Goal: Task Accomplishment & Management: Manage account settings

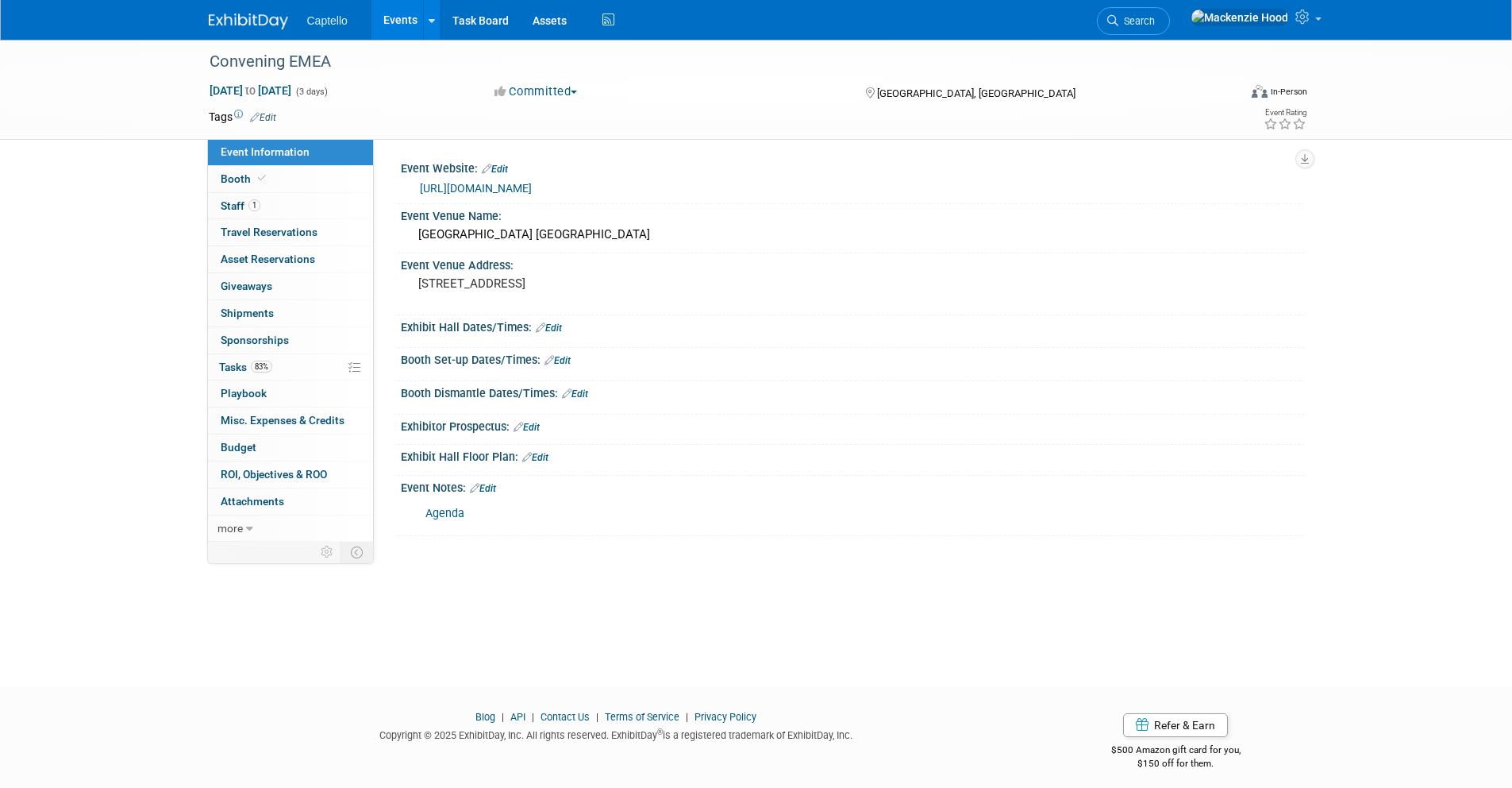
click at [255, 24] on img at bounding box center [248, 21] width 79 height 16
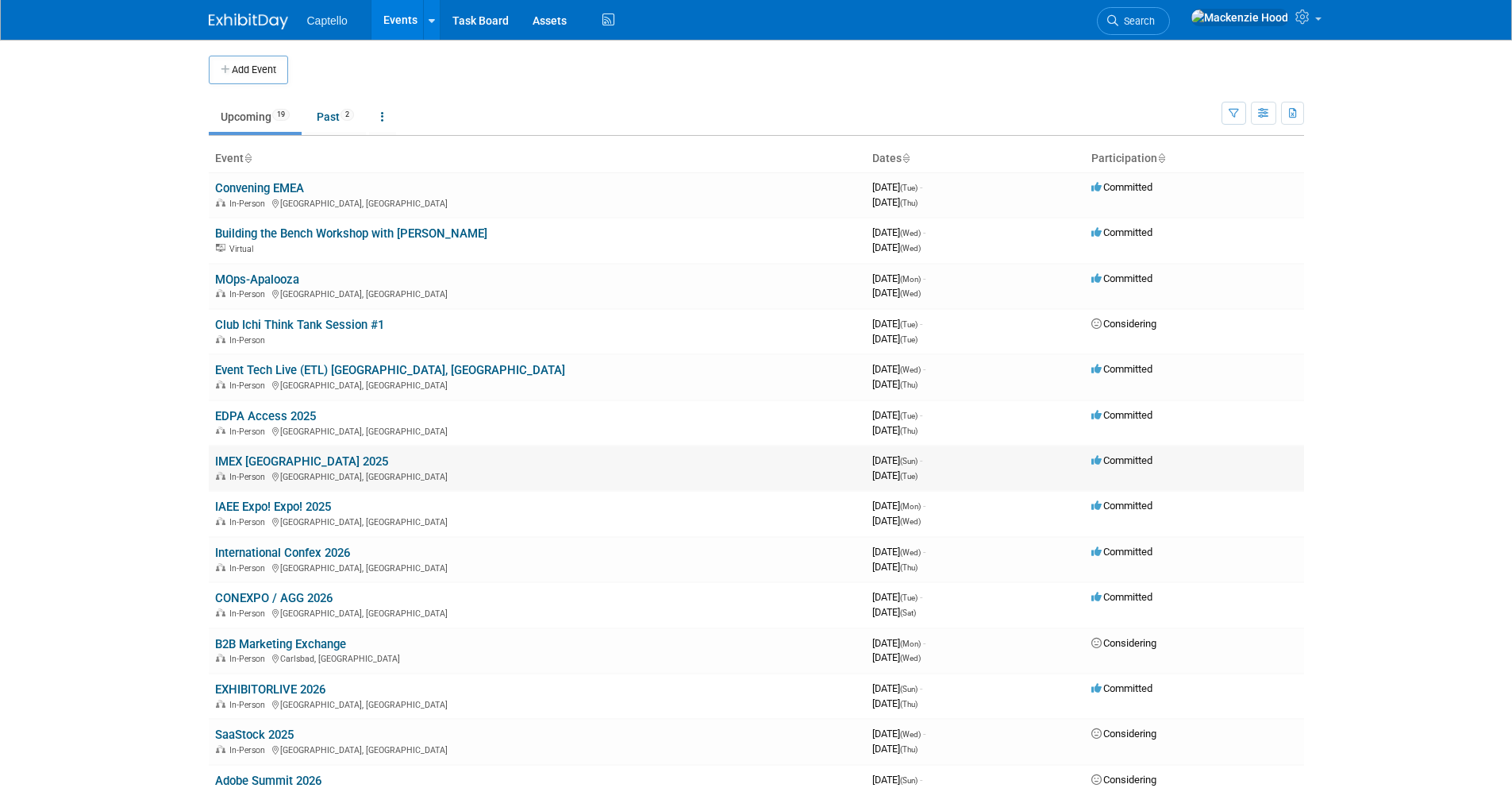
click at [319, 454] on link "IMEX Las Vegas 2025" at bounding box center [302, 461] width 173 height 14
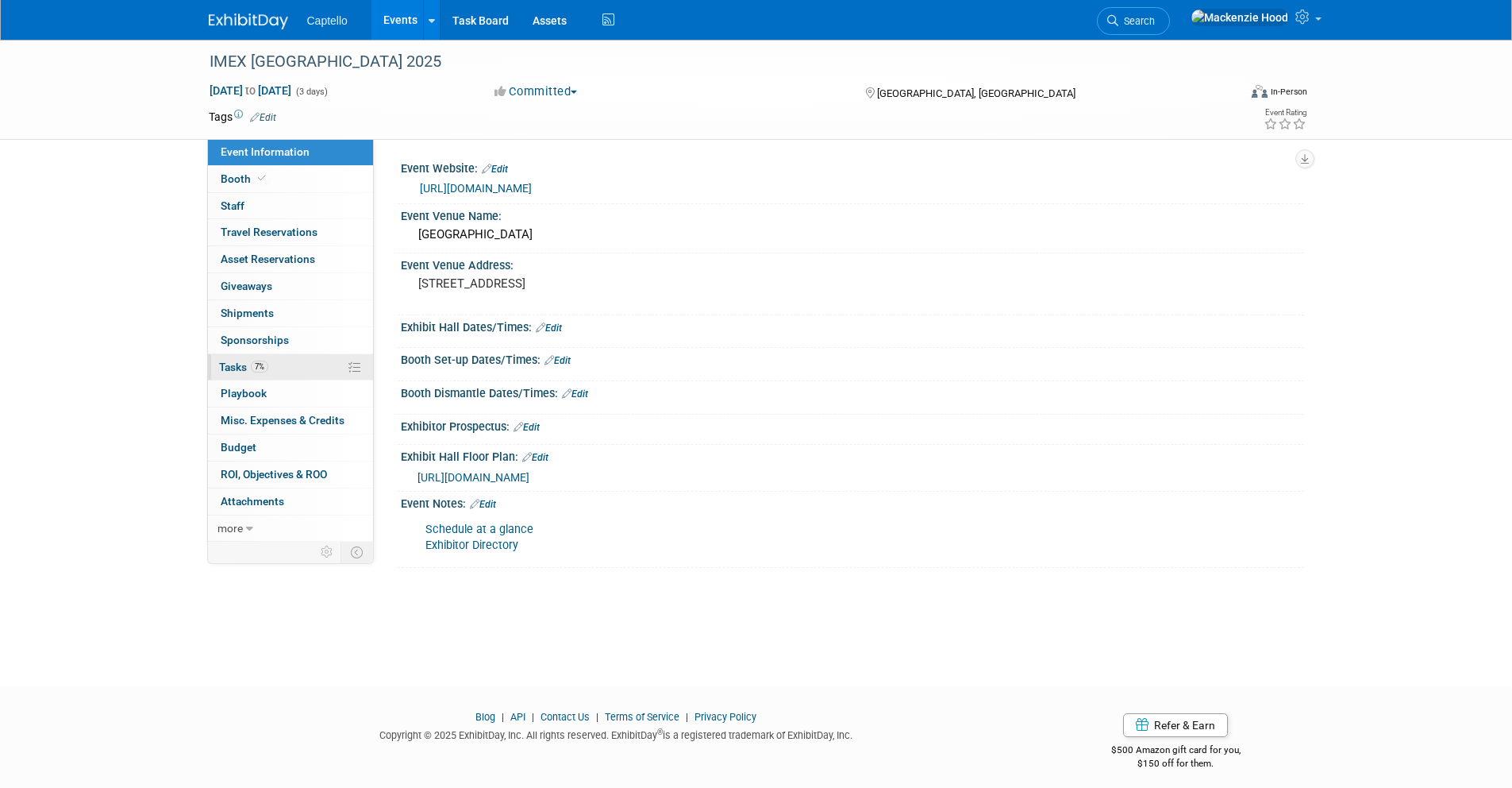
click at [287, 369] on link "7% Tasks 7%" at bounding box center [290, 368] width 165 height 26
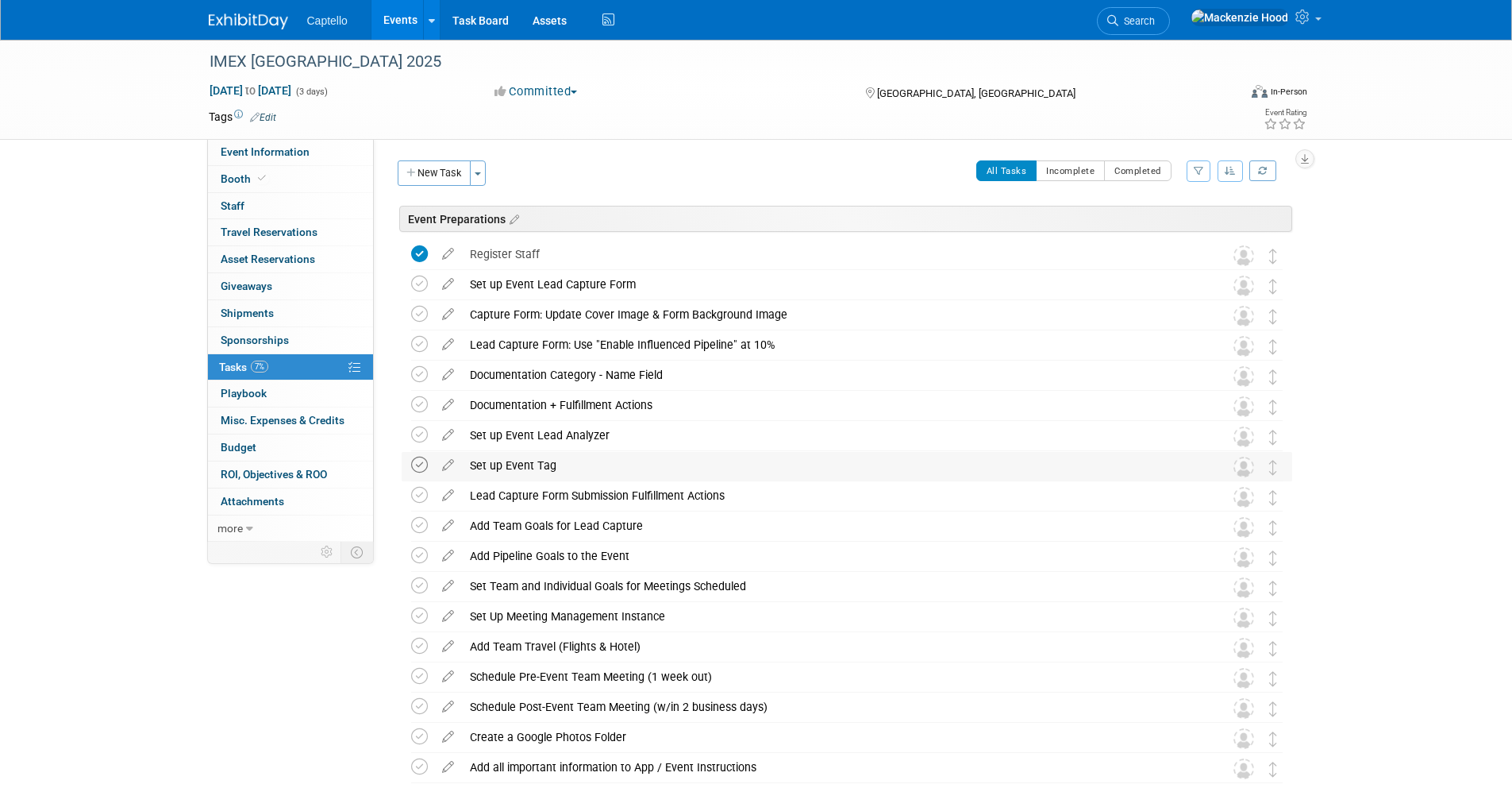
click at [422, 462] on icon at bounding box center [419, 465] width 16 height 16
click at [413, 341] on icon at bounding box center [419, 345] width 16 height 16
click at [419, 316] on icon at bounding box center [419, 314] width 16 height 16
click at [418, 312] on icon at bounding box center [419, 314] width 16 height 16
click at [419, 310] on icon at bounding box center [419, 314] width 16 height 16
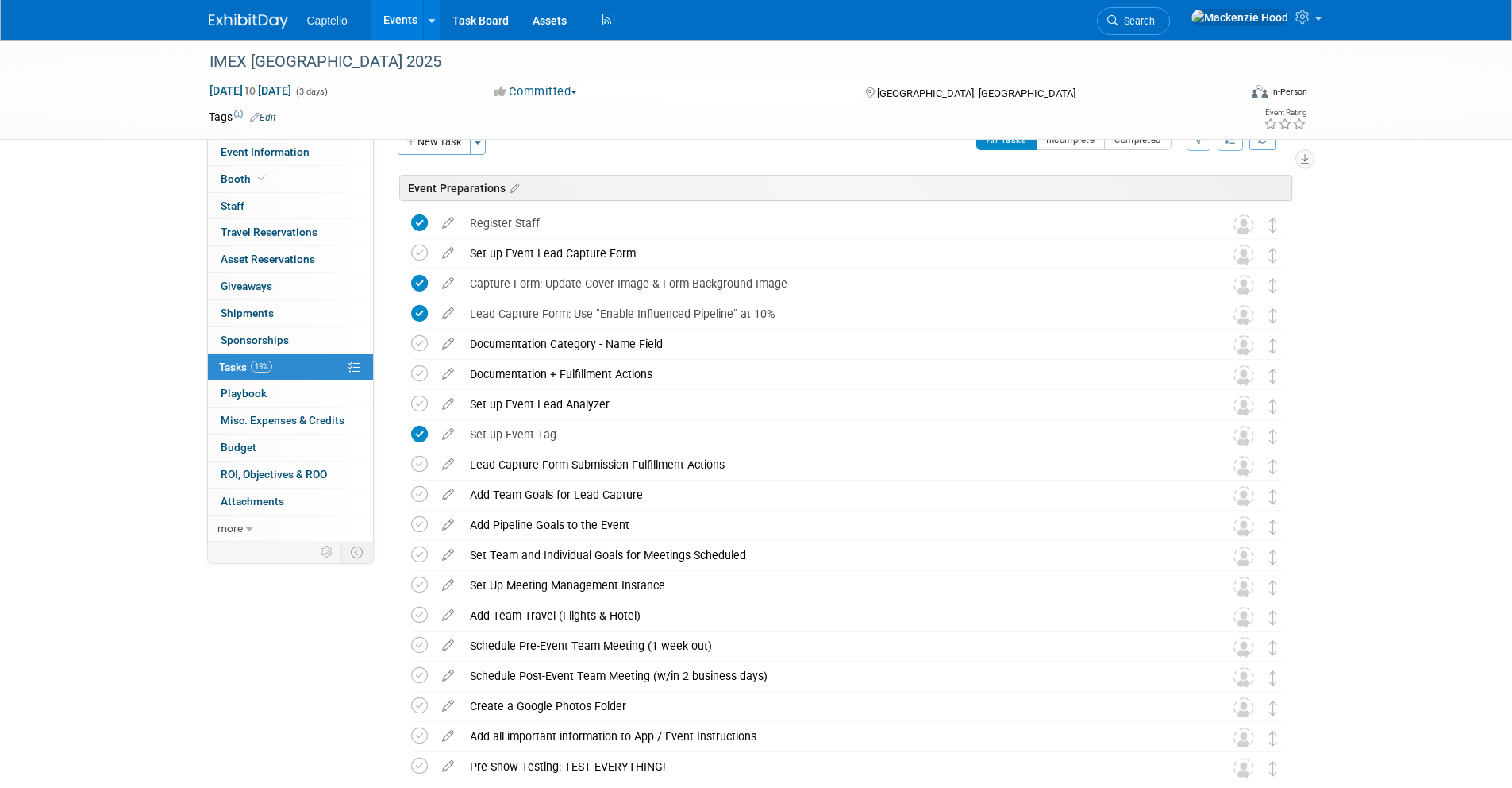
scroll to position [36, 0]
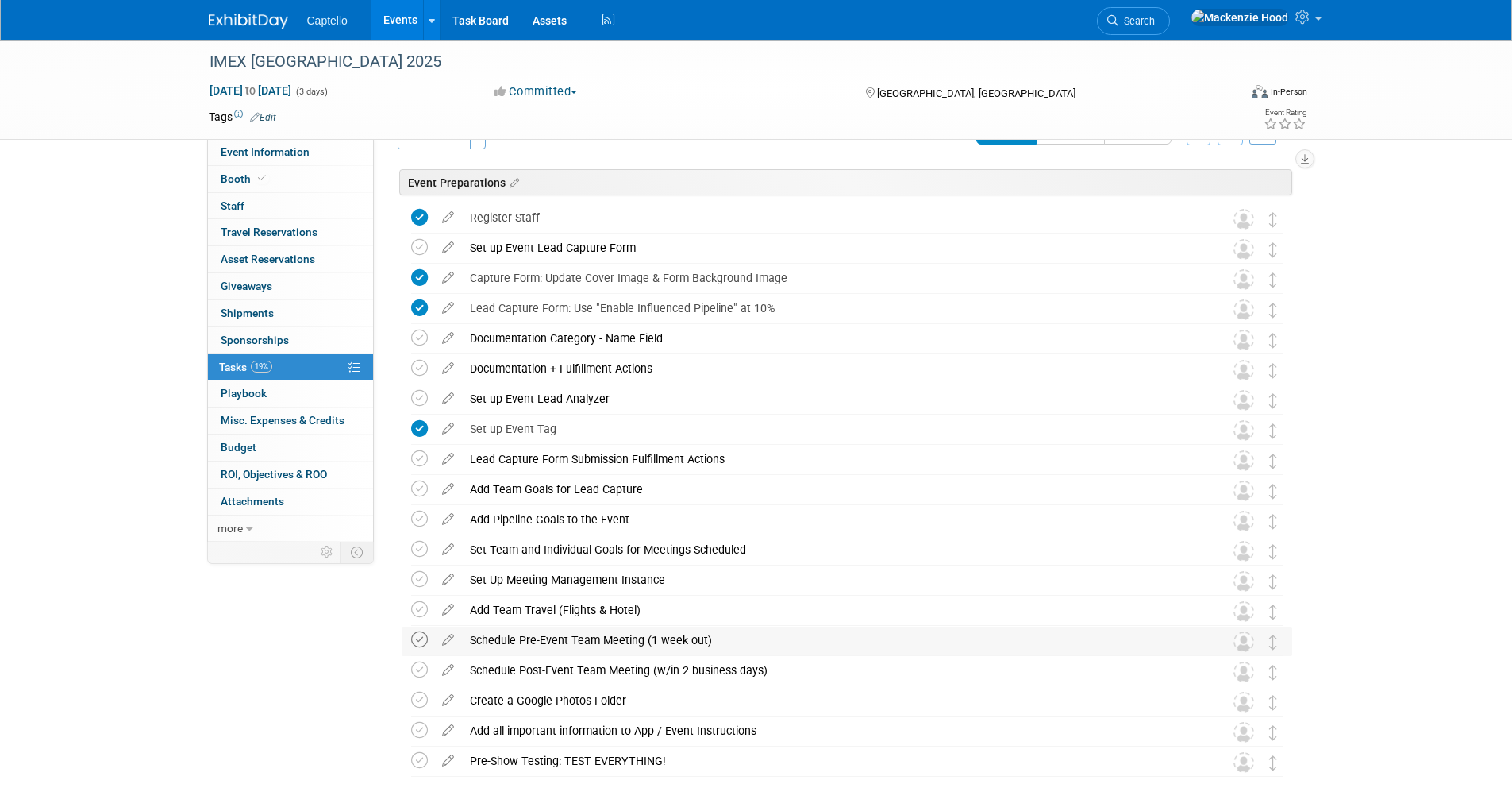
click at [419, 638] on icon at bounding box center [419, 640] width 16 height 16
click at [419, 668] on icon at bounding box center [419, 670] width 16 height 16
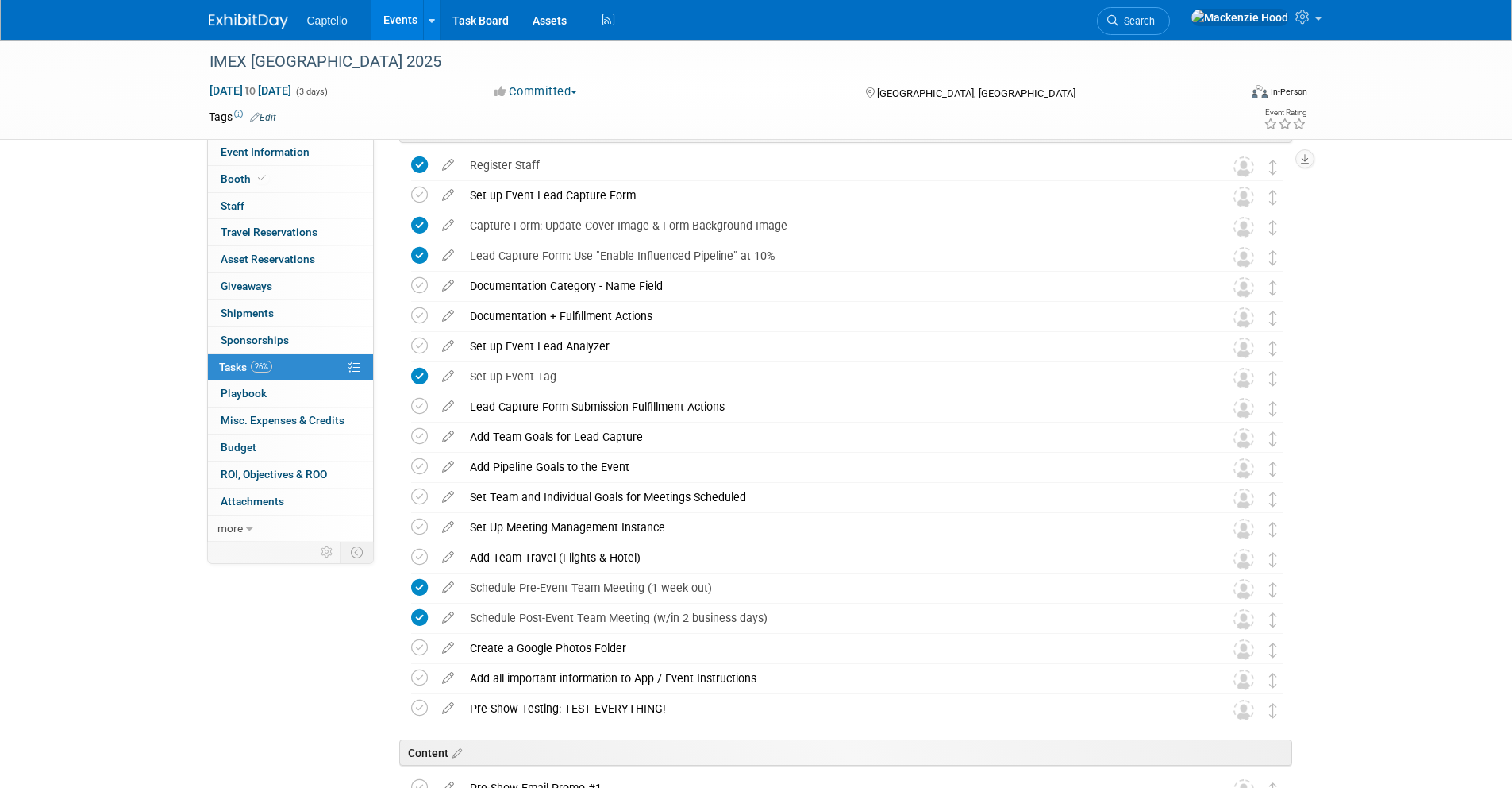
scroll to position [119, 0]
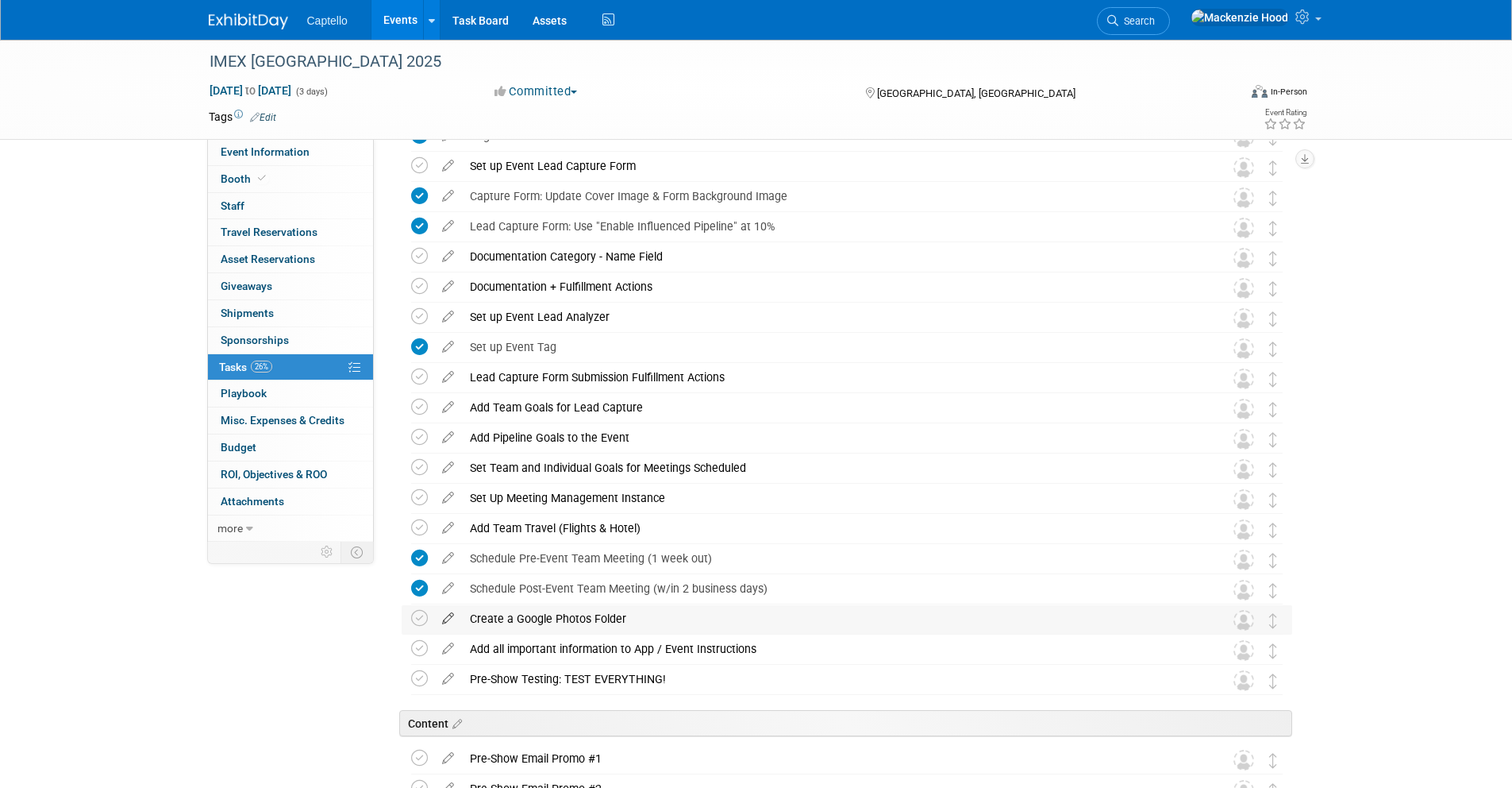
click at [444, 616] on icon at bounding box center [448, 615] width 28 height 20
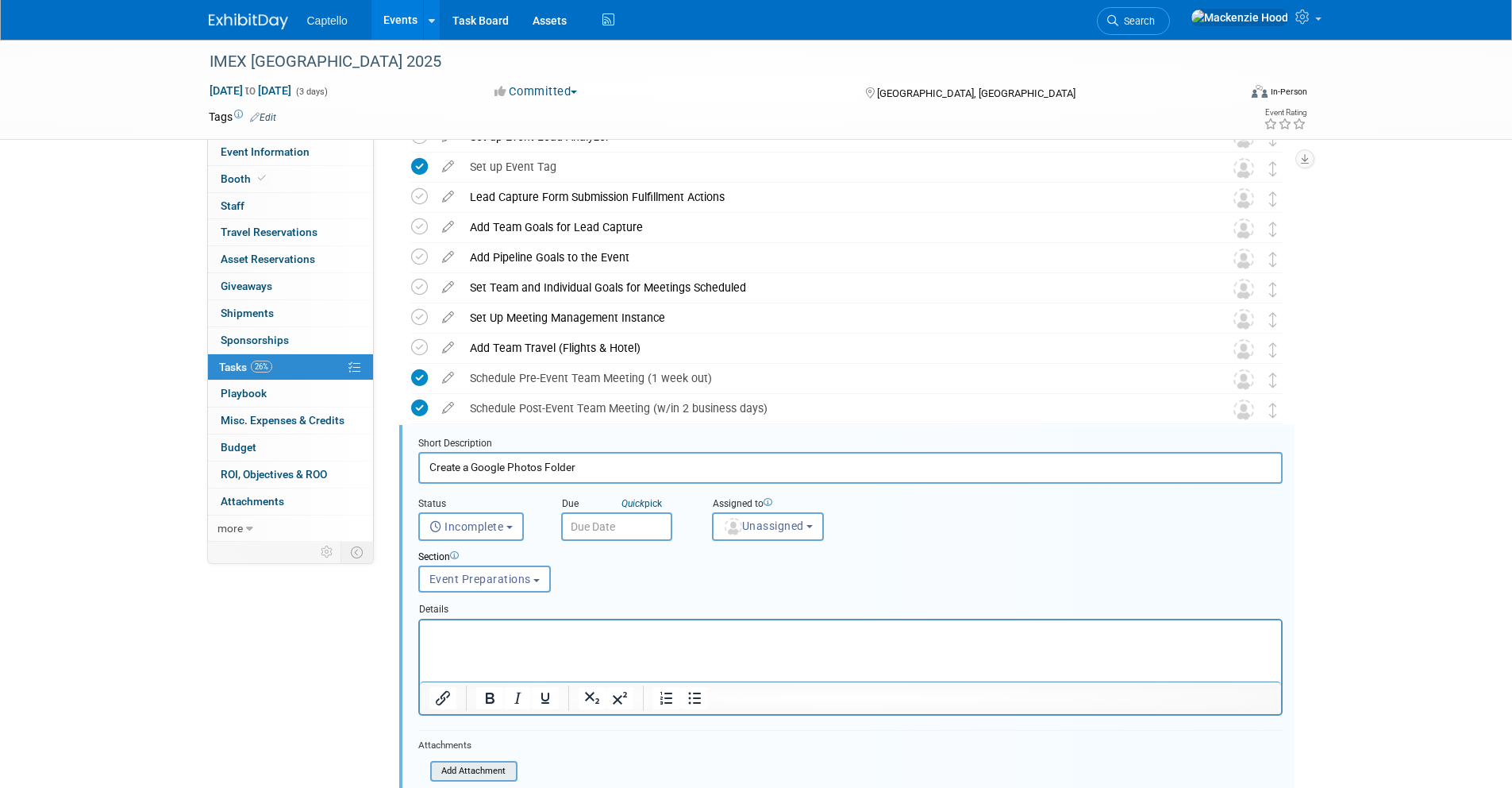
scroll to position [490, 0]
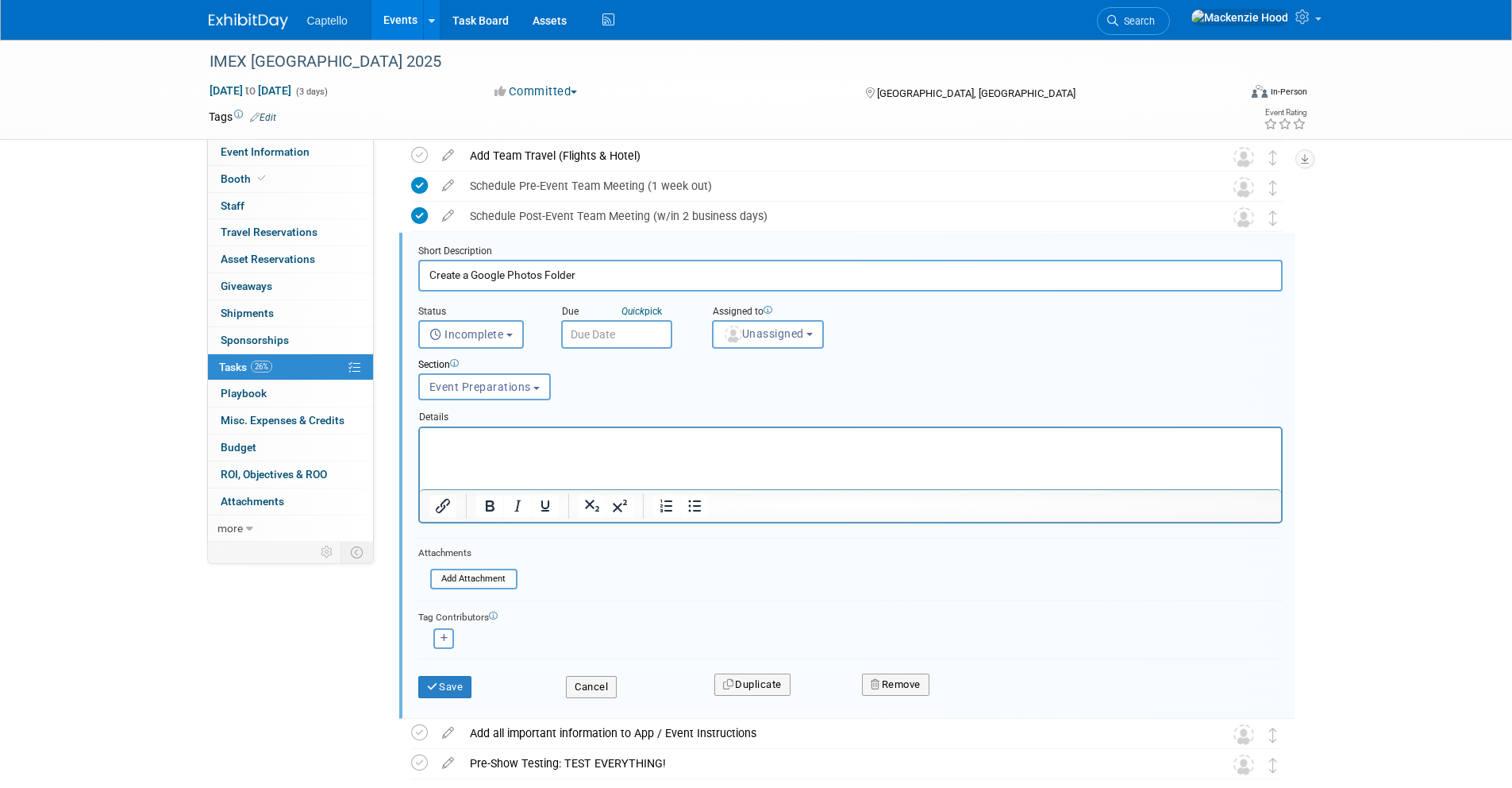
click at [491, 448] on html at bounding box center [850, 438] width 861 height 21
paste body "To enrich screen reader interactions, please activate Accessibility in Grammarl…"
click at [428, 683] on icon "submit" at bounding box center [433, 687] width 12 height 11
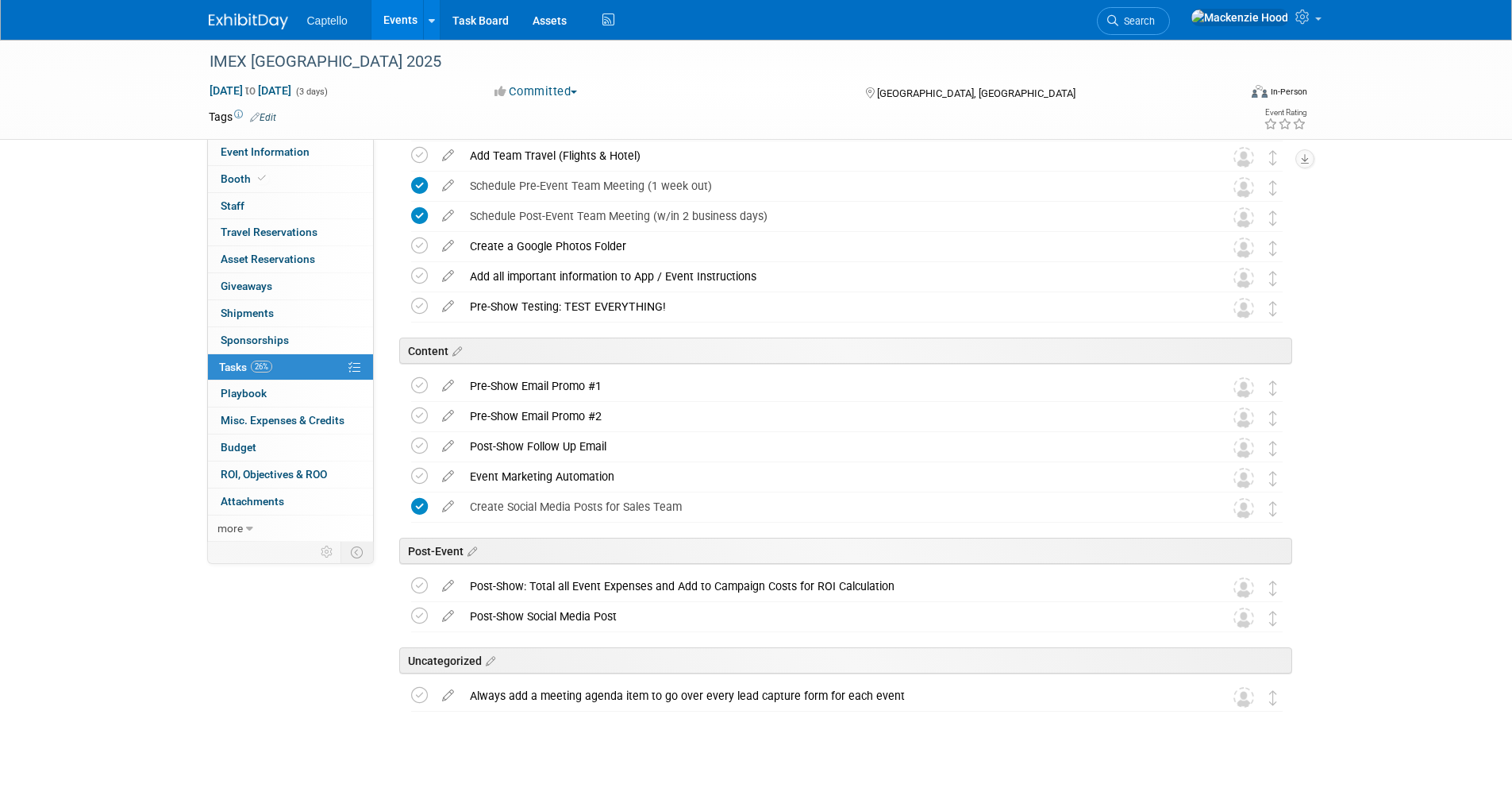
click at [502, 242] on div "Create a Google Photos Folder" at bounding box center [832, 246] width 740 height 27
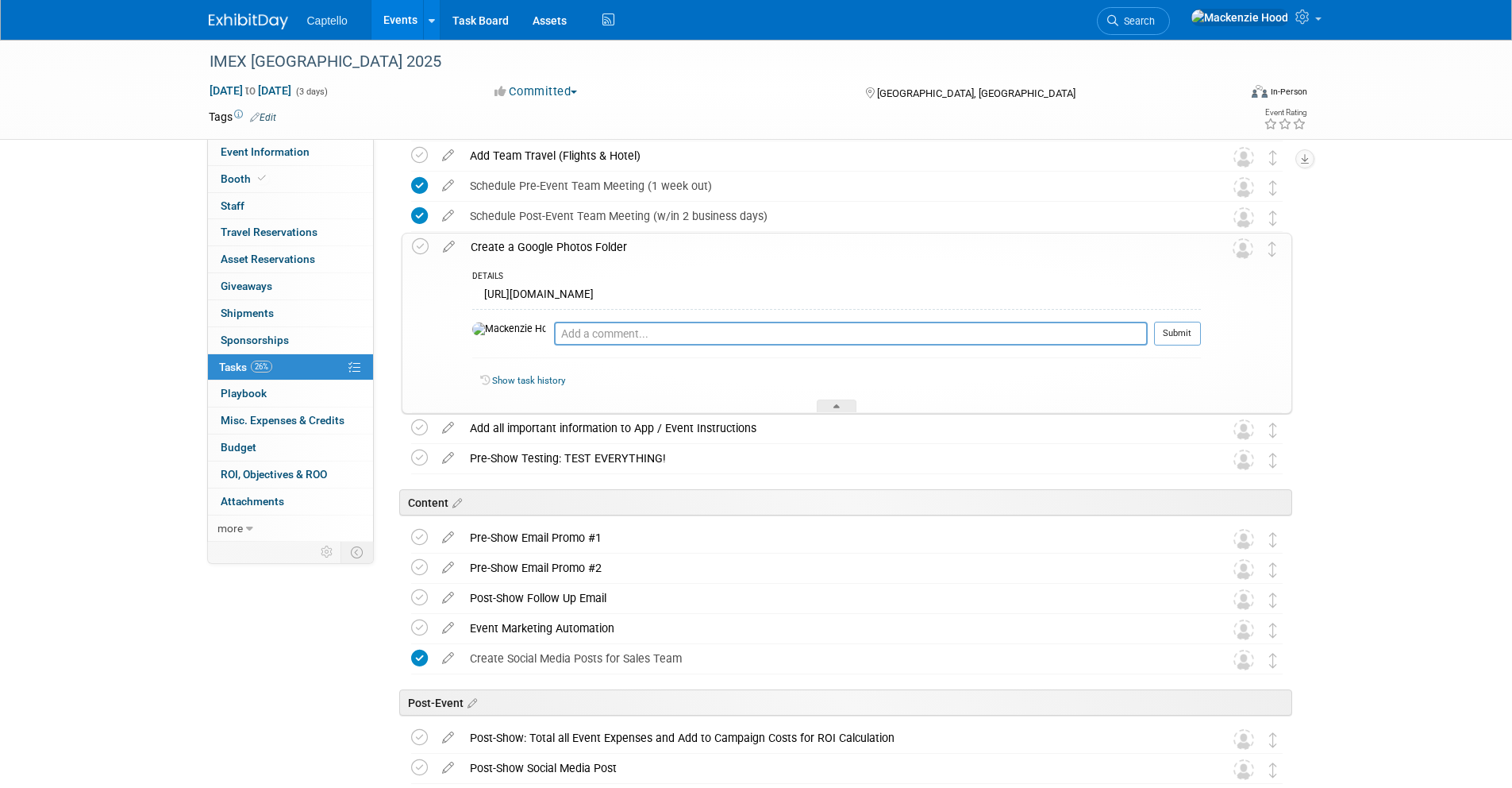
click at [502, 242] on div "Create a Google Photos Folder" at bounding box center [832, 246] width 738 height 27
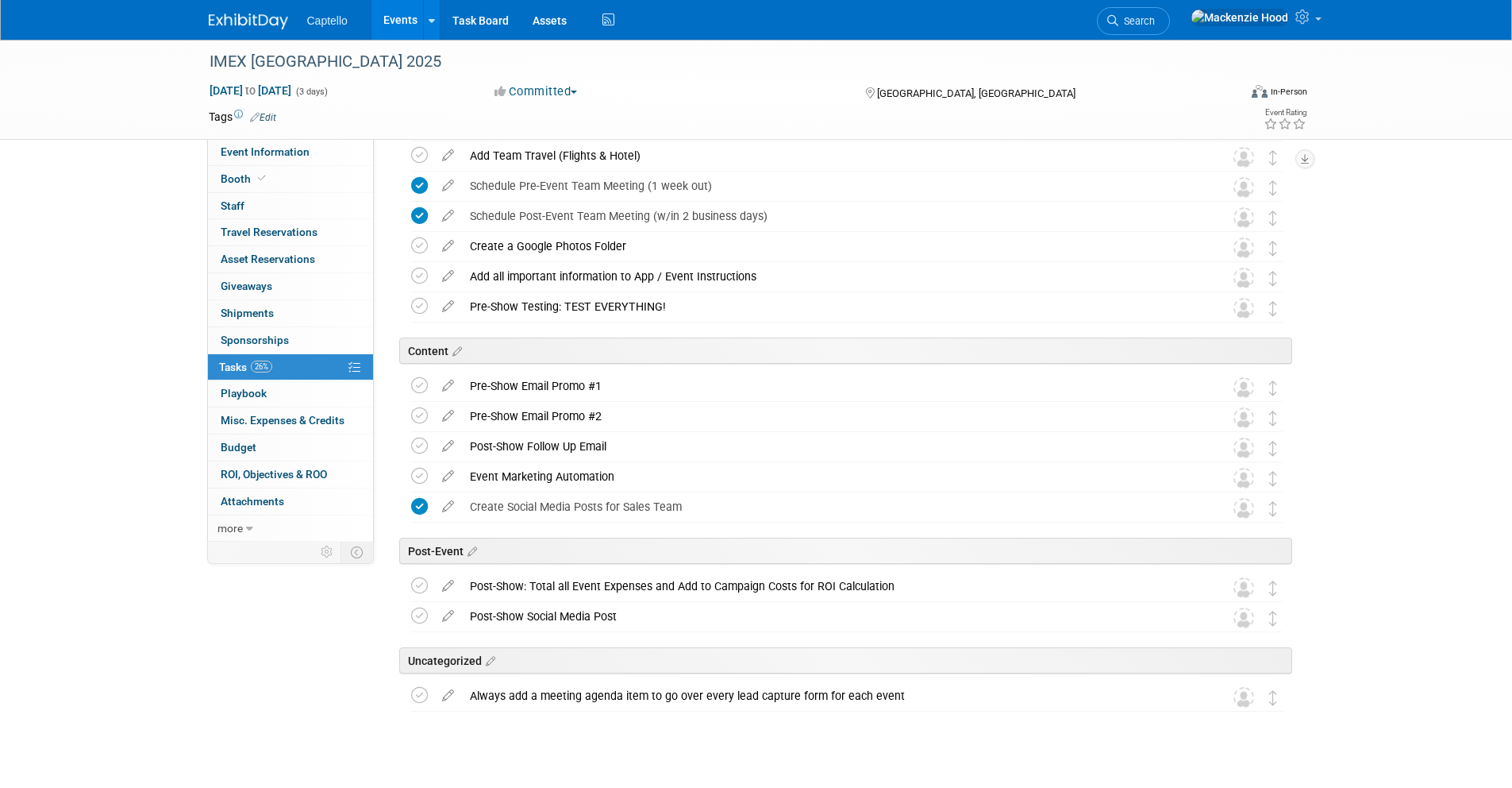
click at [484, 244] on div "Create a Google Photos Folder" at bounding box center [832, 246] width 740 height 27
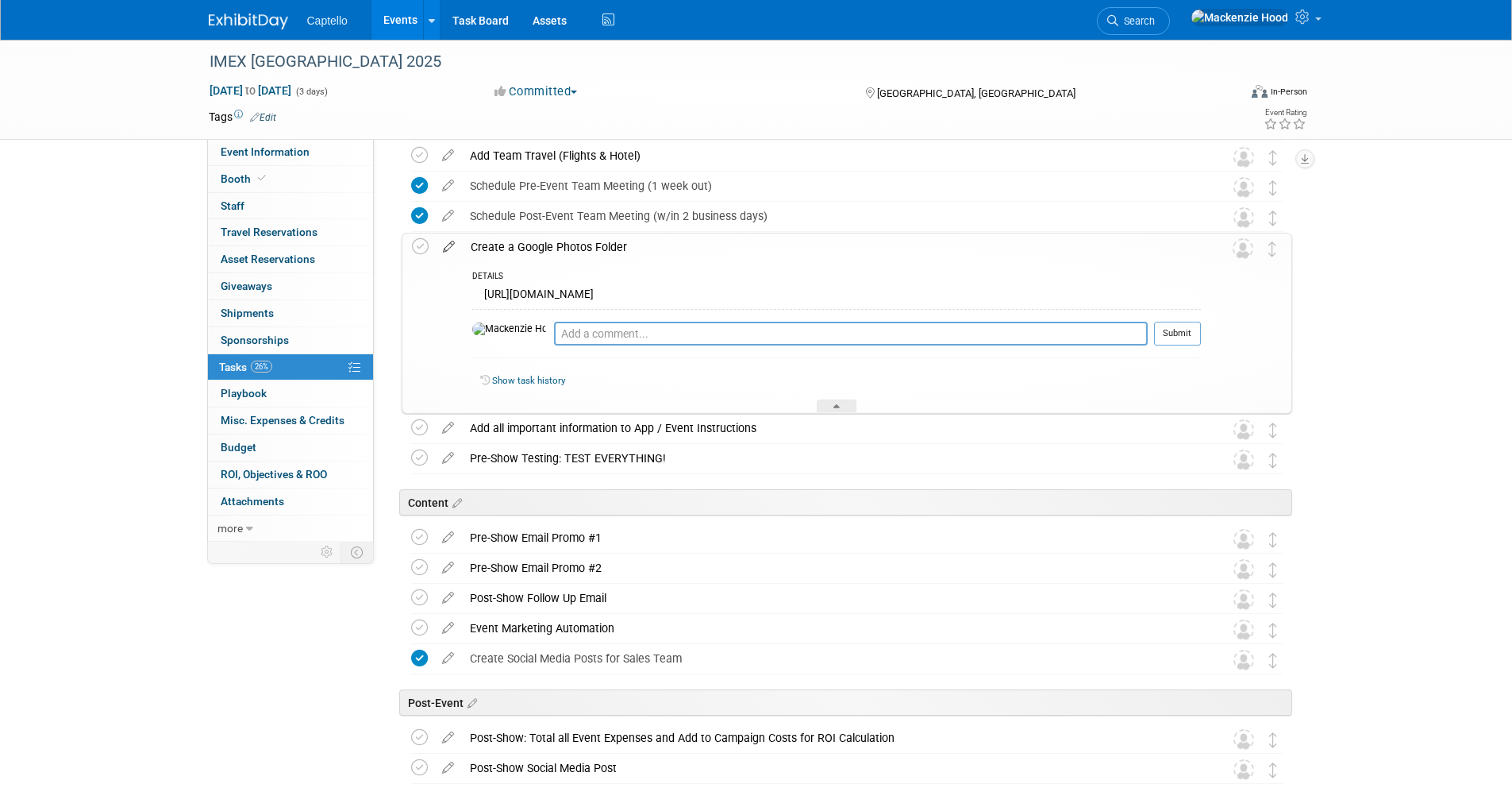
click at [452, 247] on icon at bounding box center [449, 243] width 28 height 20
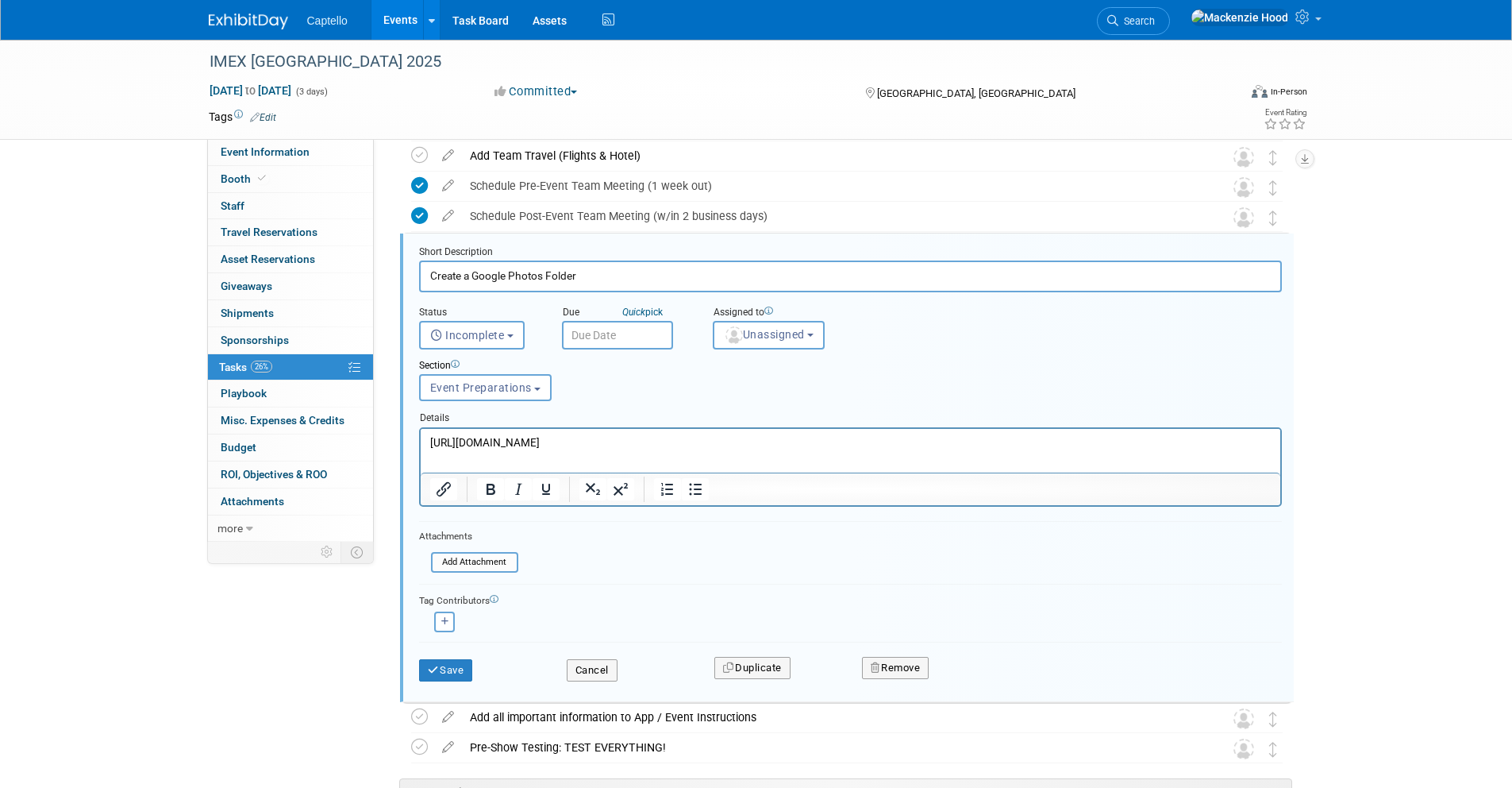
scroll to position [491, 0]
drag, startPoint x: 693, startPoint y: 443, endPoint x: 404, endPoint y: 404, distance: 291.6
click at [420, 427] on html "[URL][DOMAIN_NAME]" at bounding box center [850, 438] width 859 height 21
click at [445, 482] on icon "Insert/edit link" at bounding box center [443, 488] width 19 height 19
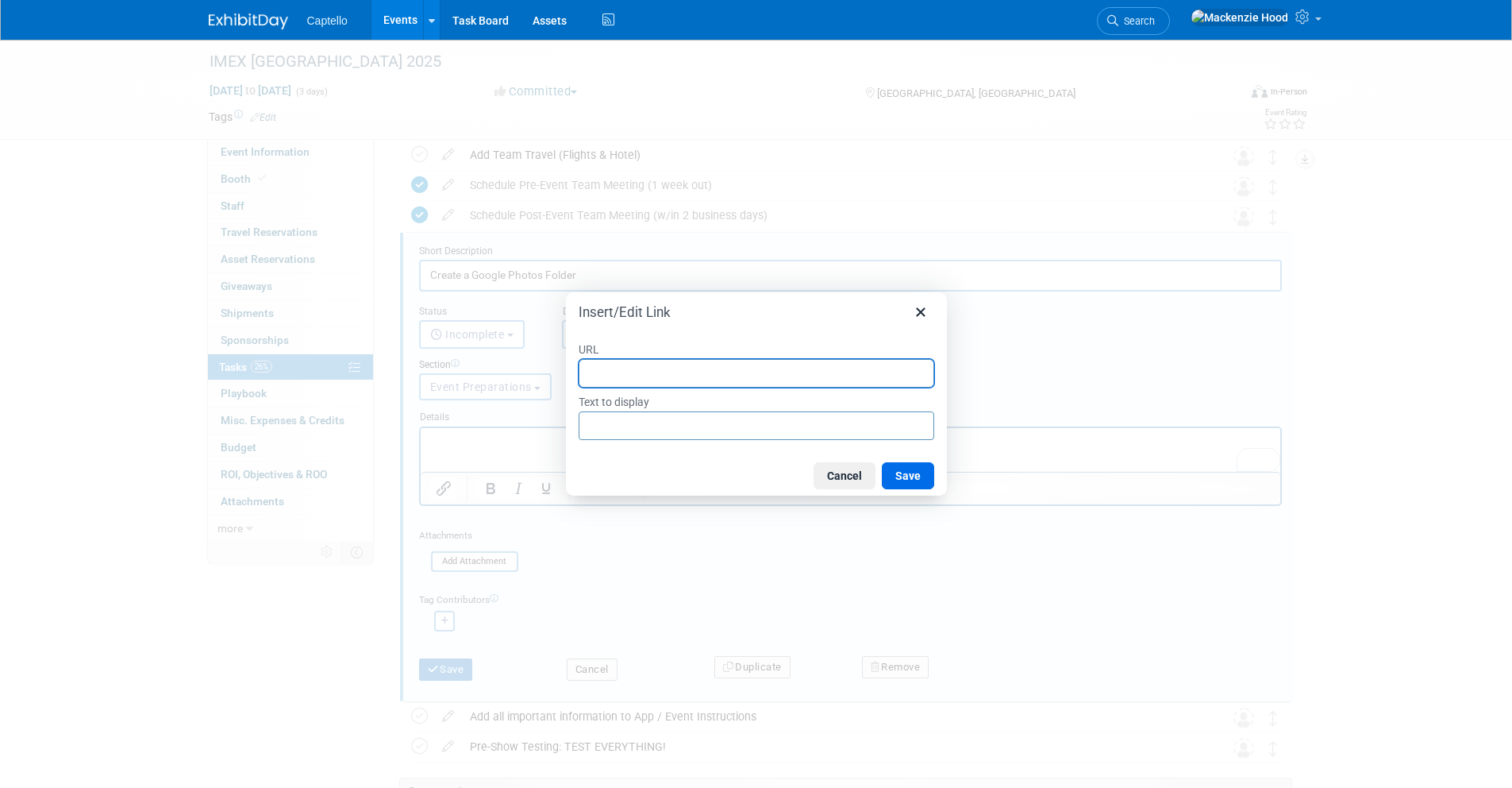
paste input "[URL][DOMAIN_NAME]"
type input "[URL][DOMAIN_NAME]"
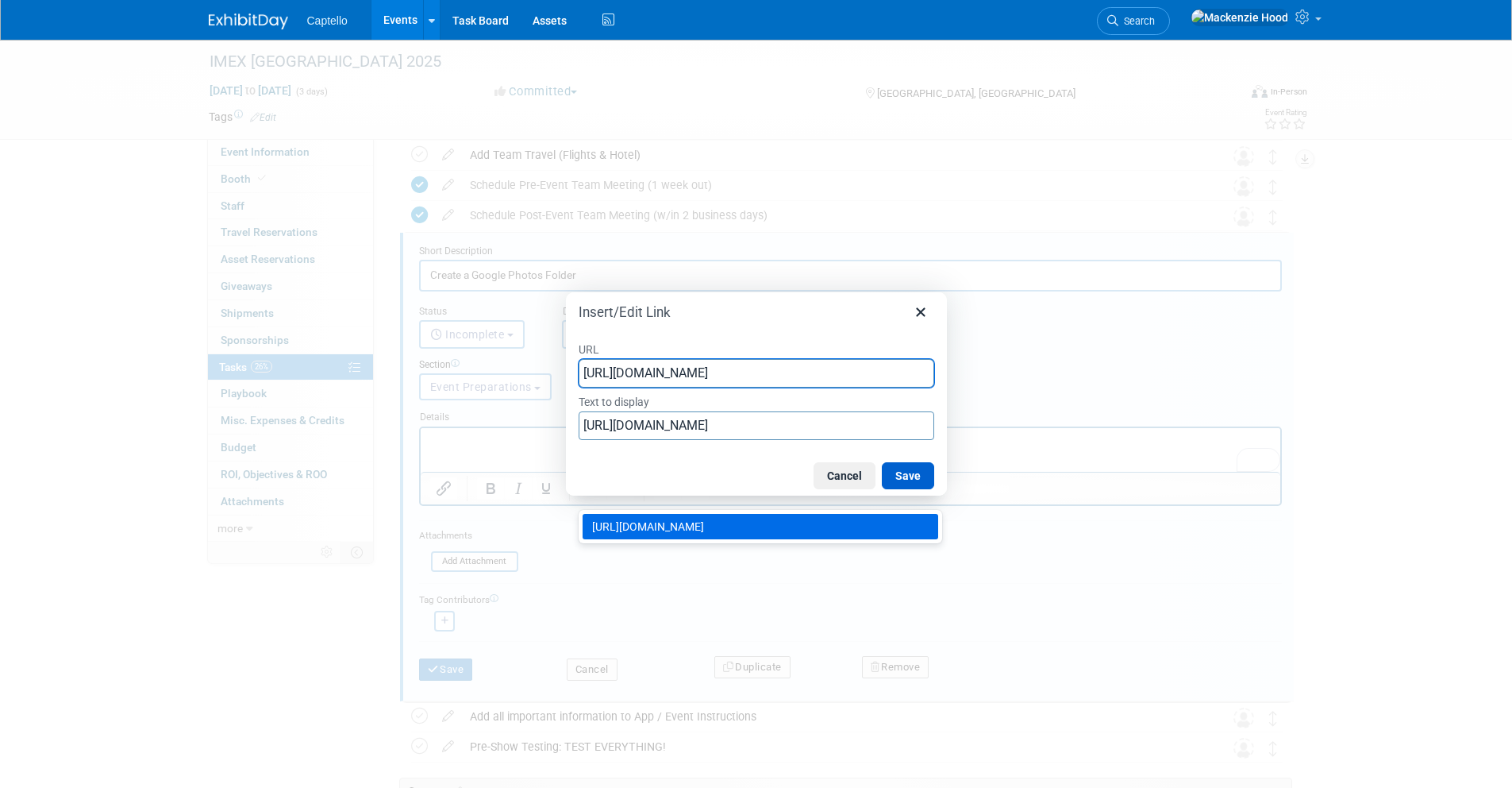
click at [908, 472] on button "Save" at bounding box center [908, 476] width 53 height 27
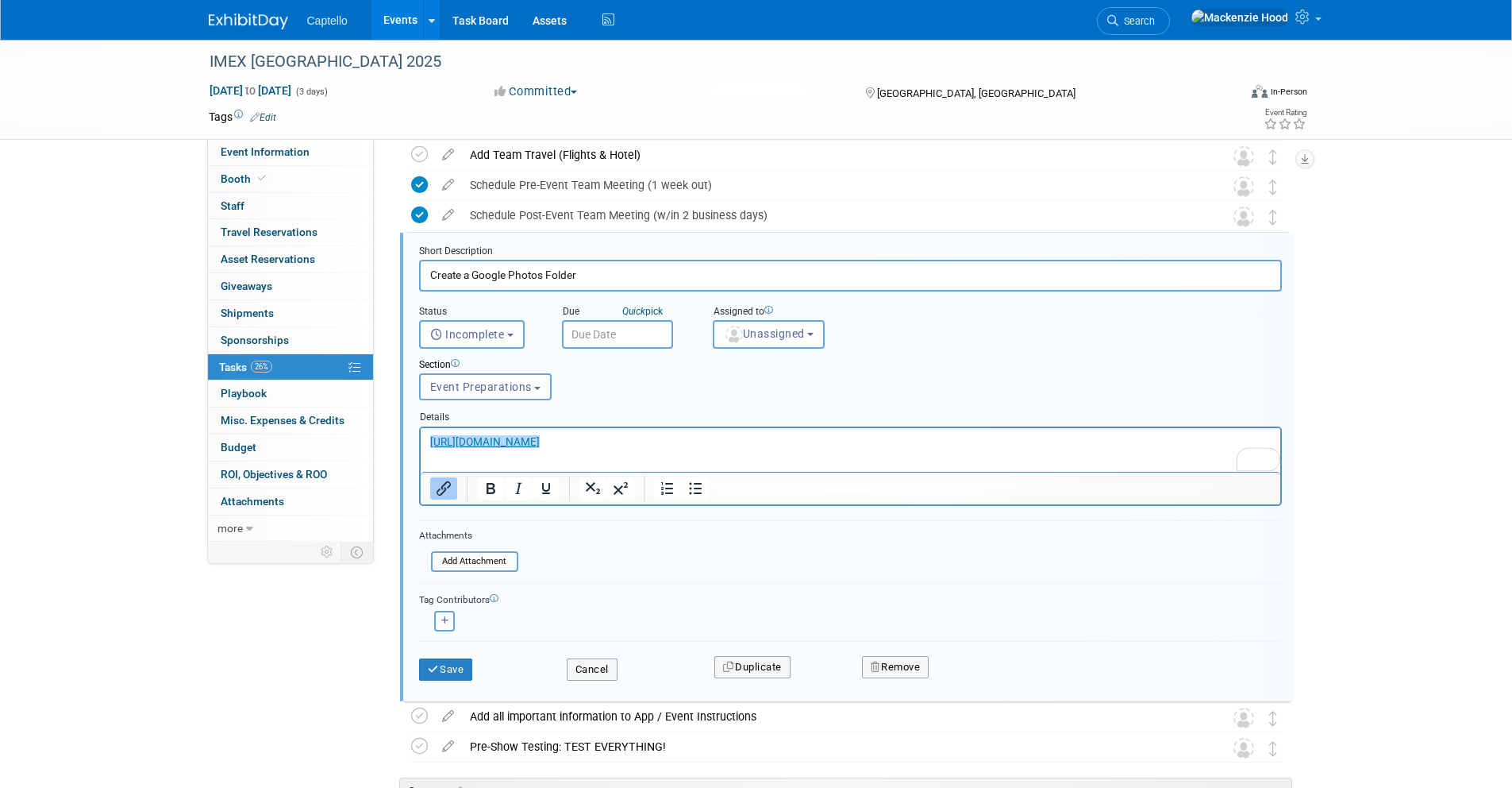
click at [817, 551] on form "Short Description Create a Google Photos Folder Status <i class="far fa-clock" …" at bounding box center [850, 471] width 887 height 452
click at [432, 663] on button "Save" at bounding box center [447, 669] width 54 height 22
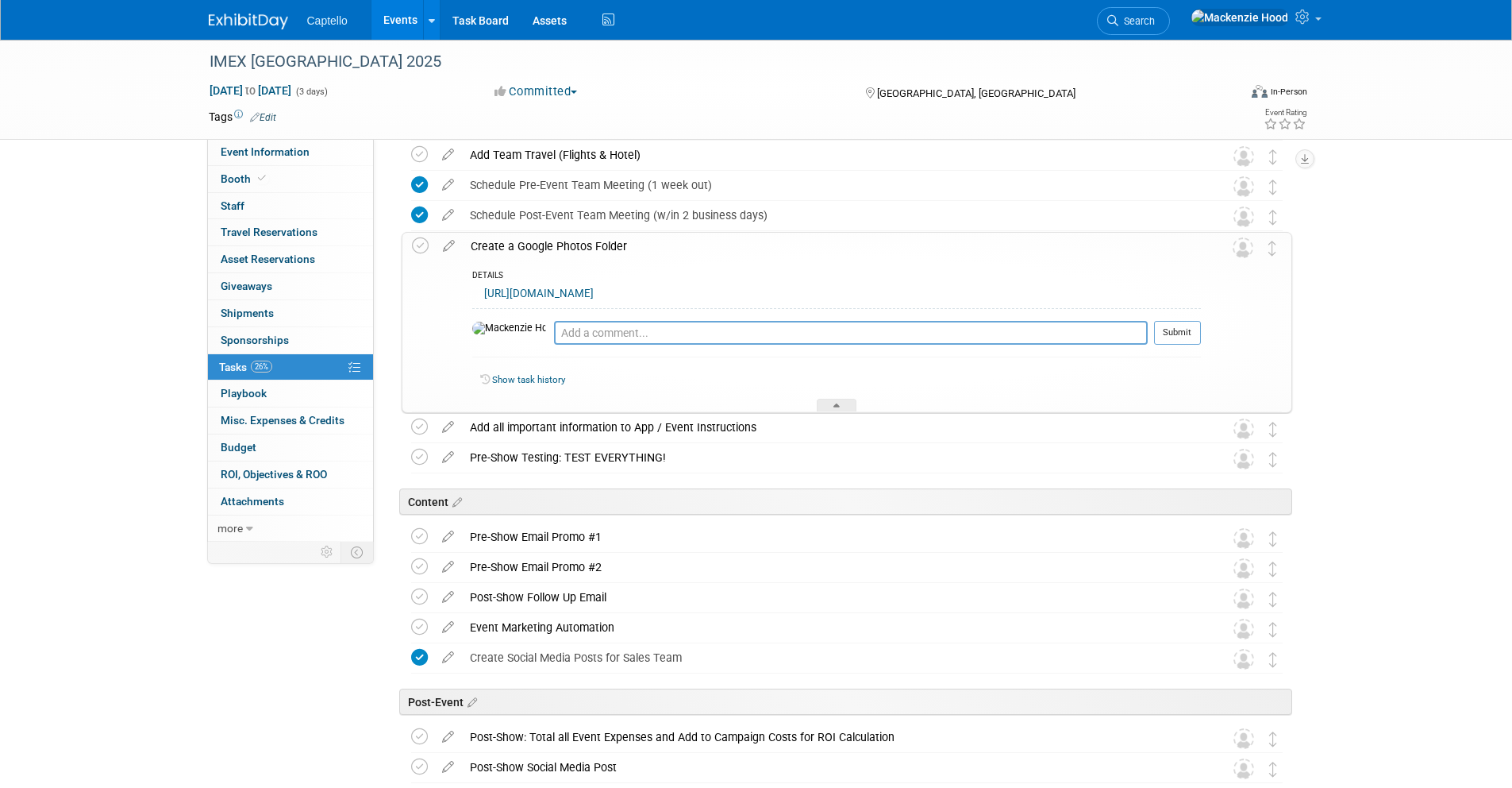
click at [934, 242] on div "Create a Google Photos Folder" at bounding box center [832, 246] width 738 height 27
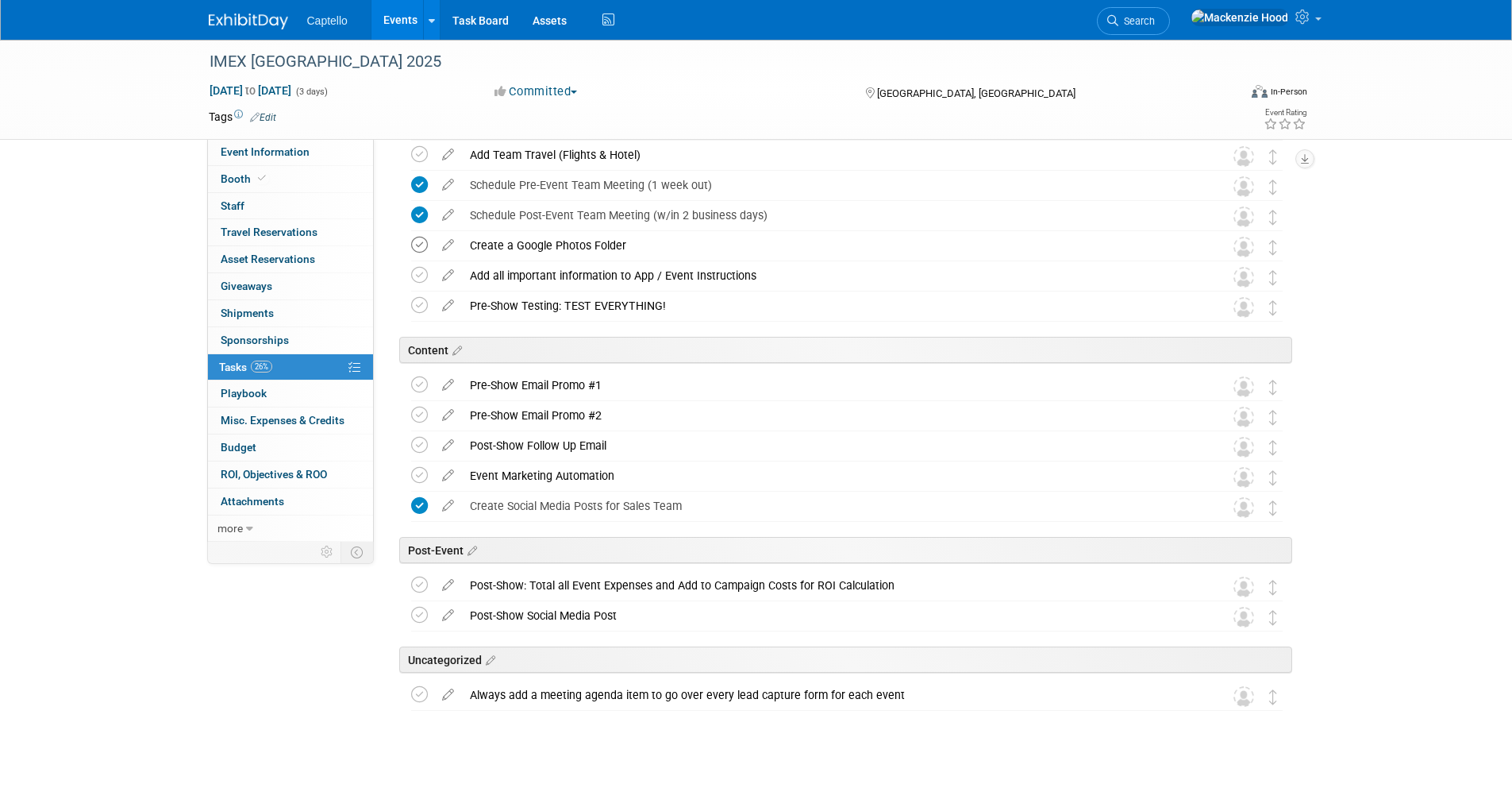
click at [419, 245] on icon at bounding box center [419, 245] width 16 height 16
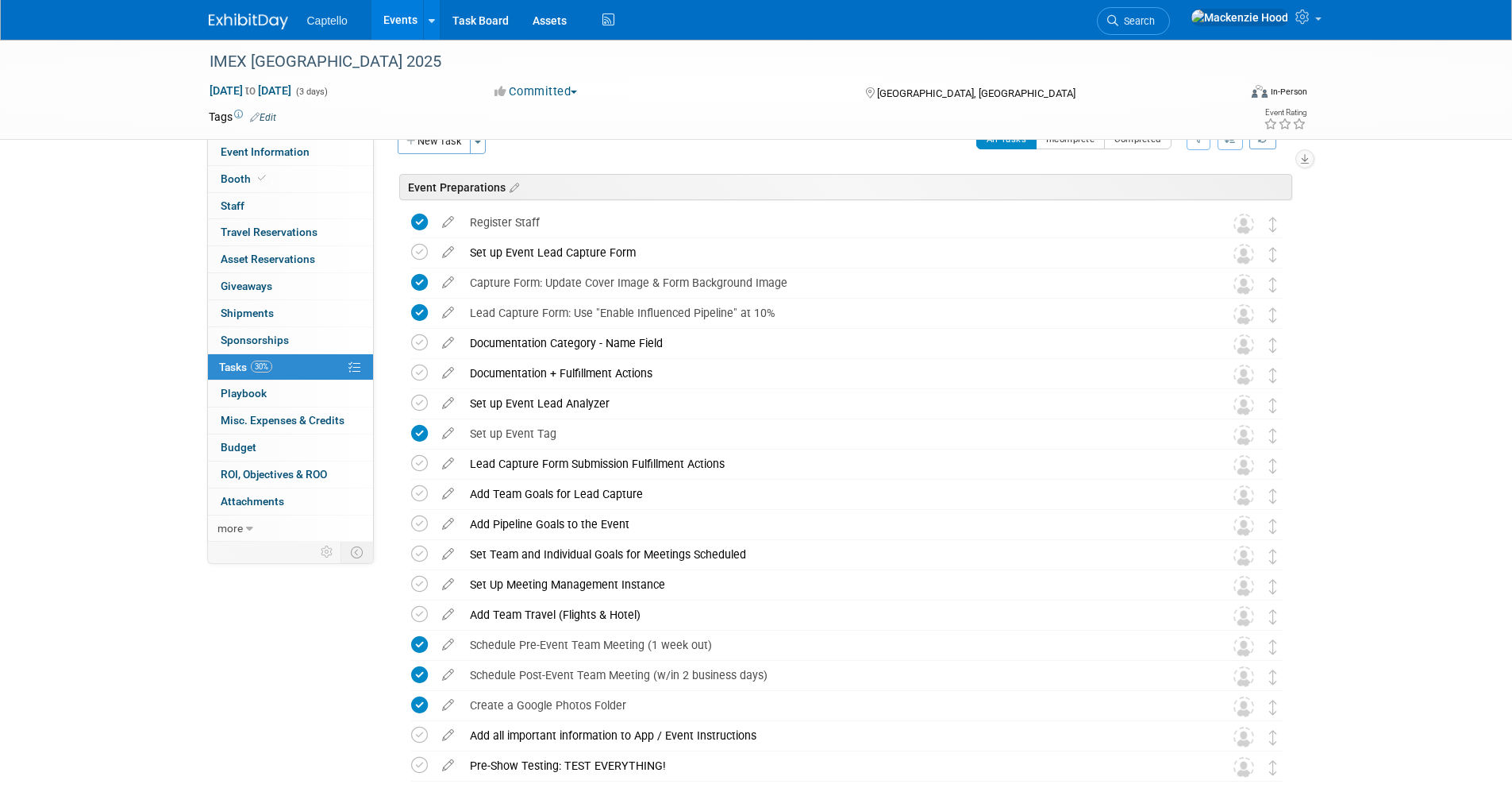
scroll to position [0, 0]
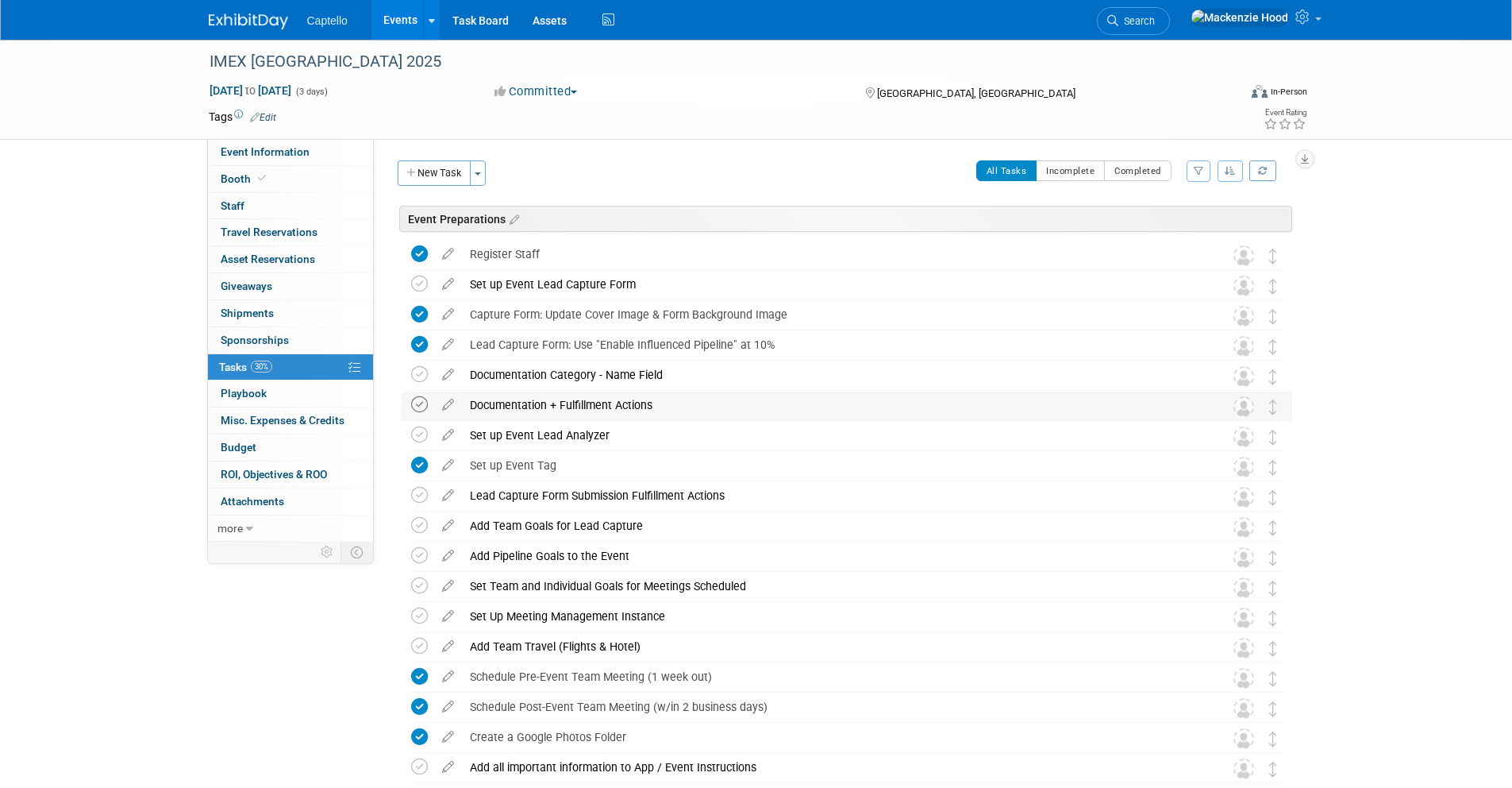
click at [414, 401] on icon at bounding box center [419, 405] width 16 height 16
click at [419, 372] on icon at bounding box center [419, 374] width 16 height 16
click at [417, 279] on icon at bounding box center [419, 284] width 16 height 16
click at [418, 430] on icon at bounding box center [419, 434] width 16 height 16
click at [417, 489] on icon at bounding box center [419, 495] width 16 height 16
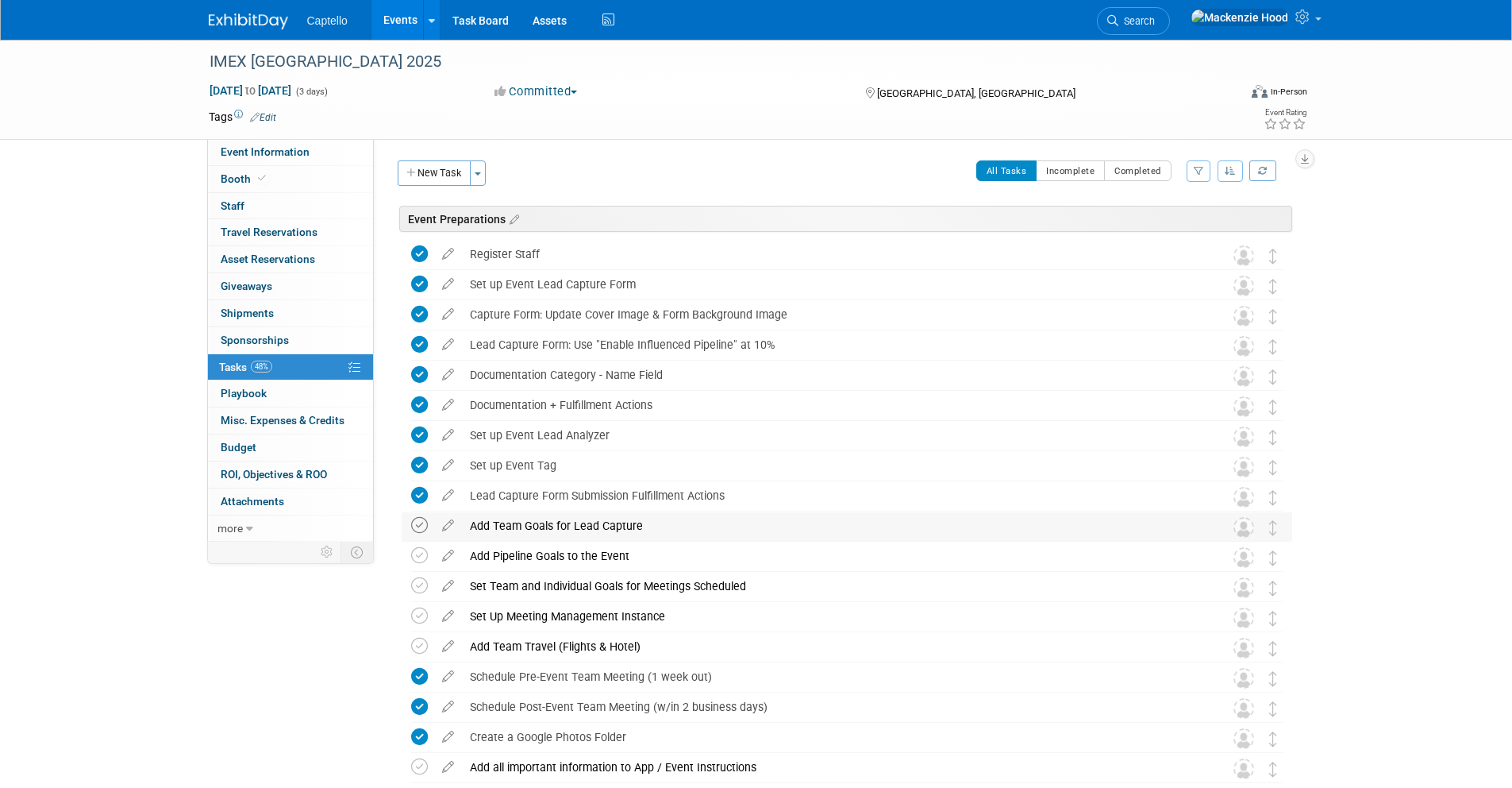
click at [423, 522] on icon at bounding box center [419, 525] width 16 height 16
drag, startPoint x: 326, startPoint y: 61, endPoint x: 250, endPoint y: 54, distance: 76.3
click at [250, 54] on div "IMEX [GEOGRAPHIC_DATA] 2025" at bounding box center [709, 62] width 1011 height 29
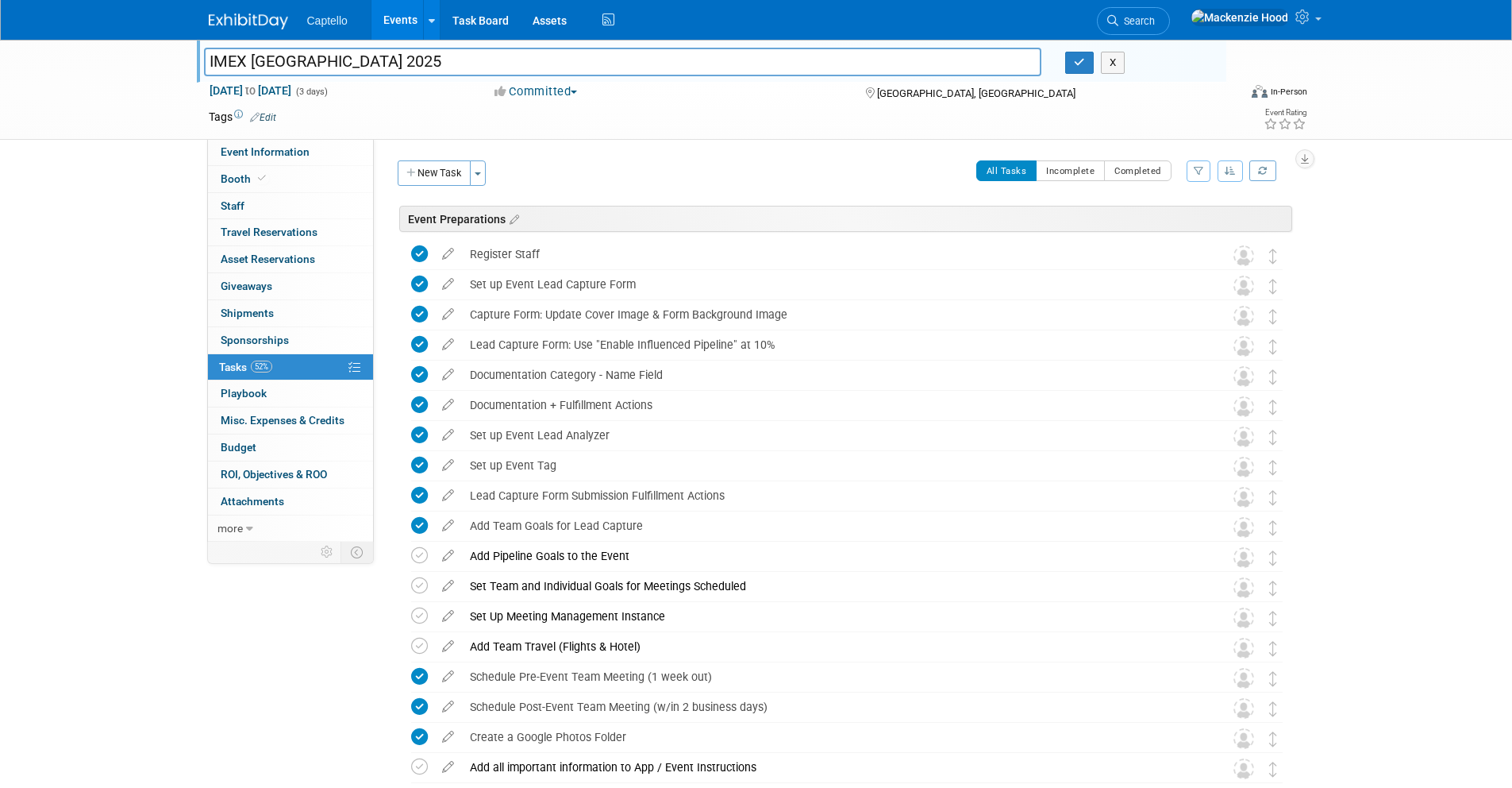
click at [316, 60] on input "IMEX [GEOGRAPHIC_DATA] 2025" at bounding box center [623, 62] width 838 height 28
drag, startPoint x: 324, startPoint y: 59, endPoint x: 251, endPoint y: 52, distance: 73.3
click at [251, 52] on input "IMEX [GEOGRAPHIC_DATA] 2025" at bounding box center [623, 62] width 838 height 28
click at [415, 59] on input "IMEX America 2025" at bounding box center [623, 62] width 838 height 28
type input "IMEX America 2025"
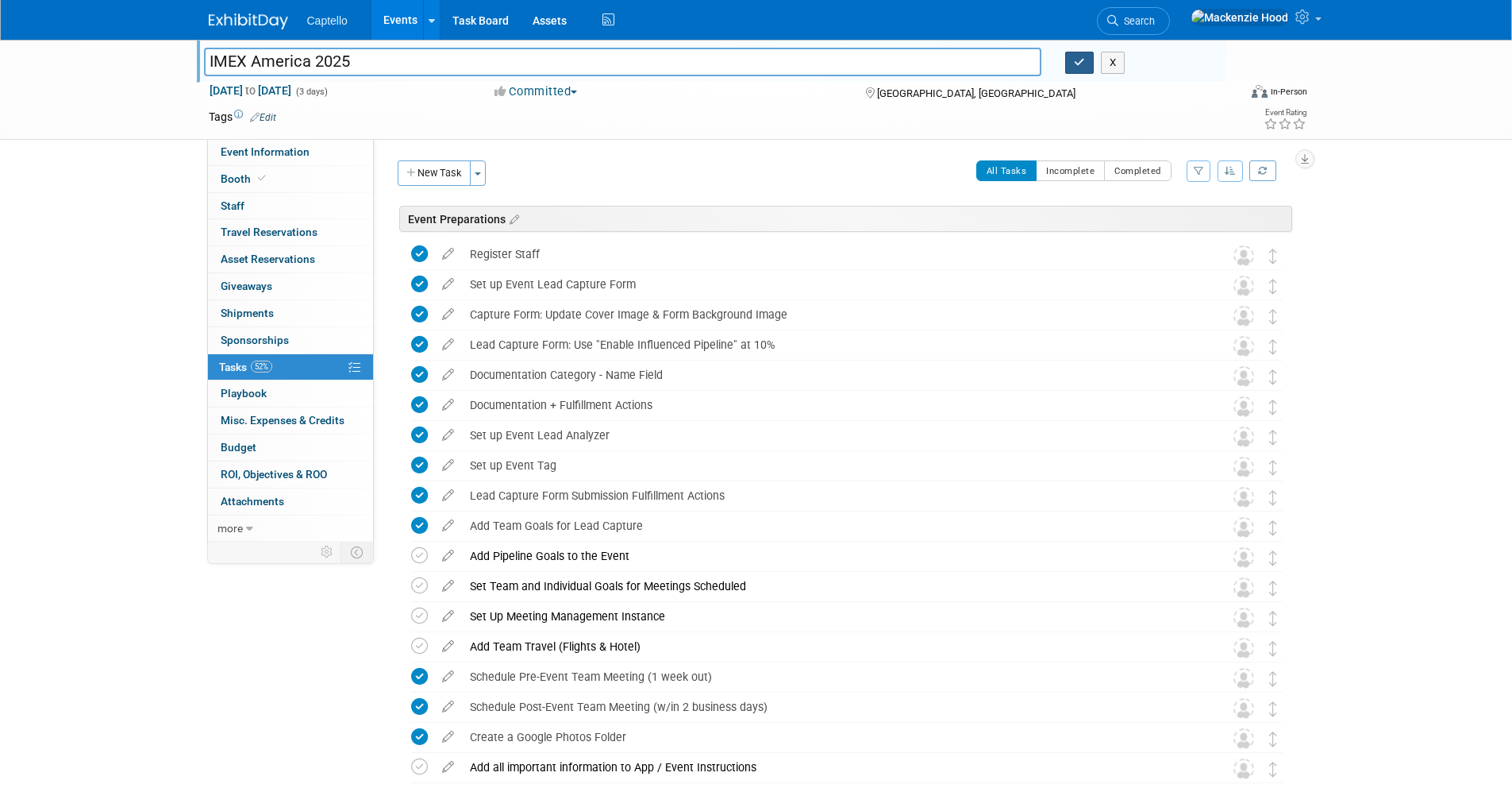
click at [1078, 57] on icon "button" at bounding box center [1079, 62] width 11 height 11
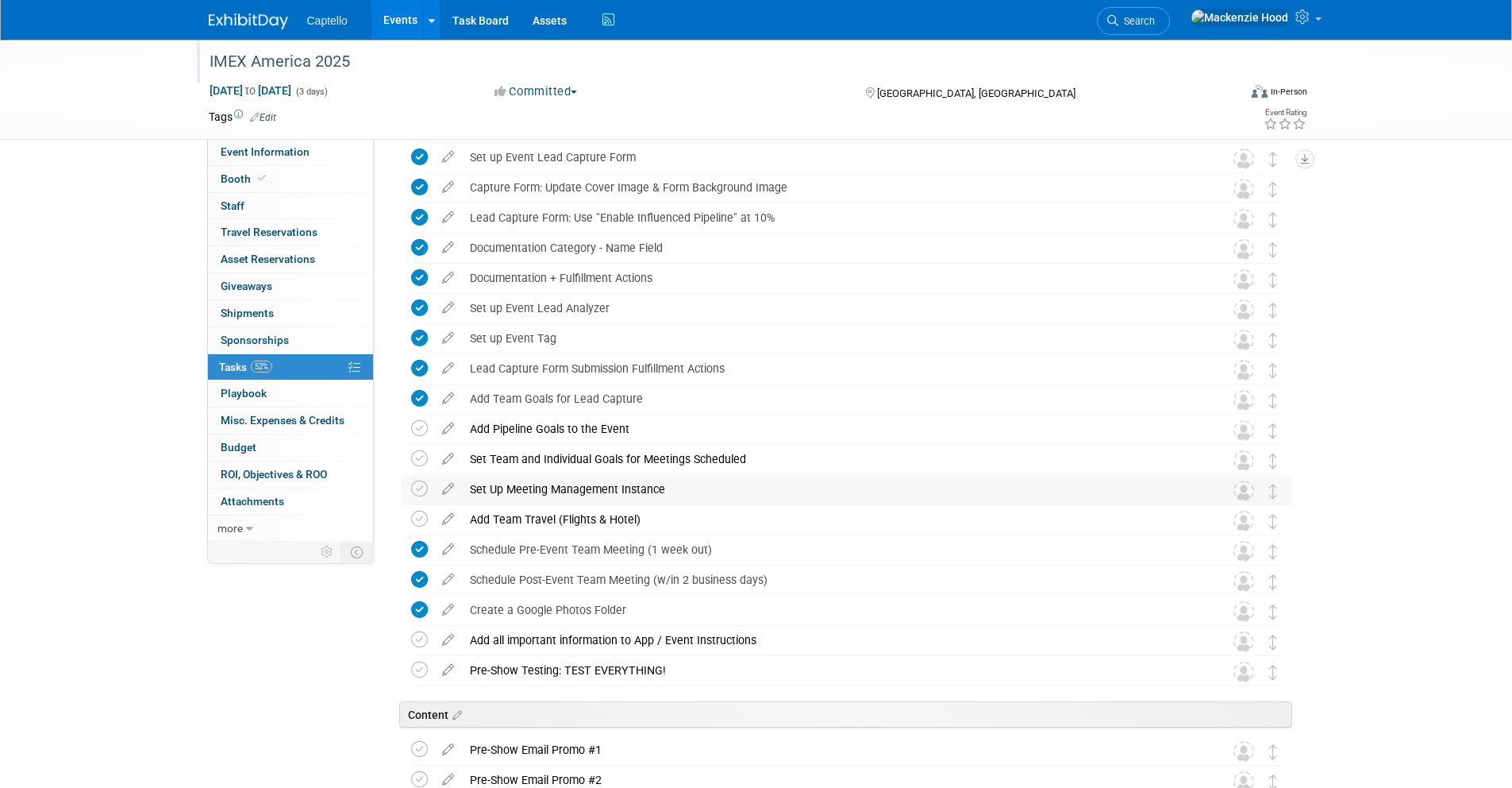
scroll to position [126, 0]
click at [417, 482] on icon at bounding box center [419, 490] width 16 height 16
click at [261, 206] on link "0 Staff 0" at bounding box center [290, 206] width 165 height 26
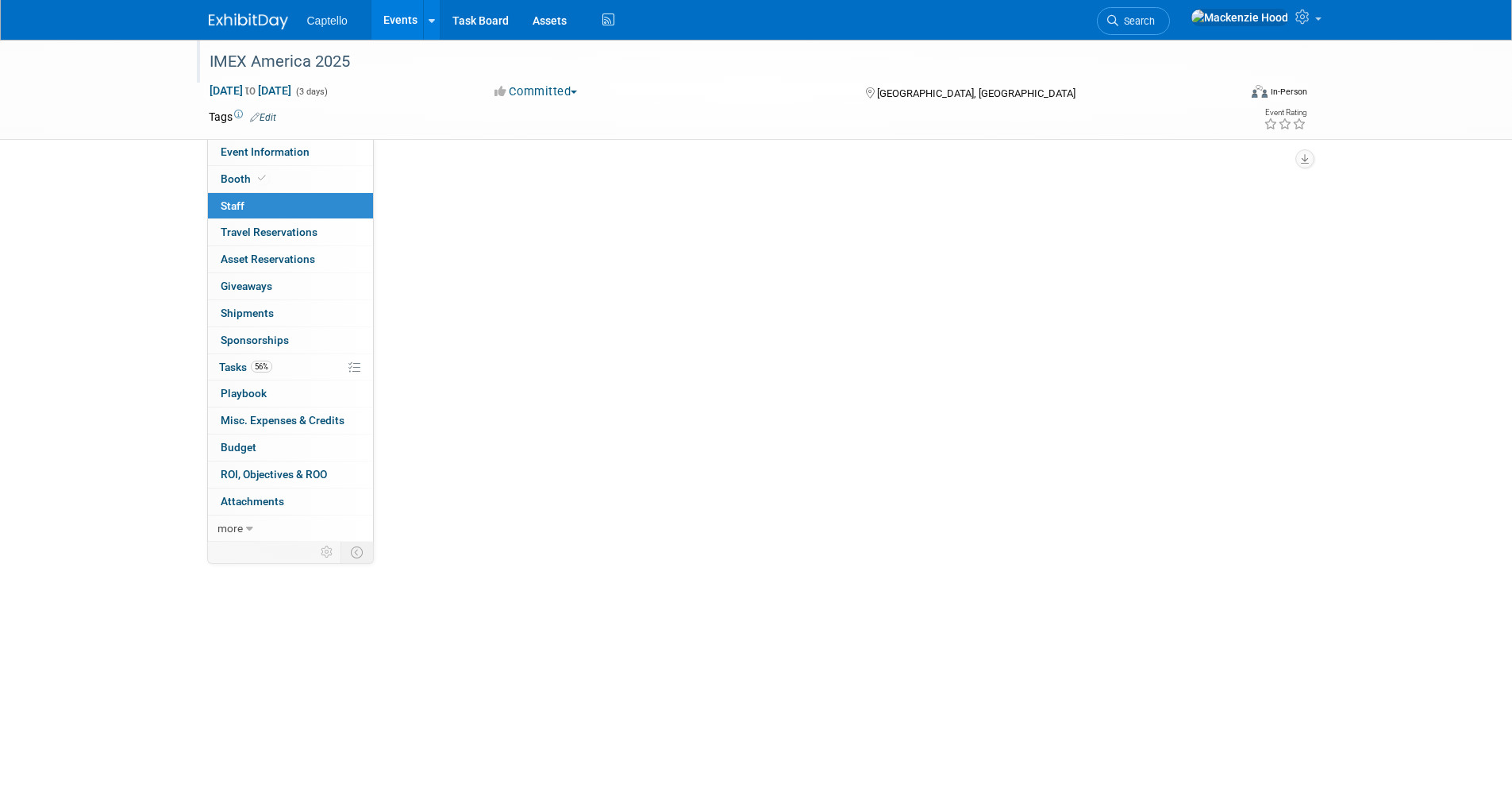
scroll to position [0, 0]
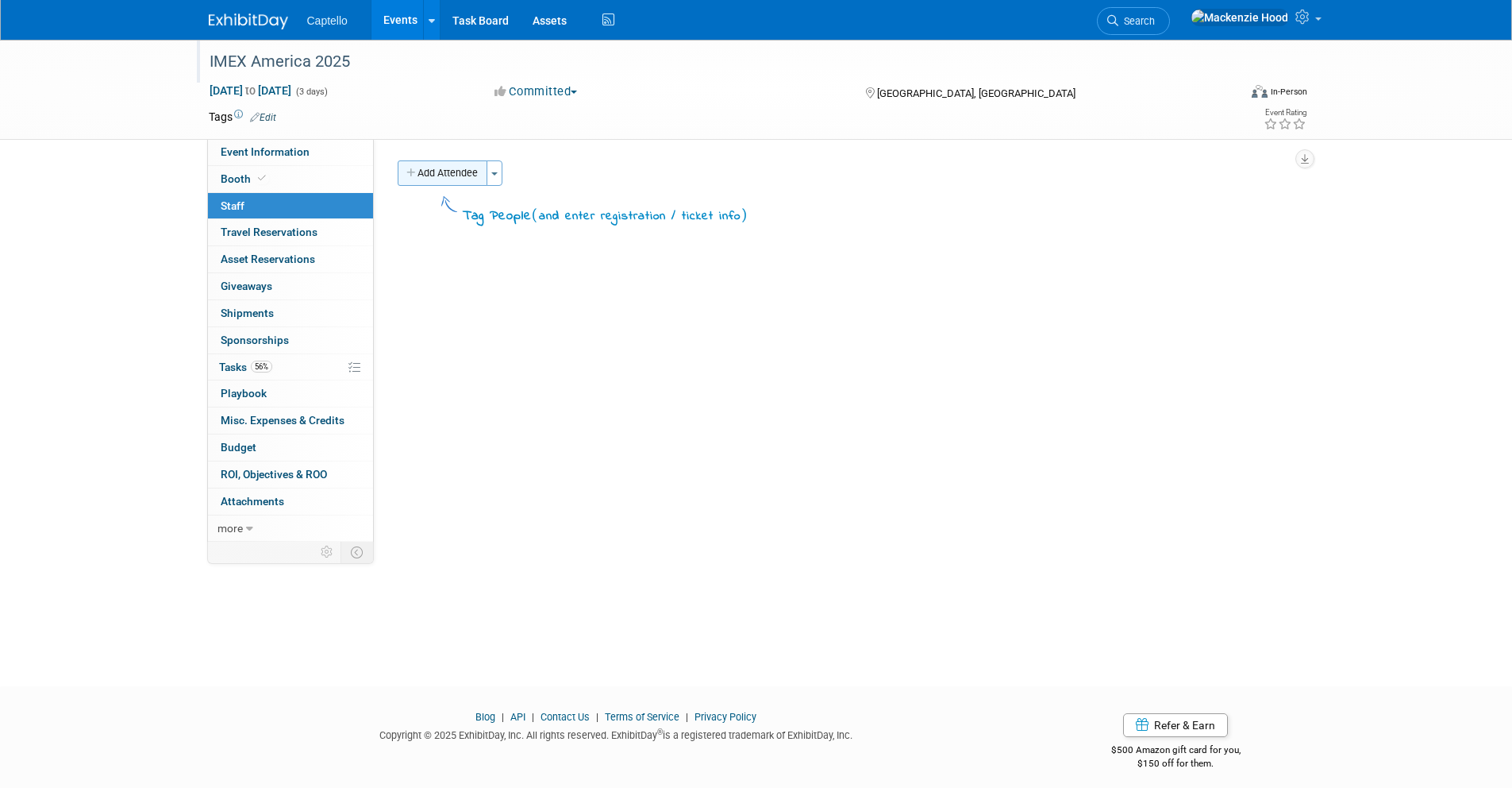
click at [411, 164] on button "Add Attendee" at bounding box center [442, 173] width 90 height 26
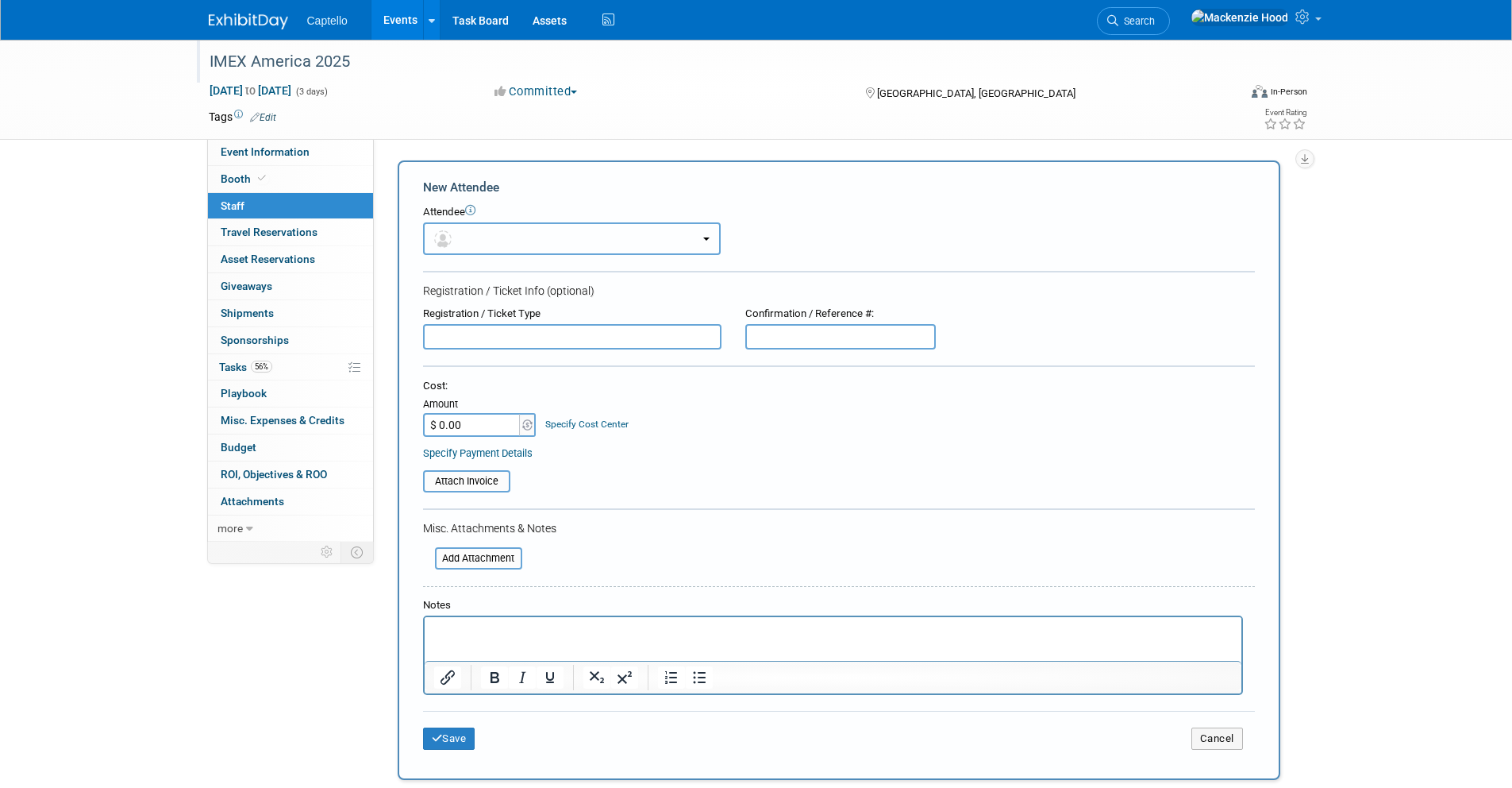
click at [518, 241] on button "button" at bounding box center [572, 239] width 297 height 33
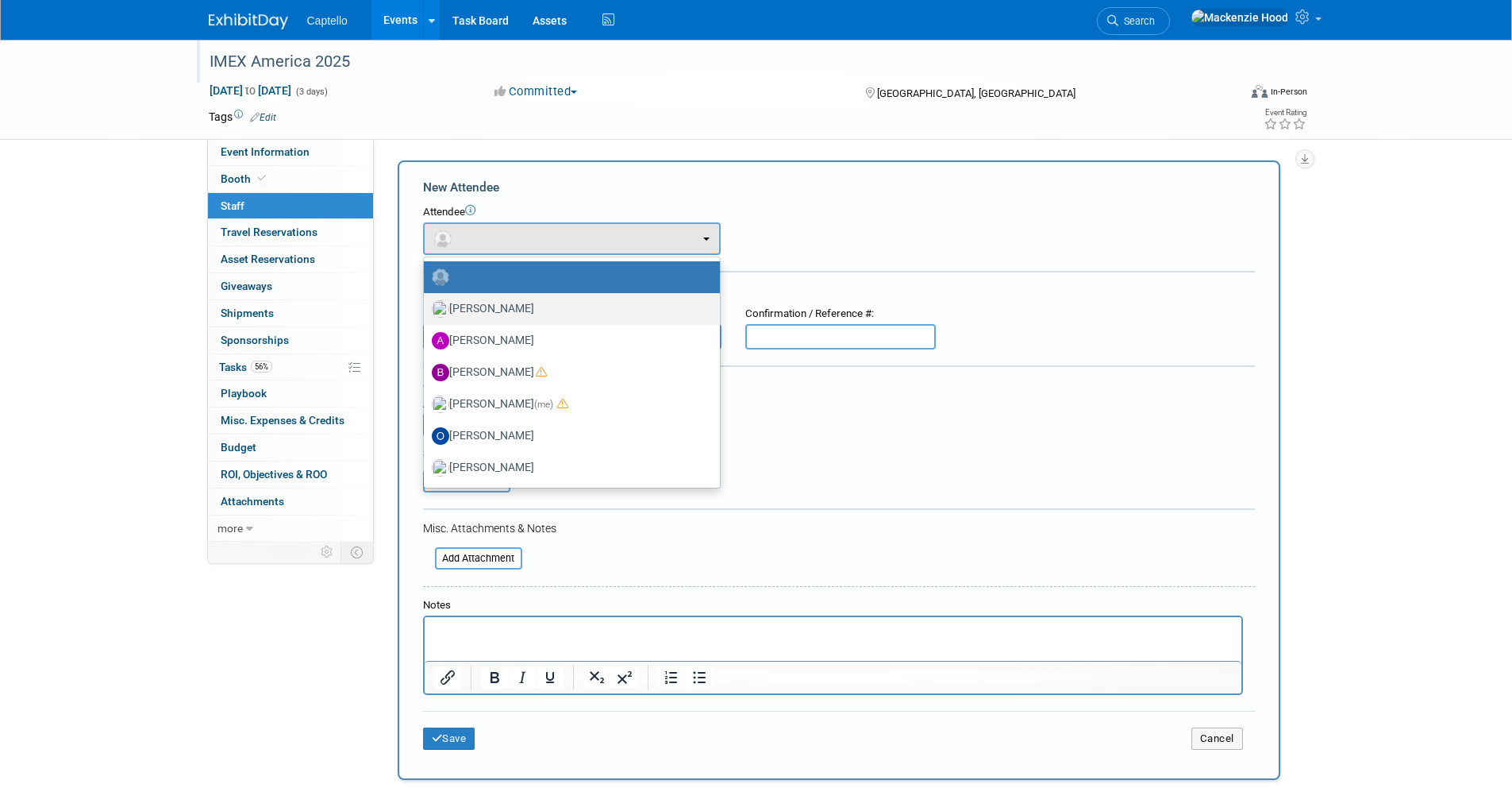
click at [530, 317] on label "[PERSON_NAME]" at bounding box center [568, 308] width 272 height 26
click at [426, 312] on input "[PERSON_NAME]" at bounding box center [421, 307] width 11 height 11
select select "4d038fe8-52b7-47fd-89c3-ea86984e64a5"
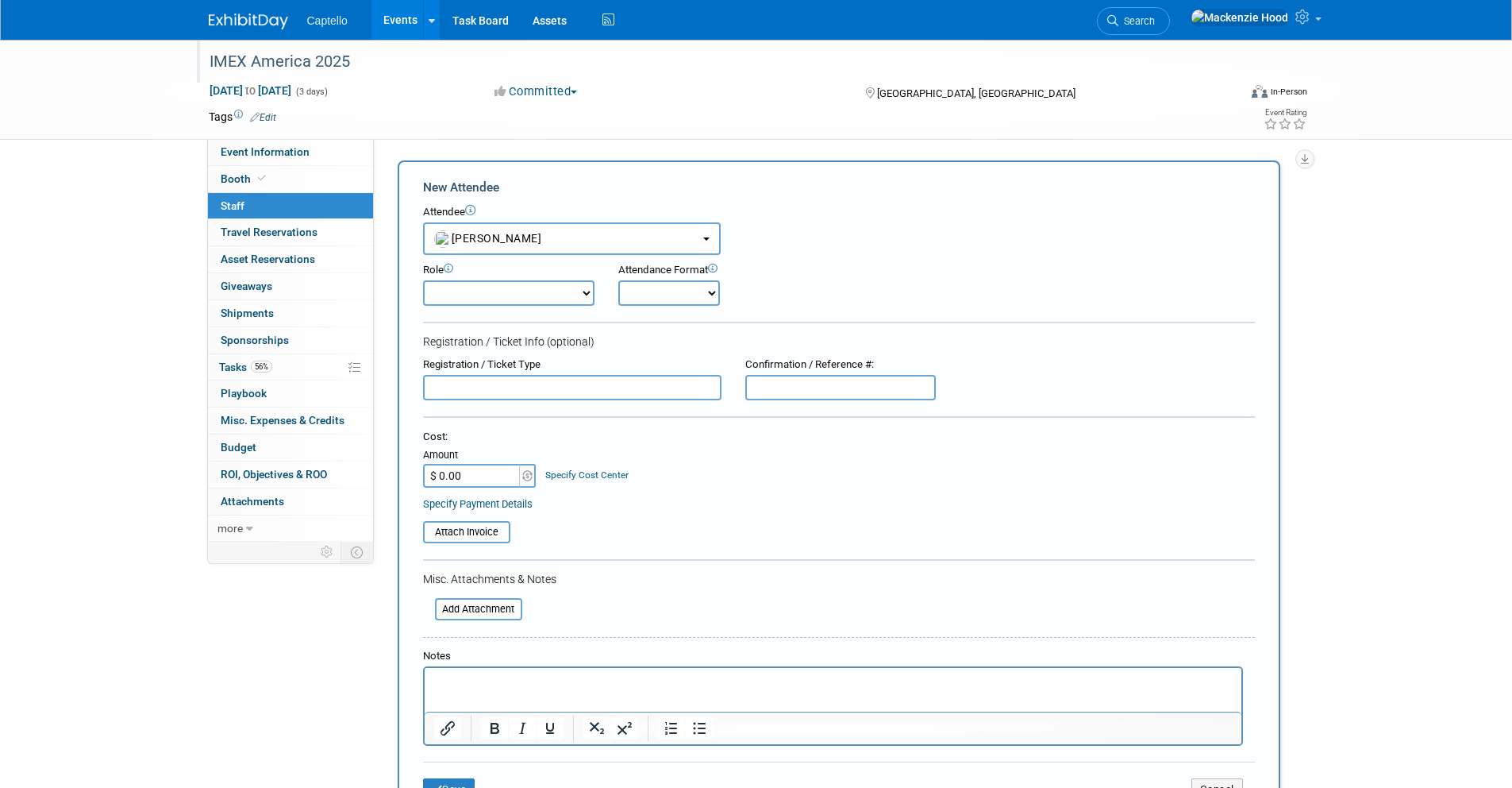
click at [478, 390] on input "text" at bounding box center [573, 387] width 298 height 26
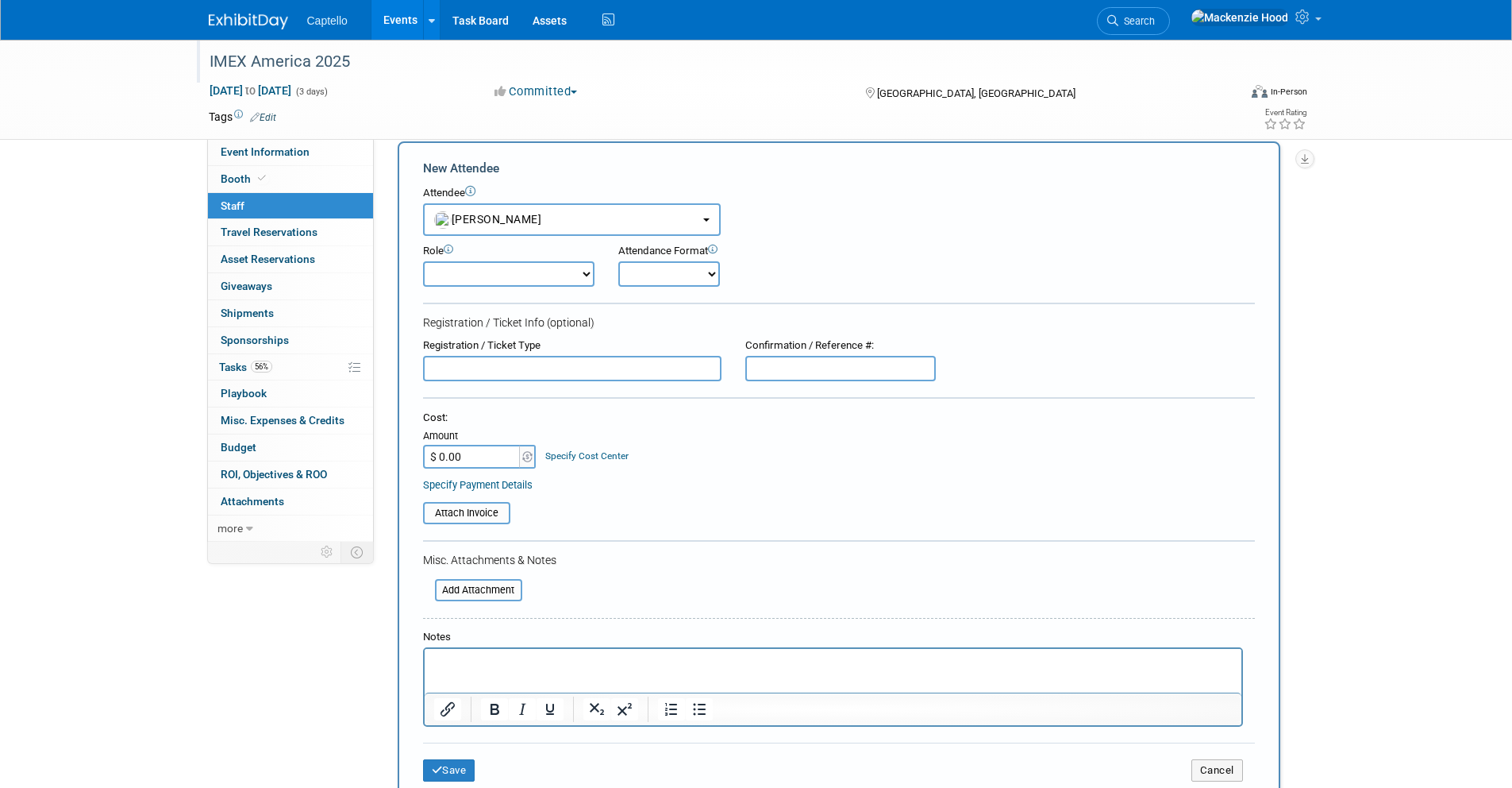
scroll to position [115, 0]
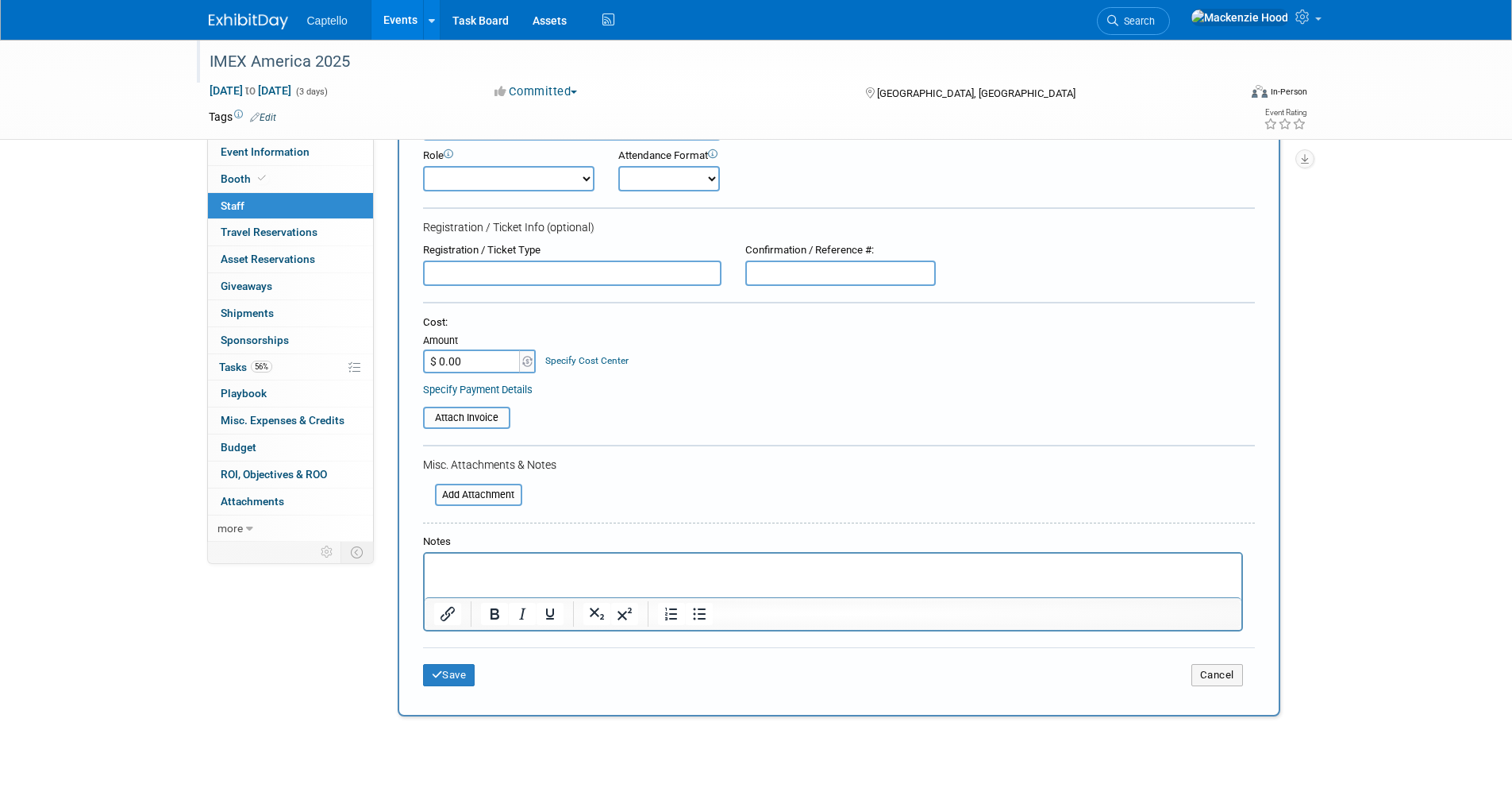
click at [480, 359] on input "$ 0.00" at bounding box center [473, 361] width 99 height 24
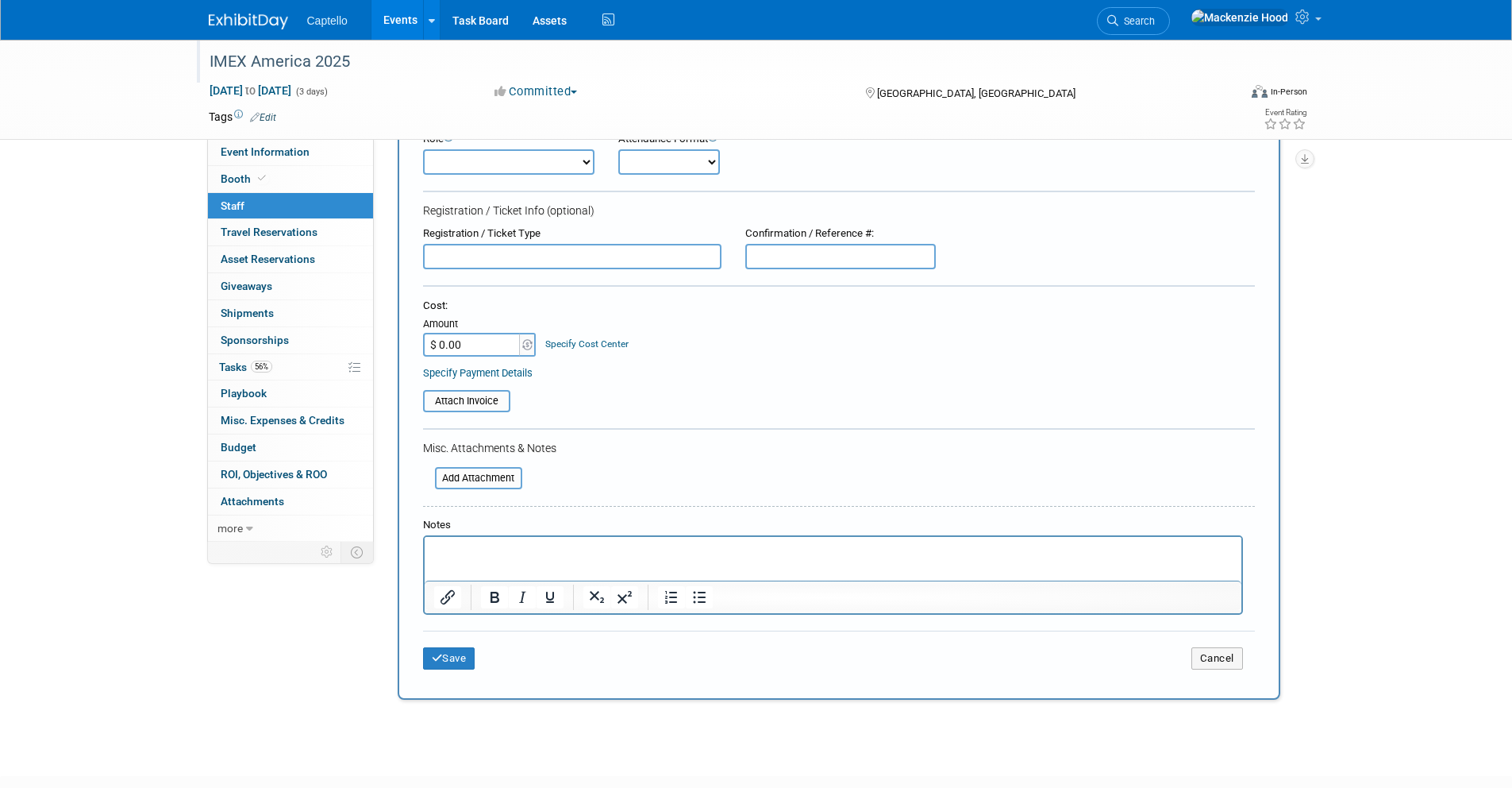
scroll to position [132, 0]
click at [475, 340] on input "$ 0.00" at bounding box center [473, 344] width 99 height 24
drag, startPoint x: 475, startPoint y: 340, endPoint x: 414, endPoint y: 333, distance: 61.4
click at [414, 333] on div "New Attendee Attendee <img src="[URL][DOMAIN_NAME]" style="width: 22px; height:…" at bounding box center [839, 364] width 882 height 670
type input "$ 173.96"
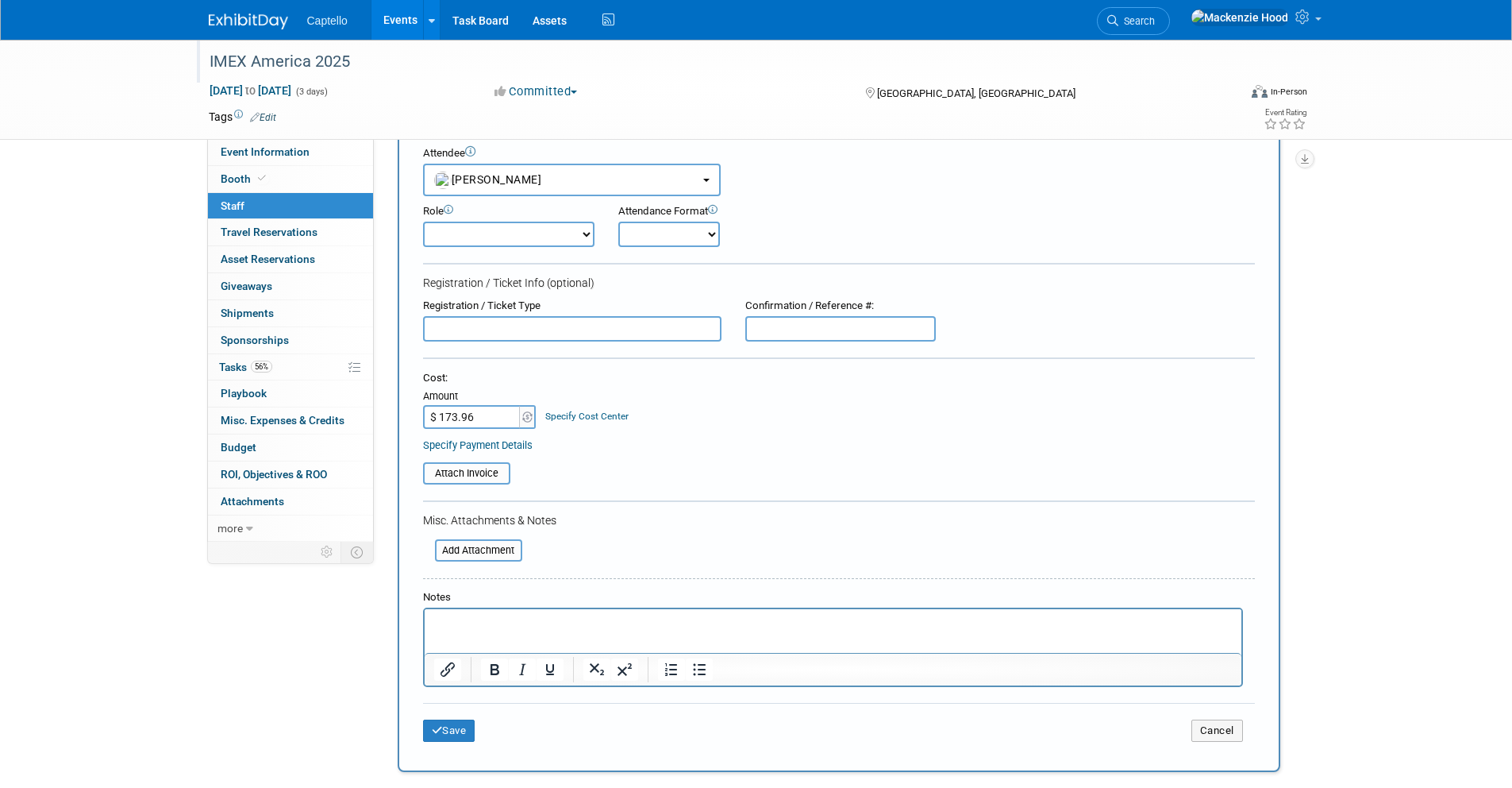
scroll to position [230, 0]
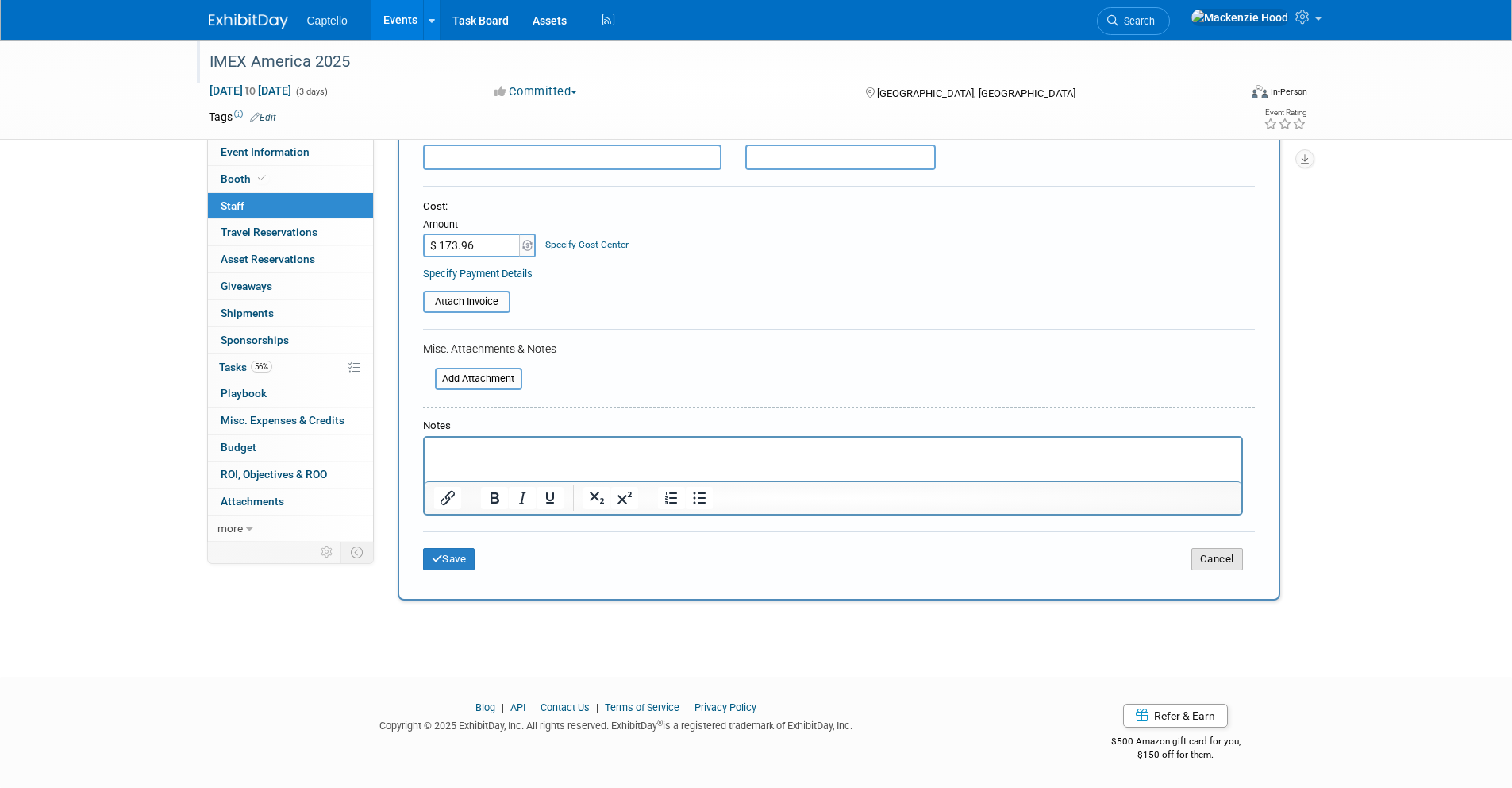
click at [1213, 555] on button "Cancel" at bounding box center [1217, 559] width 52 height 22
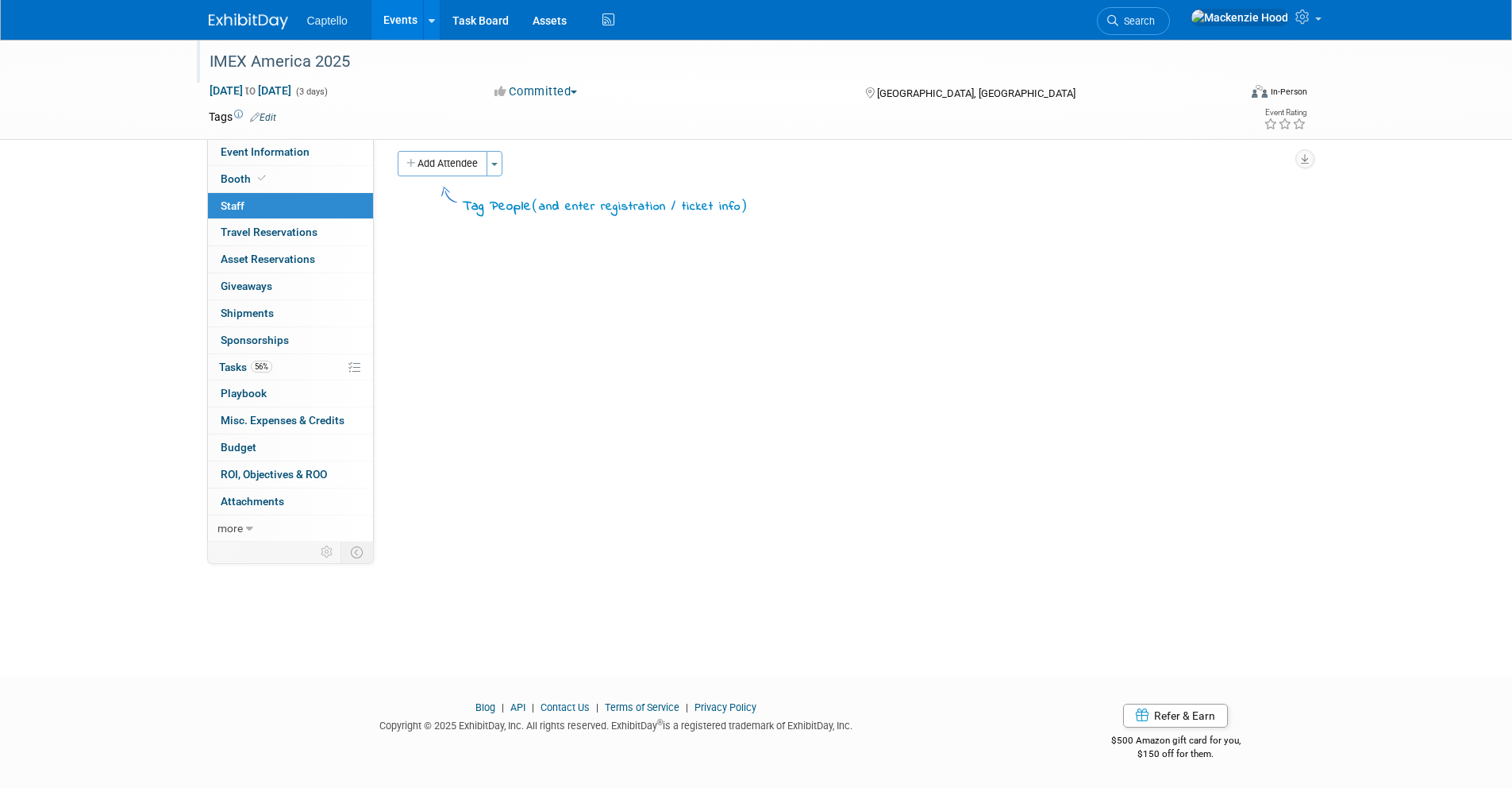
scroll to position [0, 0]
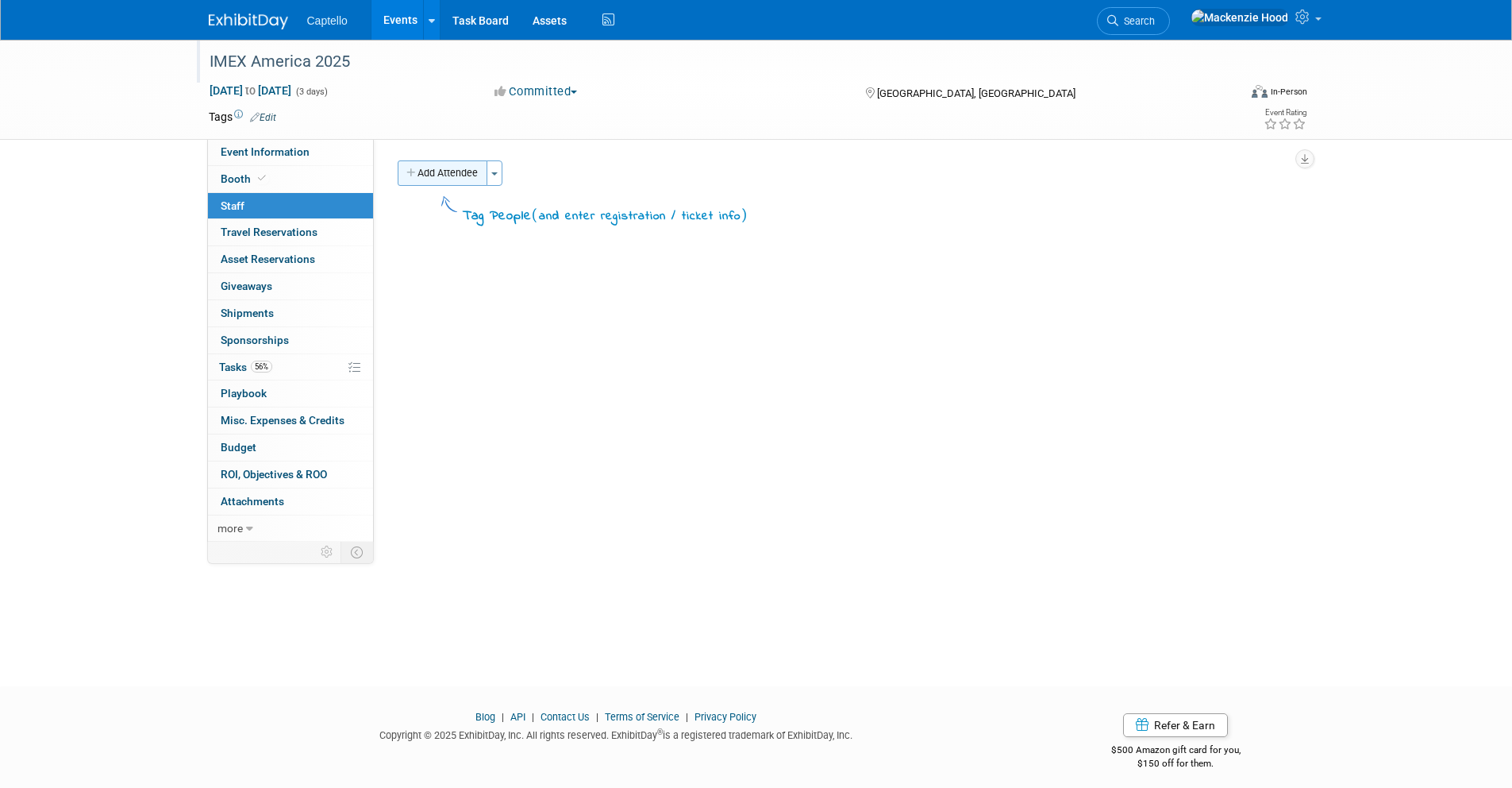
click at [410, 162] on button "Add Attendee" at bounding box center [442, 173] width 90 height 26
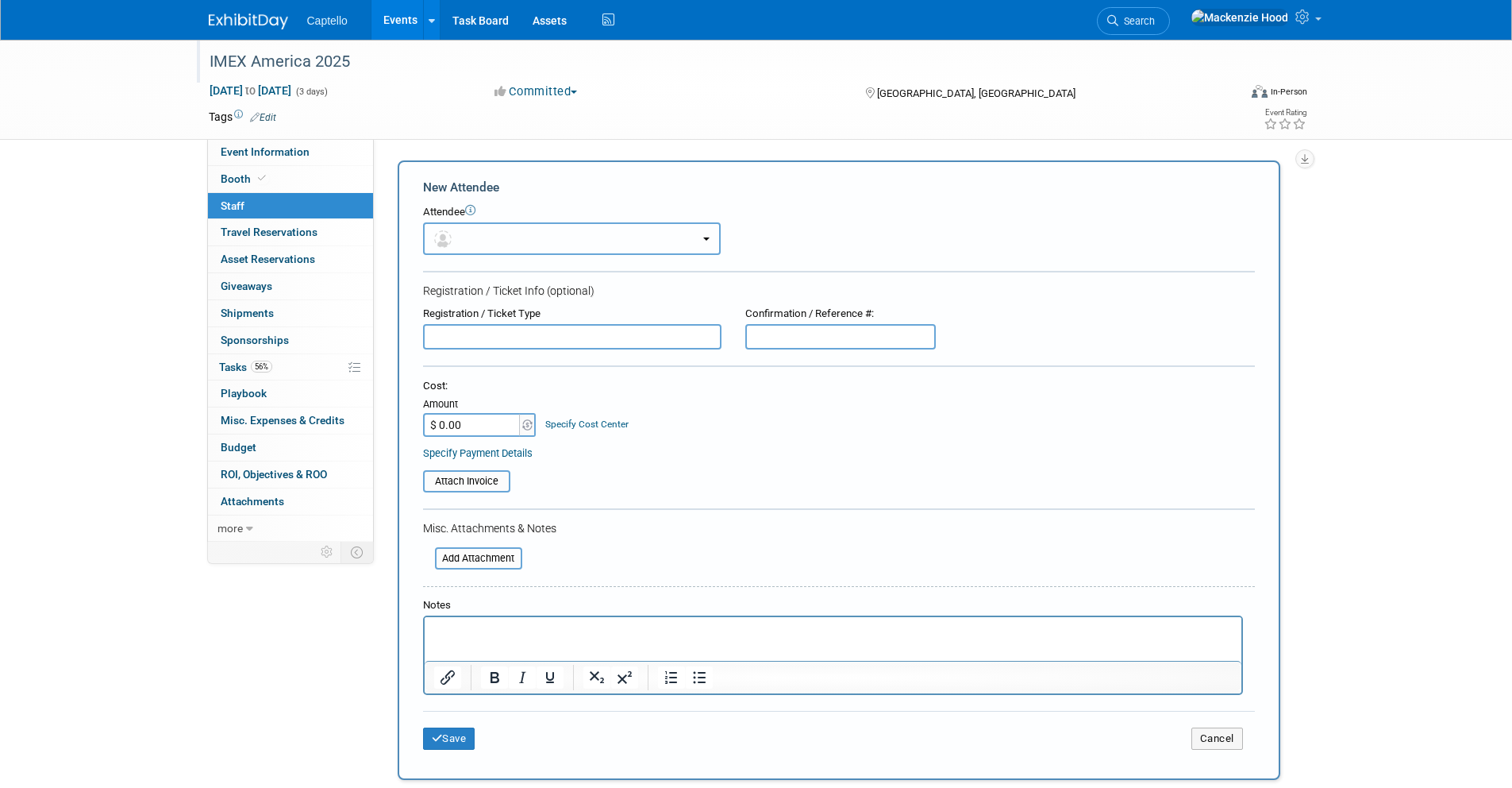
click at [490, 235] on button "button" at bounding box center [572, 239] width 297 height 33
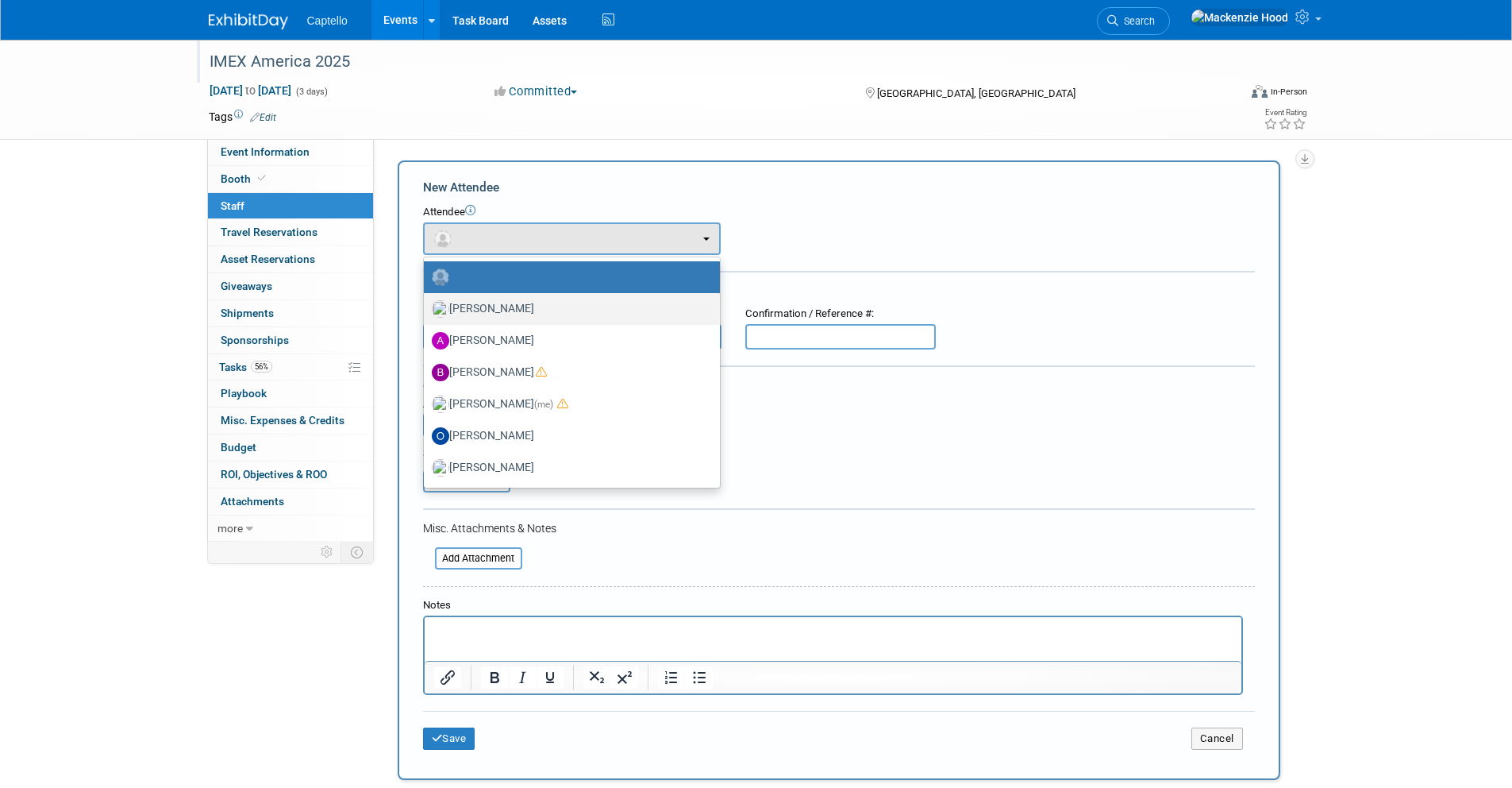
click at [502, 308] on label "[PERSON_NAME]" at bounding box center [568, 308] width 272 height 26
click at [426, 308] on input "[PERSON_NAME]" at bounding box center [421, 307] width 11 height 11
select select "4d038fe8-52b7-47fd-89c3-ea86984e64a5"
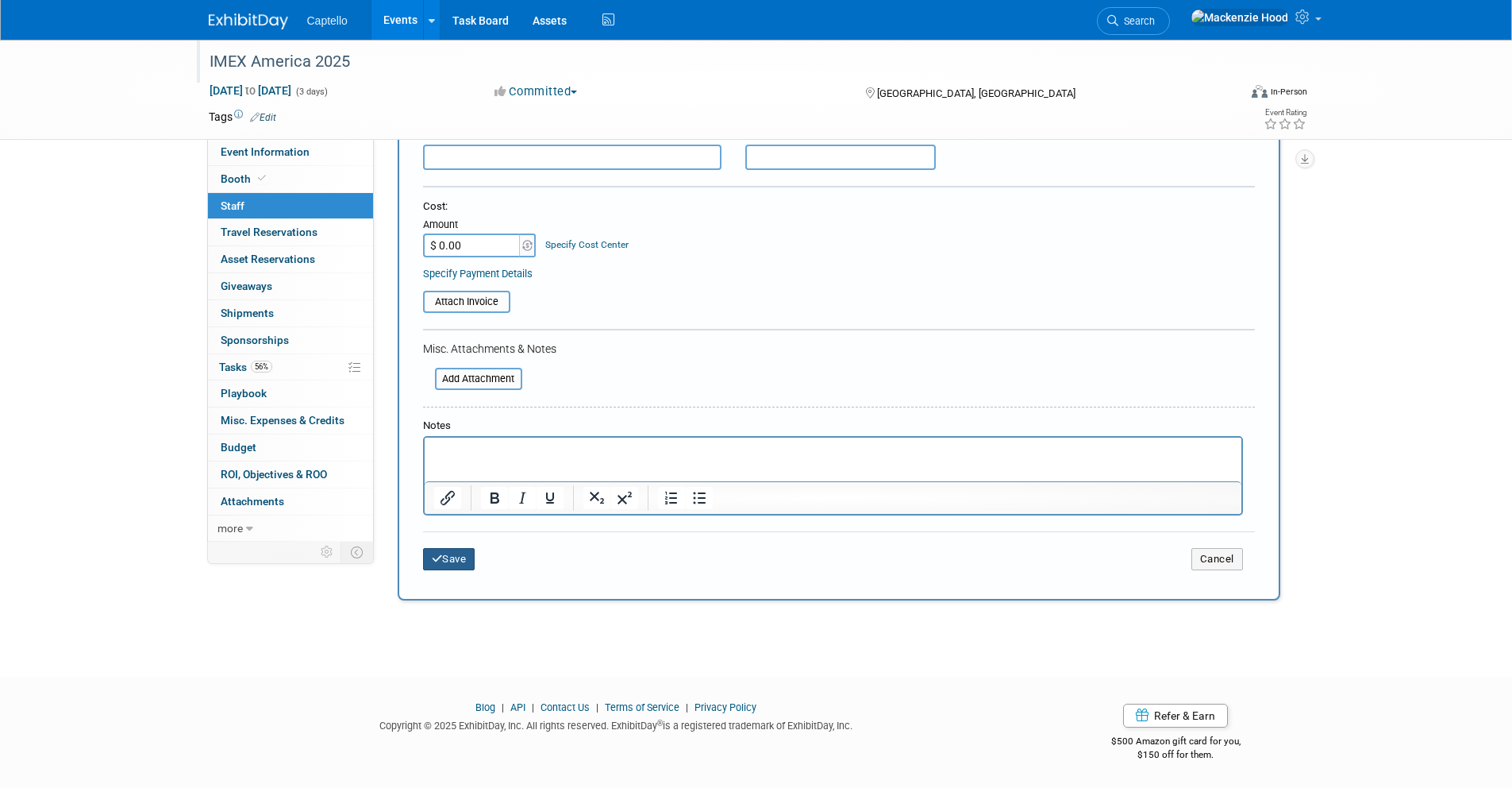
click at [447, 555] on button "Save" at bounding box center [450, 559] width 53 height 22
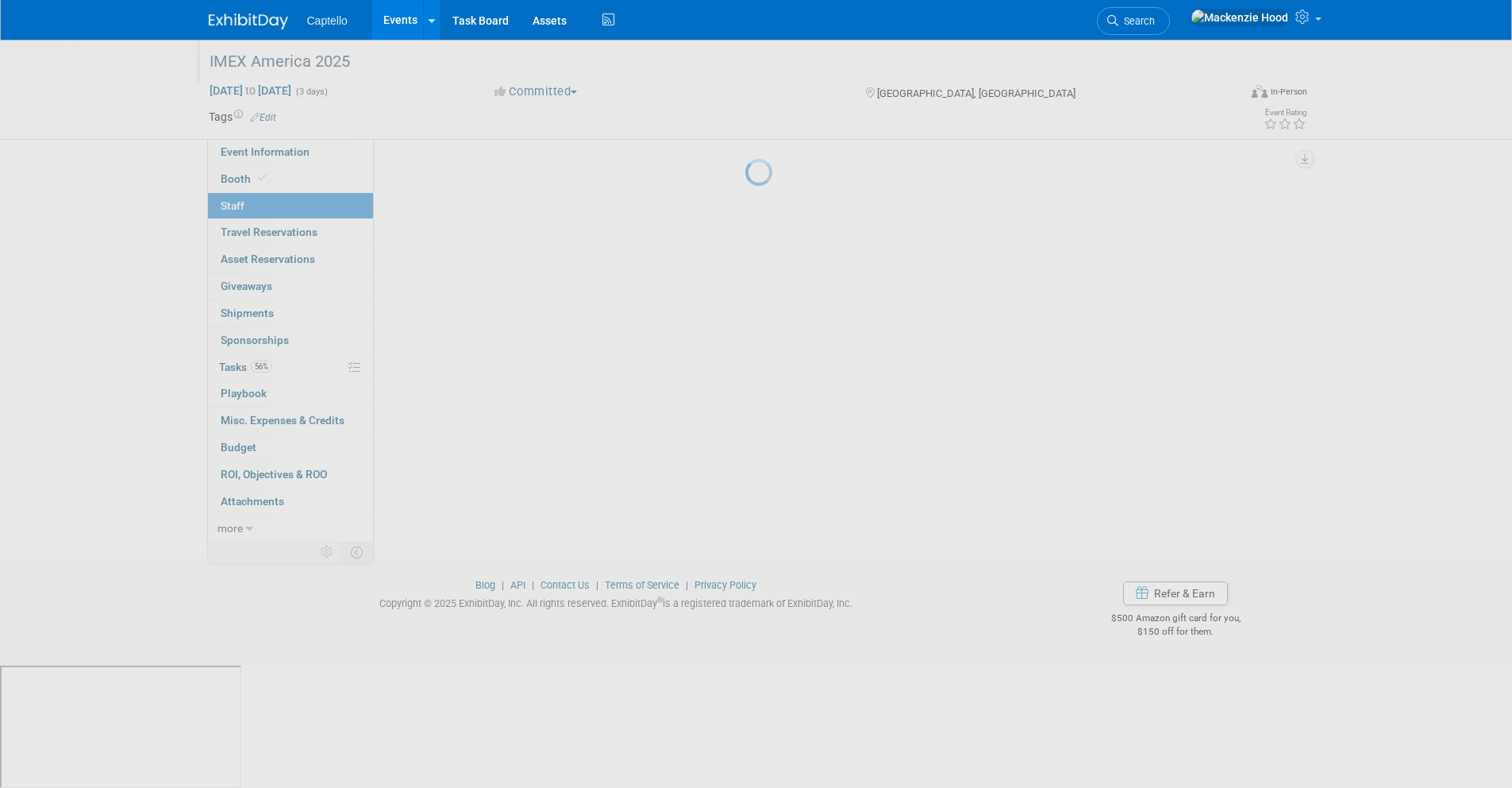
scroll to position [10, 0]
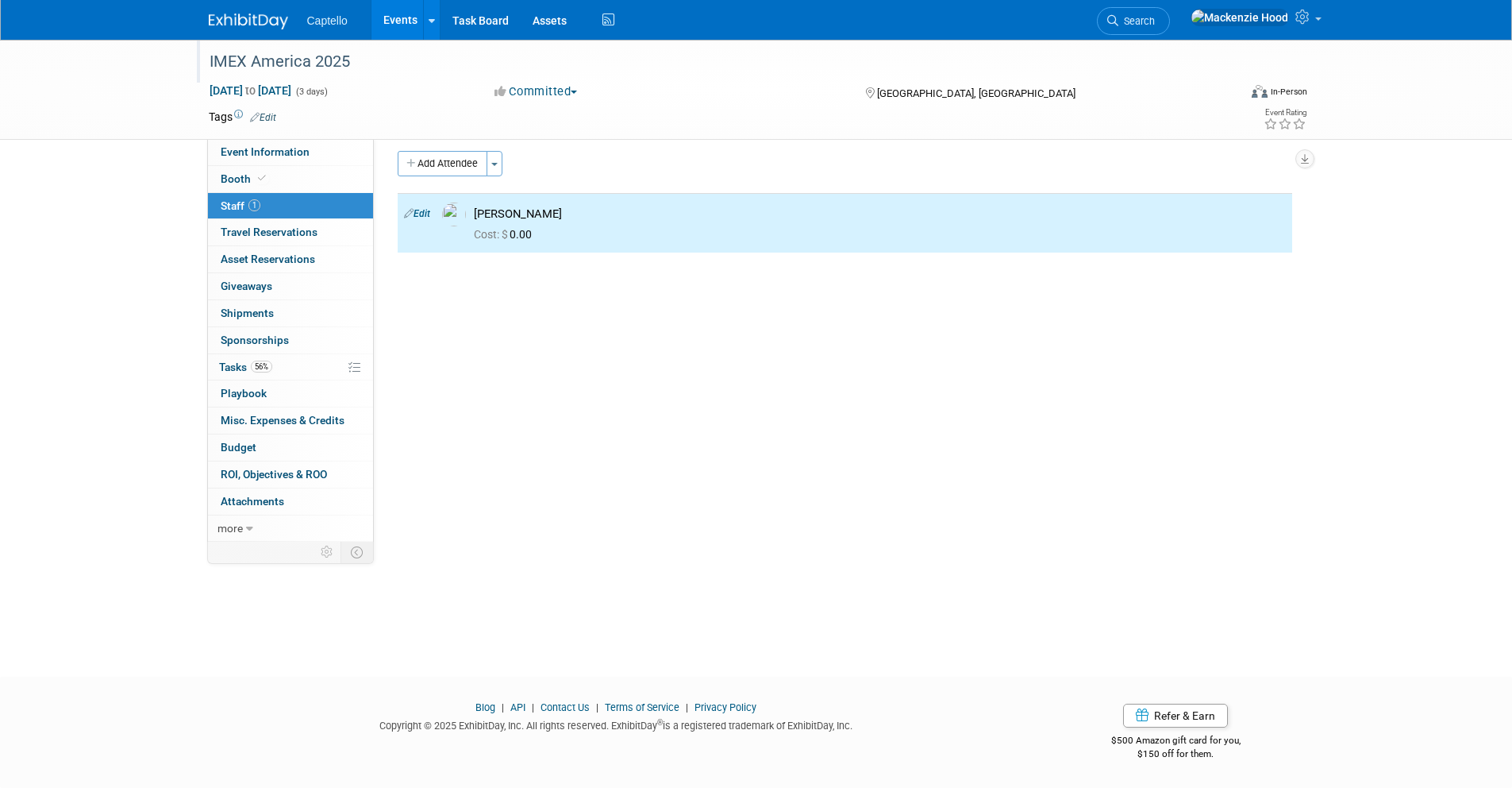
drag, startPoint x: 439, startPoint y: 155, endPoint x: 446, endPoint y: 162, distance: 9.9
click at [439, 155] on button "Add Attendee" at bounding box center [442, 163] width 90 height 26
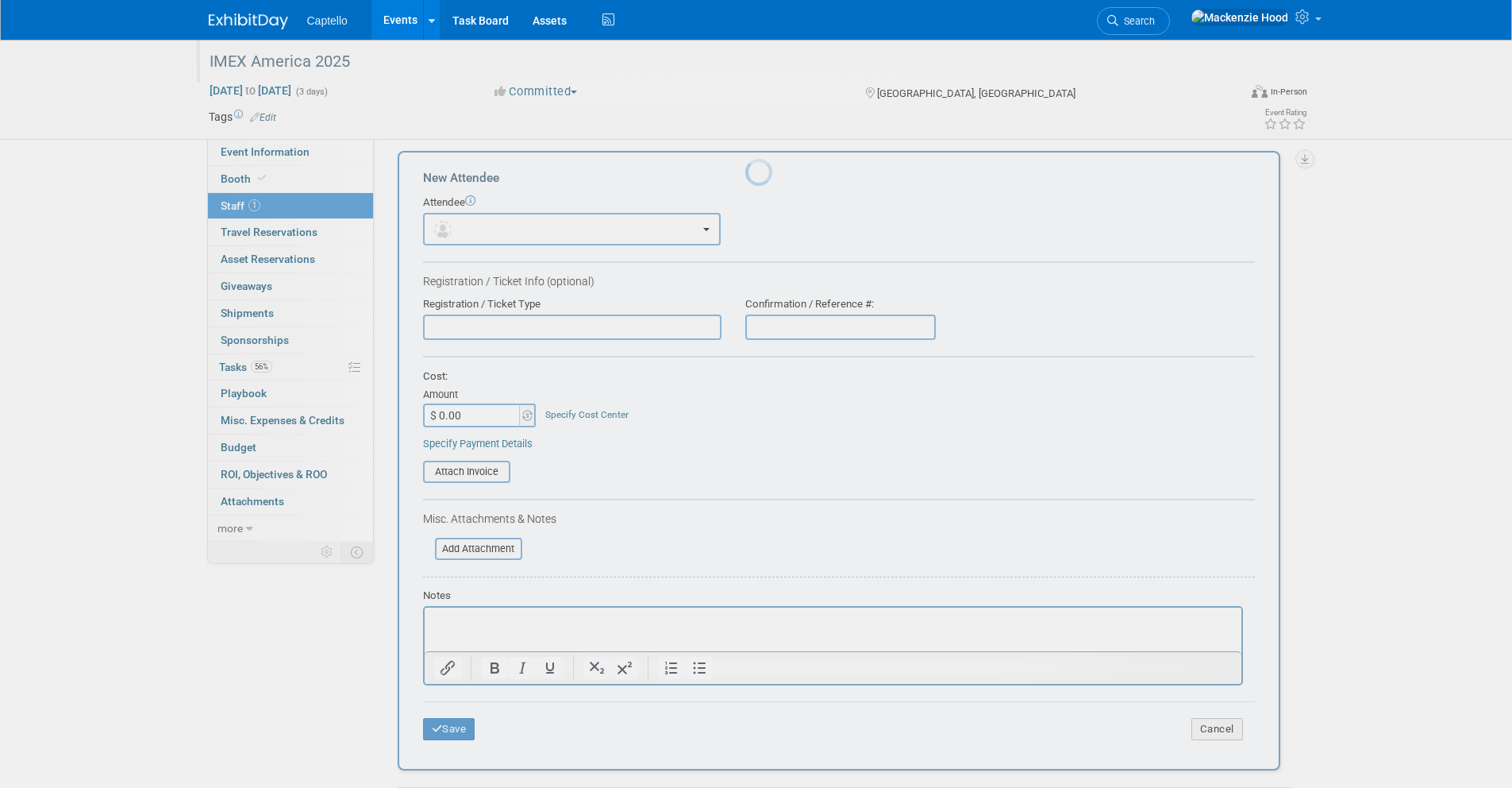
scroll to position [0, 0]
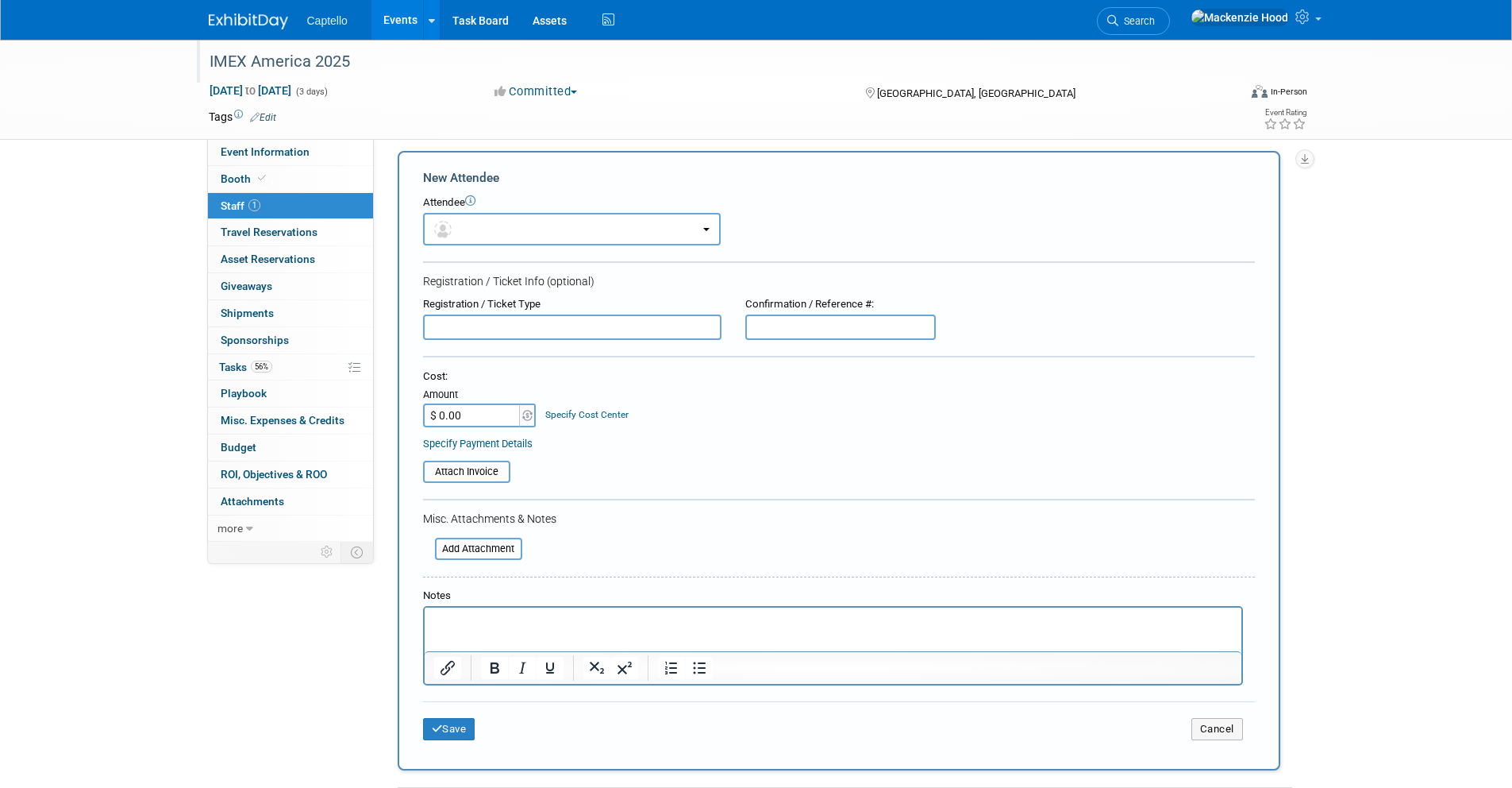
click at [508, 626] on p "Rich Text Area. Press ALT-0 for help." at bounding box center [832, 621] width 798 height 16
click at [433, 725] on icon "submit" at bounding box center [437, 729] width 11 height 11
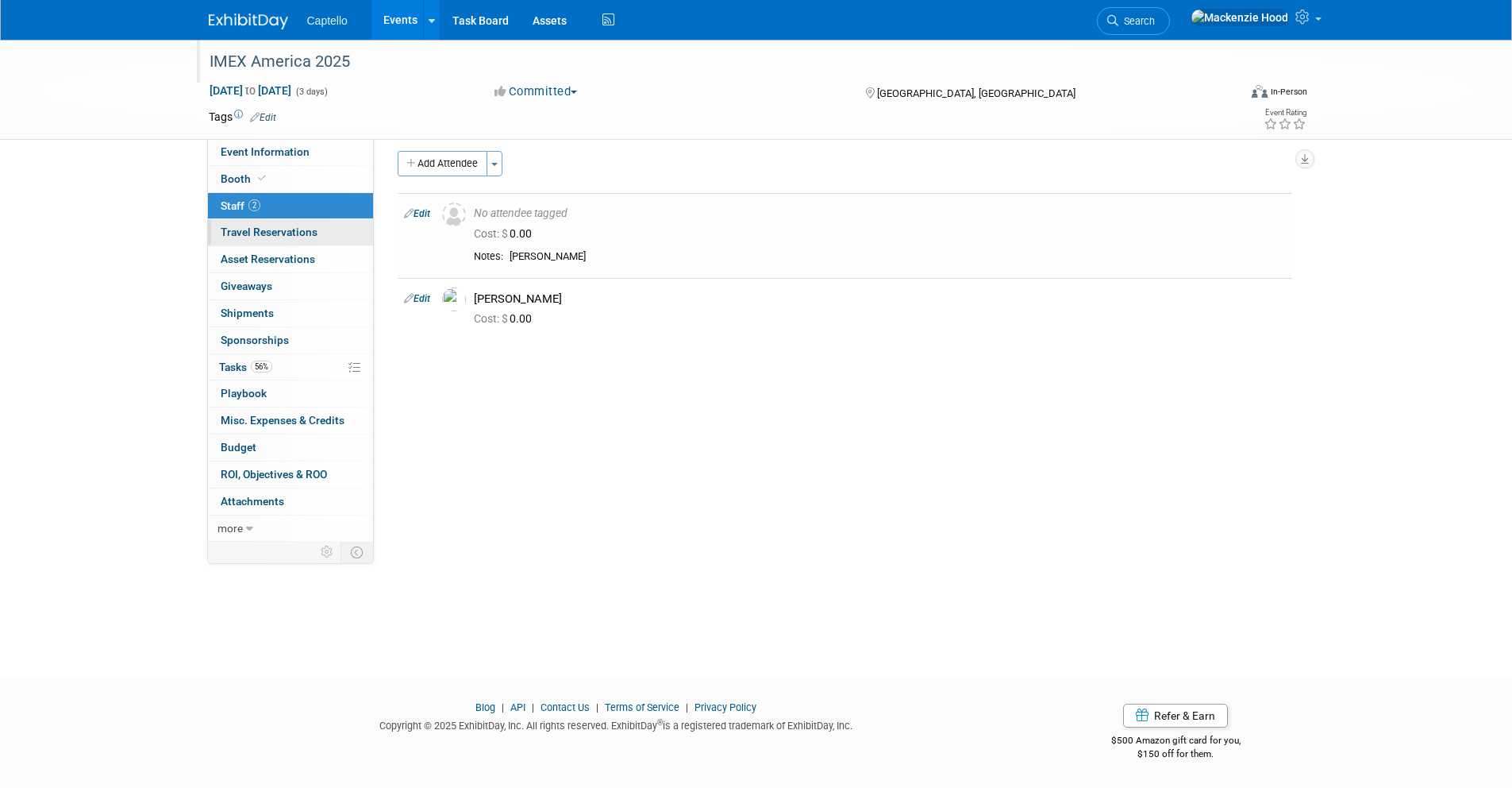
click at [338, 233] on link "0 Travel Reservations 0" at bounding box center [290, 232] width 165 height 26
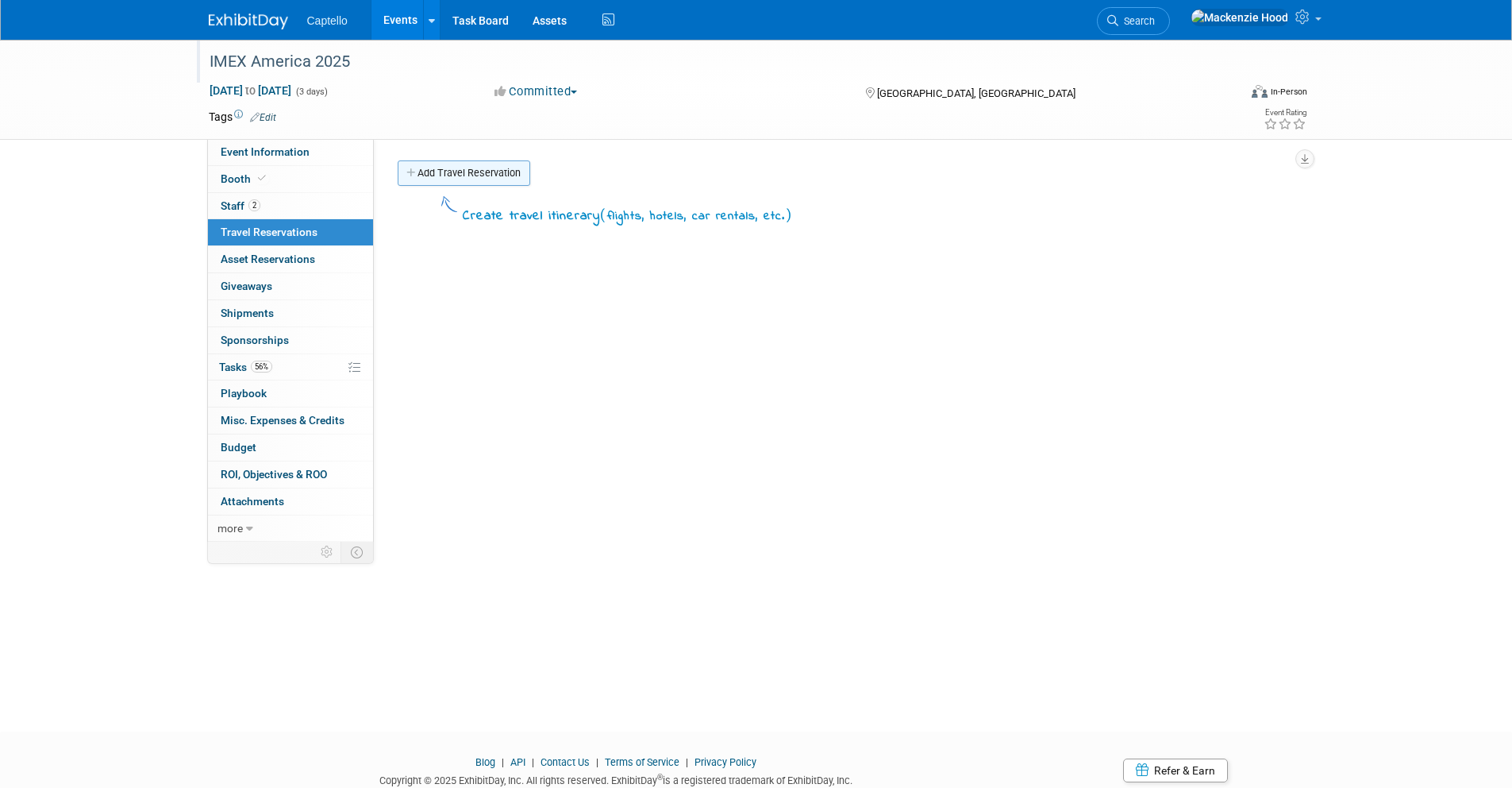
click at [406, 164] on link "Add Travel Reservation" at bounding box center [464, 173] width 133 height 26
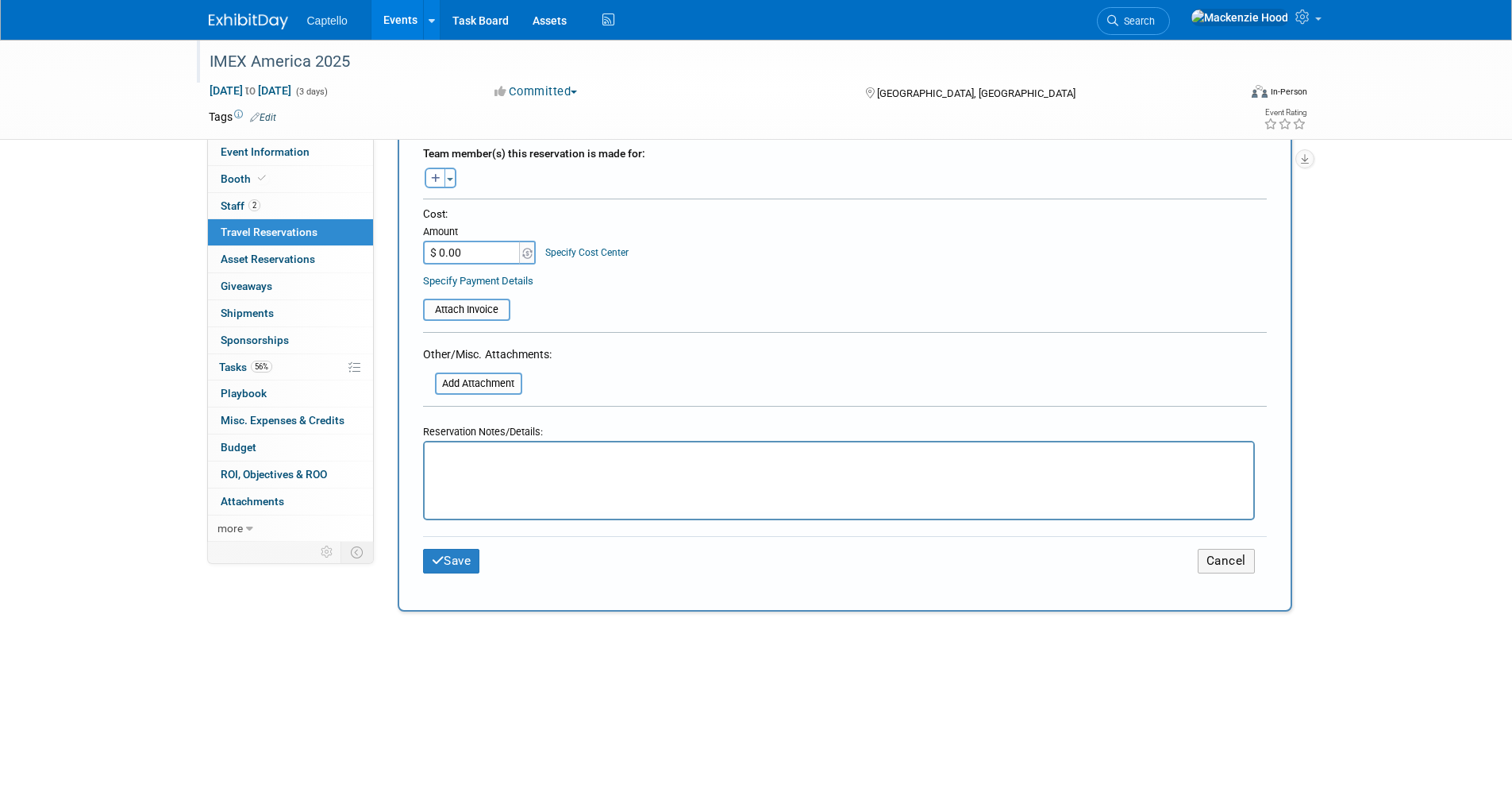
scroll to position [761, 0]
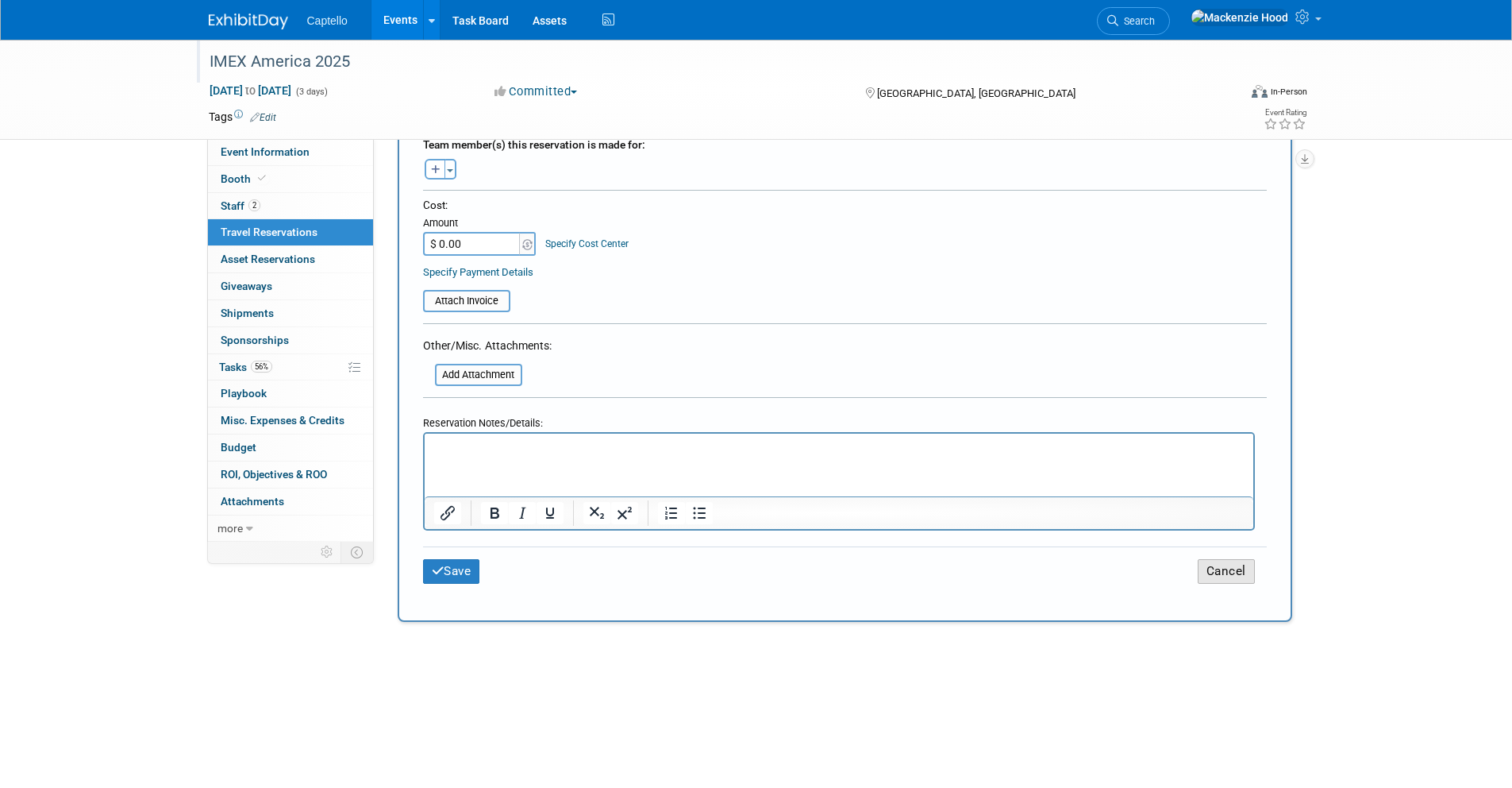
click at [1205, 562] on button "Cancel" at bounding box center [1226, 571] width 57 height 25
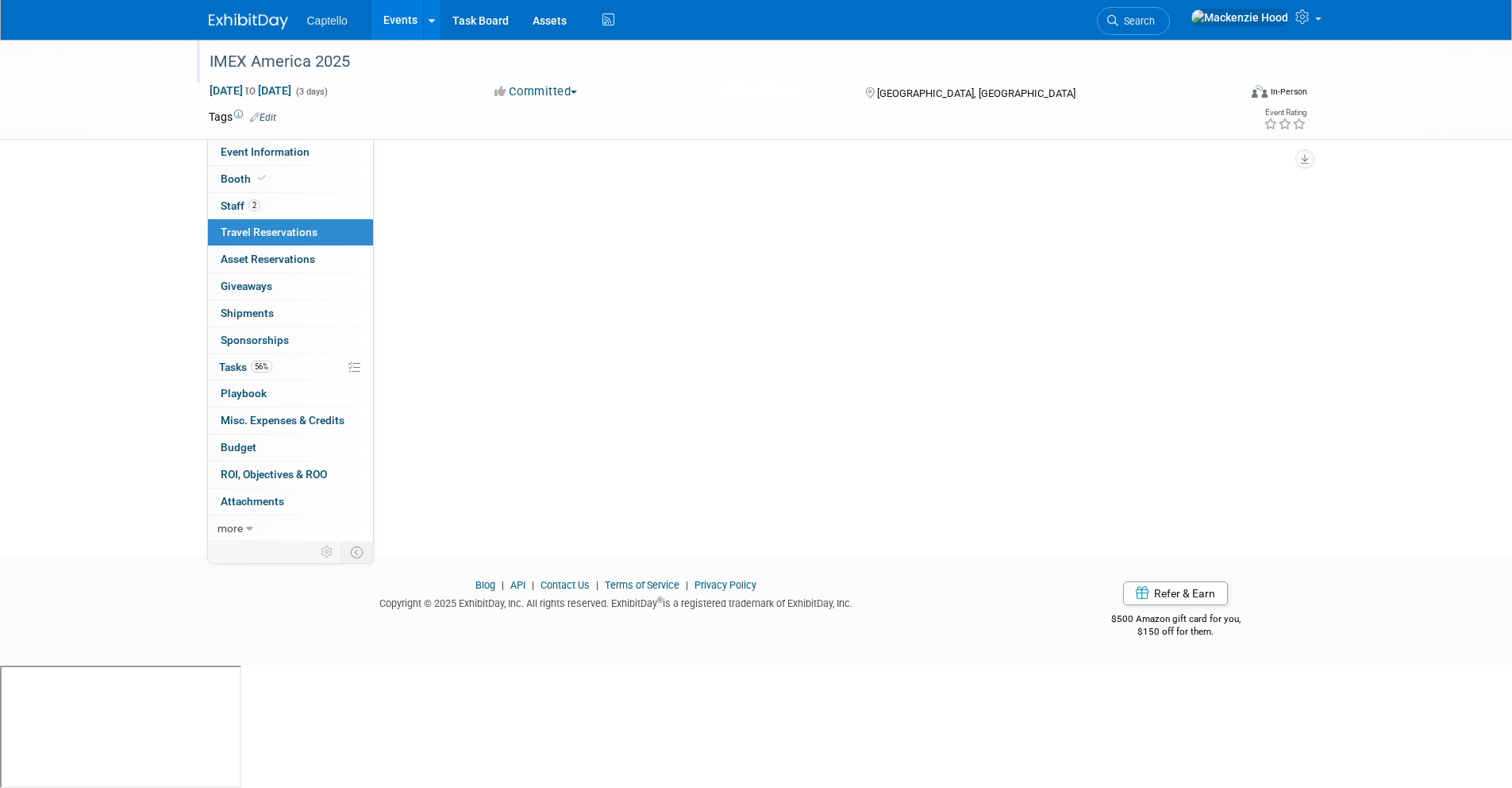
scroll to position [0, 0]
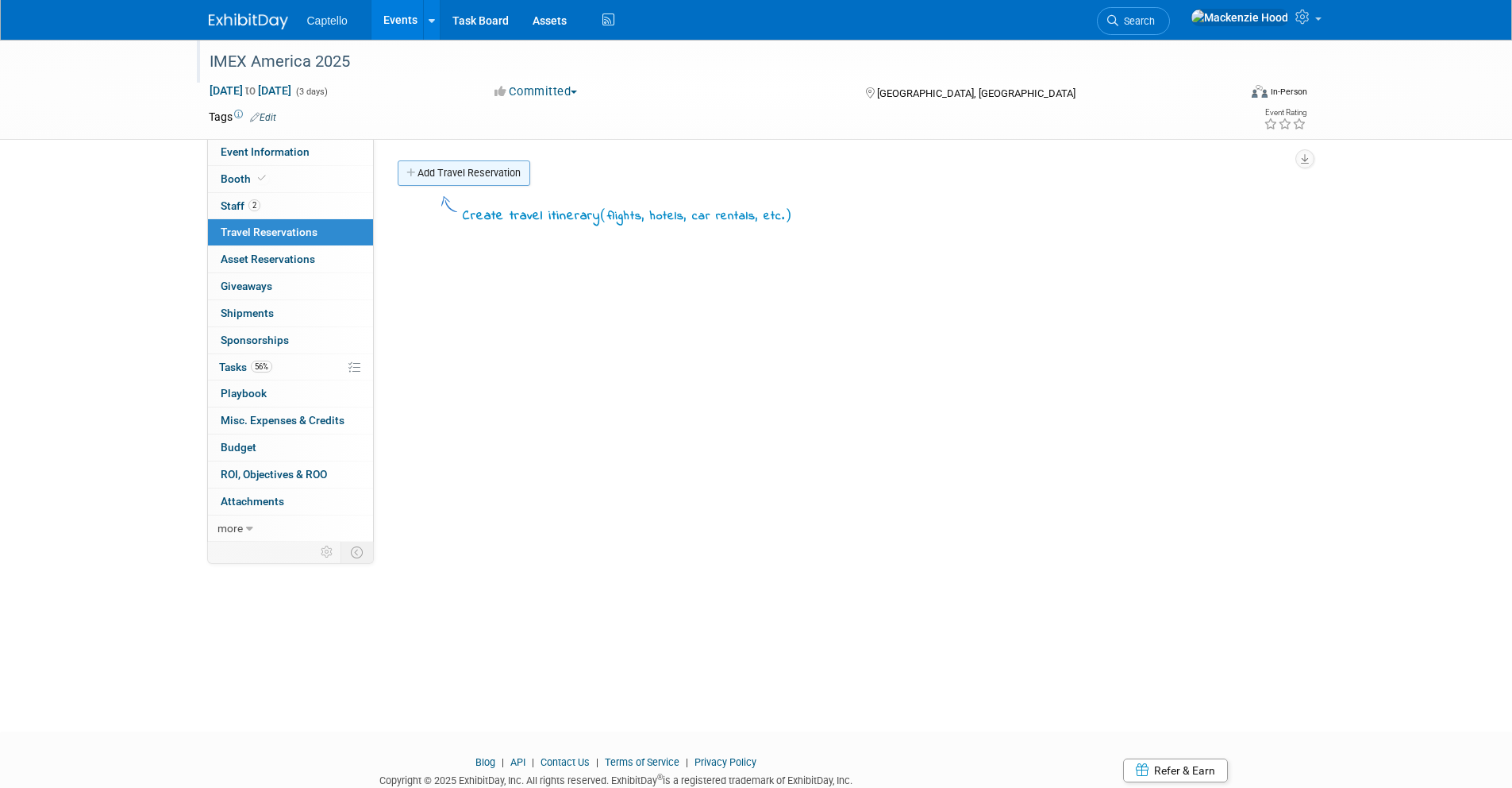
click at [406, 162] on link "Add Travel Reservation" at bounding box center [464, 173] width 133 height 26
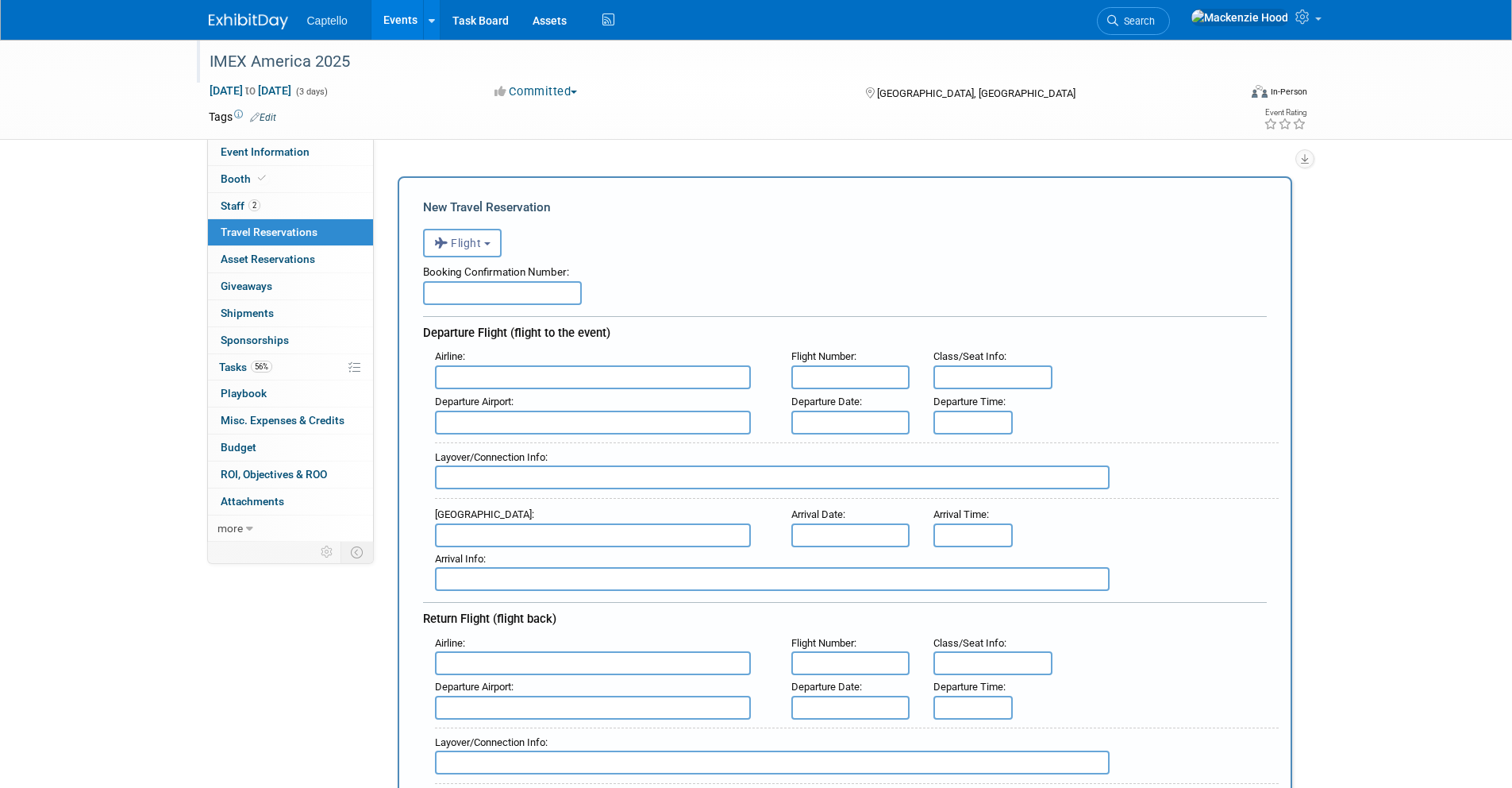
click at [463, 290] on input "text" at bounding box center [503, 293] width 159 height 24
paste input "A8GDNH"
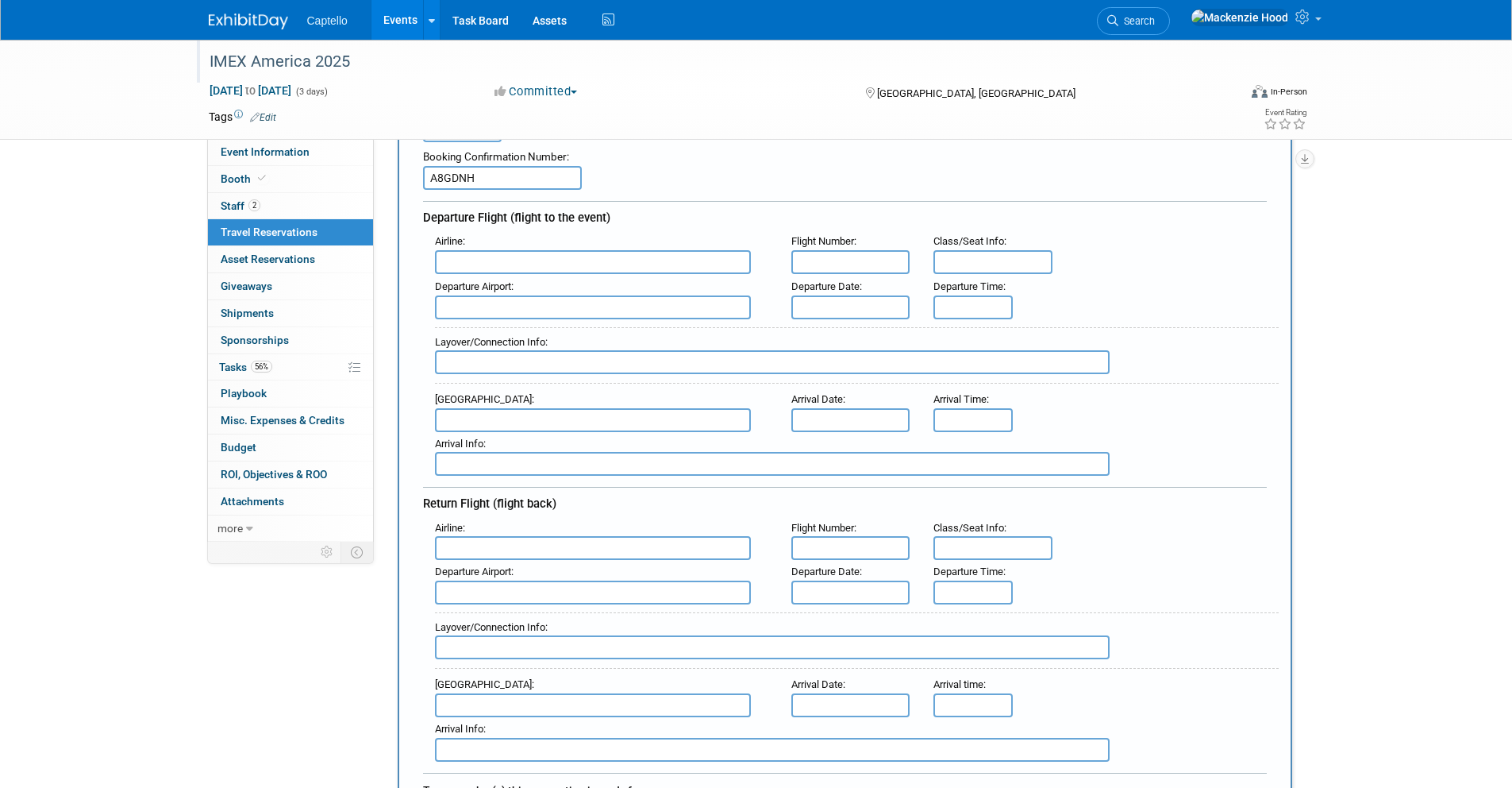
scroll to position [115, 0]
type input "A8GDNH"
click at [837, 307] on input "text" at bounding box center [851, 307] width 119 height 24
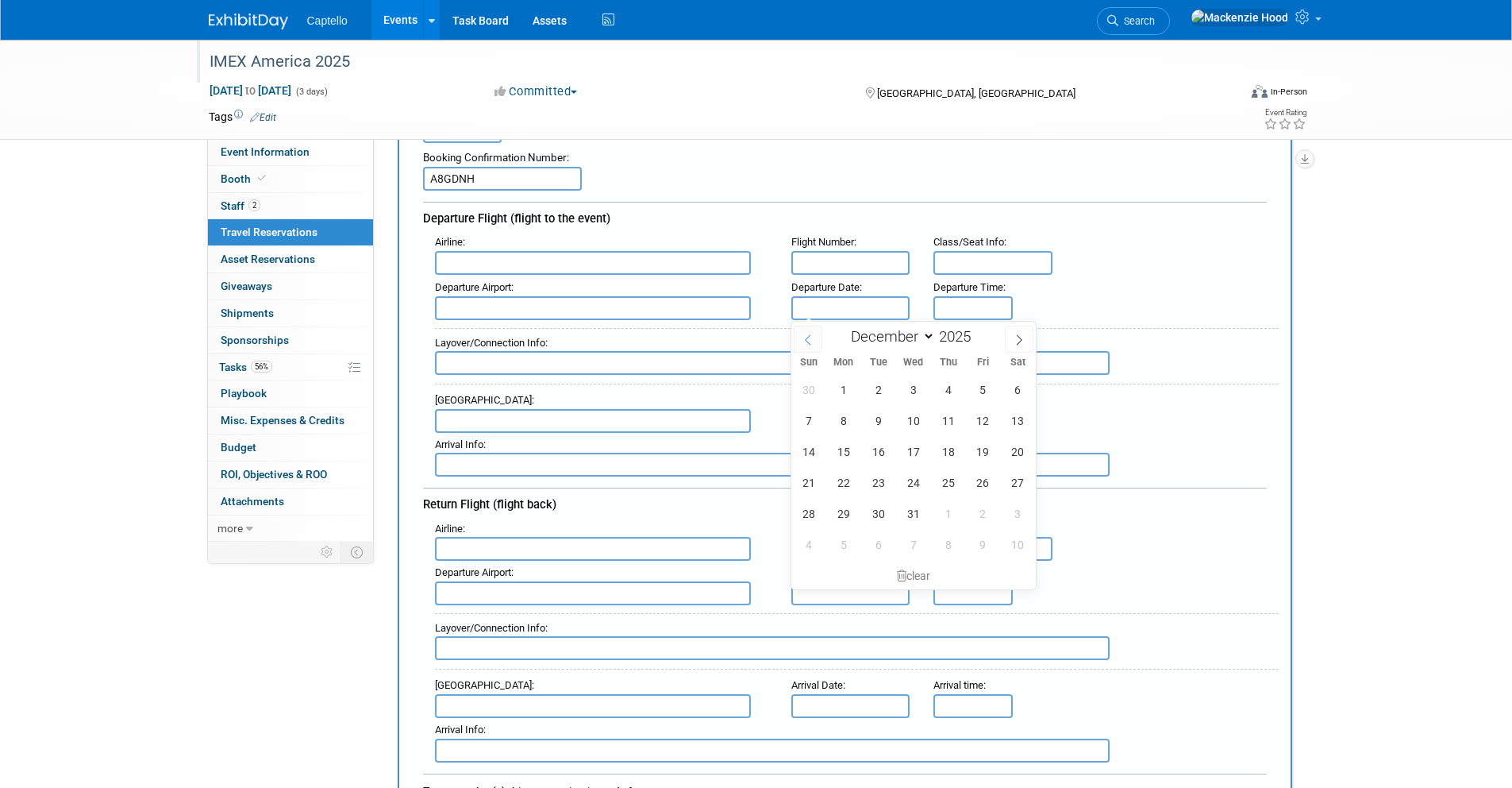
click at [807, 337] on icon at bounding box center [807, 340] width 6 height 11
select select "9"
click at [876, 413] on span "7" at bounding box center [878, 420] width 31 height 31
type input "[DATE]"
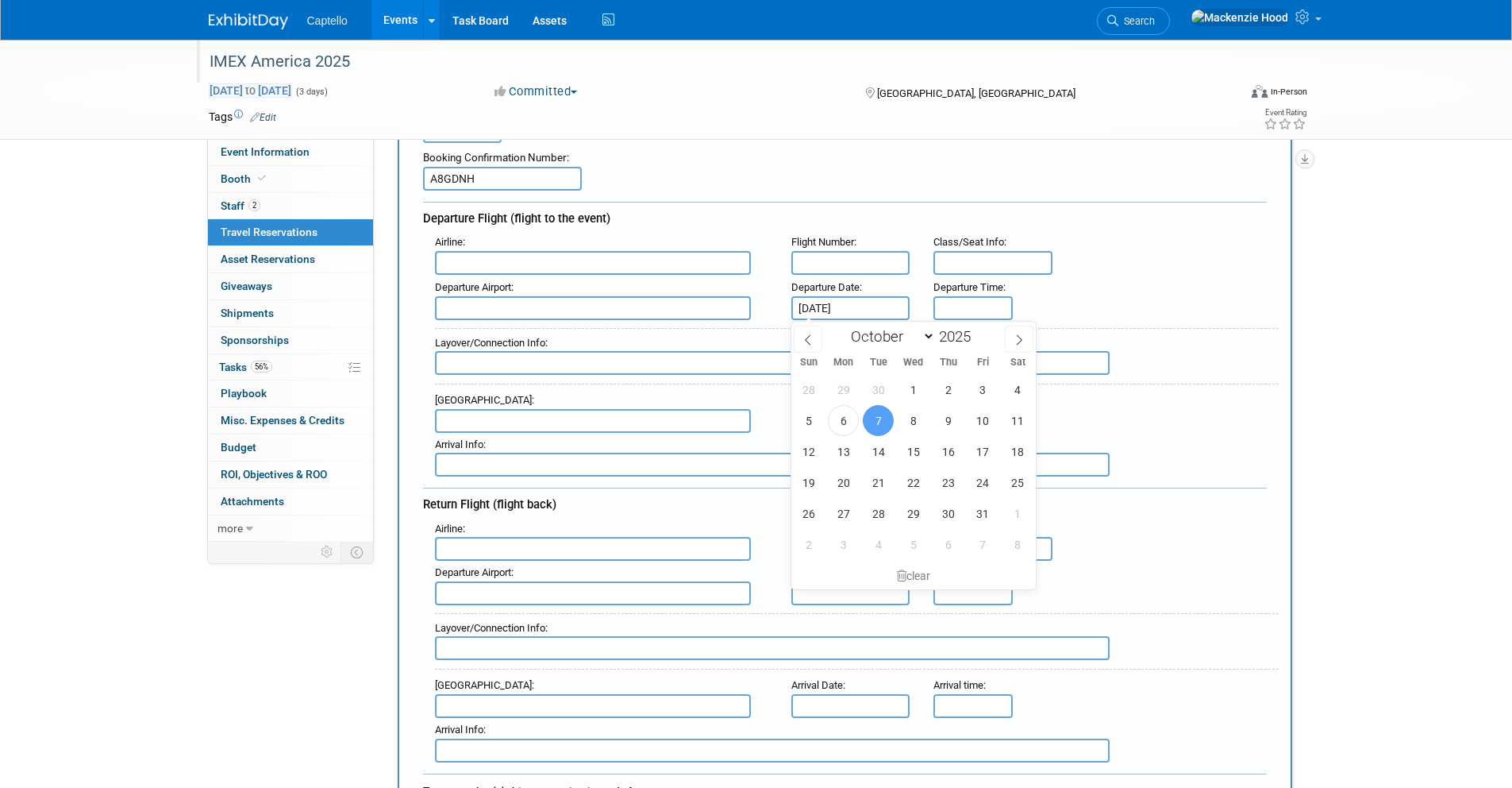
click at [293, 92] on span "[DATE] to [DATE]" at bounding box center [250, 90] width 83 height 14
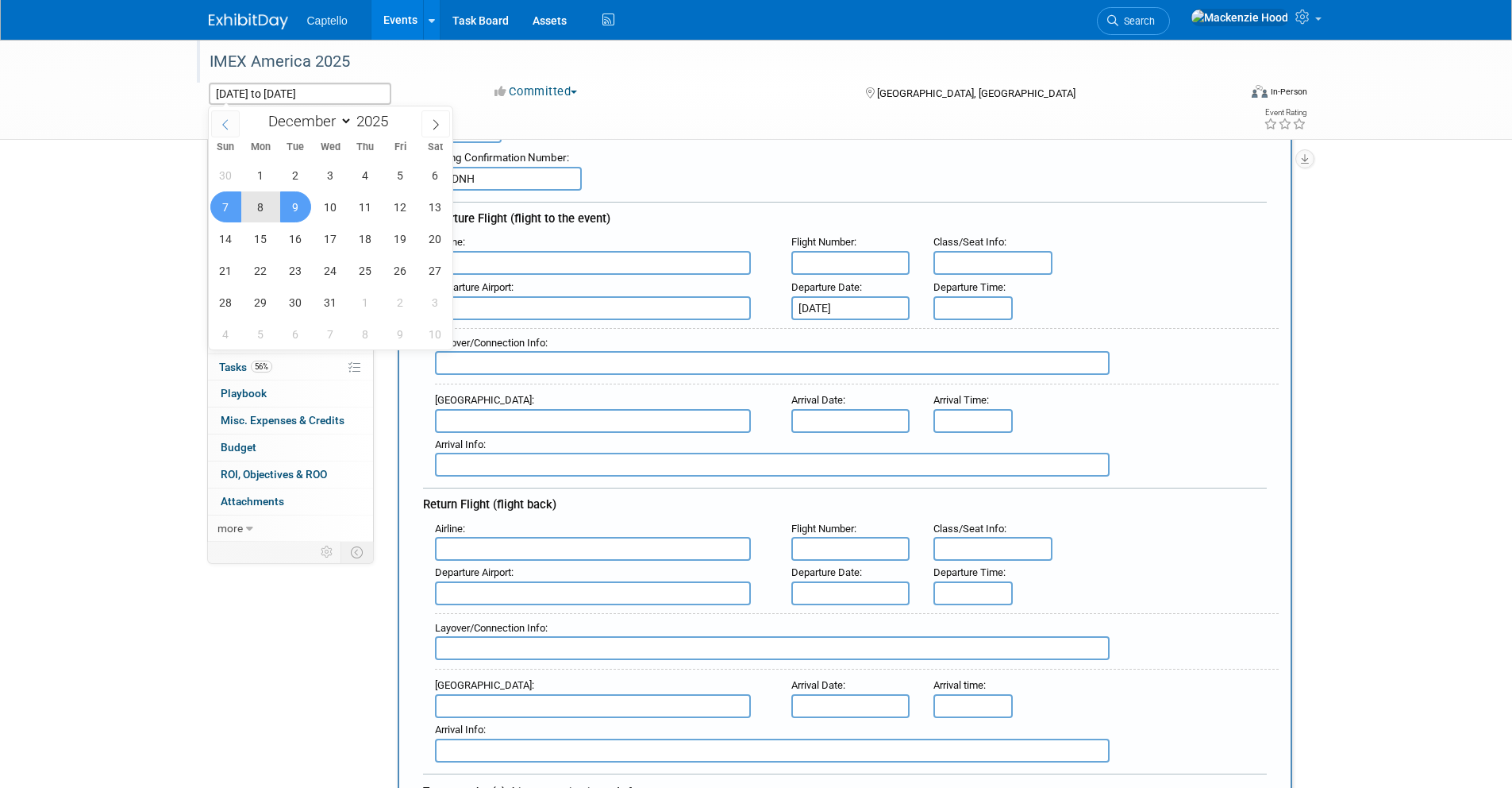
click at [229, 127] on icon at bounding box center [225, 124] width 11 height 11
select select "9"
click at [288, 200] on span "7" at bounding box center [296, 207] width 31 height 31
type input "[DATE]"
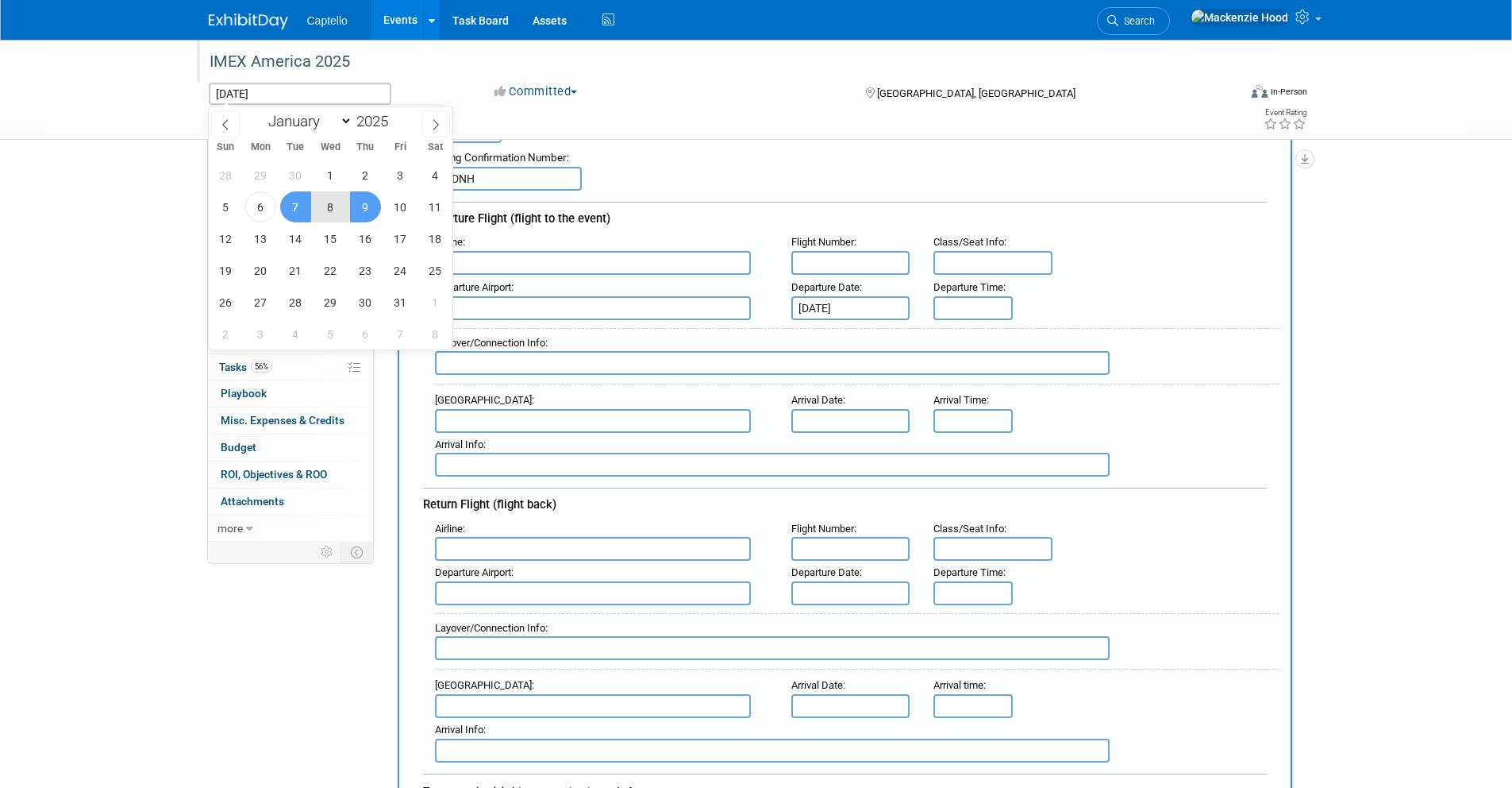
click at [365, 199] on span "9" at bounding box center [366, 207] width 31 height 31
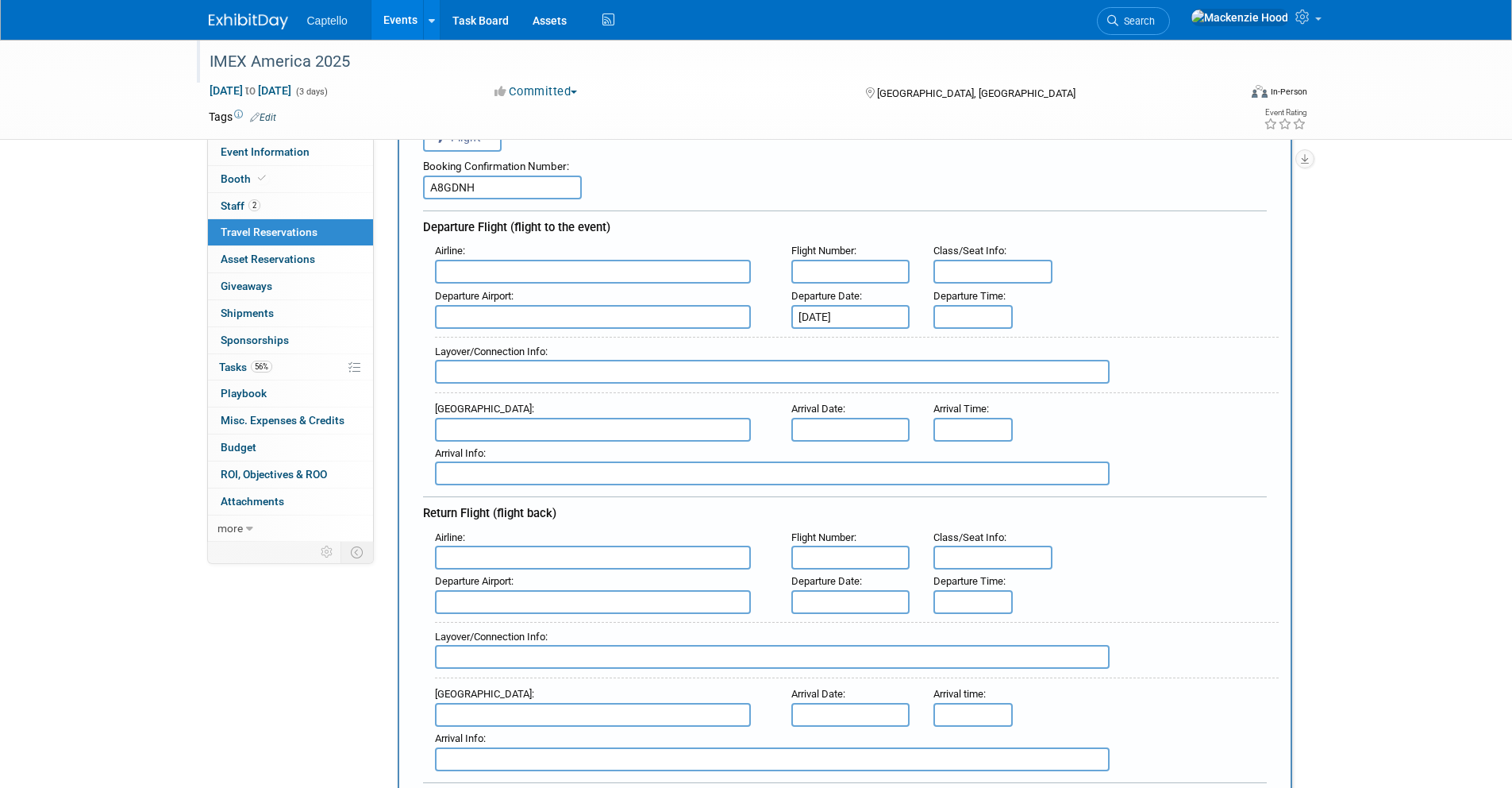
scroll to position [102, 0]
click at [963, 317] on input "8:00 AM" at bounding box center [973, 320] width 79 height 24
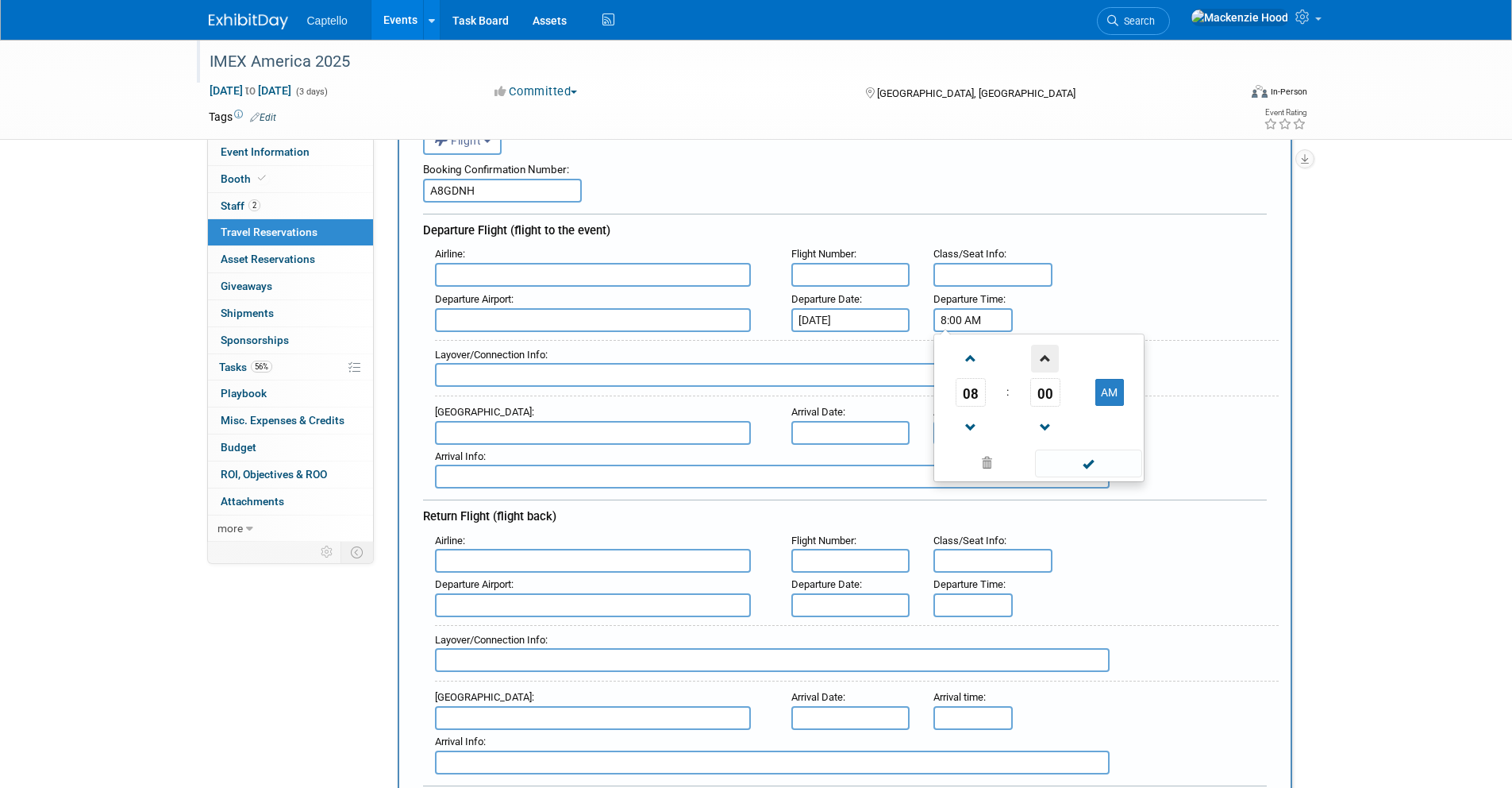
click at [1041, 356] on span at bounding box center [1046, 359] width 28 height 28
click at [1043, 388] on span "03" at bounding box center [1046, 392] width 30 height 29
click at [1015, 398] on td "25" at bounding box center [1014, 402] width 51 height 43
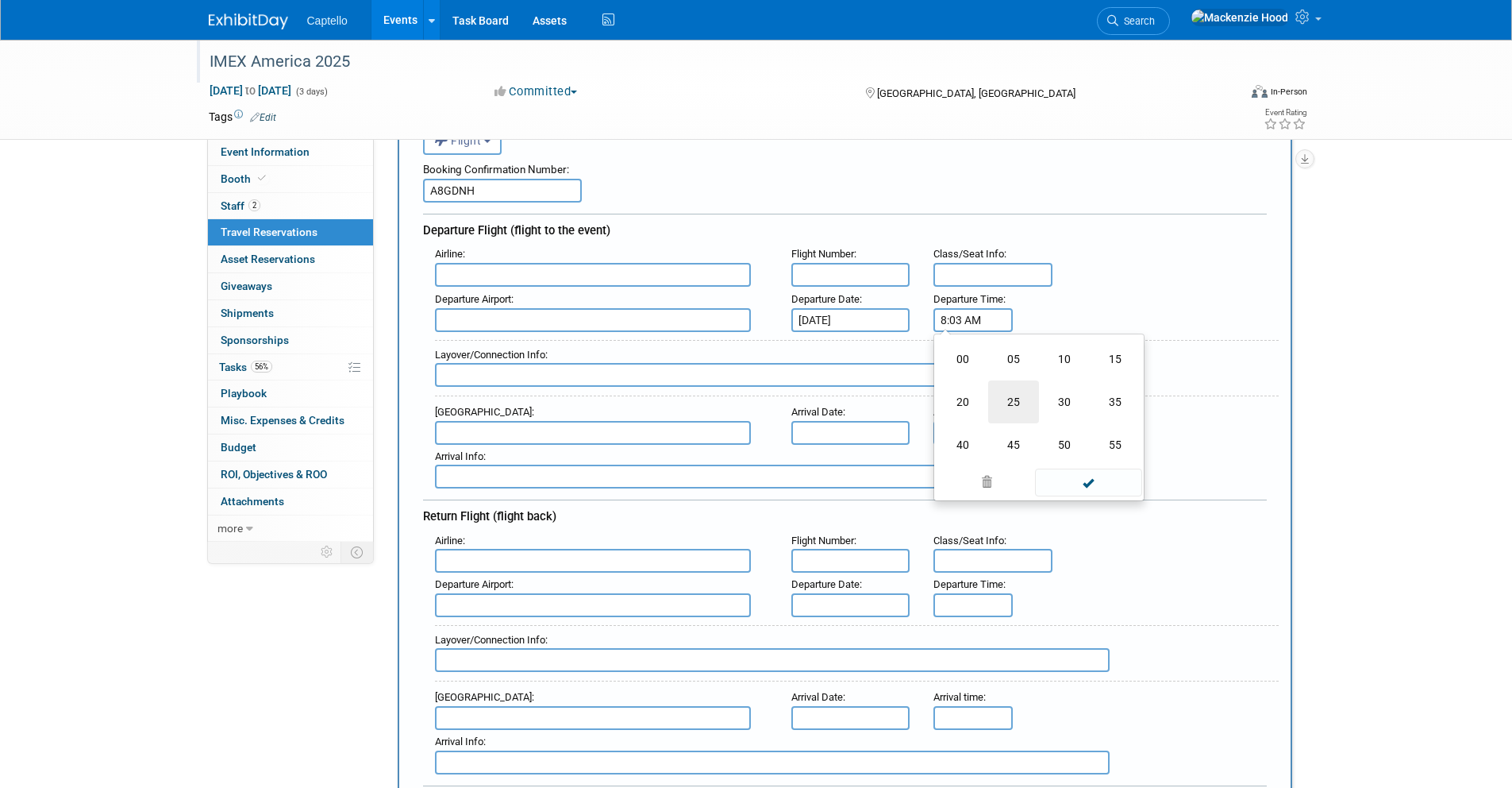
type input "8:25 AM"
click at [1084, 460] on span at bounding box center [1088, 463] width 107 height 28
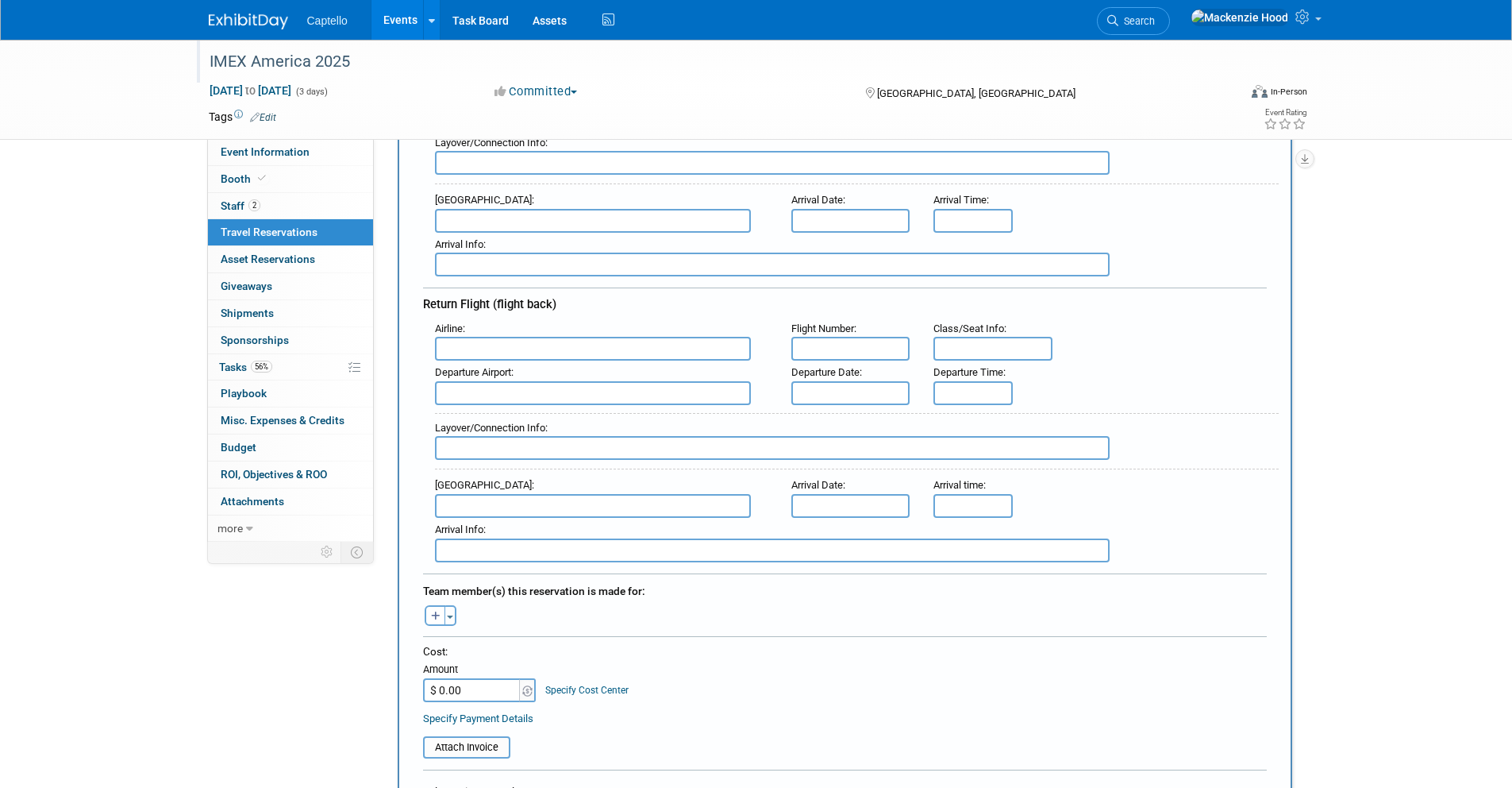
scroll to position [312, 0]
click at [955, 509] on input "5:00 PM" at bounding box center [973, 509] width 79 height 24
click at [978, 543] on span at bounding box center [971, 547] width 28 height 28
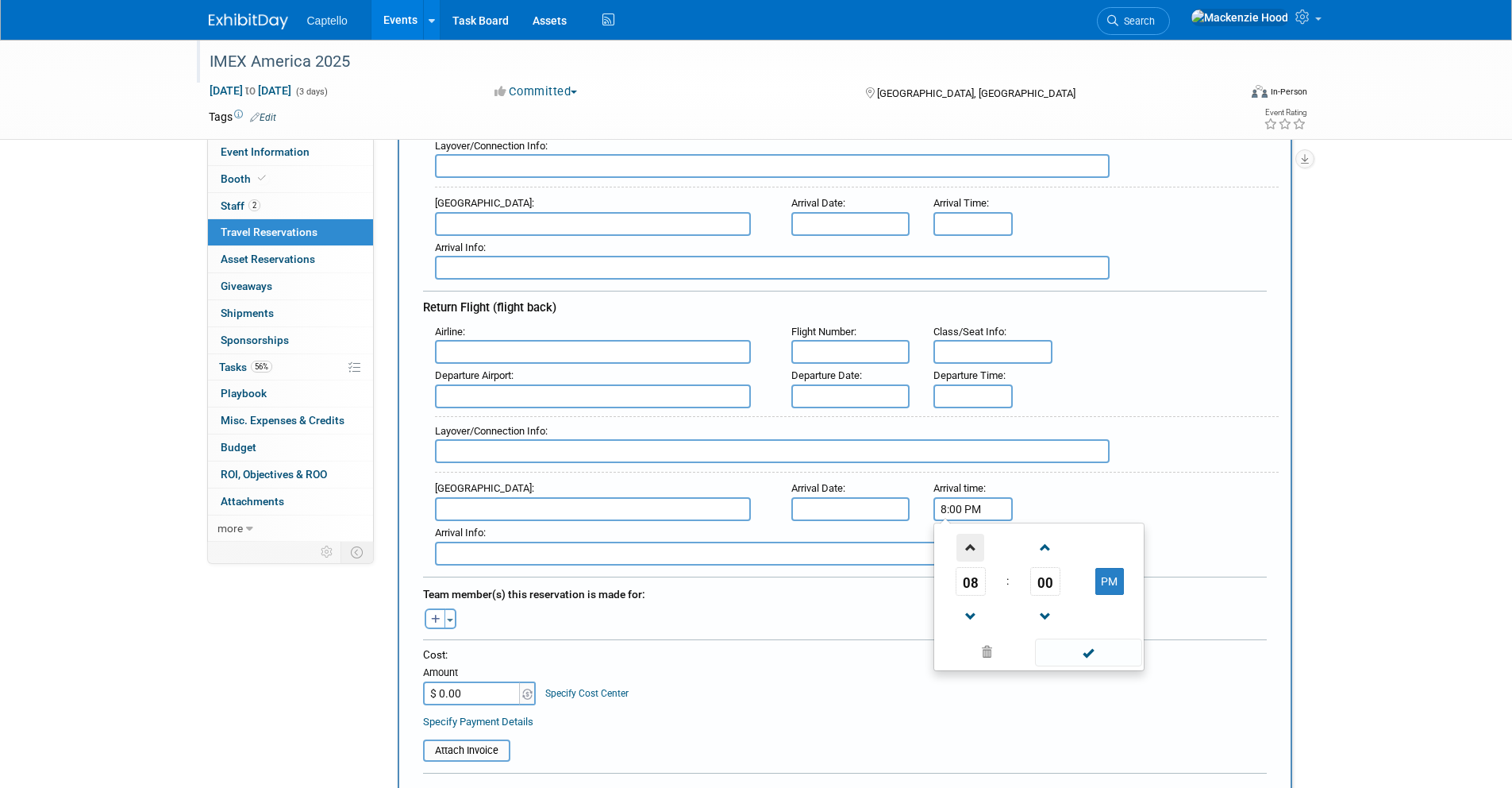
click at [978, 543] on span at bounding box center [971, 547] width 28 height 28
click at [1040, 576] on span "00" at bounding box center [1046, 581] width 30 height 29
click at [1063, 618] on td "50" at bounding box center [1065, 634] width 51 height 43
click at [1110, 571] on button "PM" at bounding box center [1110, 581] width 29 height 27
type input "9:50 AM"
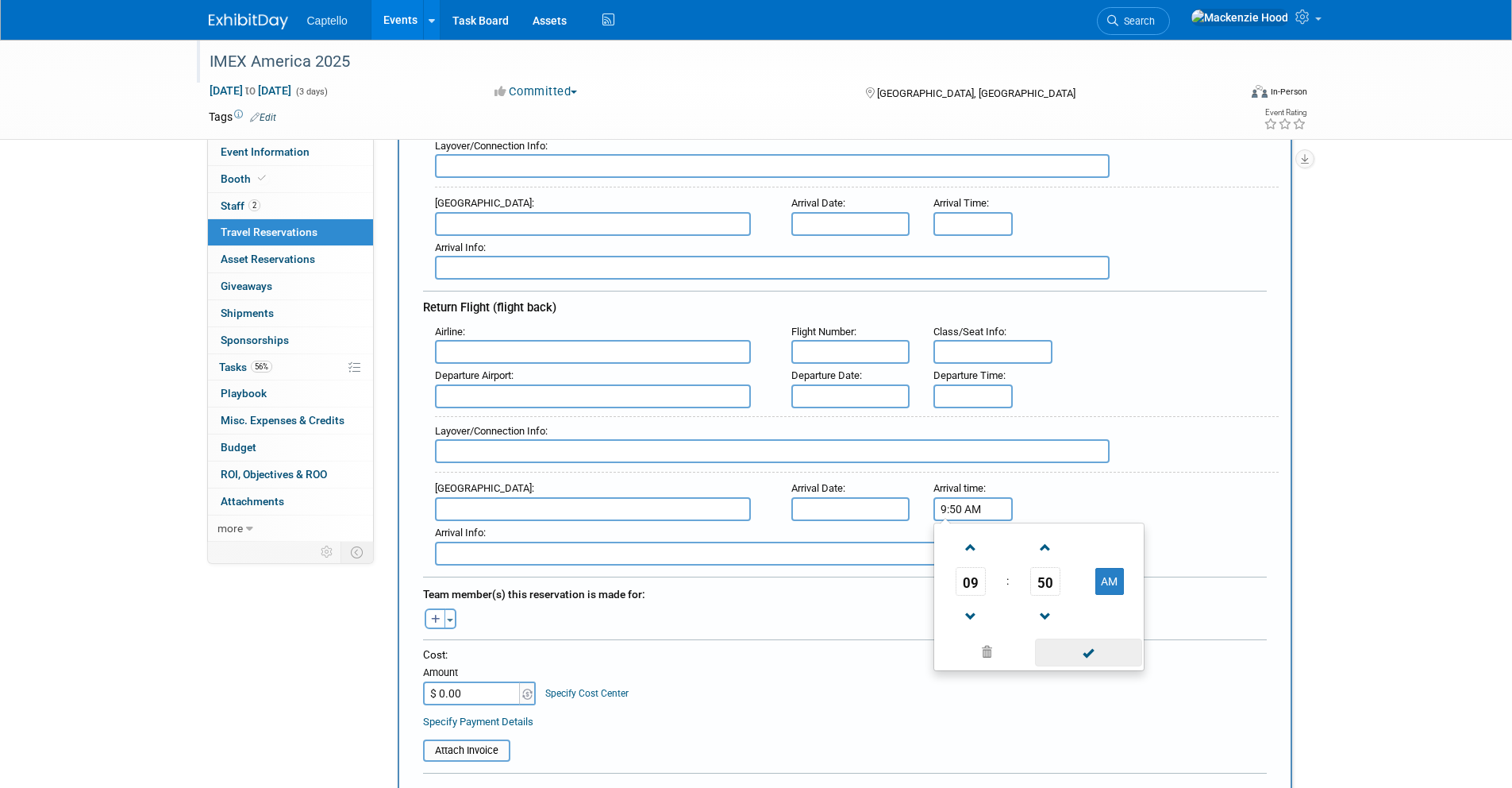
click at [1111, 642] on span at bounding box center [1088, 653] width 107 height 28
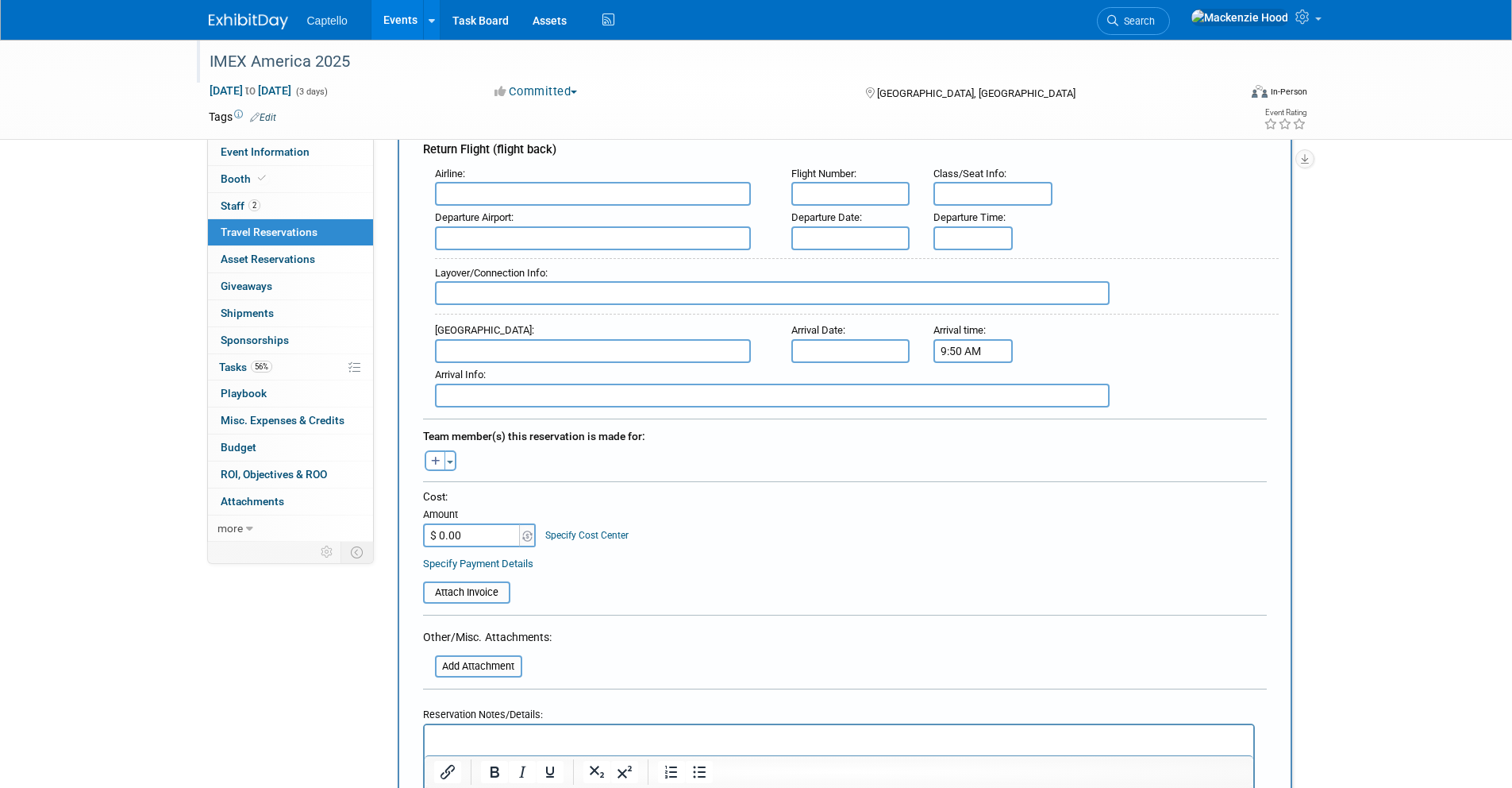
scroll to position [471, 0]
click at [492, 529] on input "$ 0.00" at bounding box center [473, 532] width 99 height 24
type input "$ 173.96"
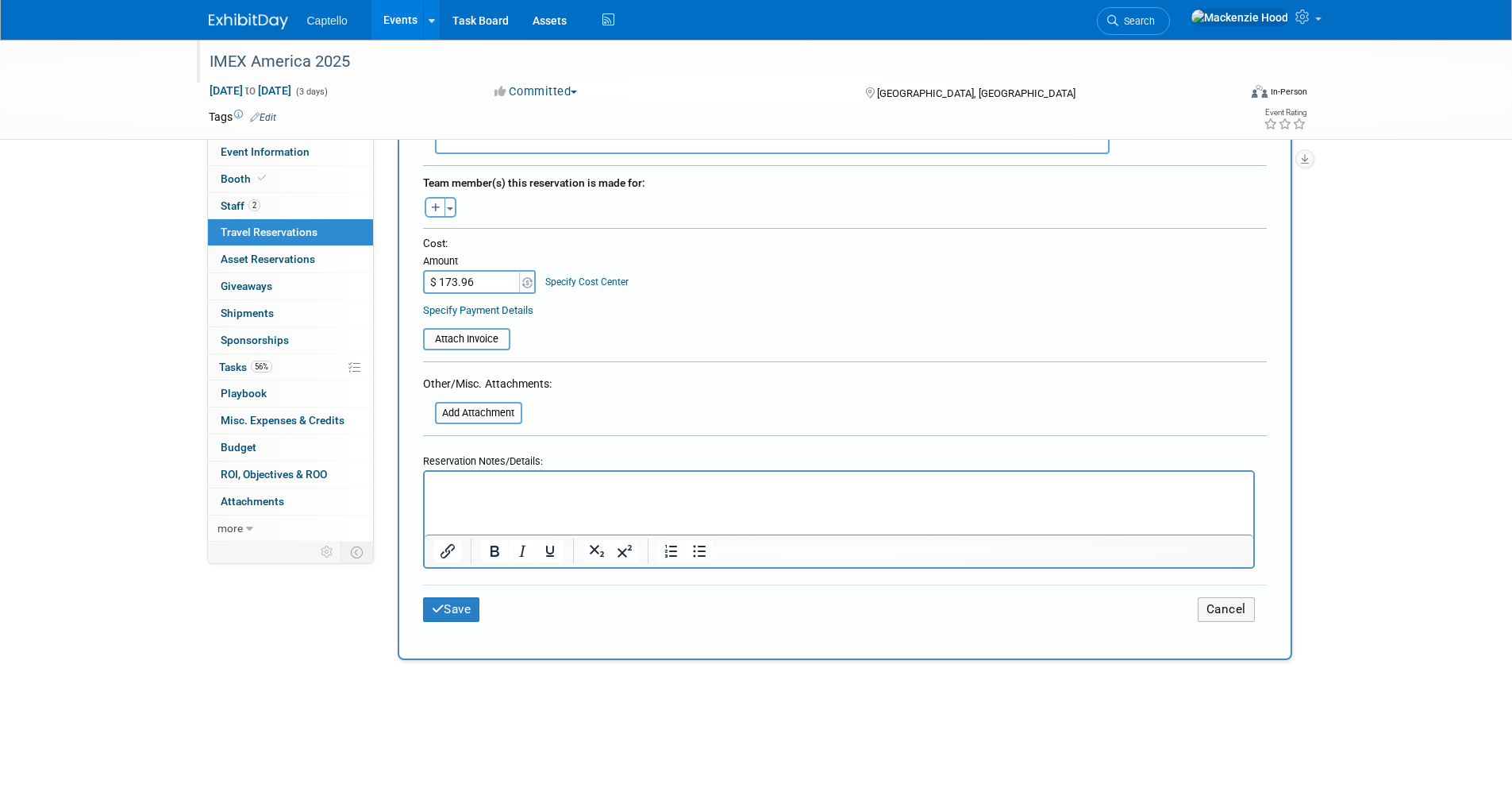
scroll to position [562, 0]
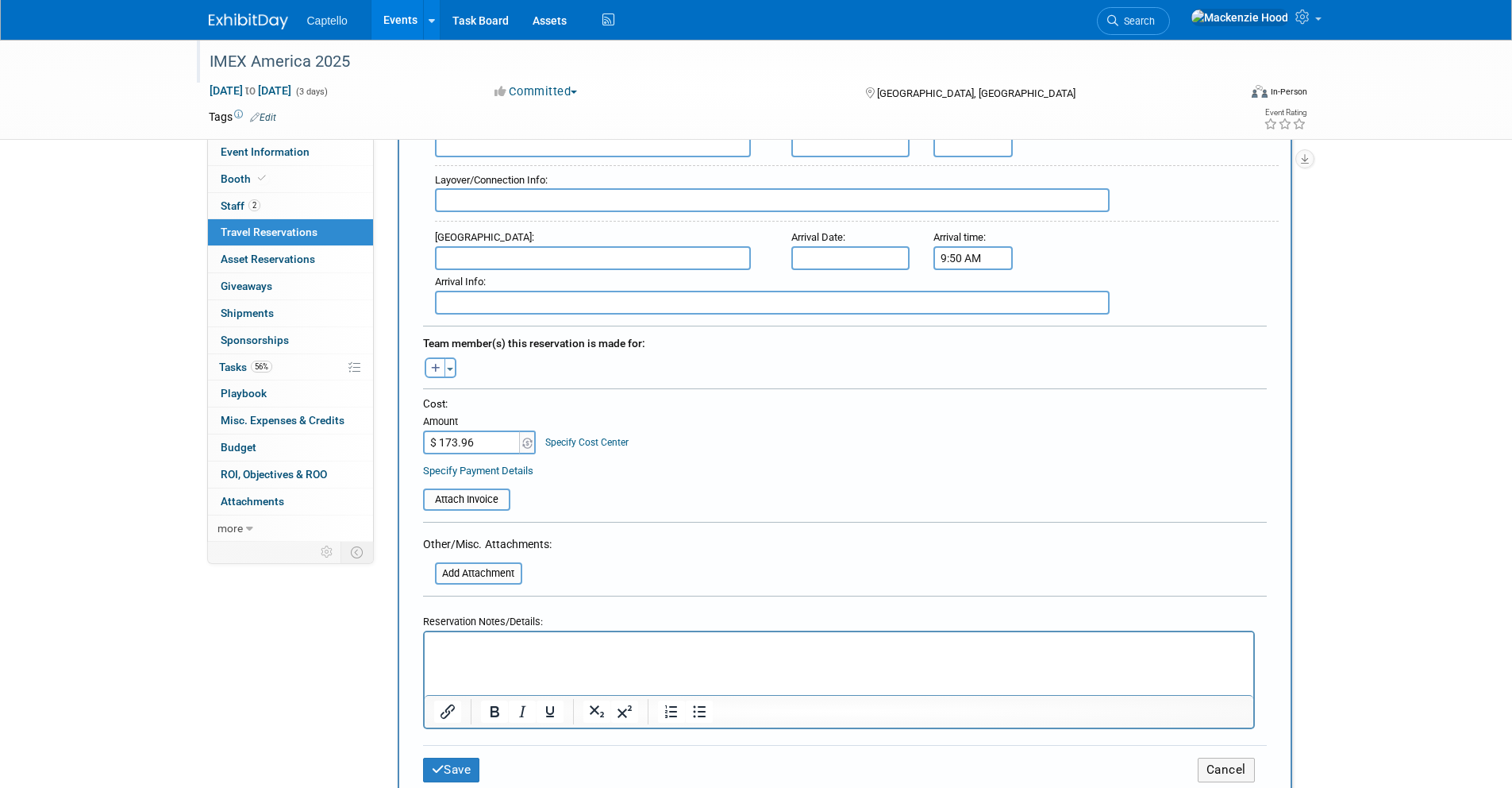
click at [428, 373] on button "button" at bounding box center [434, 368] width 21 height 21
select select
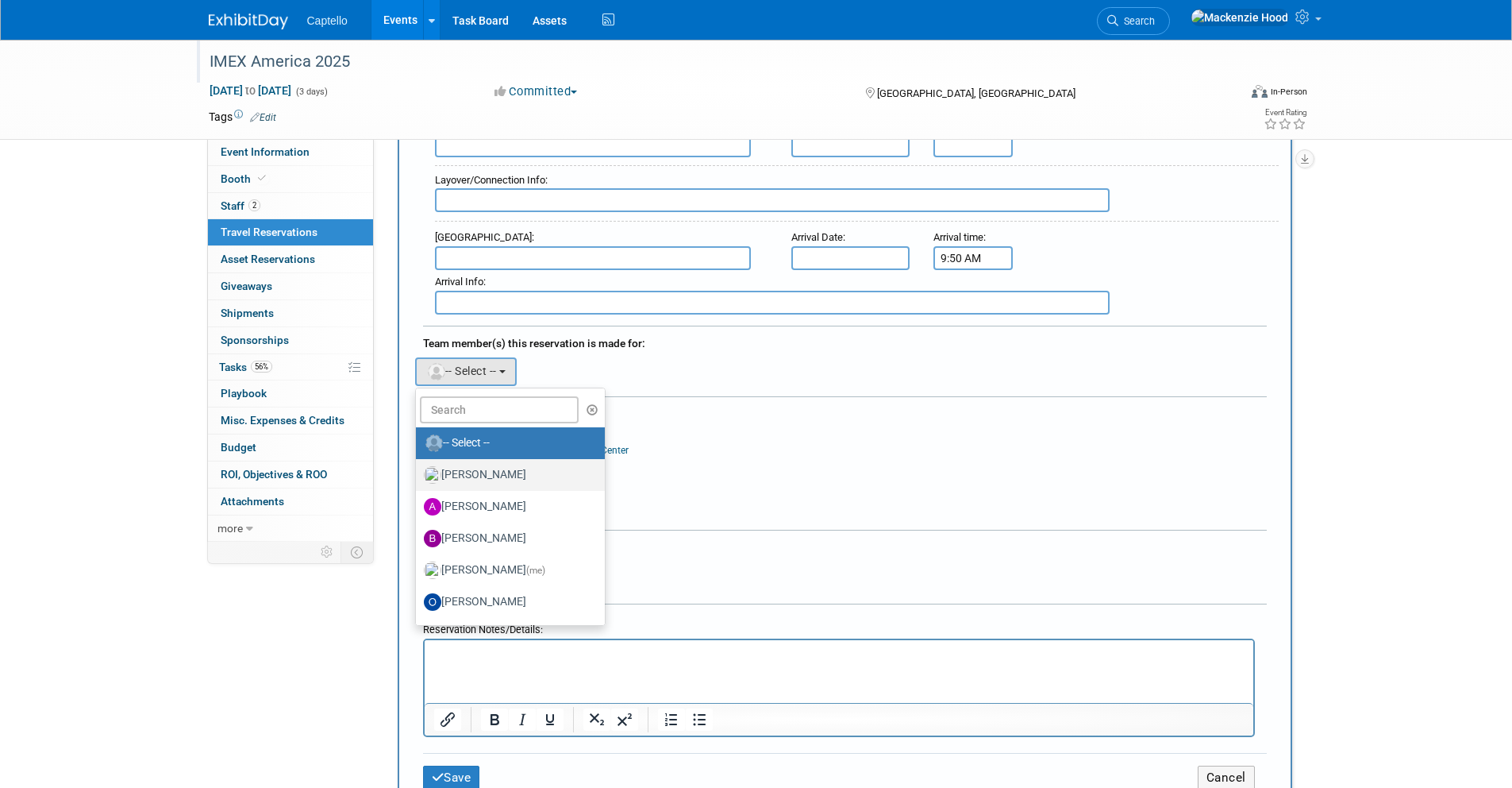
click at [527, 471] on label "[PERSON_NAME]" at bounding box center [507, 475] width 166 height 26
click at [419, 471] on input "[PERSON_NAME]" at bounding box center [413, 473] width 11 height 11
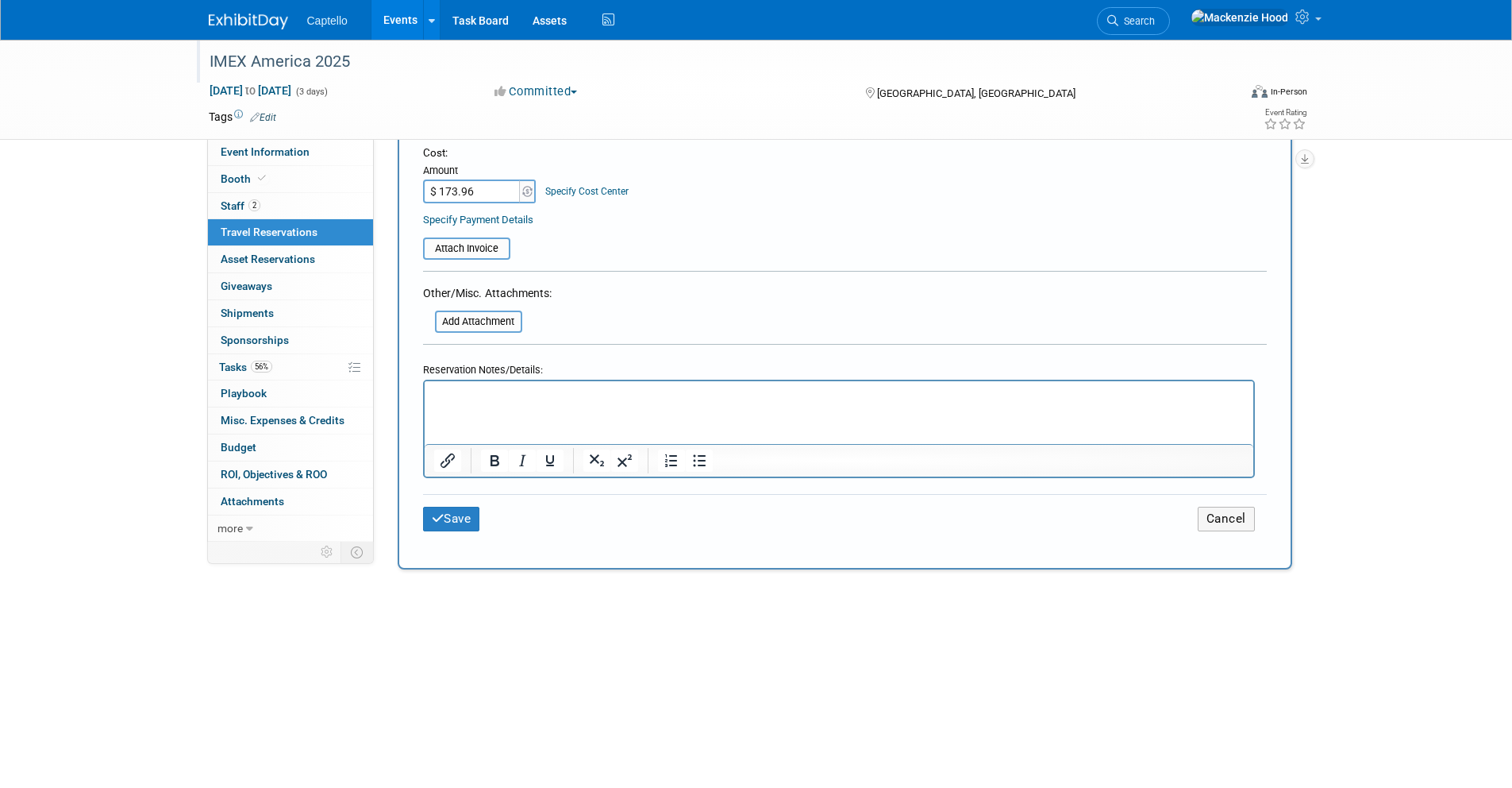
scroll to position [859, 0]
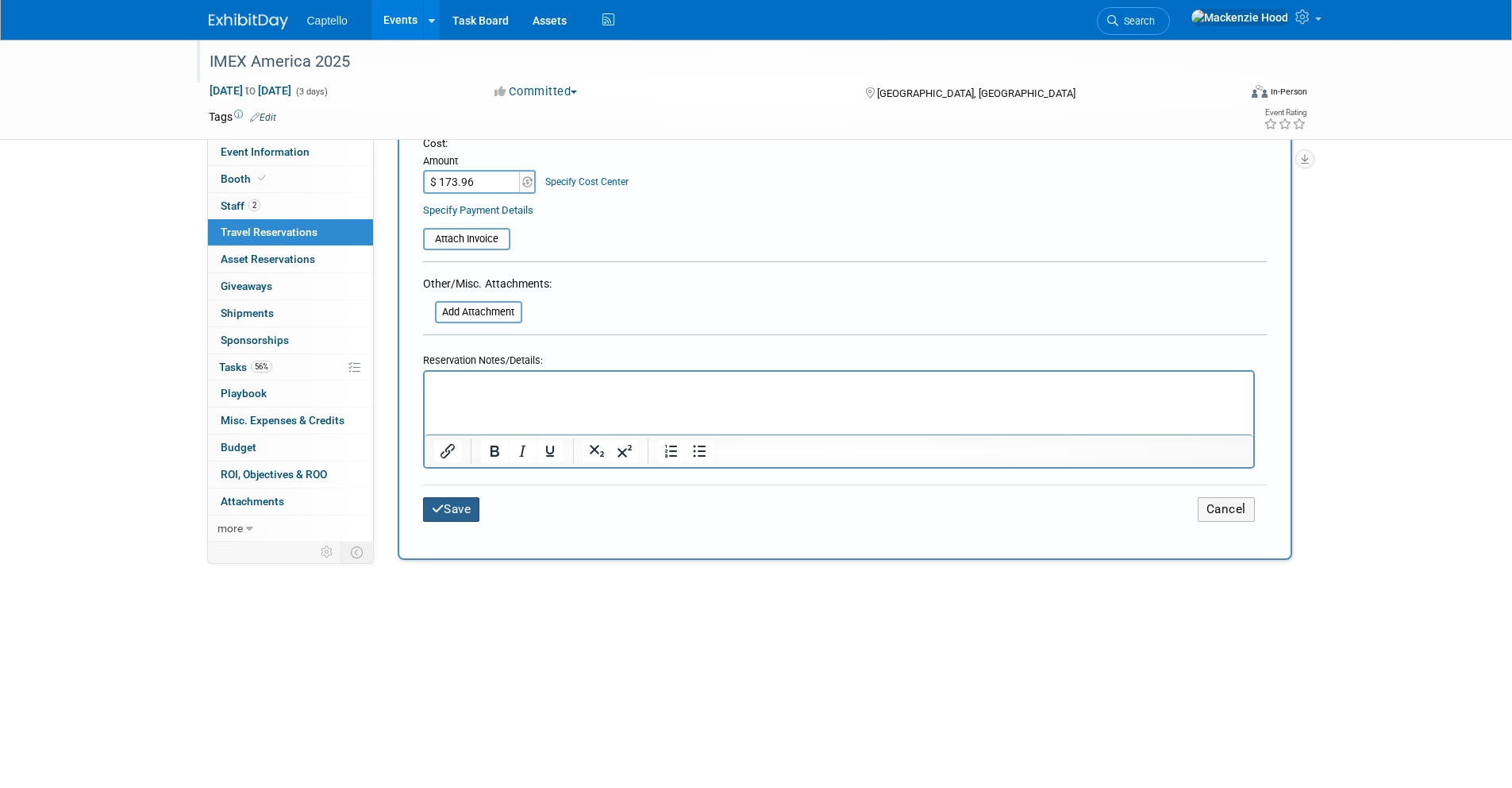
click at [436, 503] on icon "submit" at bounding box center [438, 509] width 12 height 12
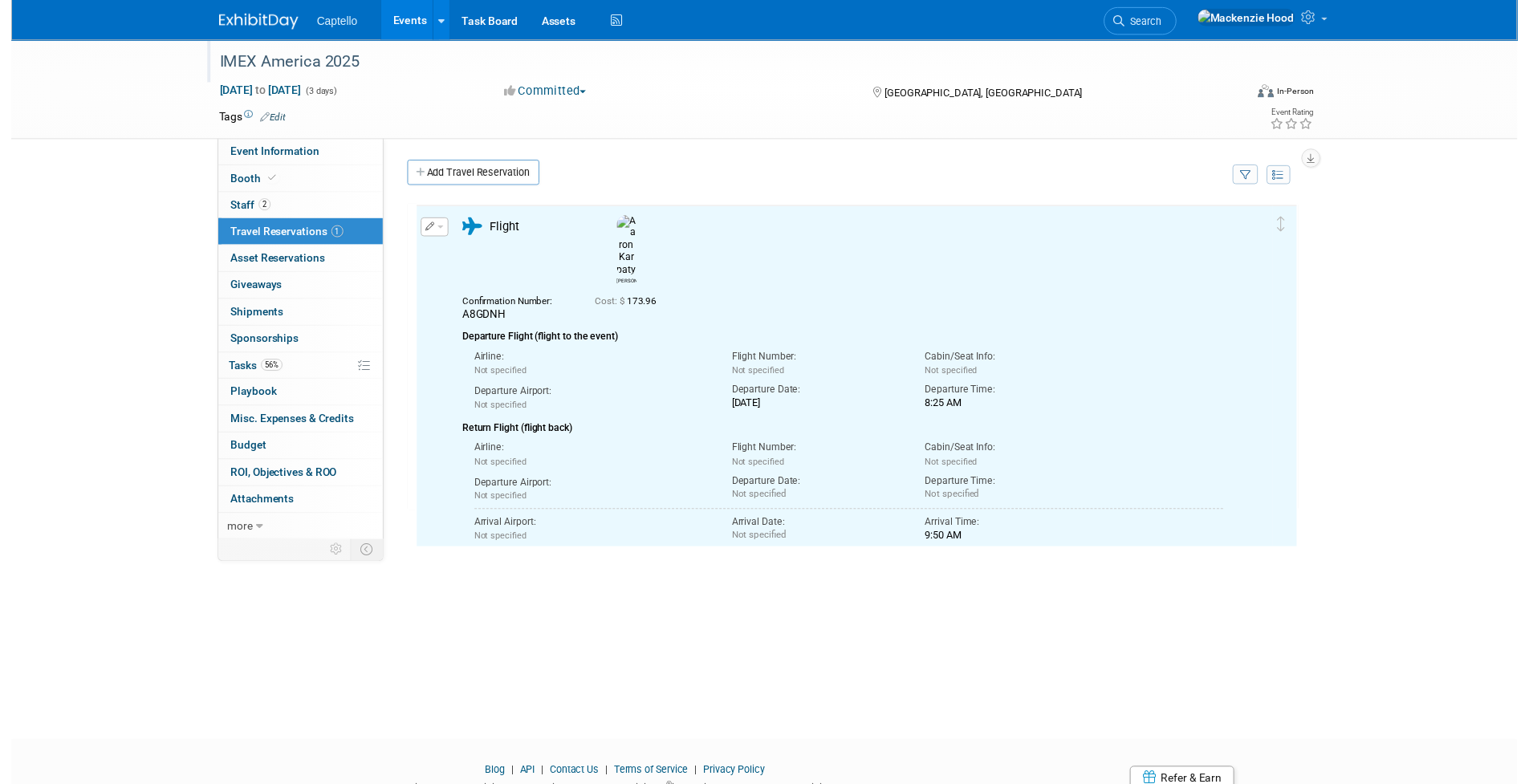
scroll to position [0, 0]
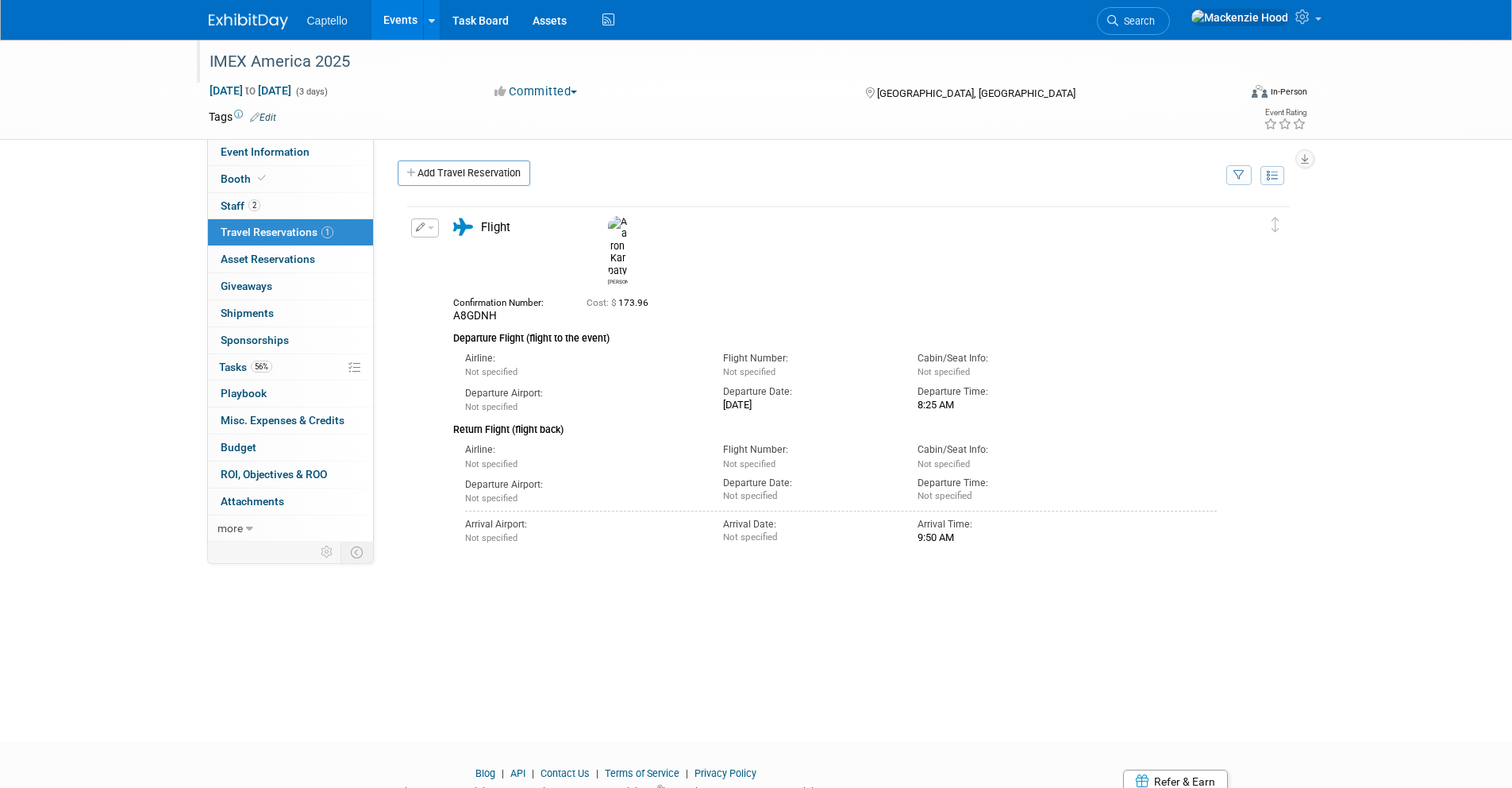
click at [425, 228] on button "button" at bounding box center [425, 227] width 28 height 19
click at [464, 252] on button "Edit Reservation" at bounding box center [479, 256] width 134 height 23
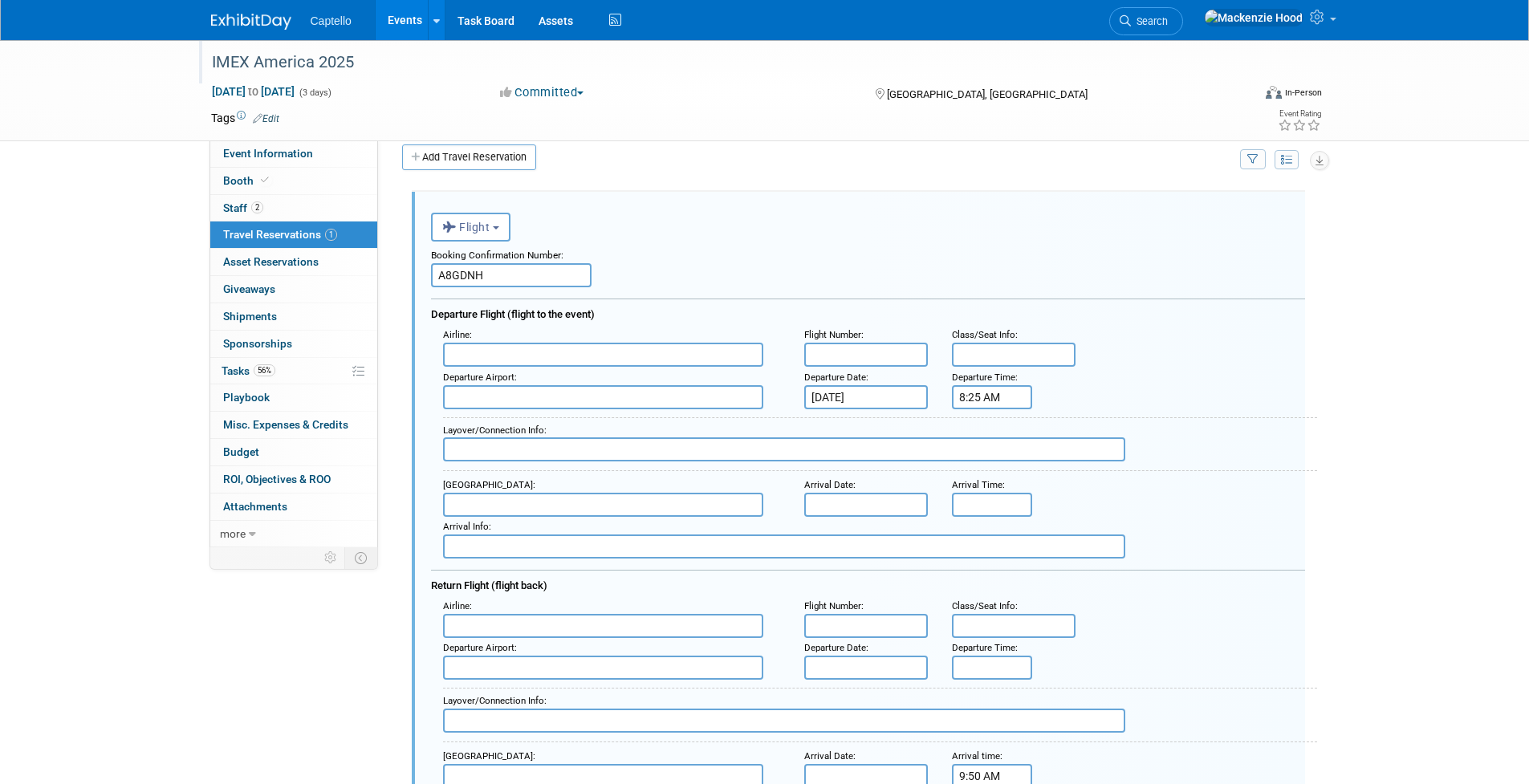
scroll to position [27, 0]
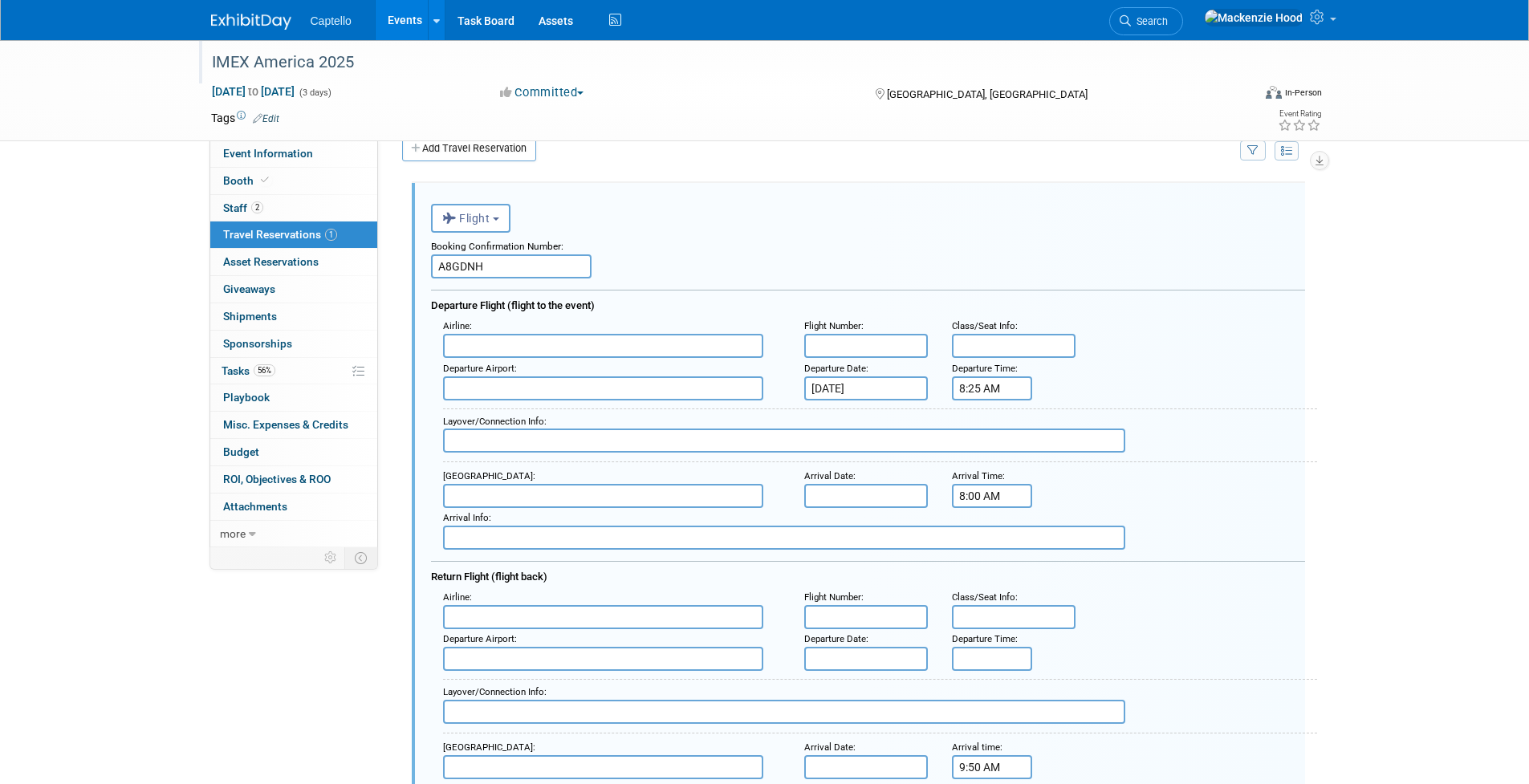
click at [964, 495] on input "8:00 AM" at bounding box center [992, 496] width 80 height 24
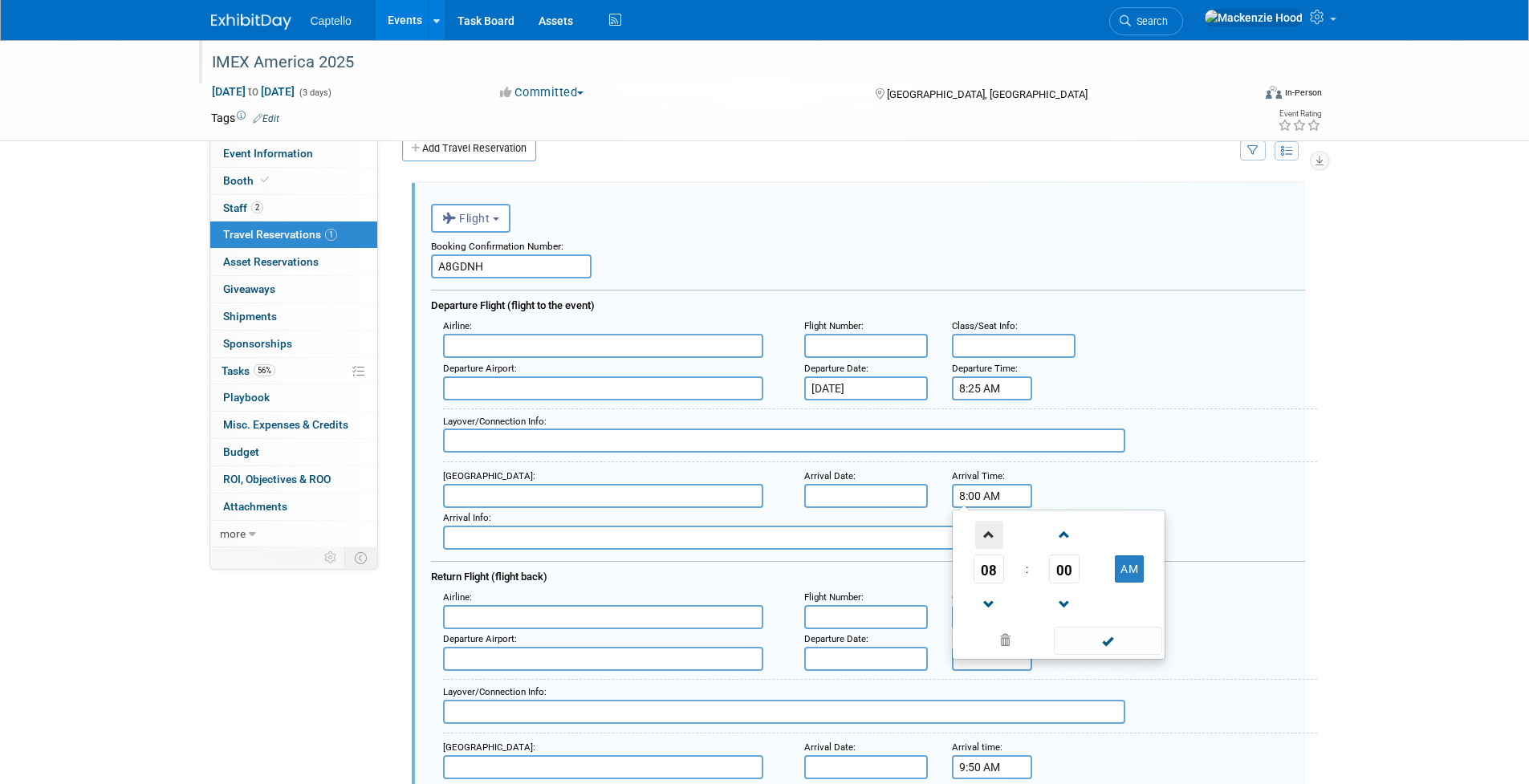
click at [985, 530] on span at bounding box center [990, 535] width 28 height 28
click at [1065, 563] on span "00" at bounding box center [1064, 569] width 31 height 29
click at [1083, 615] on td "50" at bounding box center [1085, 622] width 52 height 43
type input "9:50 AM"
click at [1121, 642] on span at bounding box center [1108, 641] width 108 height 28
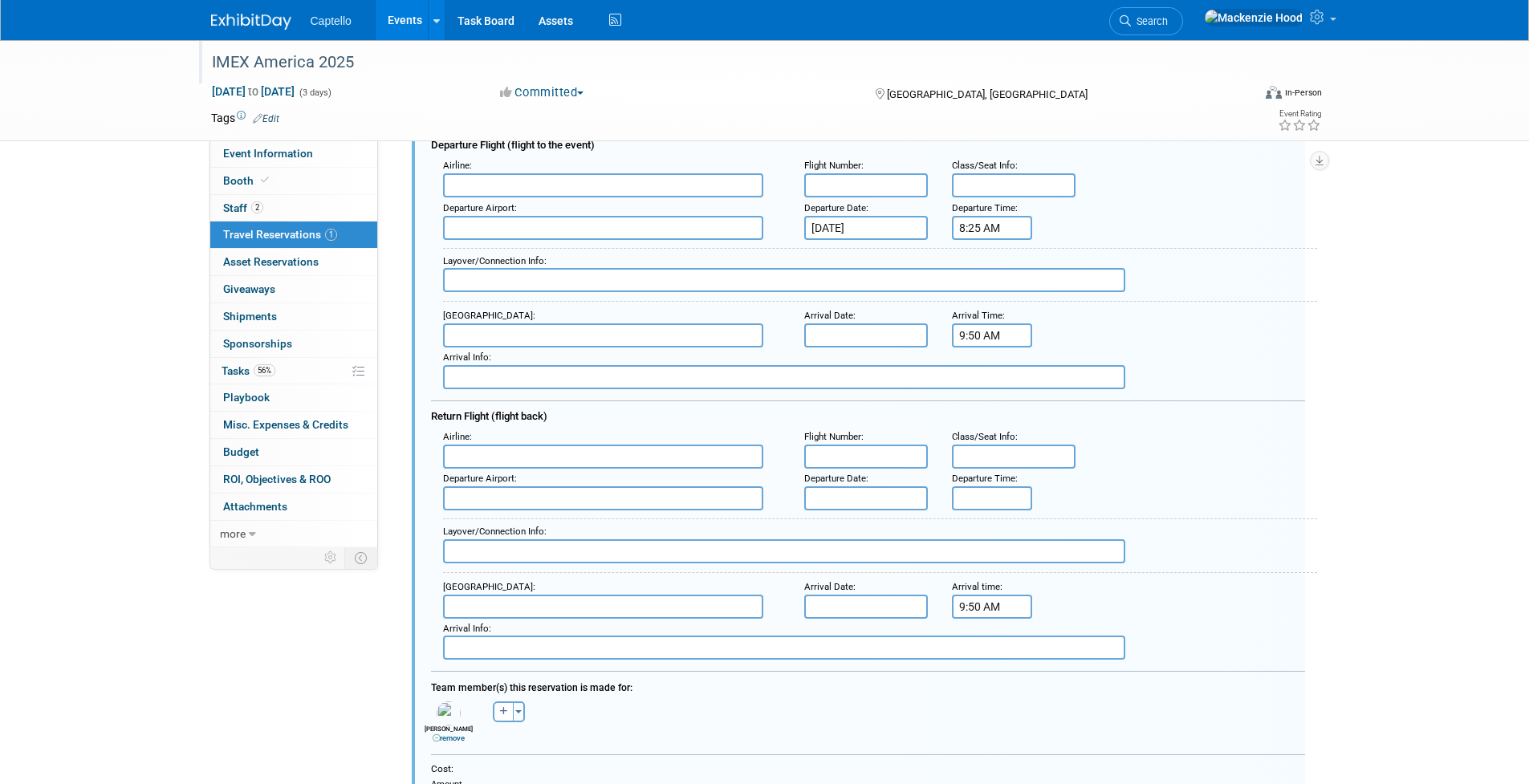
scroll to position [190, 0]
click at [962, 495] on input "5:00 PM" at bounding box center [992, 495] width 80 height 24
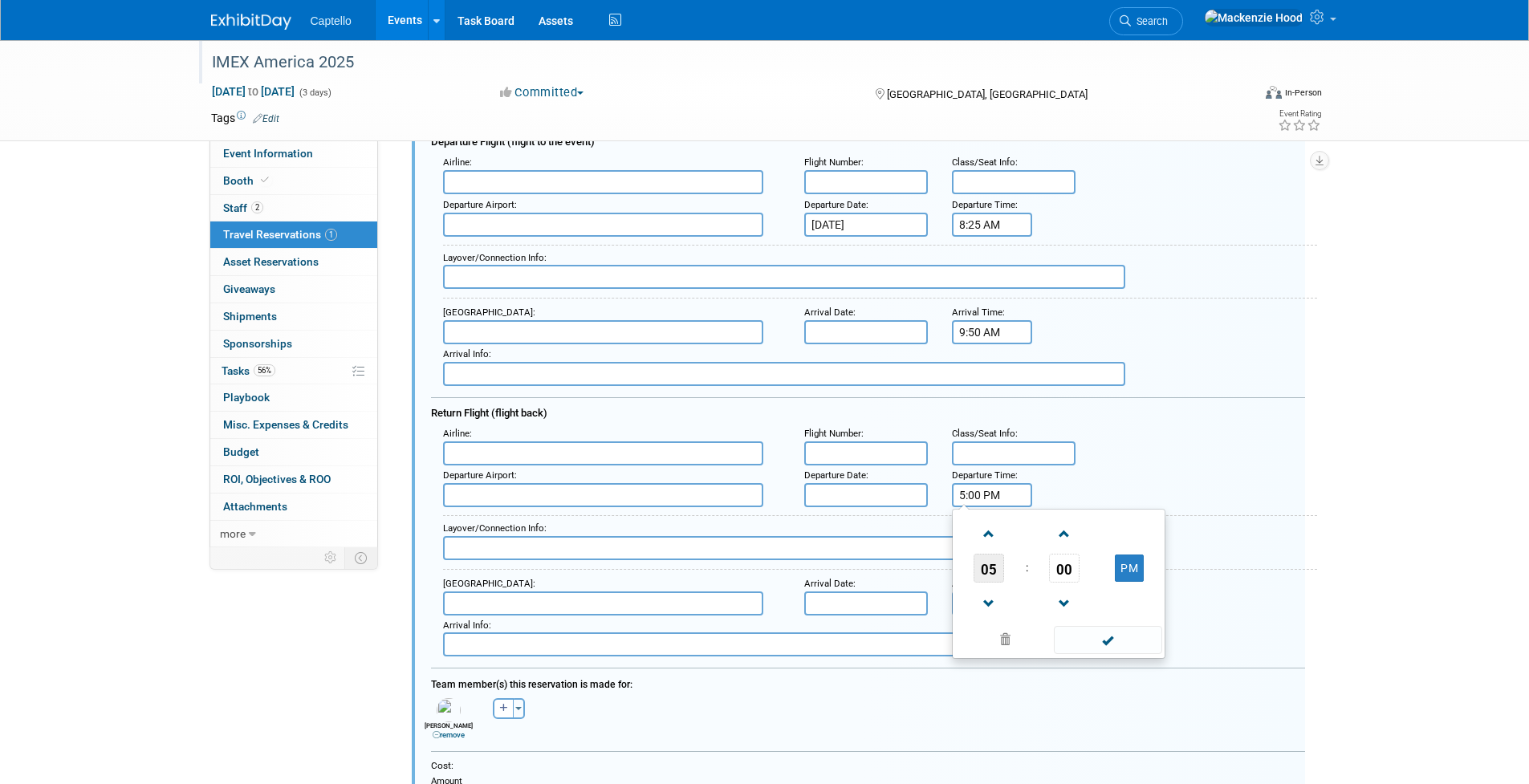
click at [976, 564] on span "05" at bounding box center [989, 568] width 31 height 29
click at [998, 576] on td "04" at bounding box center [982, 578] width 52 height 43
click at [1065, 539] on span at bounding box center [1065, 534] width 28 height 28
click at [1077, 589] on link at bounding box center [1064, 602] width 31 height 41
click at [1072, 576] on span "00" at bounding box center [1064, 568] width 31 height 29
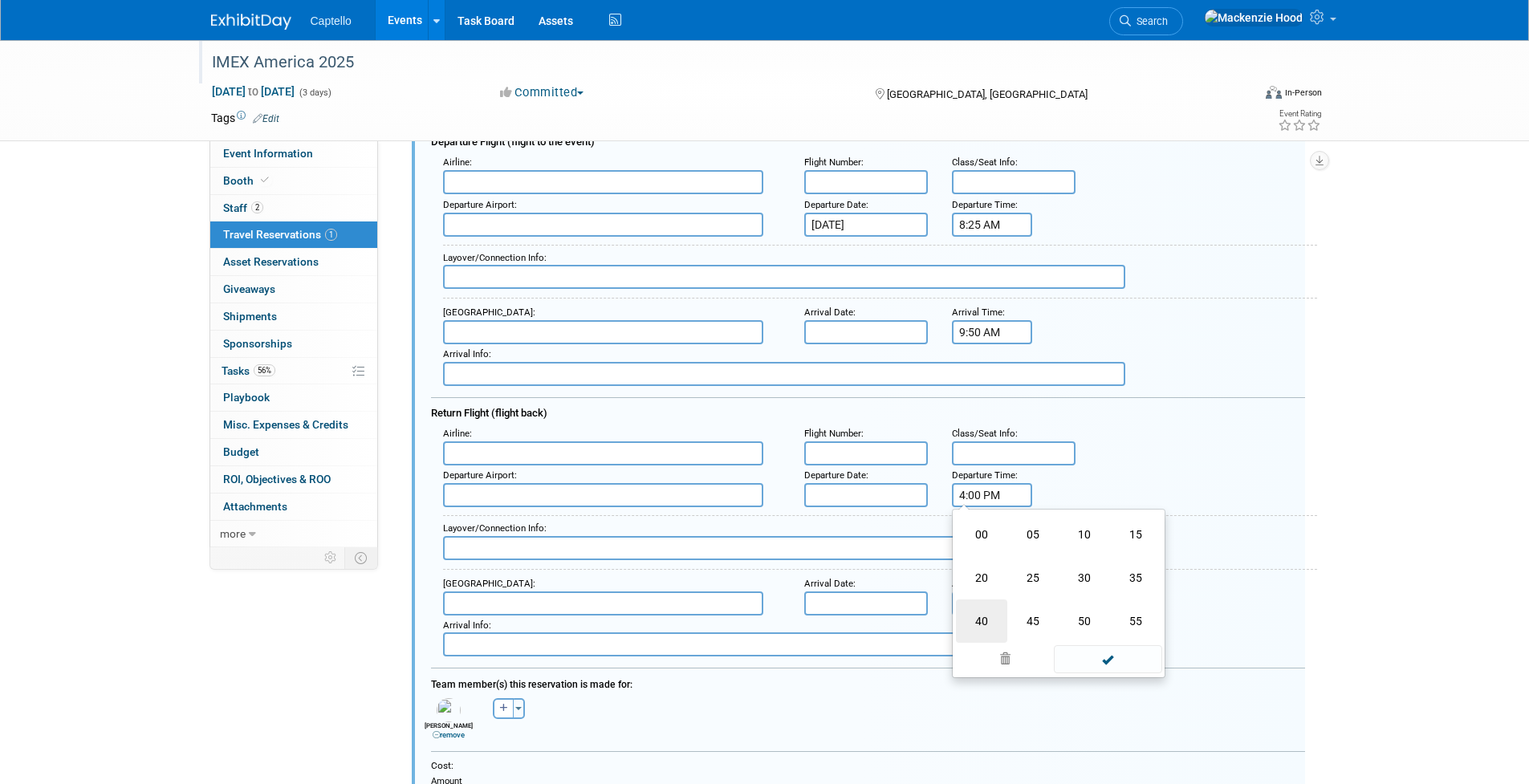
click at [971, 616] on td "40" at bounding box center [982, 622] width 52 height 43
type input "4:40 PM"
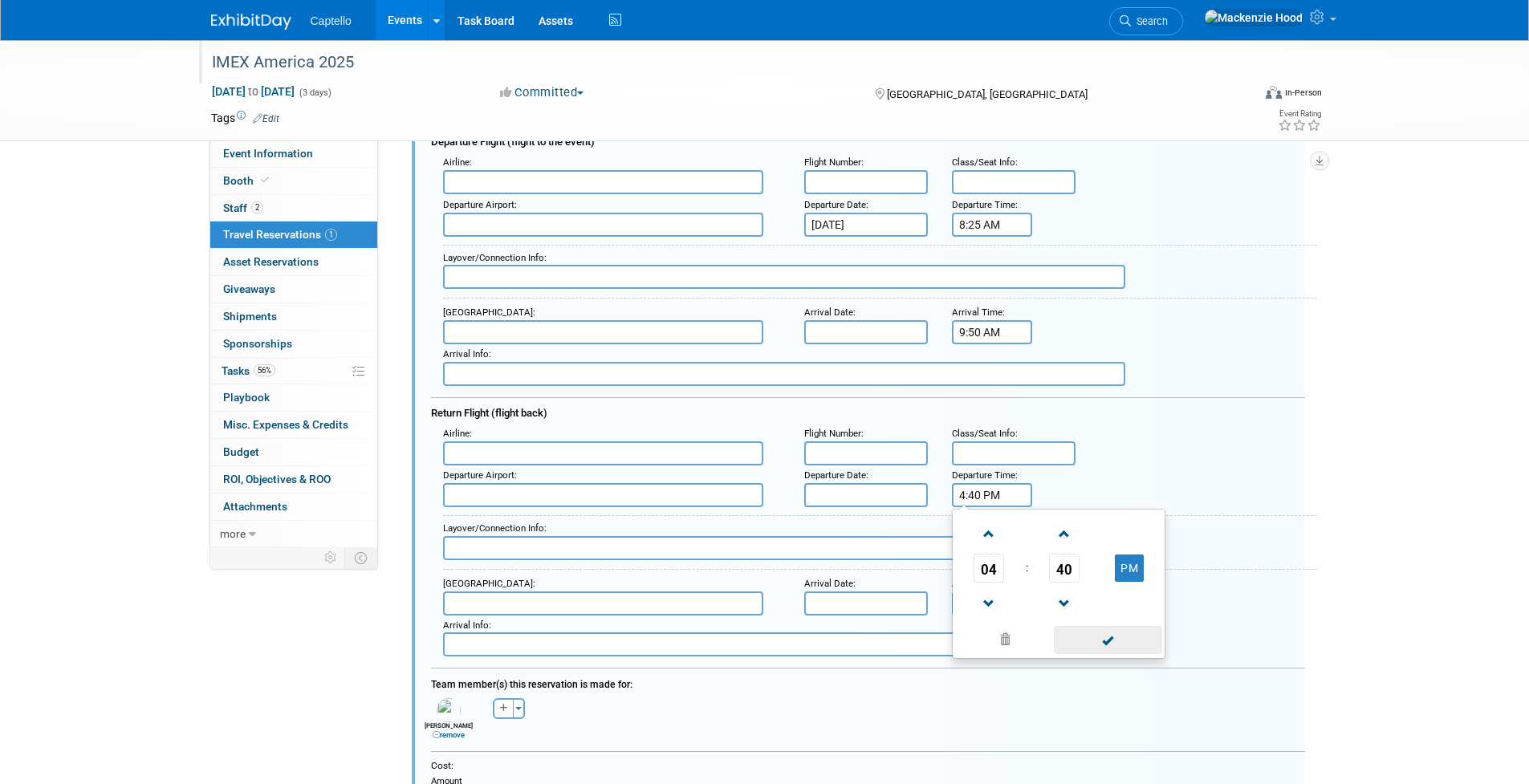
click at [1124, 646] on span at bounding box center [1108, 641] width 108 height 28
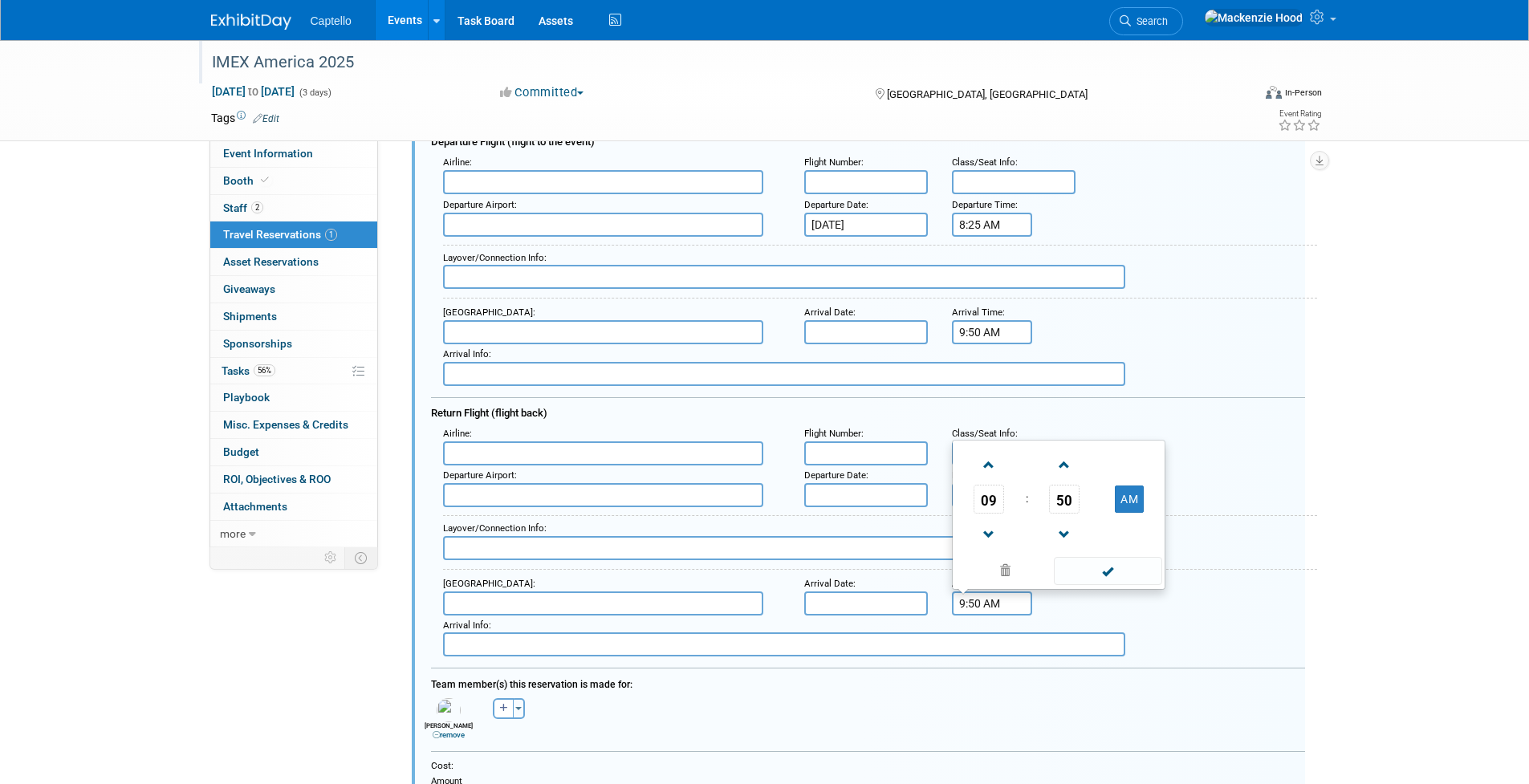
click at [971, 597] on input "9:50 AM" at bounding box center [992, 603] width 80 height 24
click at [997, 457] on span at bounding box center [990, 465] width 28 height 28
click at [994, 501] on span "10" at bounding box center [989, 499] width 31 height 29
click at [1087, 486] on td "06" at bounding box center [1085, 490] width 52 height 43
click at [1061, 497] on span "50" at bounding box center [1064, 499] width 31 height 29
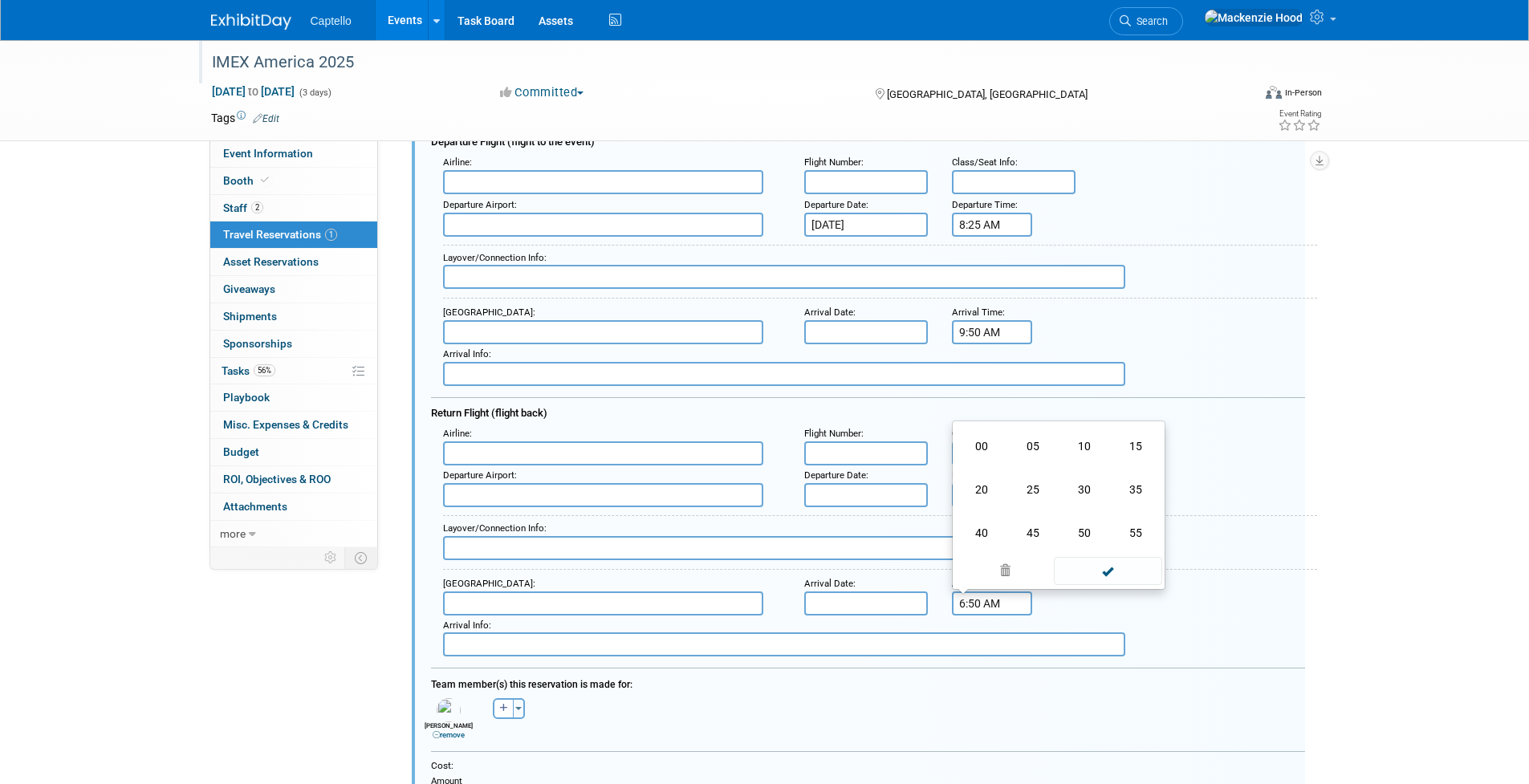
click at [989, 478] on td "20" at bounding box center [982, 490] width 52 height 43
click at [1136, 487] on button "AM" at bounding box center [1129, 499] width 29 height 27
type input "6:20 PM"
click at [1122, 569] on span at bounding box center [1108, 572] width 108 height 28
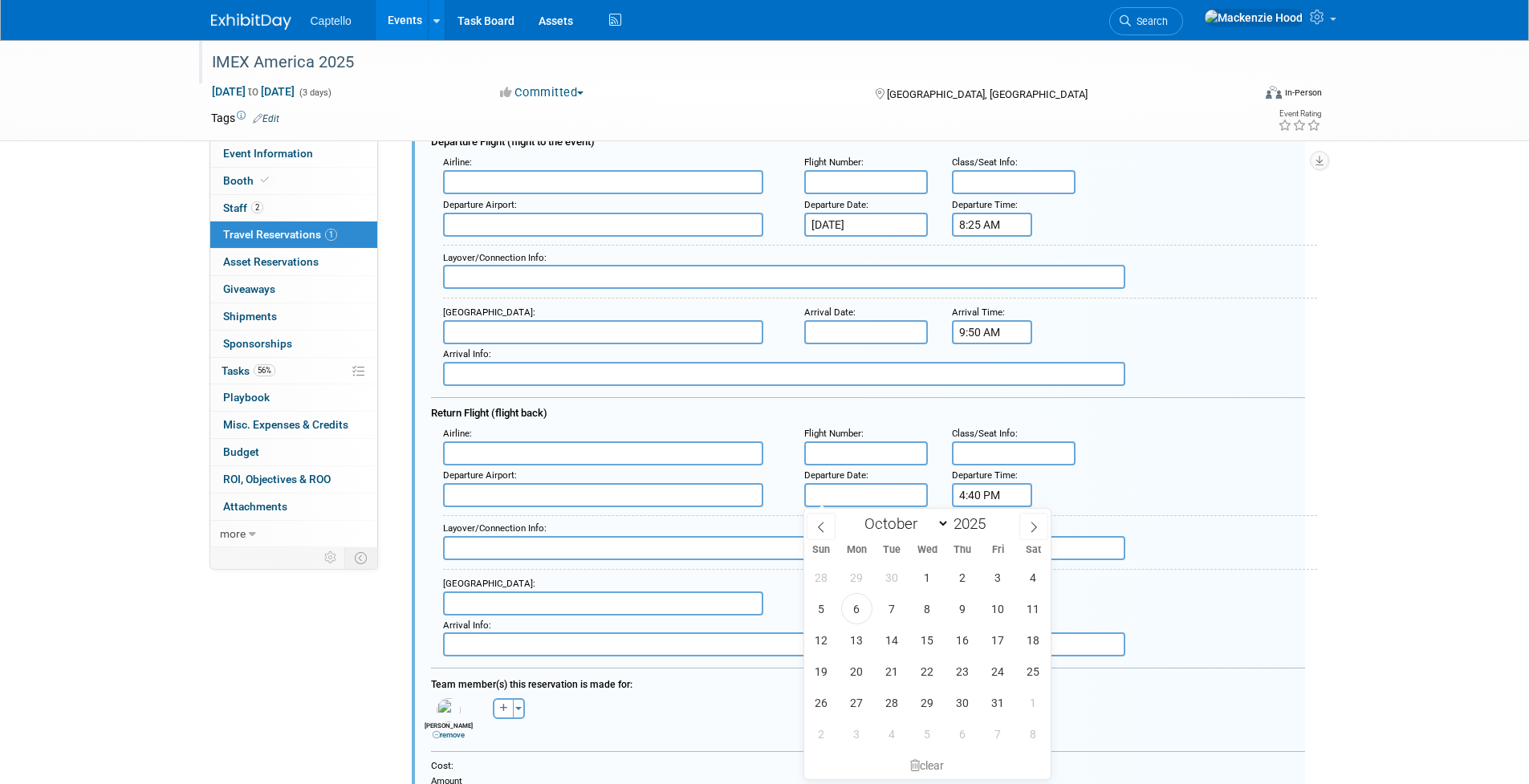
click at [891, 495] on input "text" at bounding box center [866, 495] width 123 height 24
click at [960, 598] on span "9" at bounding box center [963, 609] width 32 height 32
type input "[DATE]"
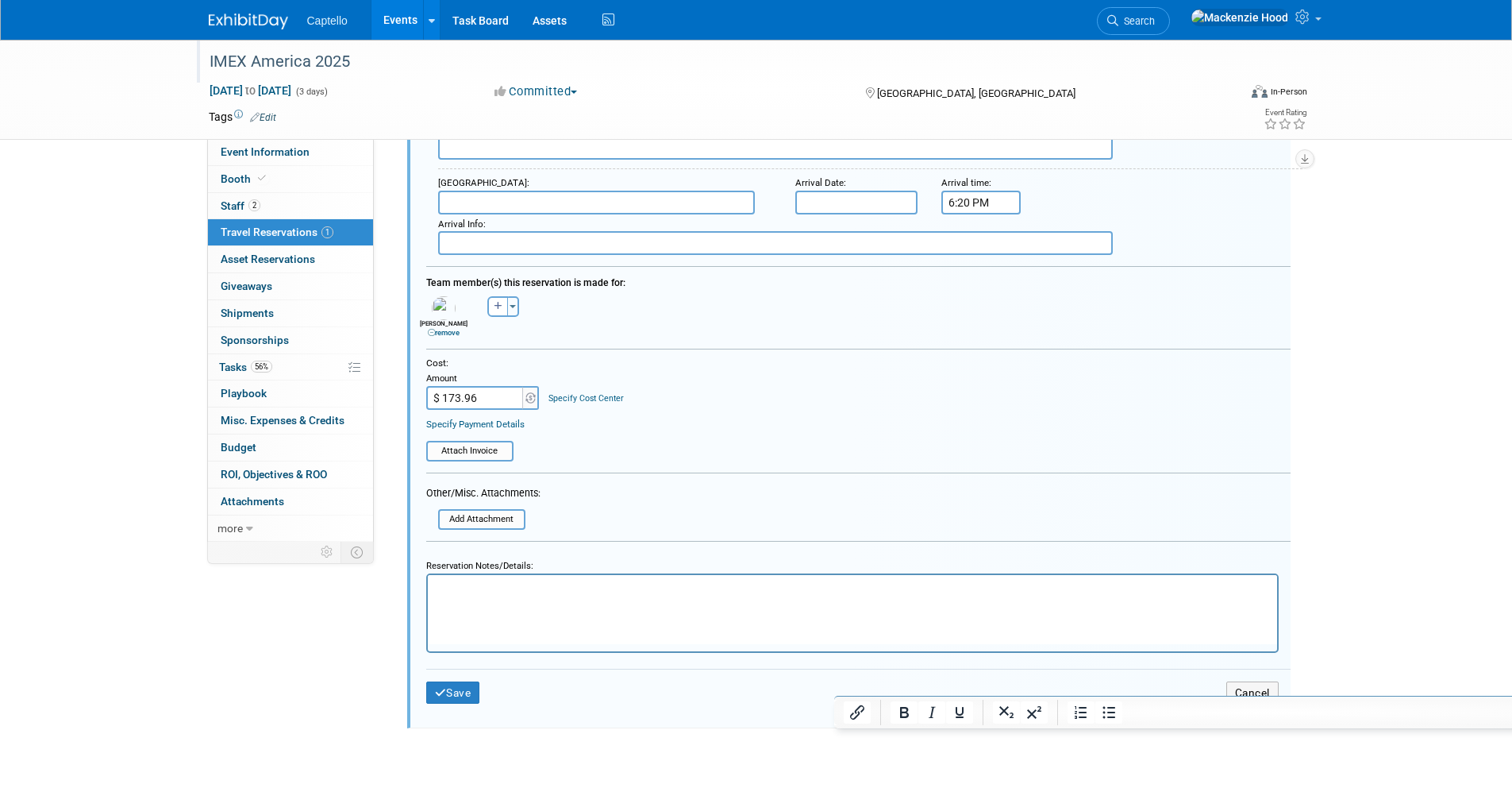
scroll to position [699, 0]
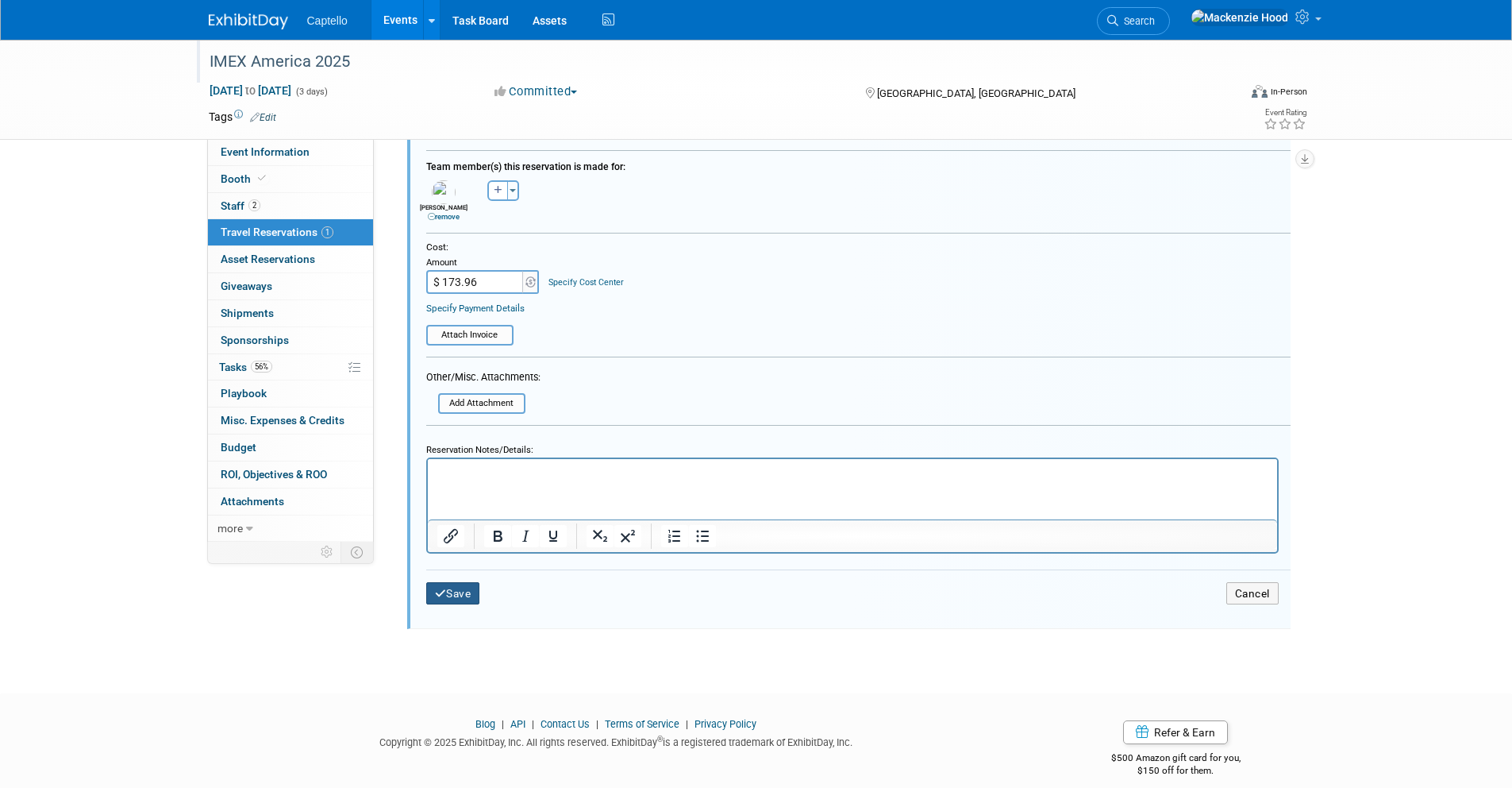
click at [435, 593] on icon "submit" at bounding box center [441, 593] width 12 height 11
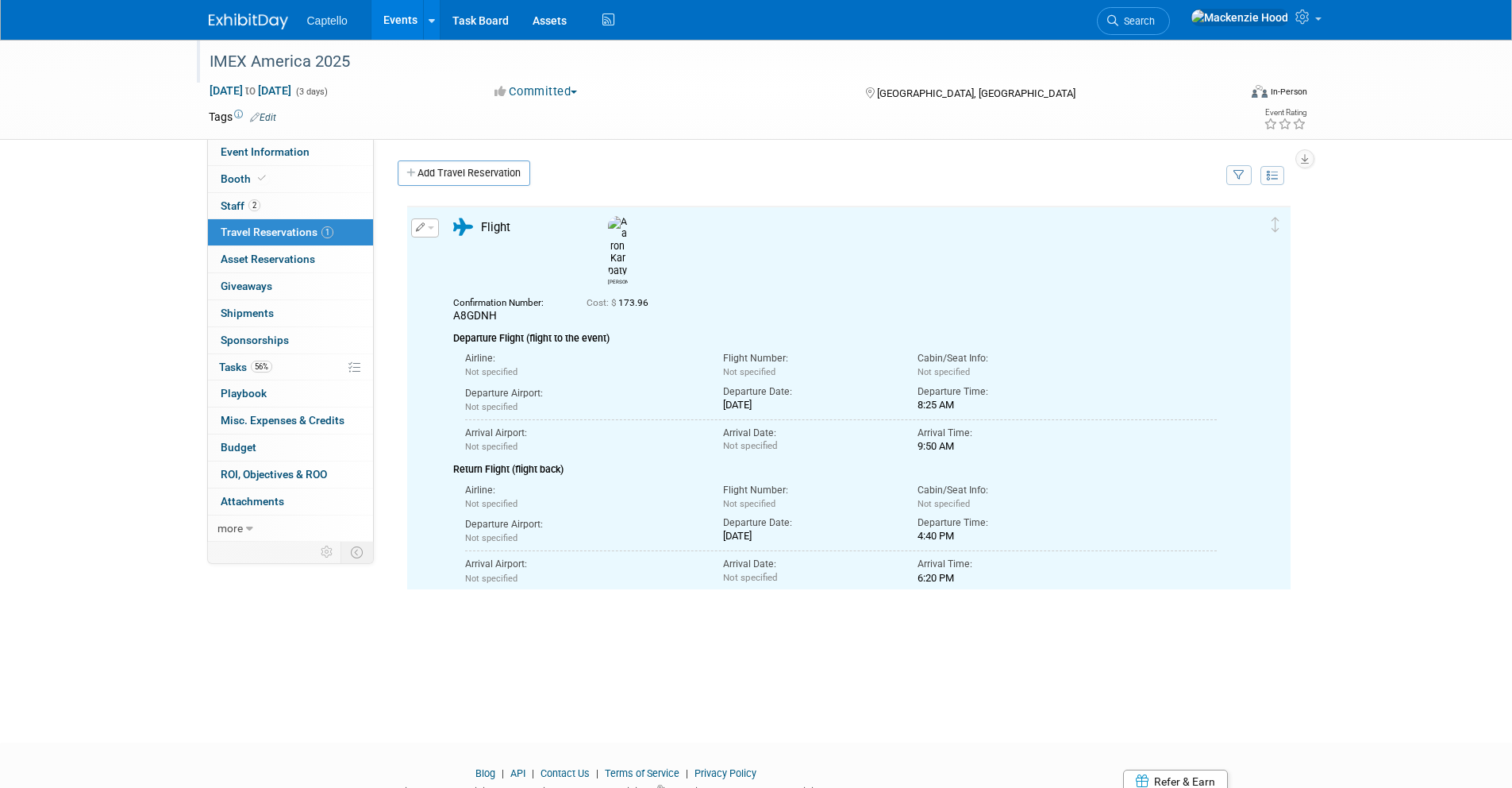
scroll to position [0, 0]
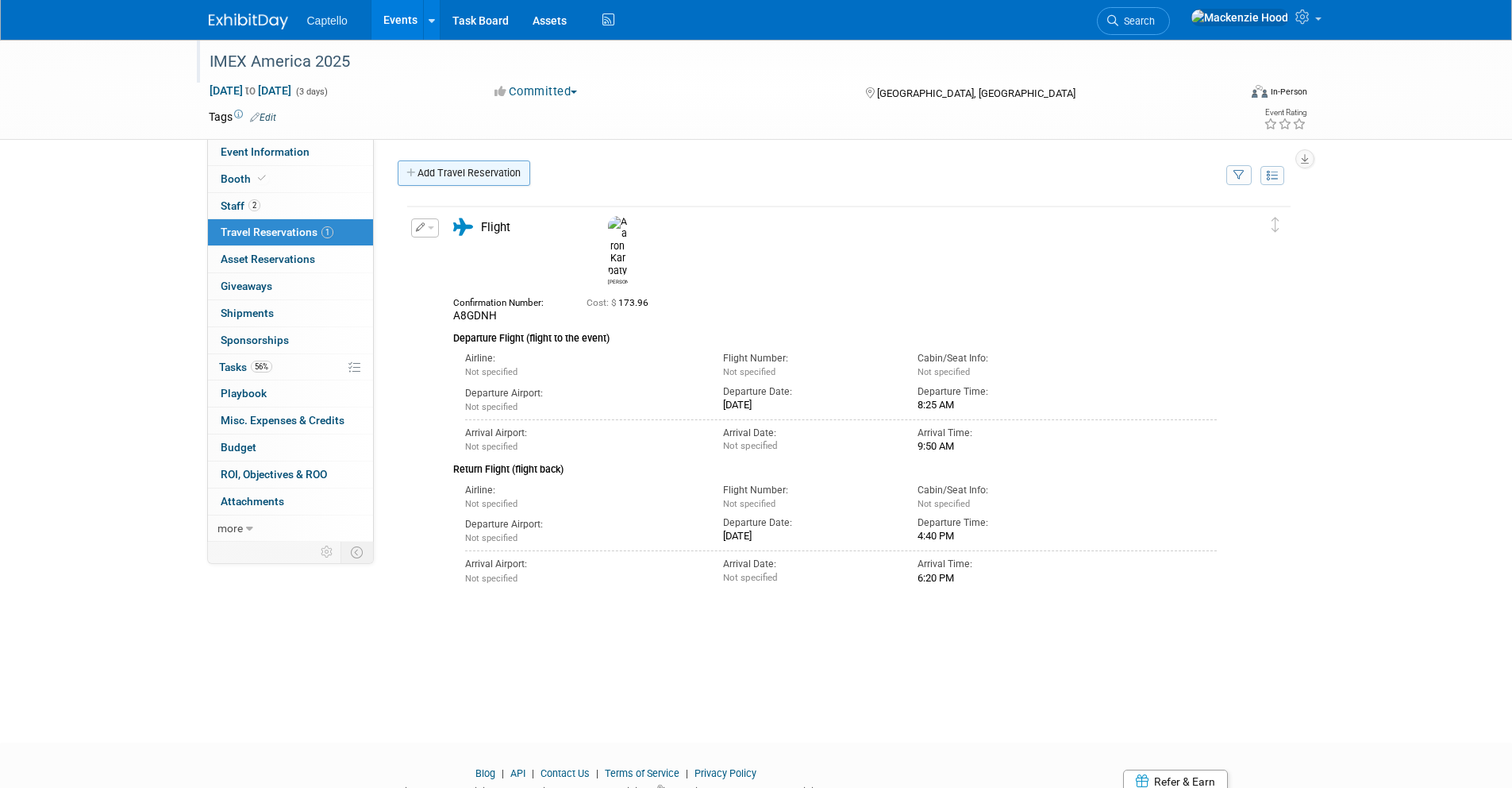
click at [409, 168] on icon at bounding box center [411, 173] width 11 height 11
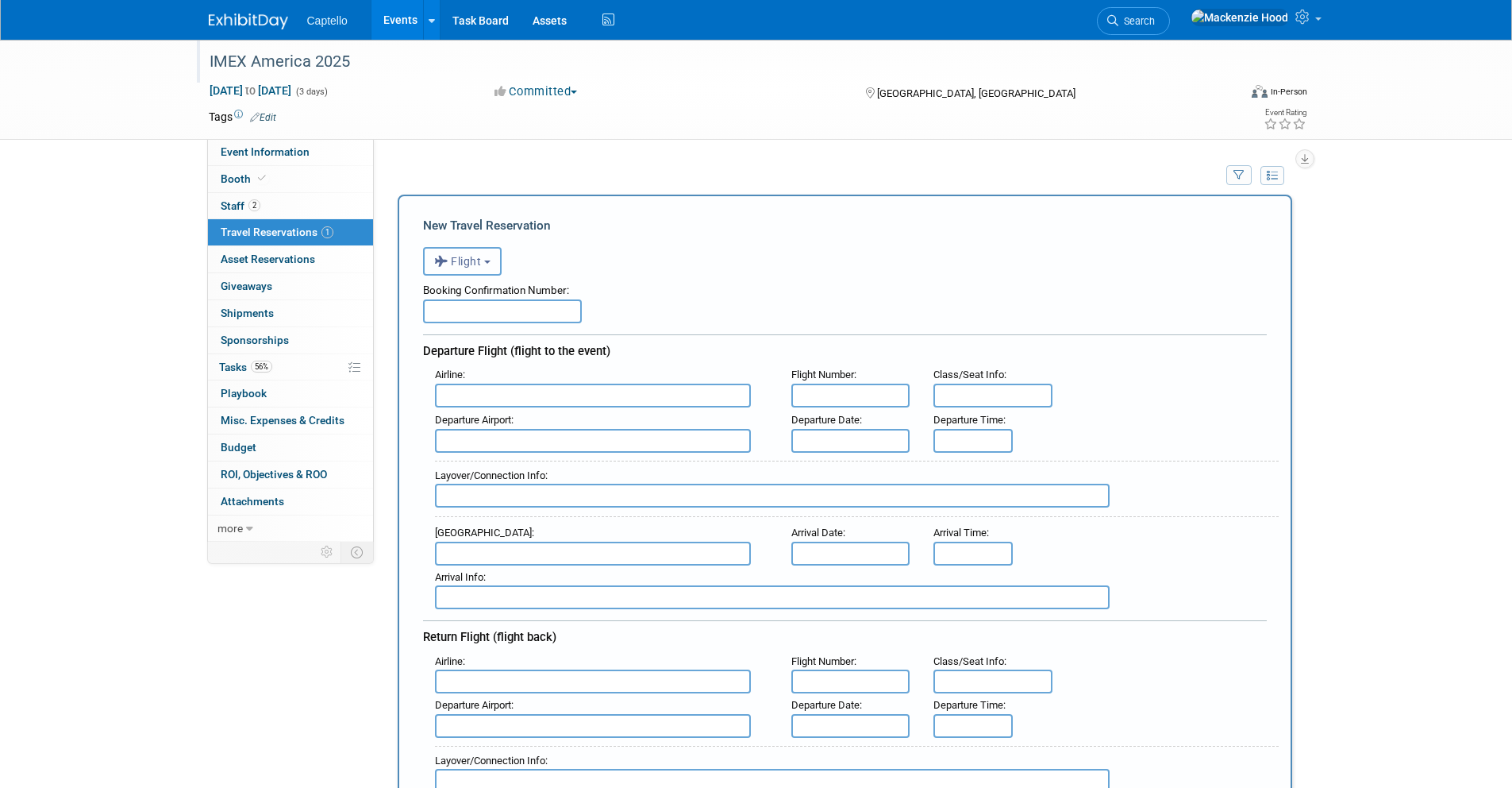
click at [484, 256] on button "Flight" at bounding box center [462, 261] width 78 height 29
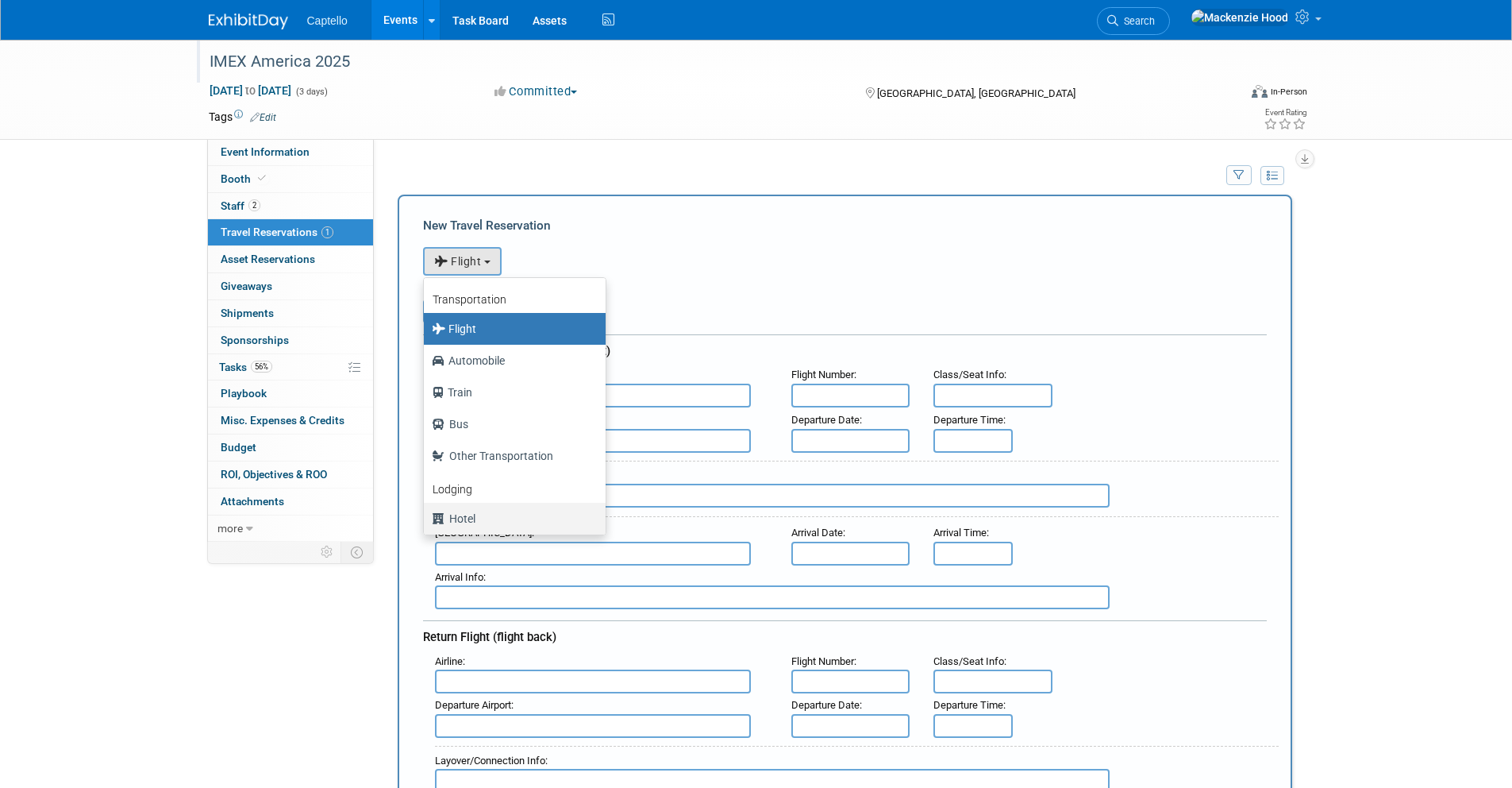
click at [522, 514] on label "Hotel" at bounding box center [511, 518] width 158 height 26
click at [426, 514] on input "Hotel" at bounding box center [421, 516] width 11 height 11
select select "6"
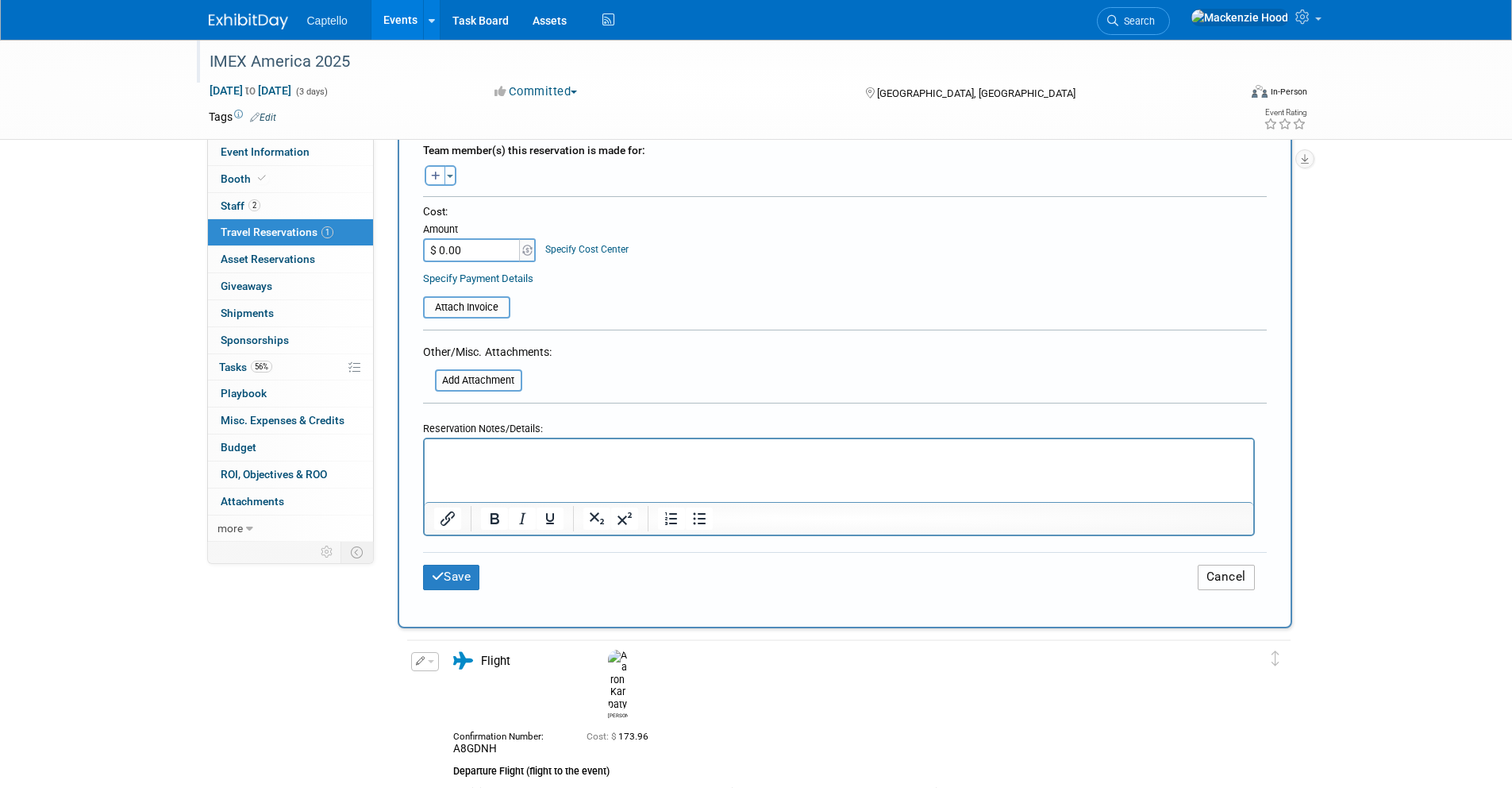
click at [1212, 570] on button "Cancel" at bounding box center [1226, 577] width 57 height 25
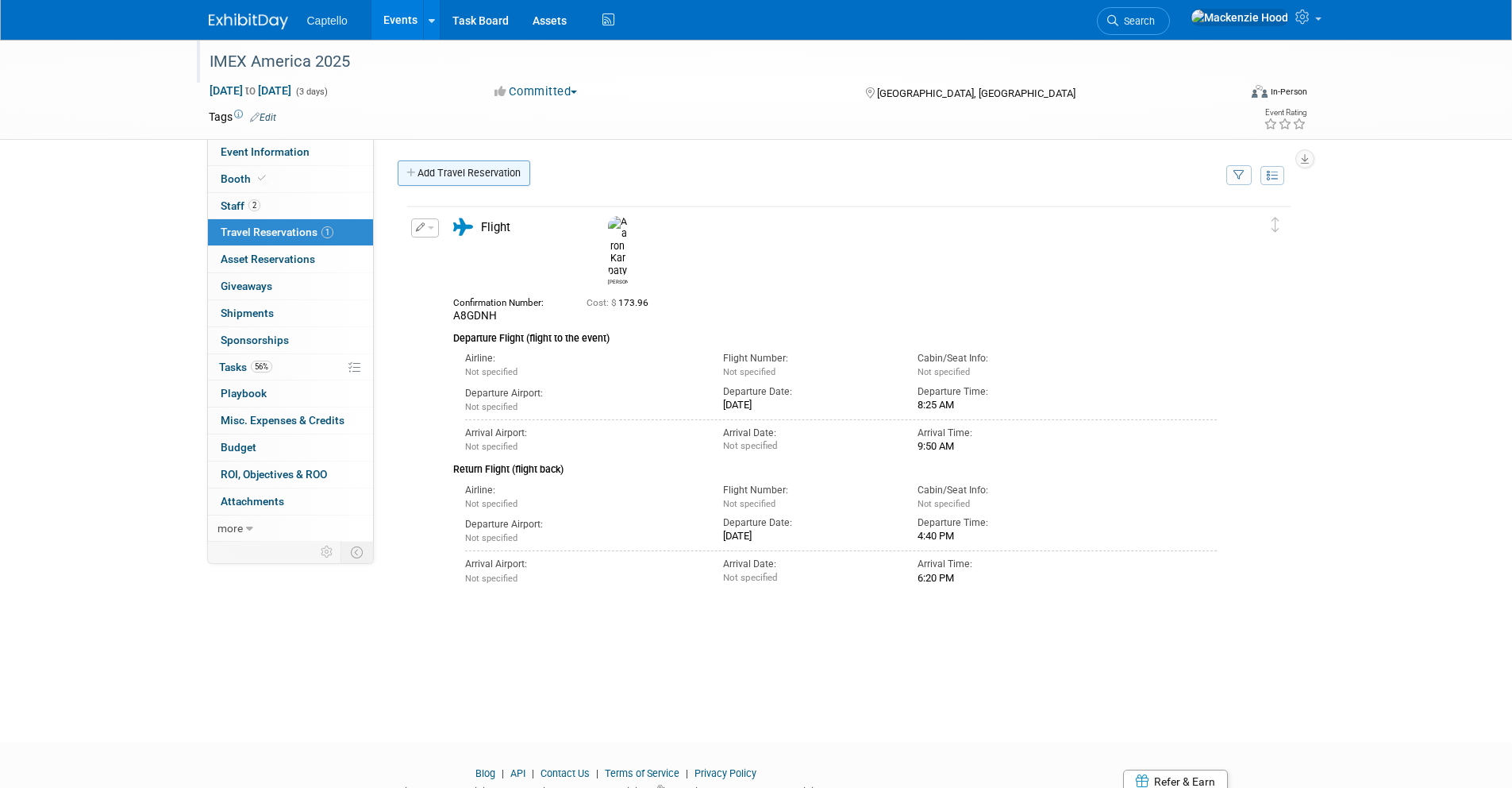
click at [407, 161] on link "Add Travel Reservation" at bounding box center [464, 173] width 133 height 26
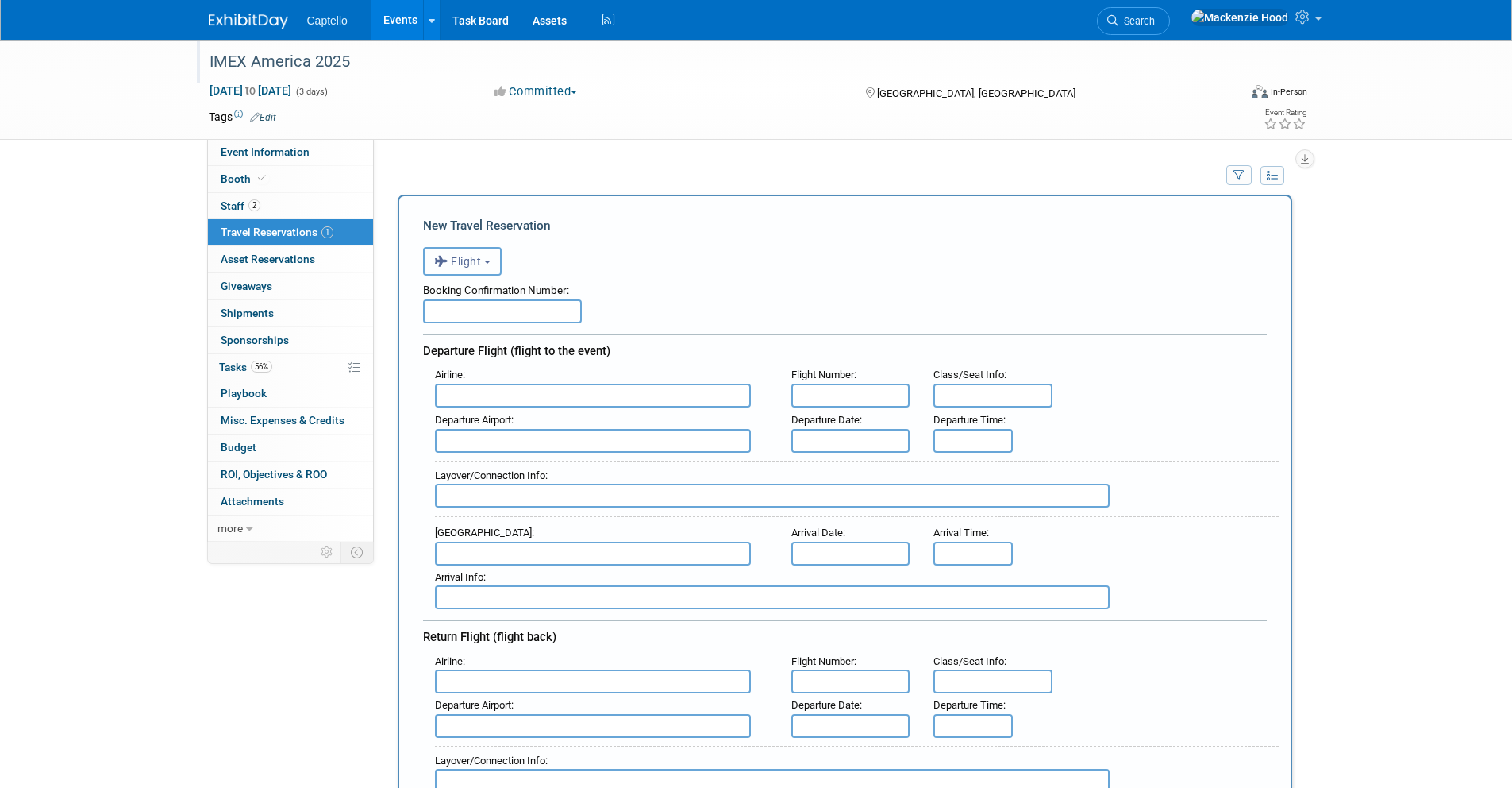
click at [489, 253] on button "Flight" at bounding box center [462, 261] width 78 height 29
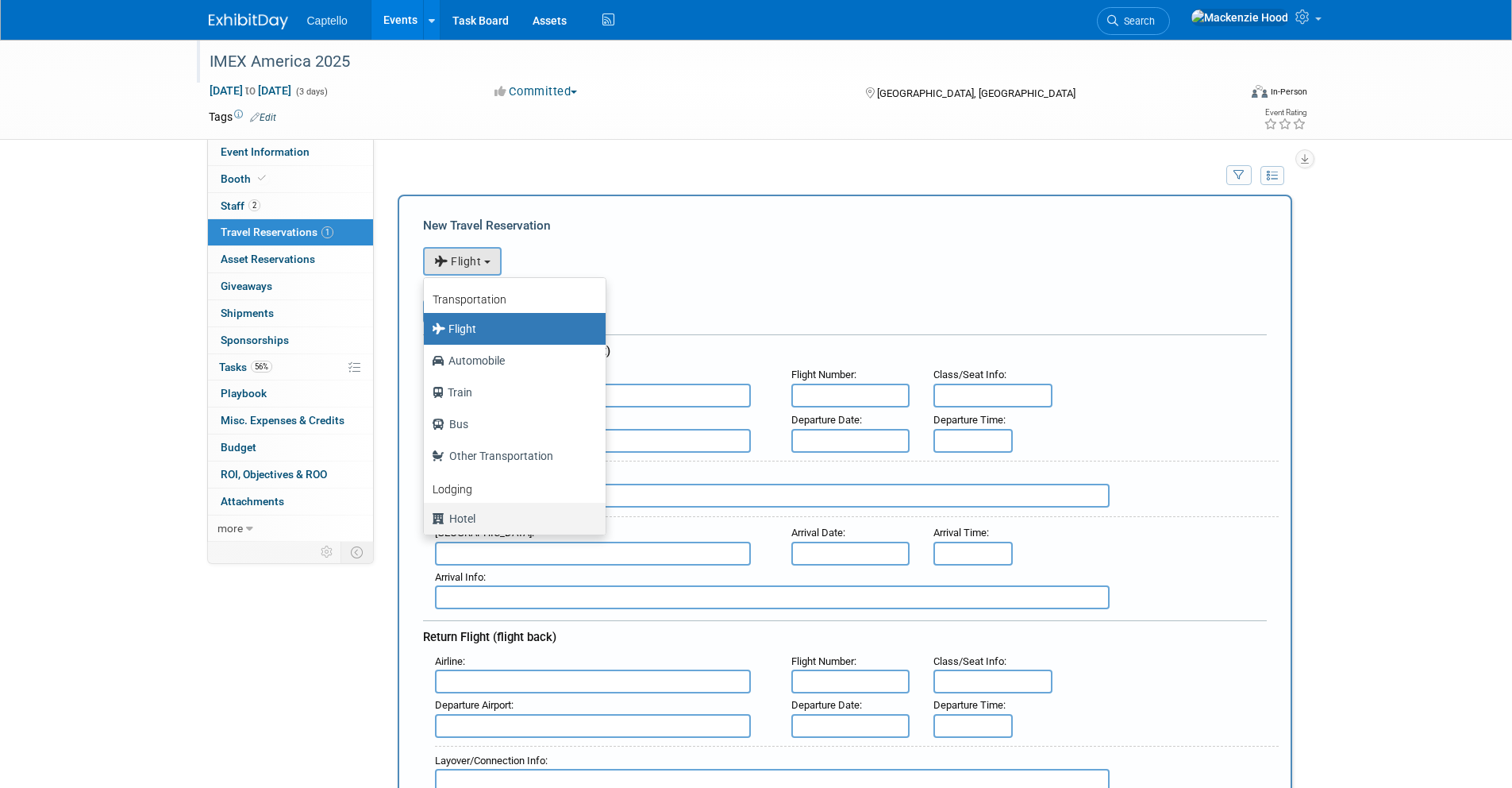
click at [555, 509] on label "Hotel" at bounding box center [511, 518] width 158 height 26
click at [426, 511] on input "Hotel" at bounding box center [421, 516] width 11 height 11
select select "6"
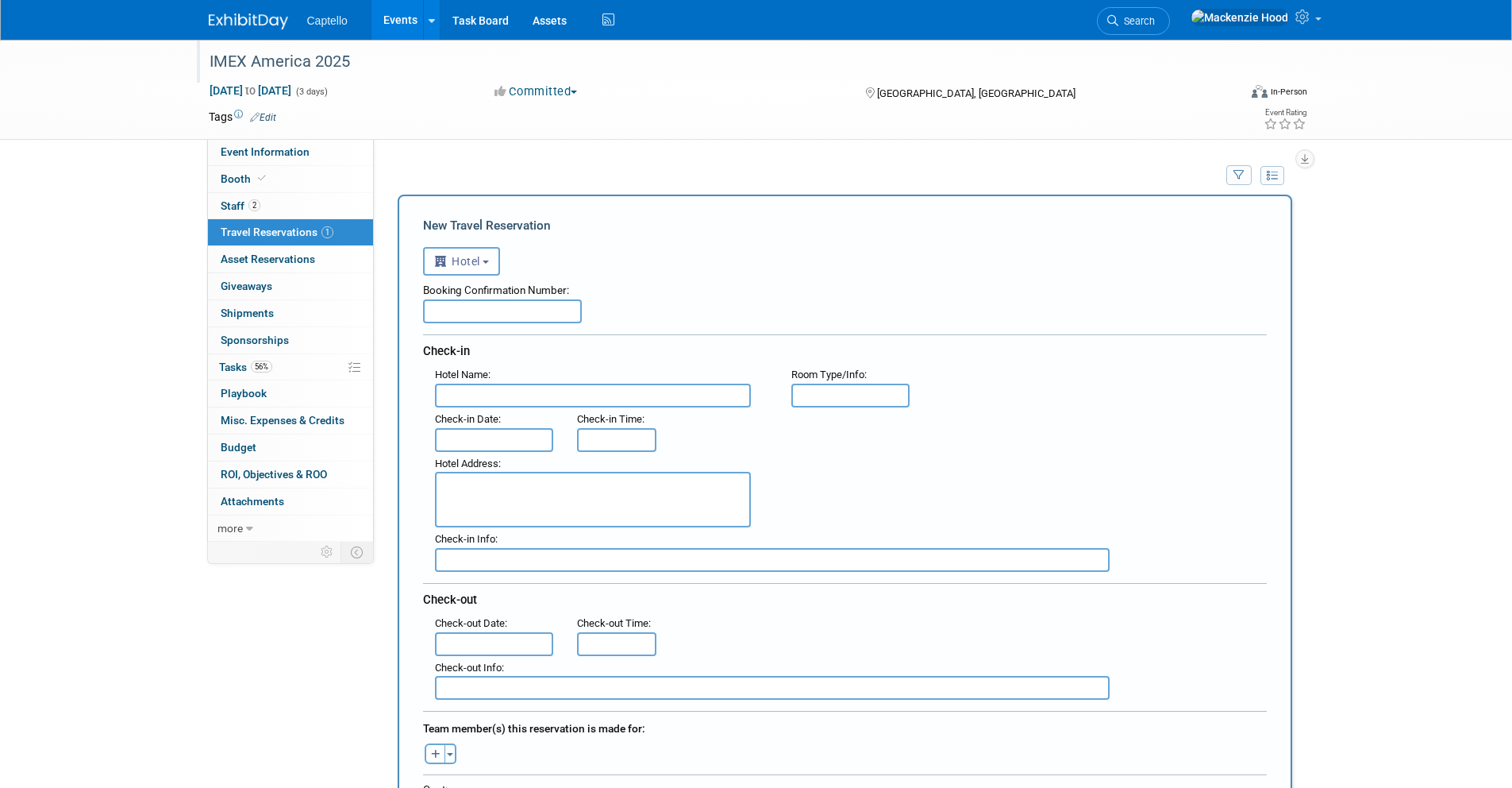
click at [448, 392] on input "text" at bounding box center [592, 395] width 316 height 24
paste input "Courtyard By [GEOGRAPHIC_DATA] Area"
type input "Courtyard By [GEOGRAPHIC_DATA] Area"
click at [485, 434] on input "text" at bounding box center [494, 439] width 119 height 24
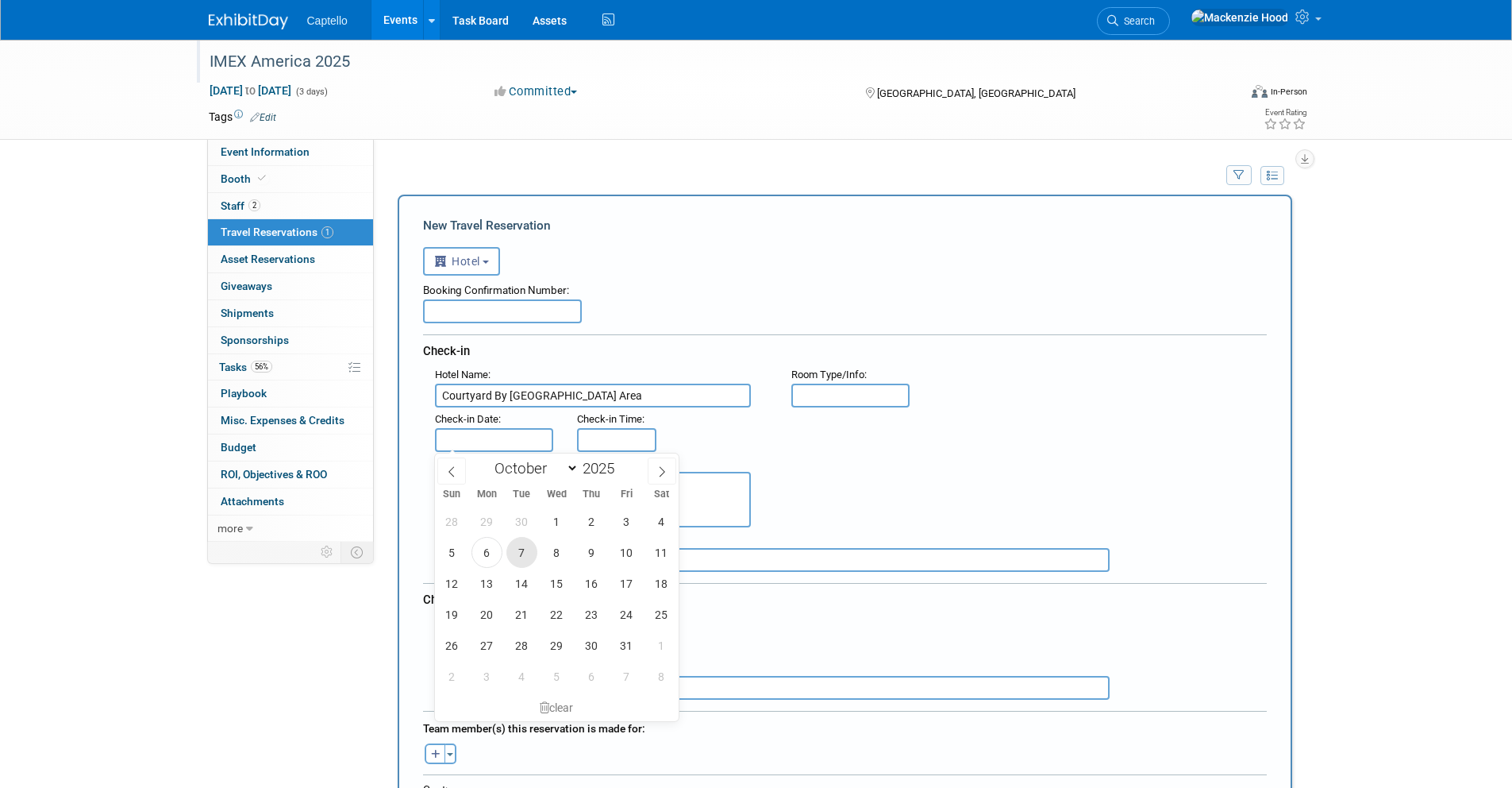
click at [520, 543] on span "7" at bounding box center [522, 552] width 31 height 31
type input "[DATE]"
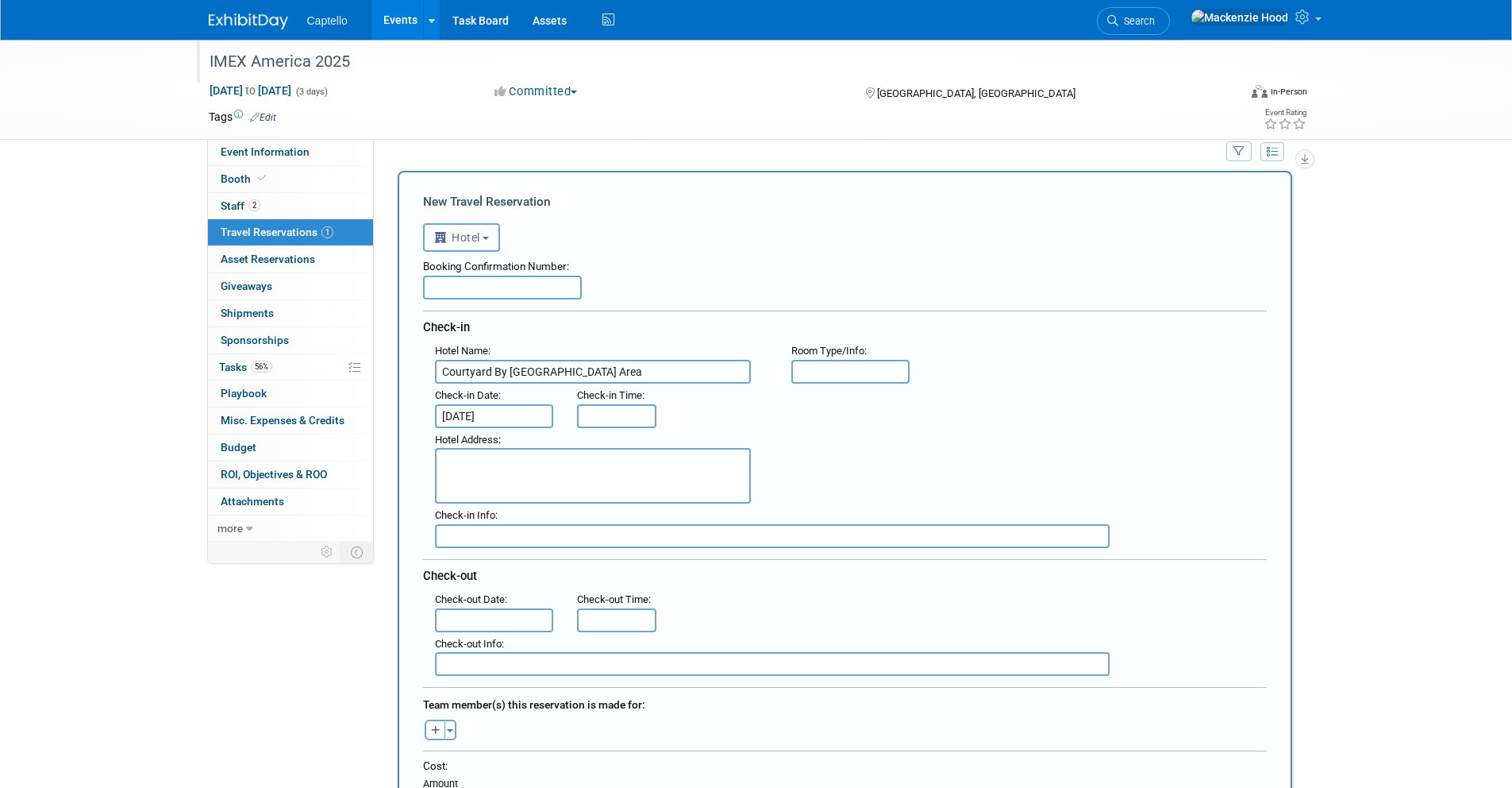
scroll to position [105, 0]
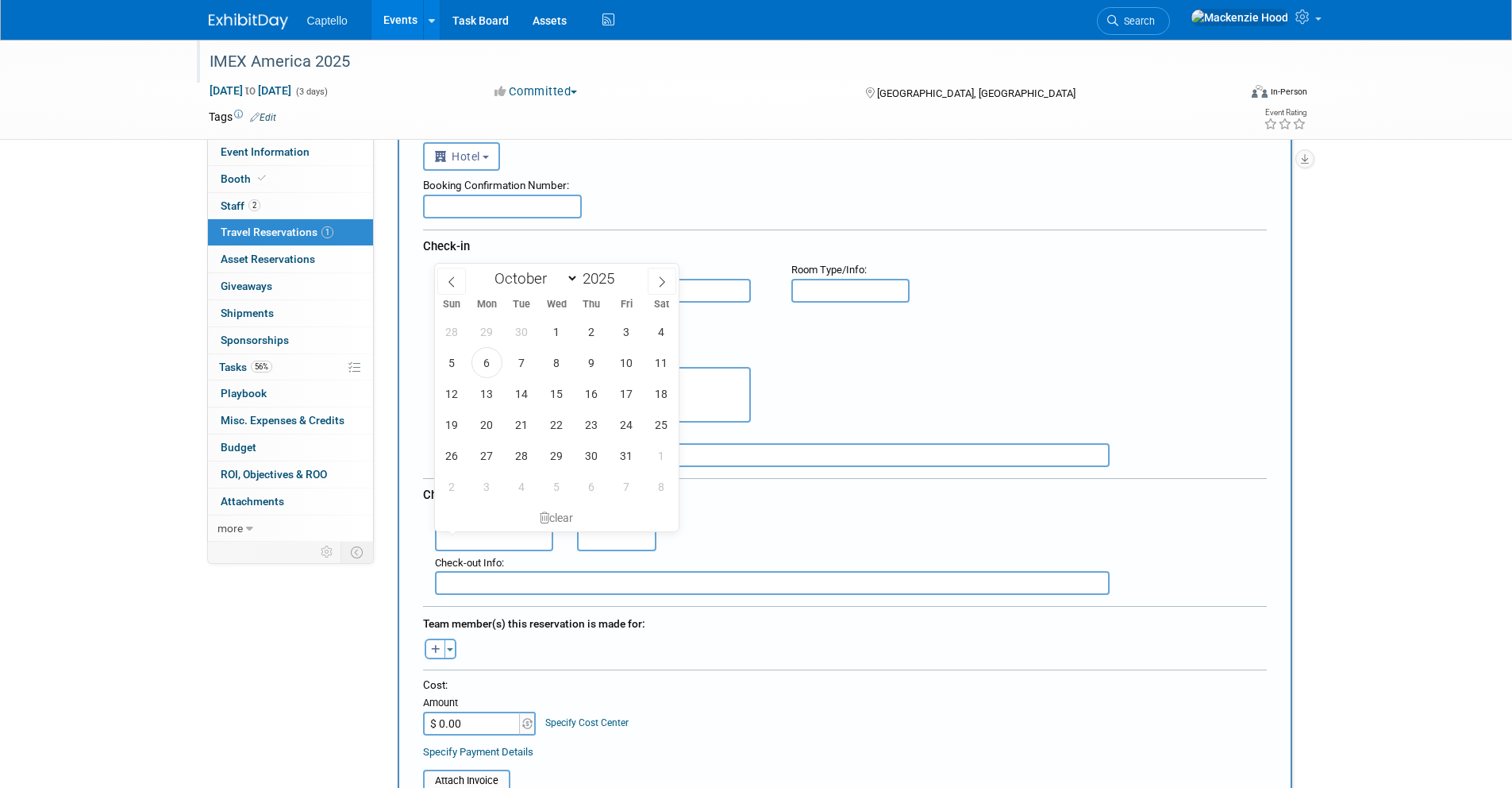
click at [527, 538] on input "text" at bounding box center [494, 539] width 119 height 24
click at [589, 355] on span "9" at bounding box center [592, 363] width 31 height 31
type input "[DATE]"
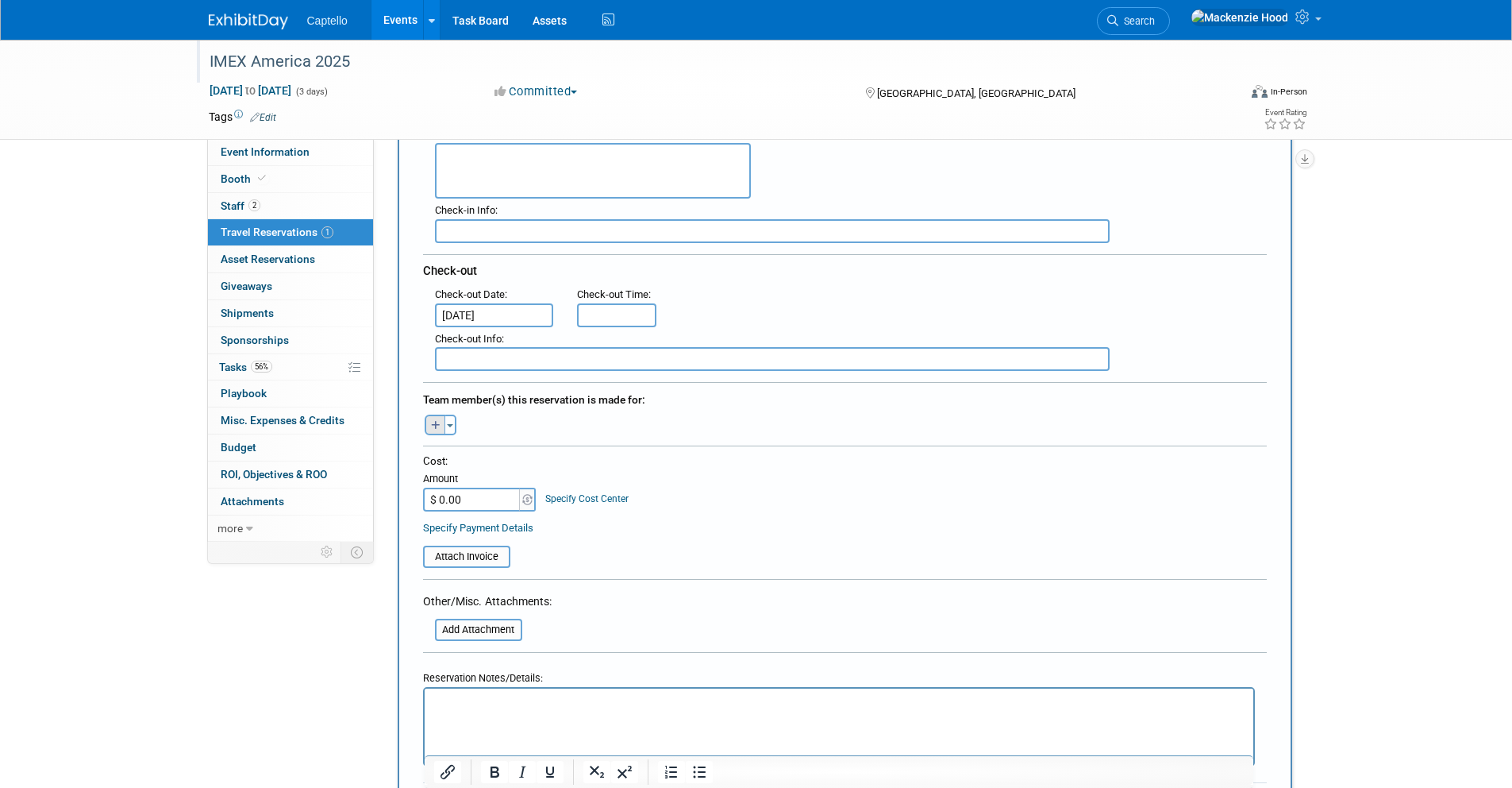
scroll to position [332, 0]
click at [434, 415] on button "button" at bounding box center [434, 421] width 21 height 21
select select
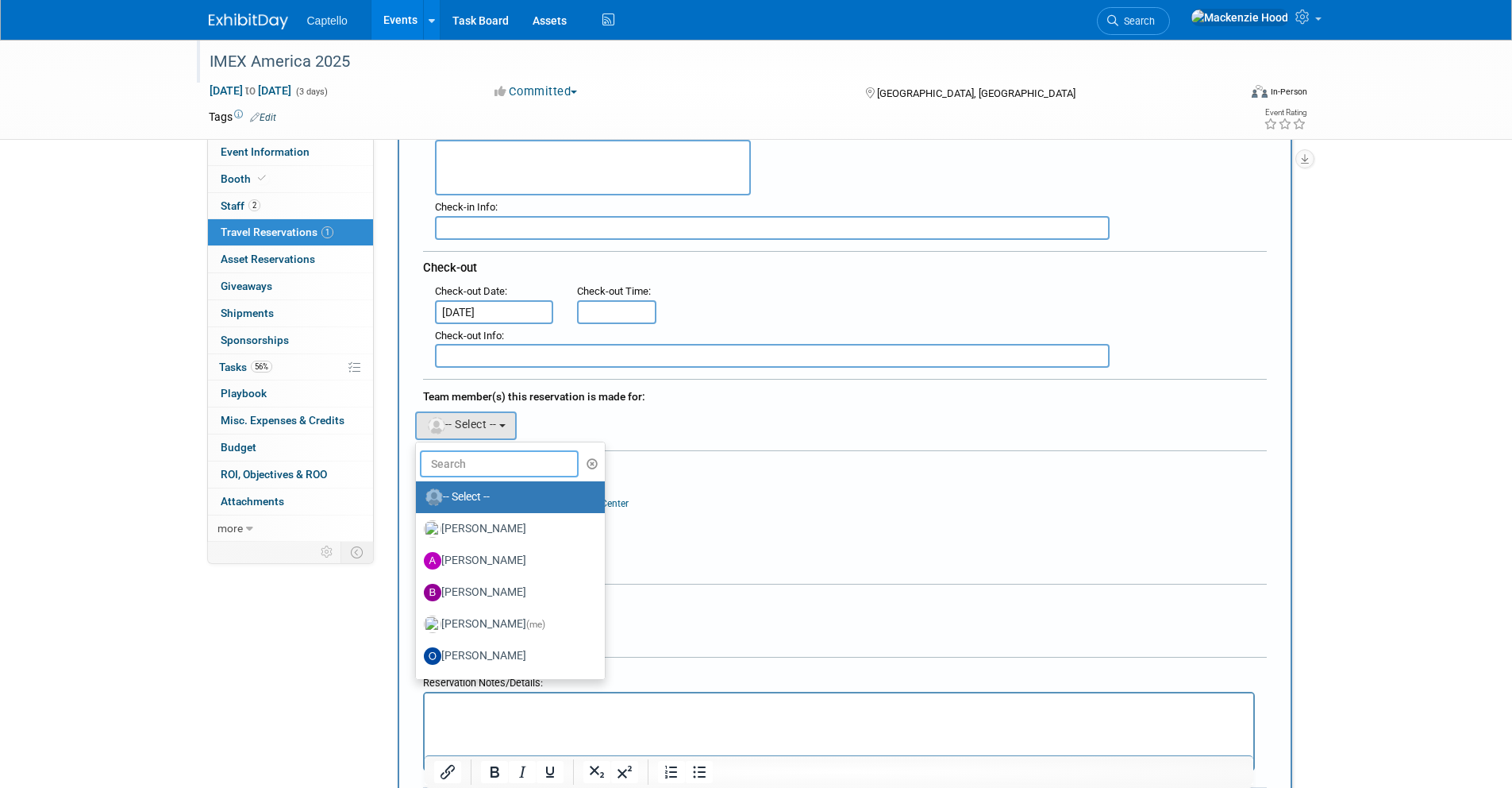
click at [469, 455] on input "text" at bounding box center [499, 463] width 159 height 27
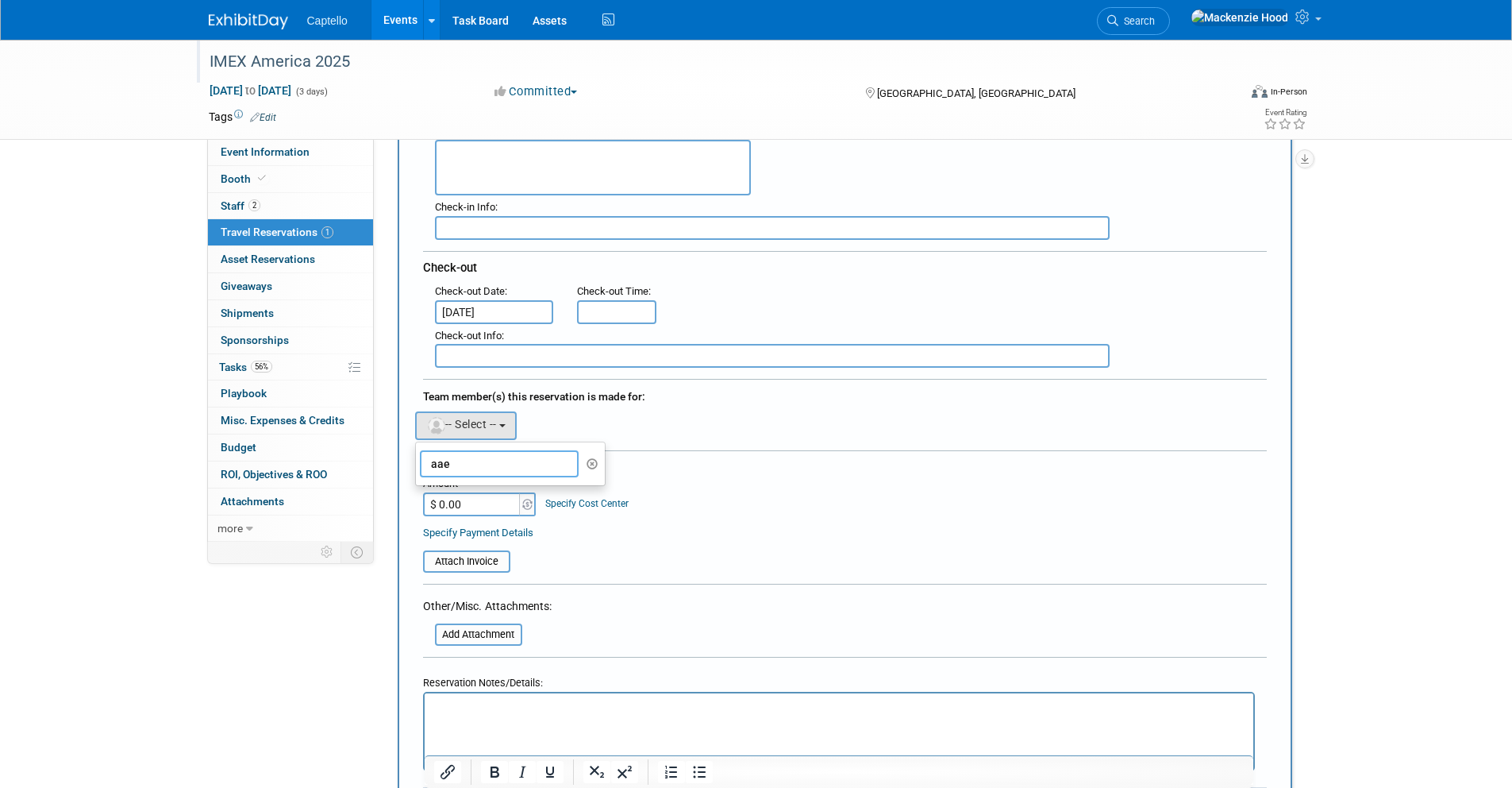
click at [517, 461] on input "aae" at bounding box center [499, 463] width 159 height 27
type input "aar"
click at [515, 494] on label "[PERSON_NAME]" at bounding box center [507, 497] width 166 height 26
click at [419, 494] on input "[PERSON_NAME]" at bounding box center [413, 495] width 11 height 11
select select "4d038fe8-52b7-47fd-89c3-ea86984e64a5"
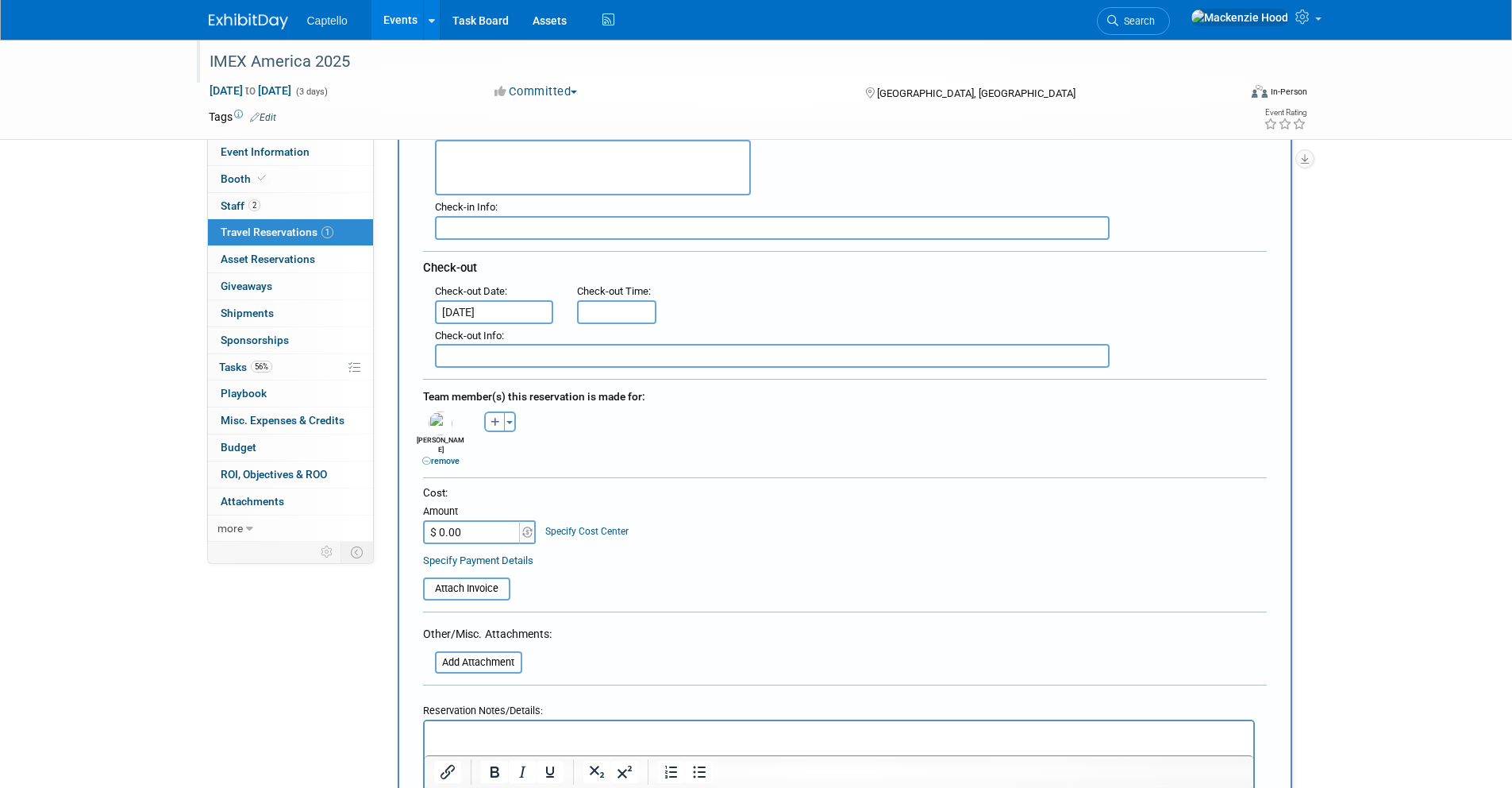
click at [438, 456] on link "remove" at bounding box center [441, 461] width 37 height 11
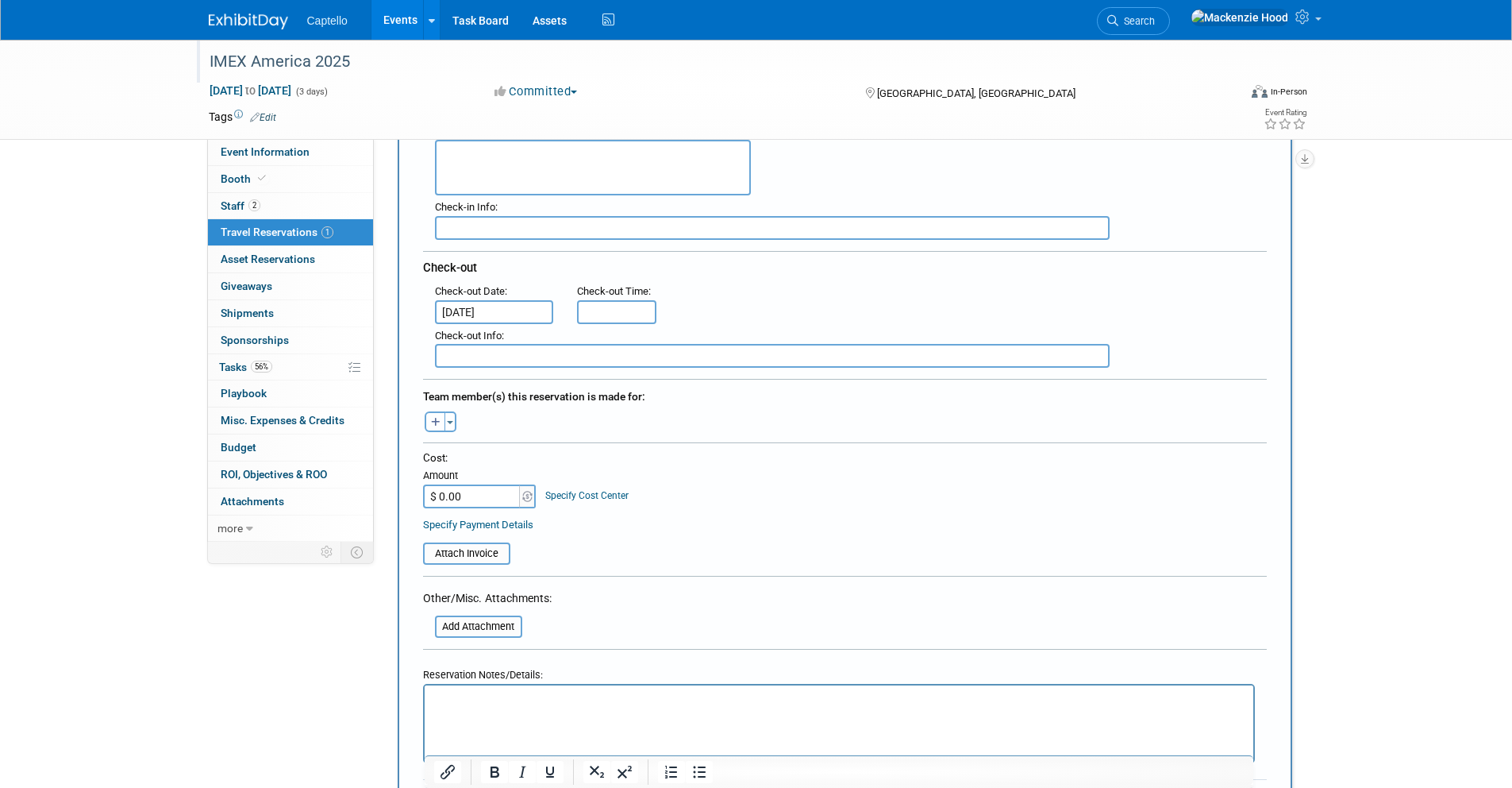
click at [432, 413] on button "button" at bounding box center [434, 421] width 21 height 21
select select
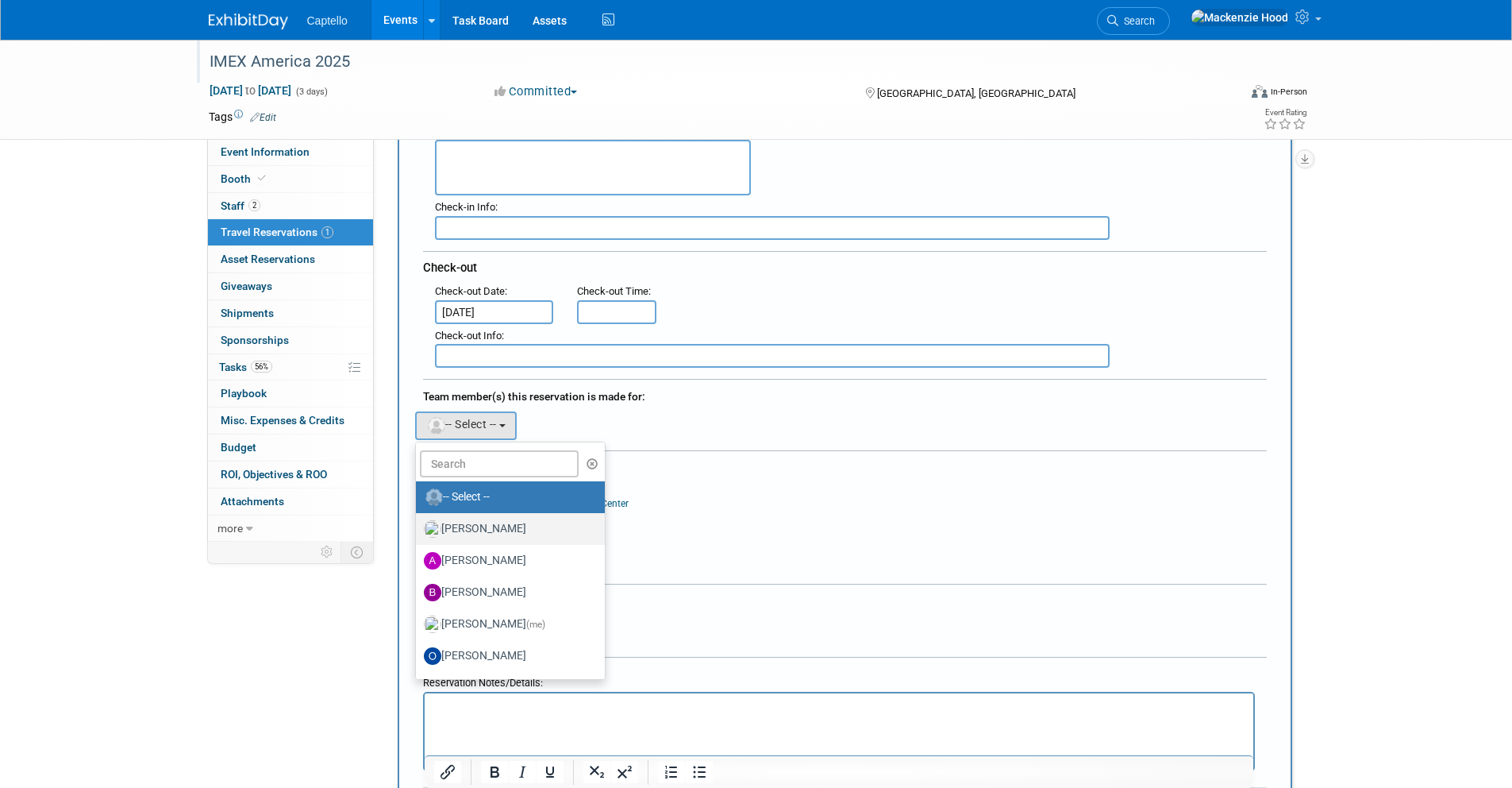
click at [539, 516] on label "[PERSON_NAME]" at bounding box center [507, 528] width 166 height 26
click at [419, 522] on input "[PERSON_NAME]" at bounding box center [413, 527] width 11 height 11
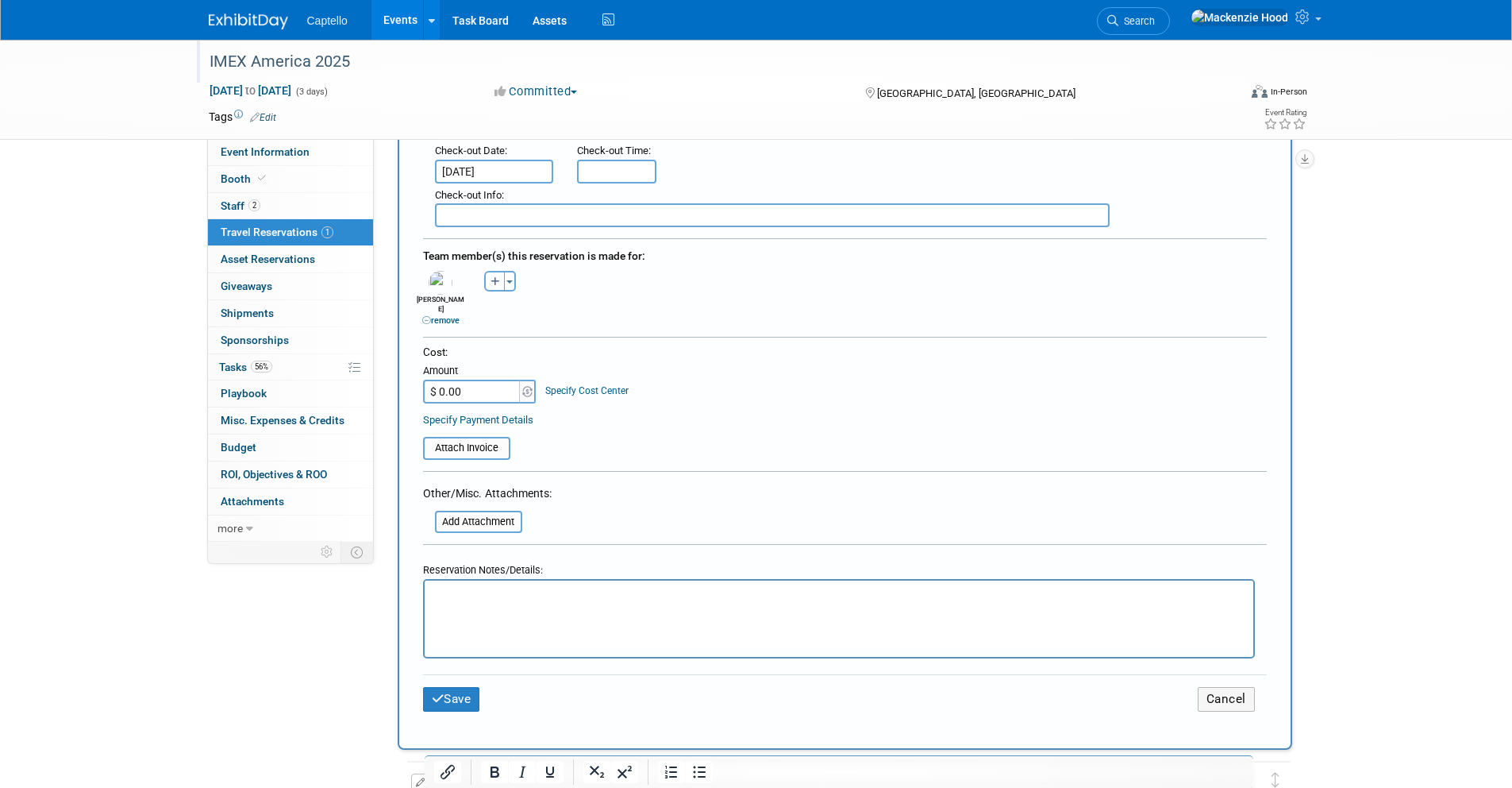
scroll to position [474, 0]
click at [480, 379] on input "$ 0.00" at bounding box center [473, 390] width 99 height 24
type input "$ 446.72"
click at [432, 691] on icon "submit" at bounding box center [438, 697] width 12 height 12
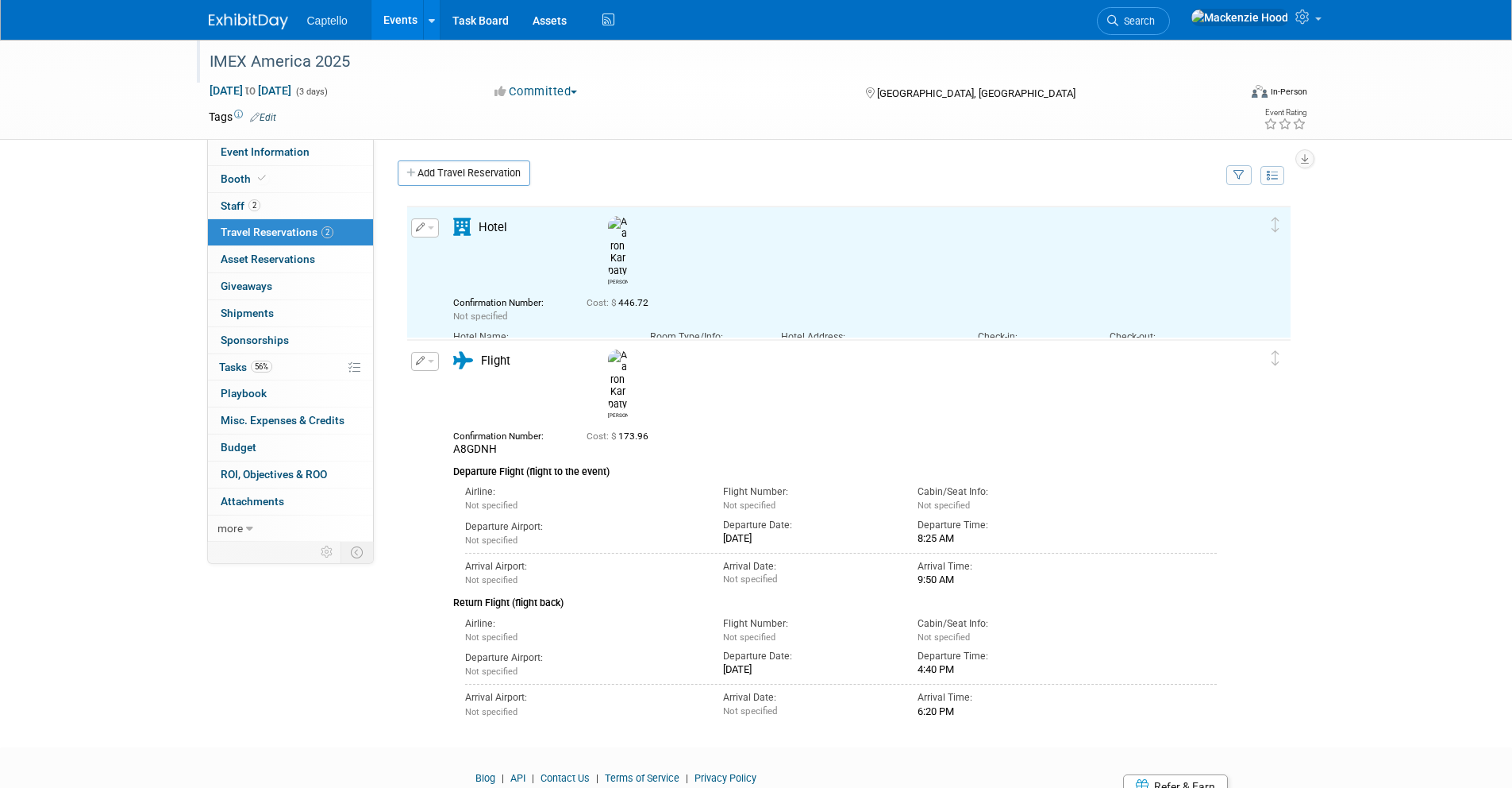
scroll to position [0, 0]
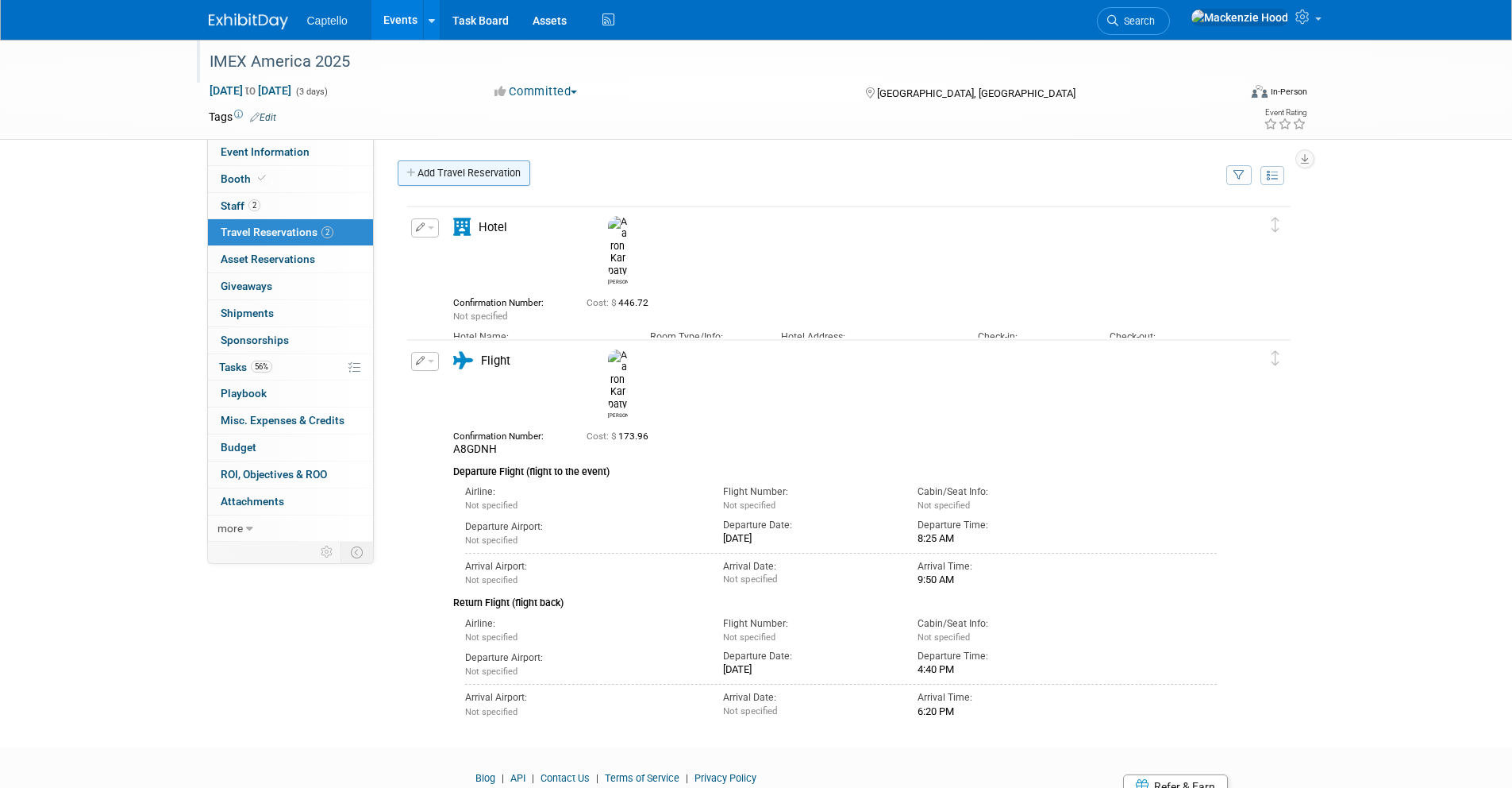
click at [407, 166] on link "Add Travel Reservation" at bounding box center [464, 173] width 133 height 26
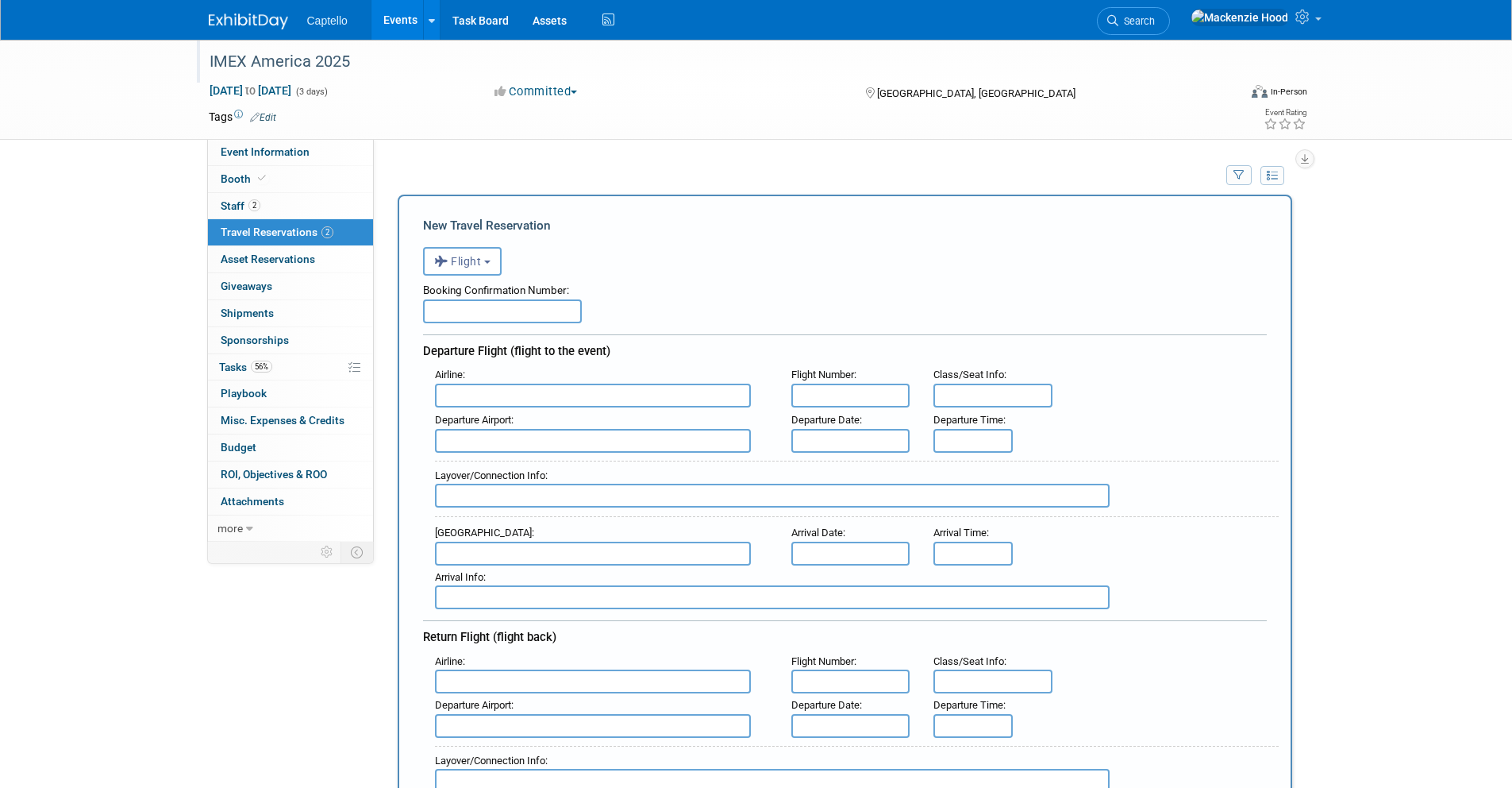
click at [437, 303] on input "text" at bounding box center [503, 311] width 159 height 24
paste input "BSQB7M"
type input "BSQB7M"
click at [511, 401] on input "text" at bounding box center [592, 395] width 316 height 24
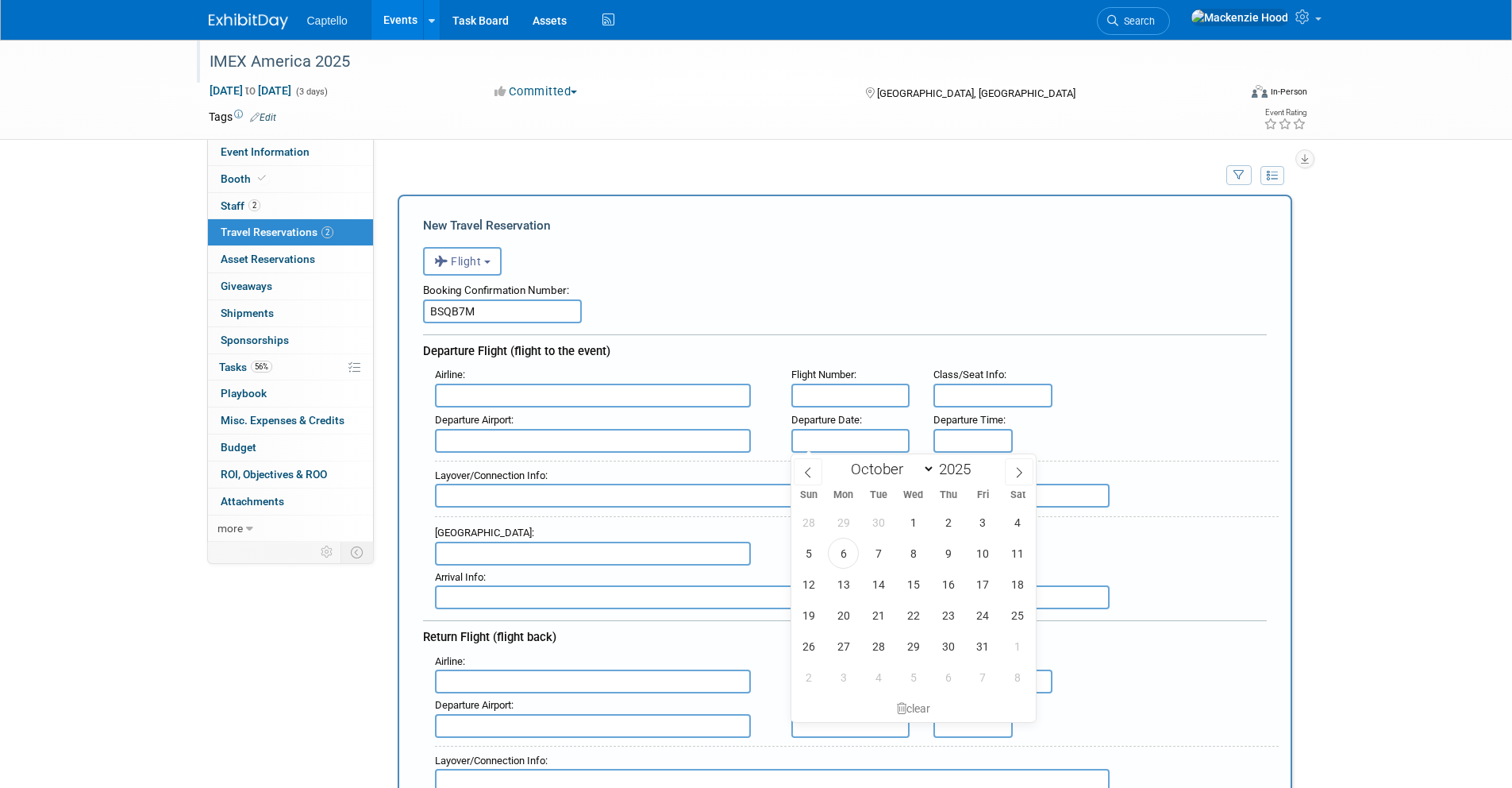
click at [875, 433] on input "text" at bounding box center [851, 440] width 119 height 24
click at [843, 548] on span "6" at bounding box center [844, 553] width 31 height 31
type input "[DATE]"
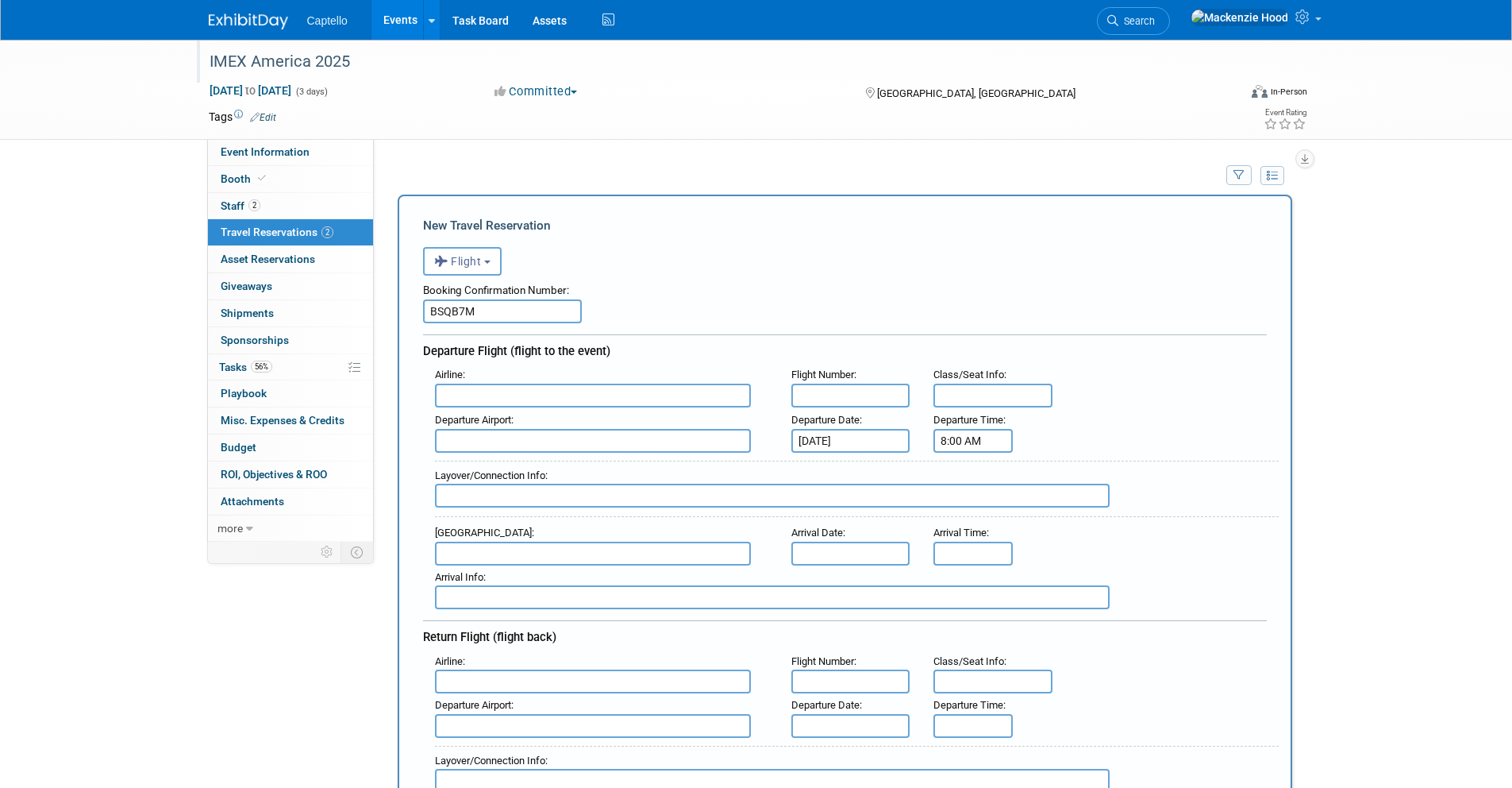
click at [948, 434] on input "8:00 AM" at bounding box center [973, 440] width 79 height 24
click at [967, 474] on span at bounding box center [971, 480] width 28 height 28
click at [969, 515] on span "09" at bounding box center [971, 513] width 30 height 29
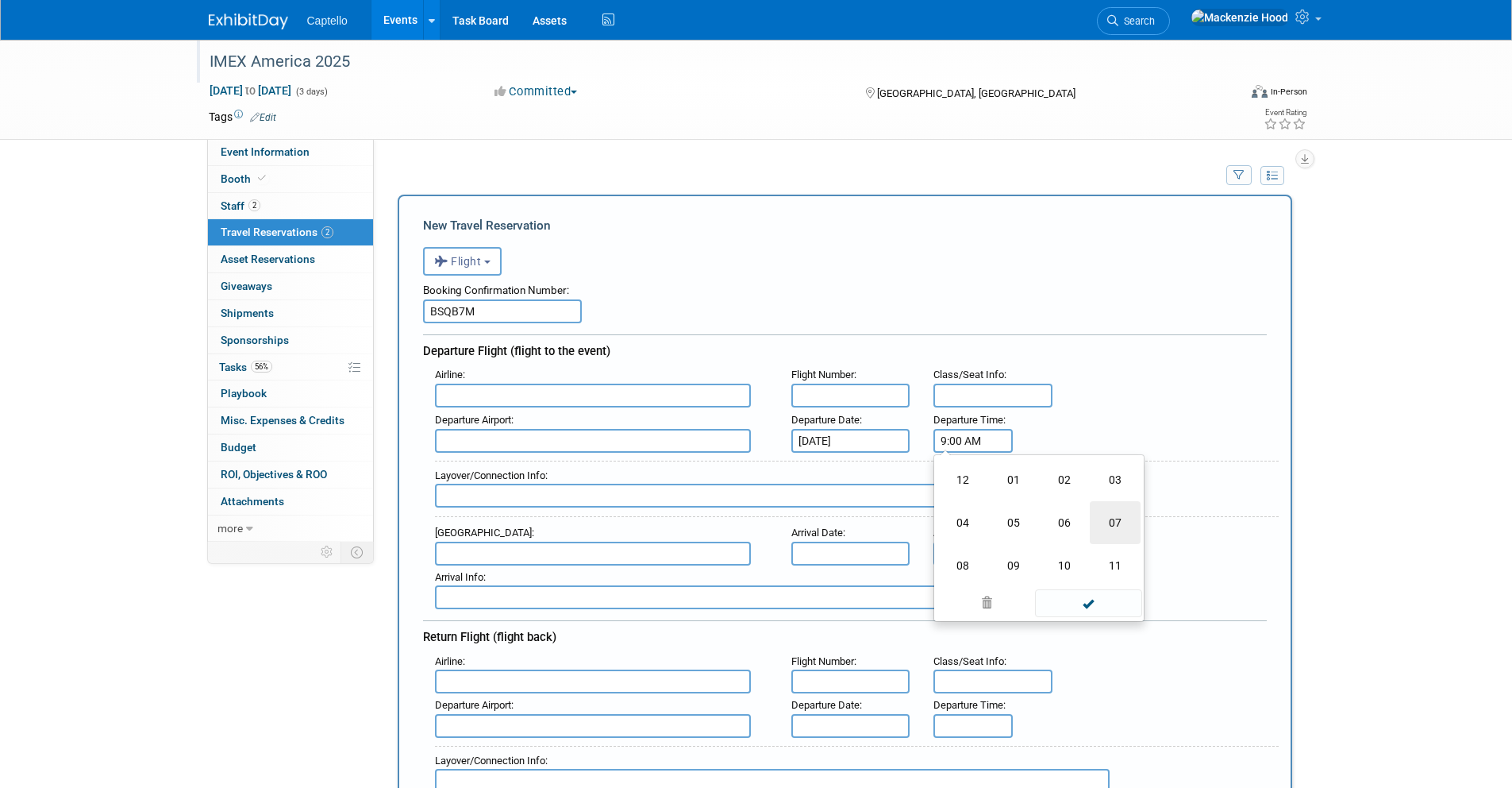
click at [1117, 514] on td "07" at bounding box center [1116, 523] width 51 height 43
click at [1036, 509] on span "00" at bounding box center [1046, 513] width 30 height 29
click at [959, 515] on td "20" at bounding box center [963, 523] width 51 height 43
click at [1116, 506] on button "AM" at bounding box center [1110, 513] width 29 height 27
type input "7:20 PM"
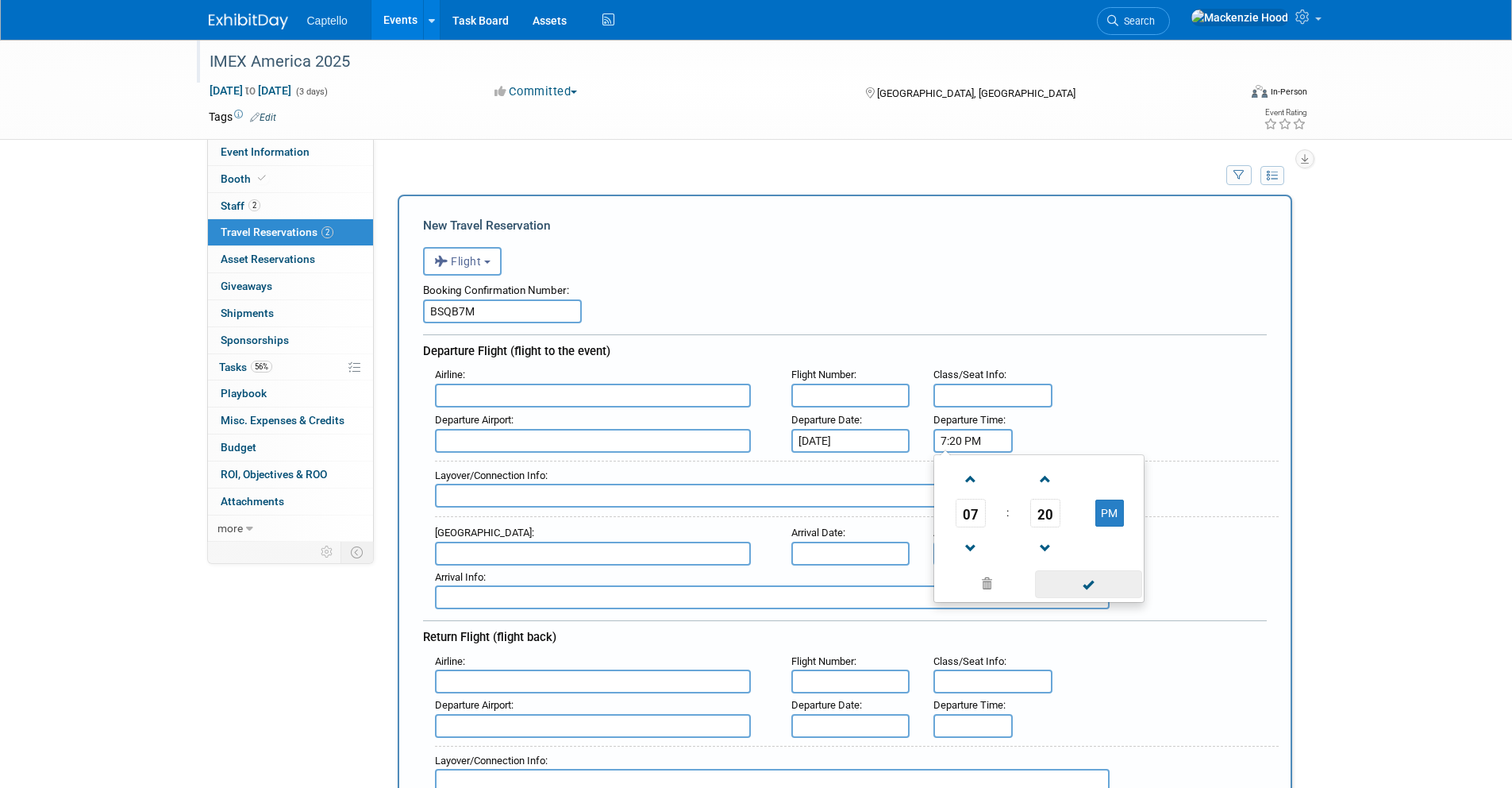
click at [1106, 576] on span at bounding box center [1088, 584] width 107 height 28
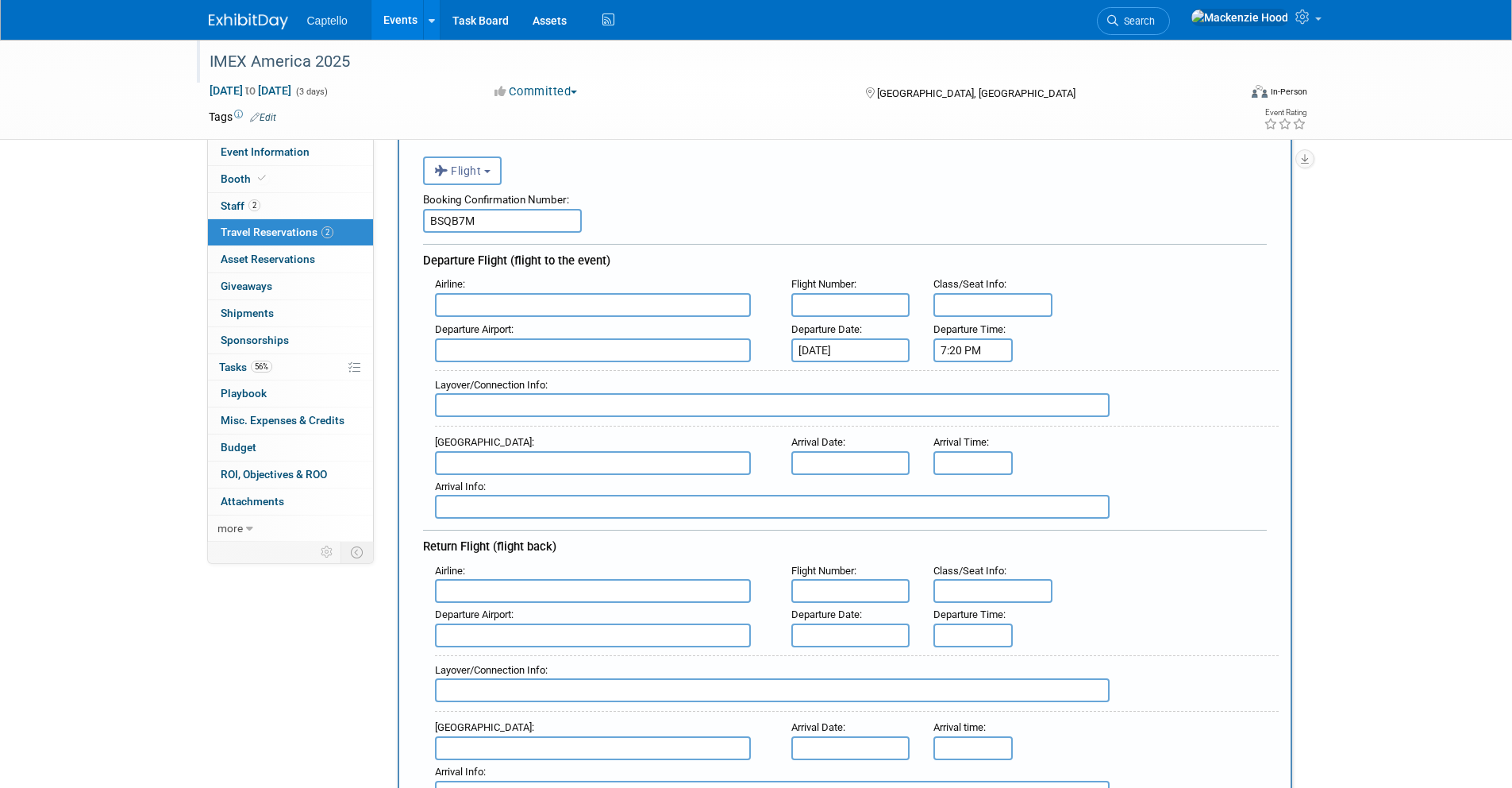
scroll to position [110, 0]
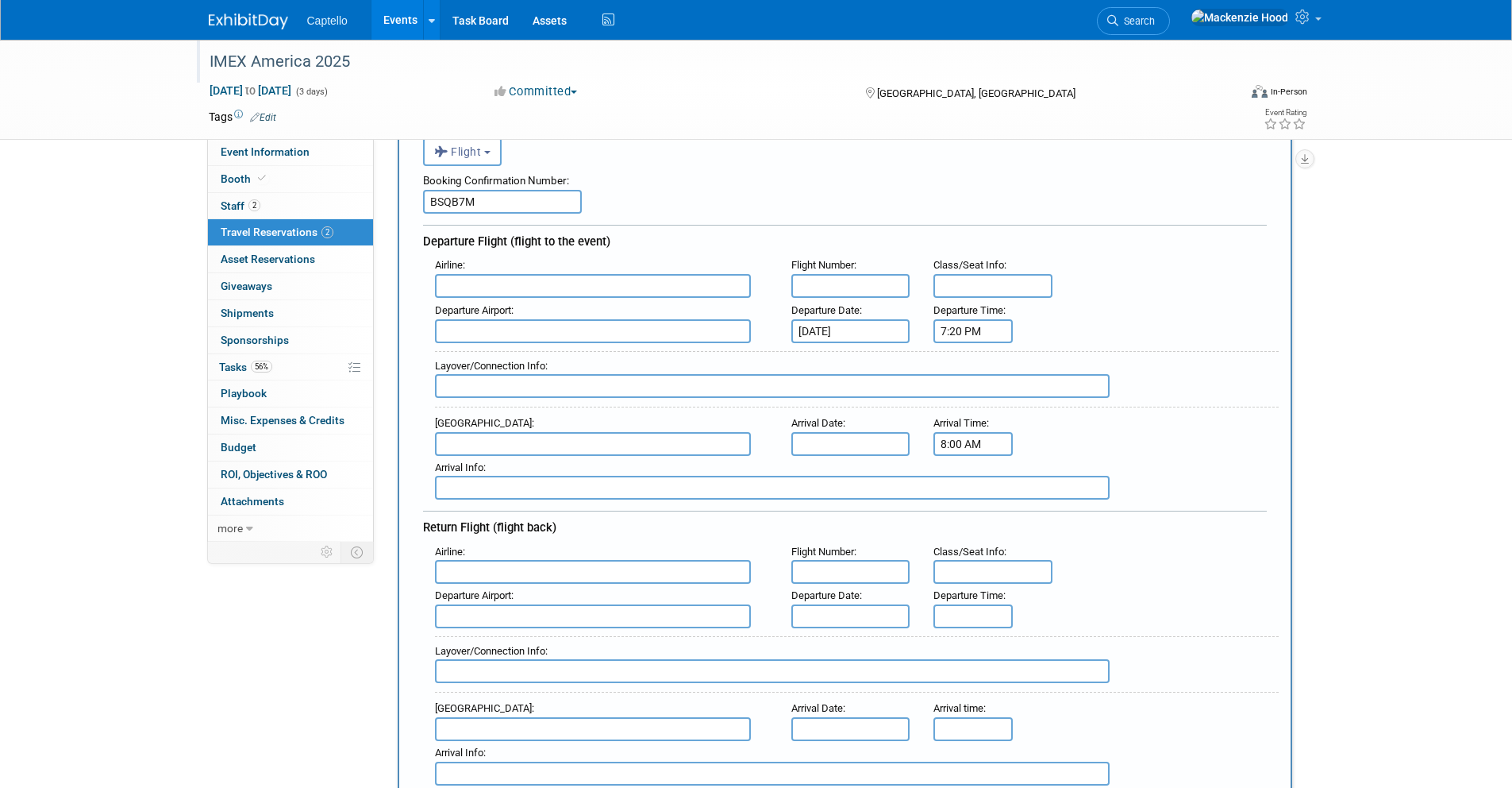
click at [947, 440] on input "8:00 AM" at bounding box center [973, 443] width 79 height 24
click at [1042, 509] on span "00" at bounding box center [1046, 516] width 30 height 29
click at [1007, 554] on td "45" at bounding box center [1014, 569] width 51 height 43
click at [1098, 507] on button "AM" at bounding box center [1110, 516] width 29 height 27
type input "8:45 PM"
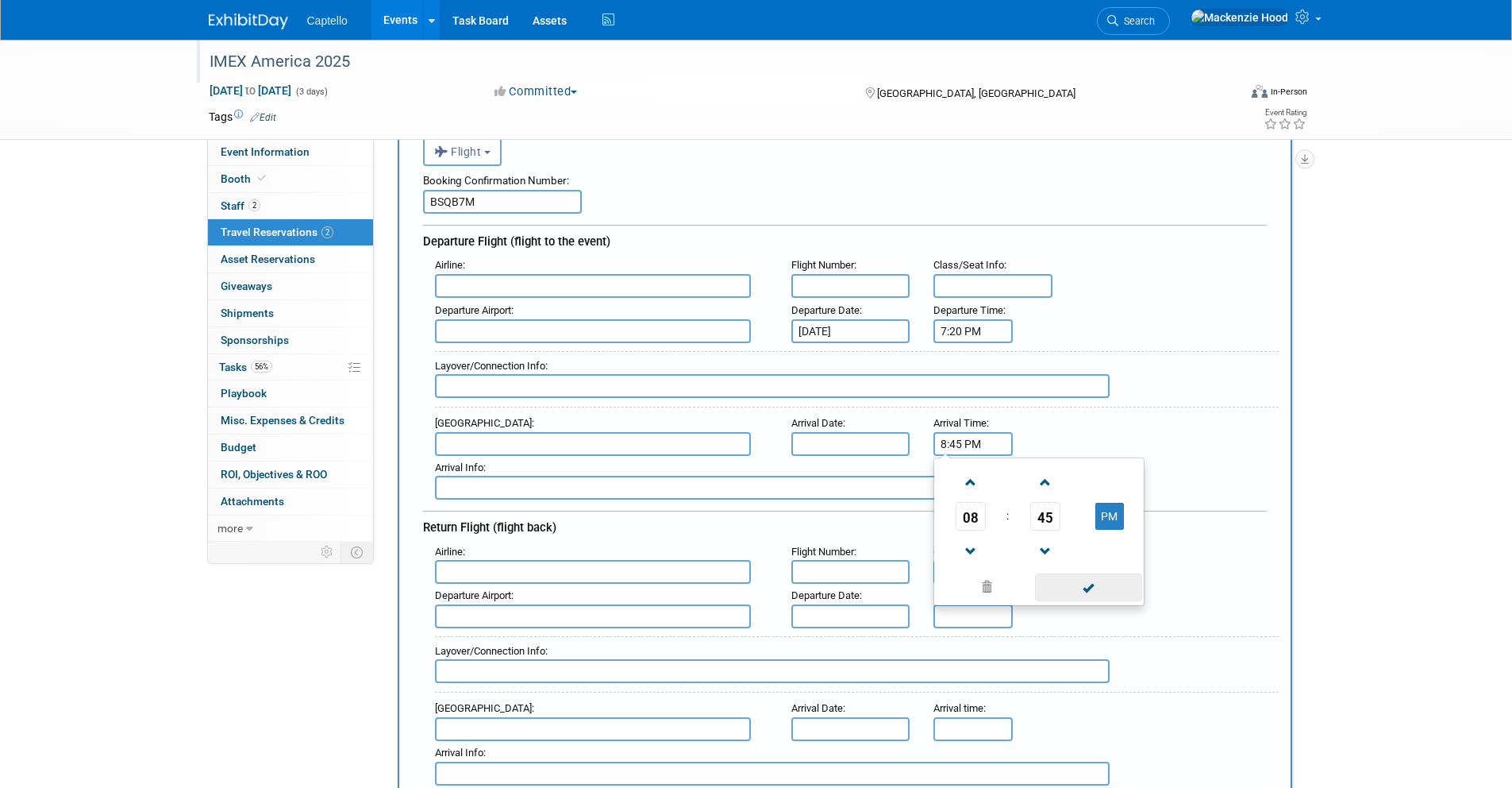
click at [1097, 587] on span at bounding box center [1088, 588] width 107 height 28
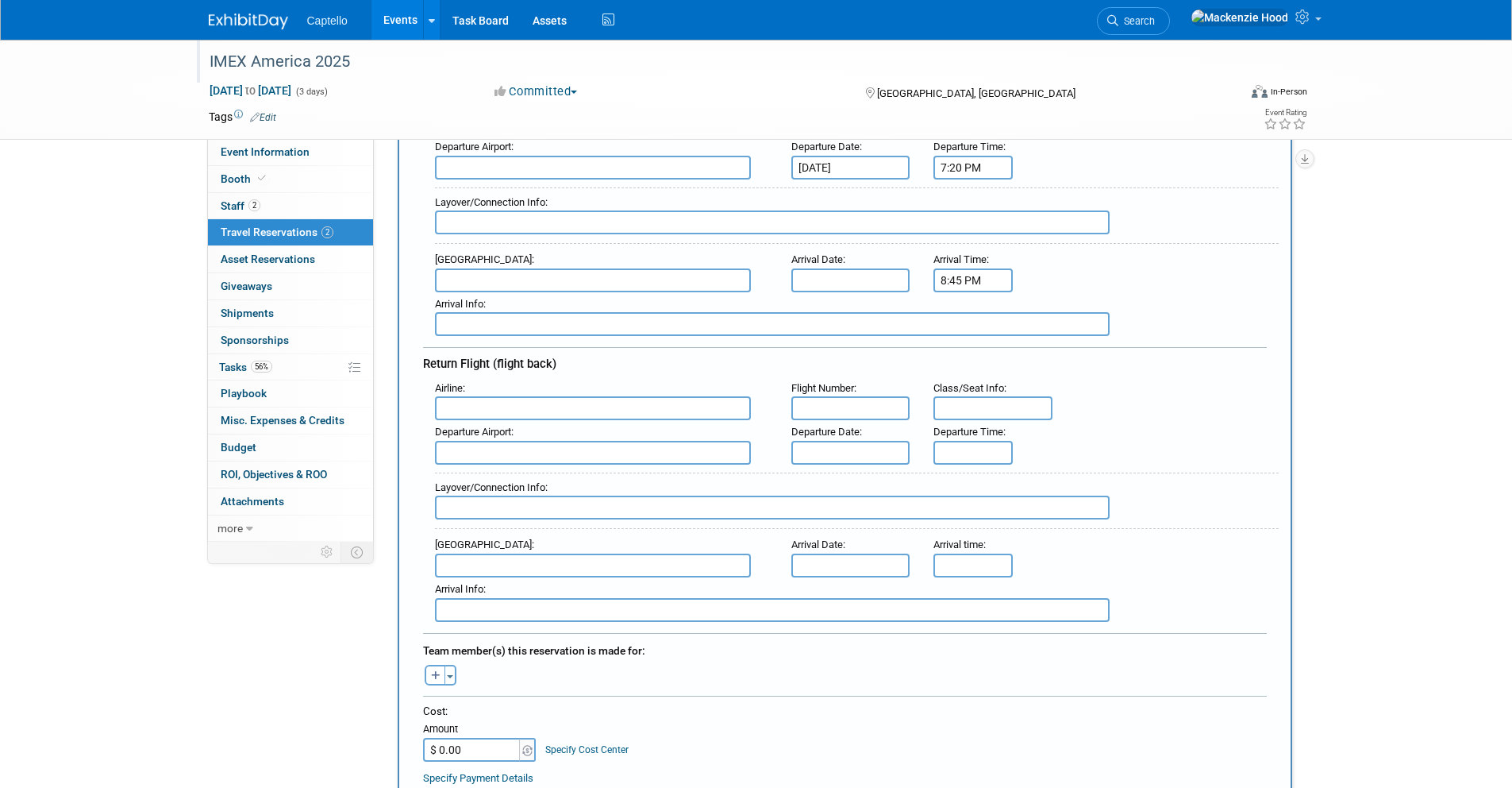
scroll to position [275, 0]
click at [803, 446] on input "text" at bounding box center [851, 450] width 119 height 24
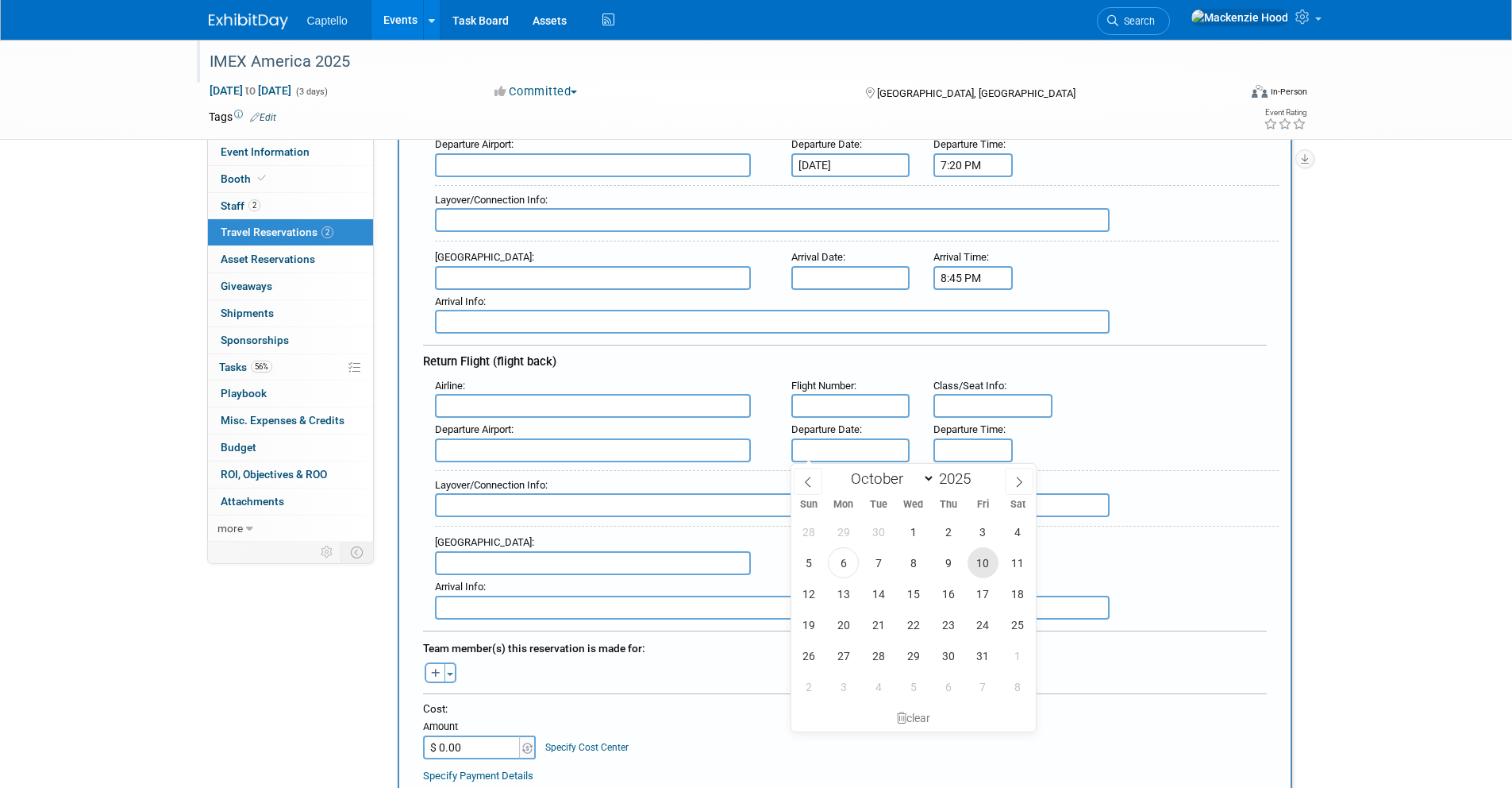
click at [977, 558] on span "10" at bounding box center [984, 563] width 31 height 31
type input "[DATE]"
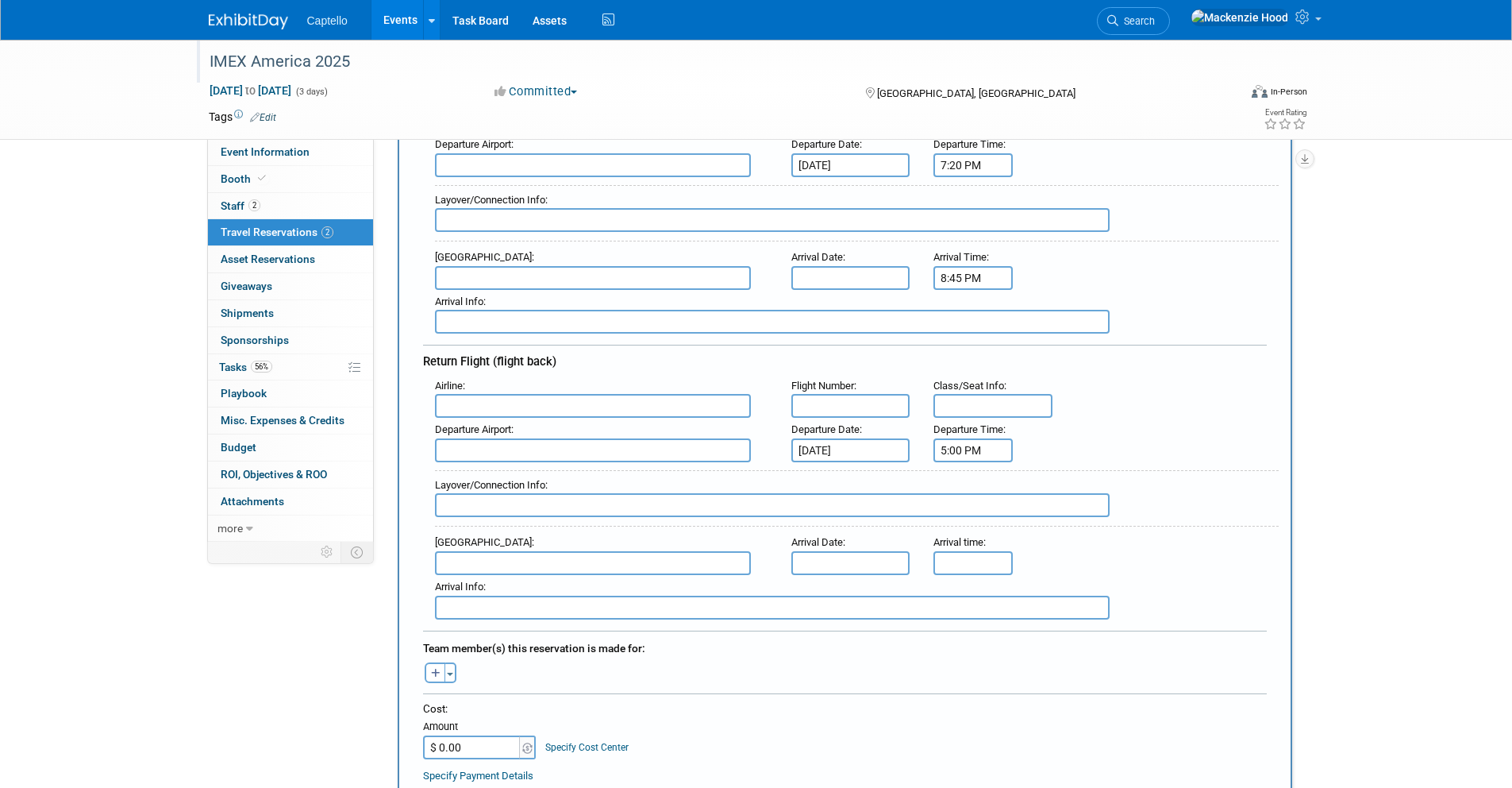
click at [960, 451] on input "5:00 PM" at bounding box center [973, 450] width 79 height 24
click at [974, 525] on span "05" at bounding box center [971, 523] width 30 height 29
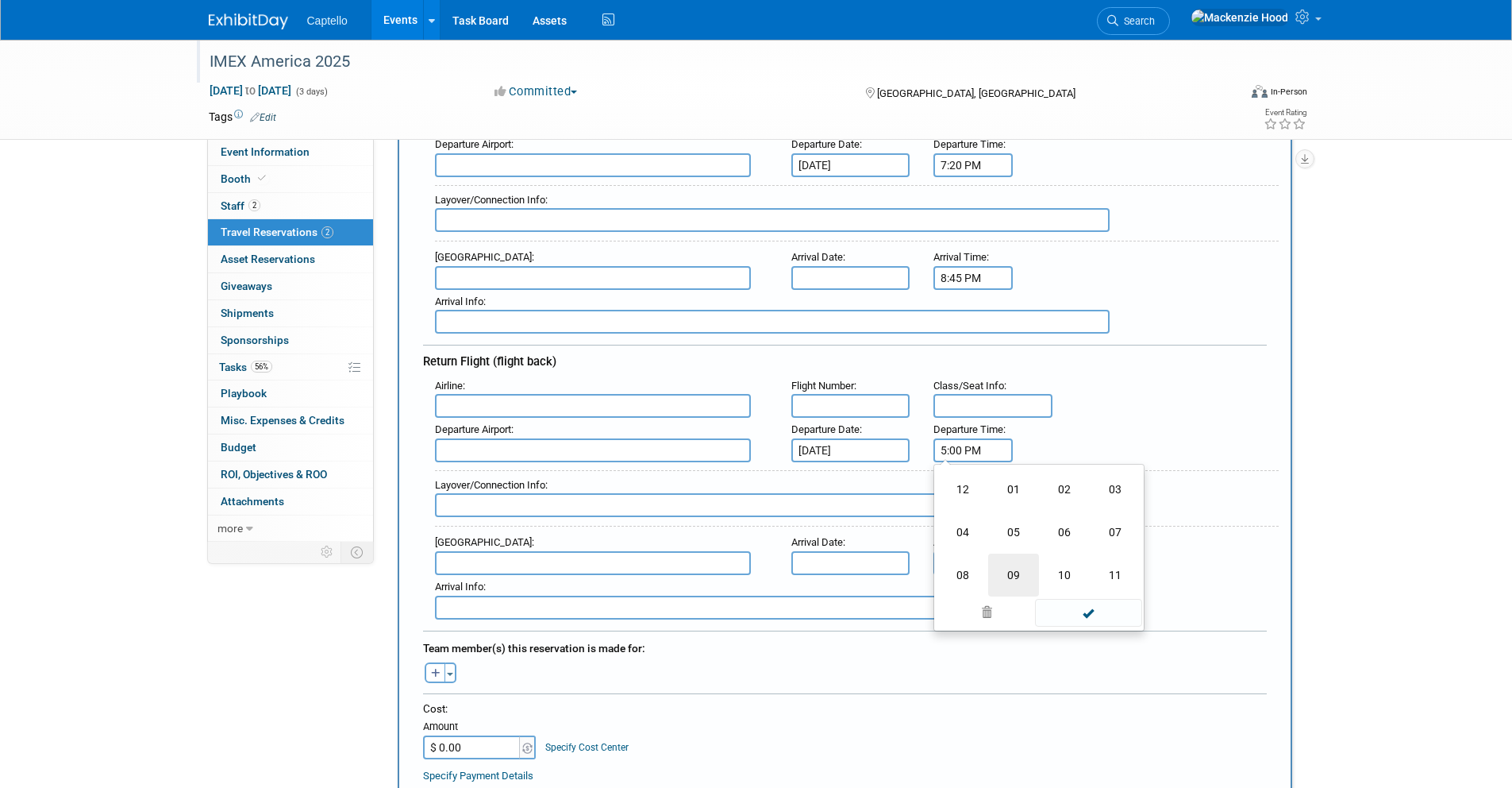
click at [1010, 560] on td "09" at bounding box center [1014, 575] width 51 height 43
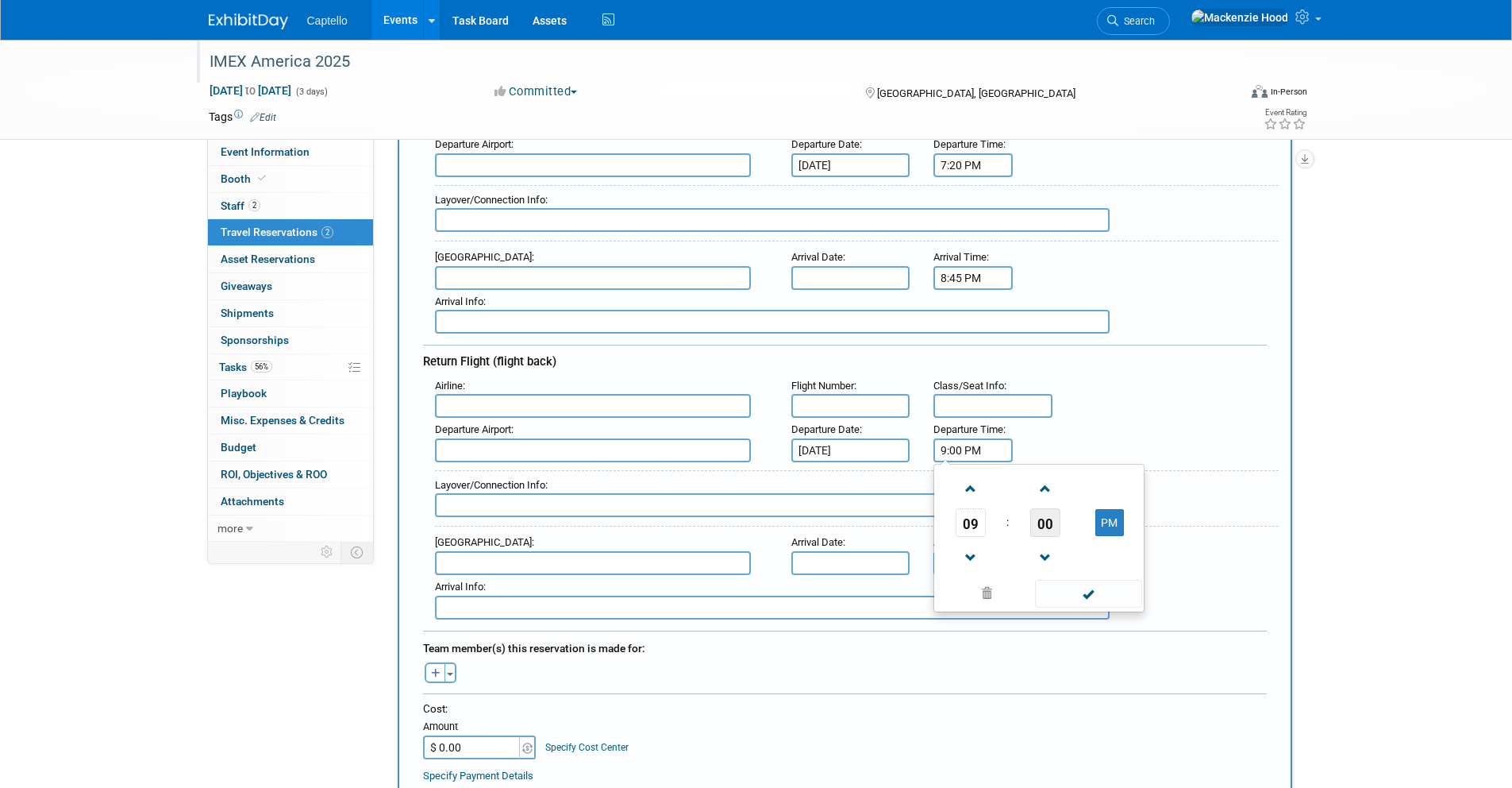
click at [1039, 514] on span "00" at bounding box center [1046, 523] width 30 height 29
click at [1063, 487] on td "10" at bounding box center [1065, 490] width 51 height 43
click at [1106, 511] on button "PM" at bounding box center [1110, 523] width 29 height 27
type input "9:10 AM"
click at [1076, 593] on span at bounding box center [1088, 593] width 107 height 28
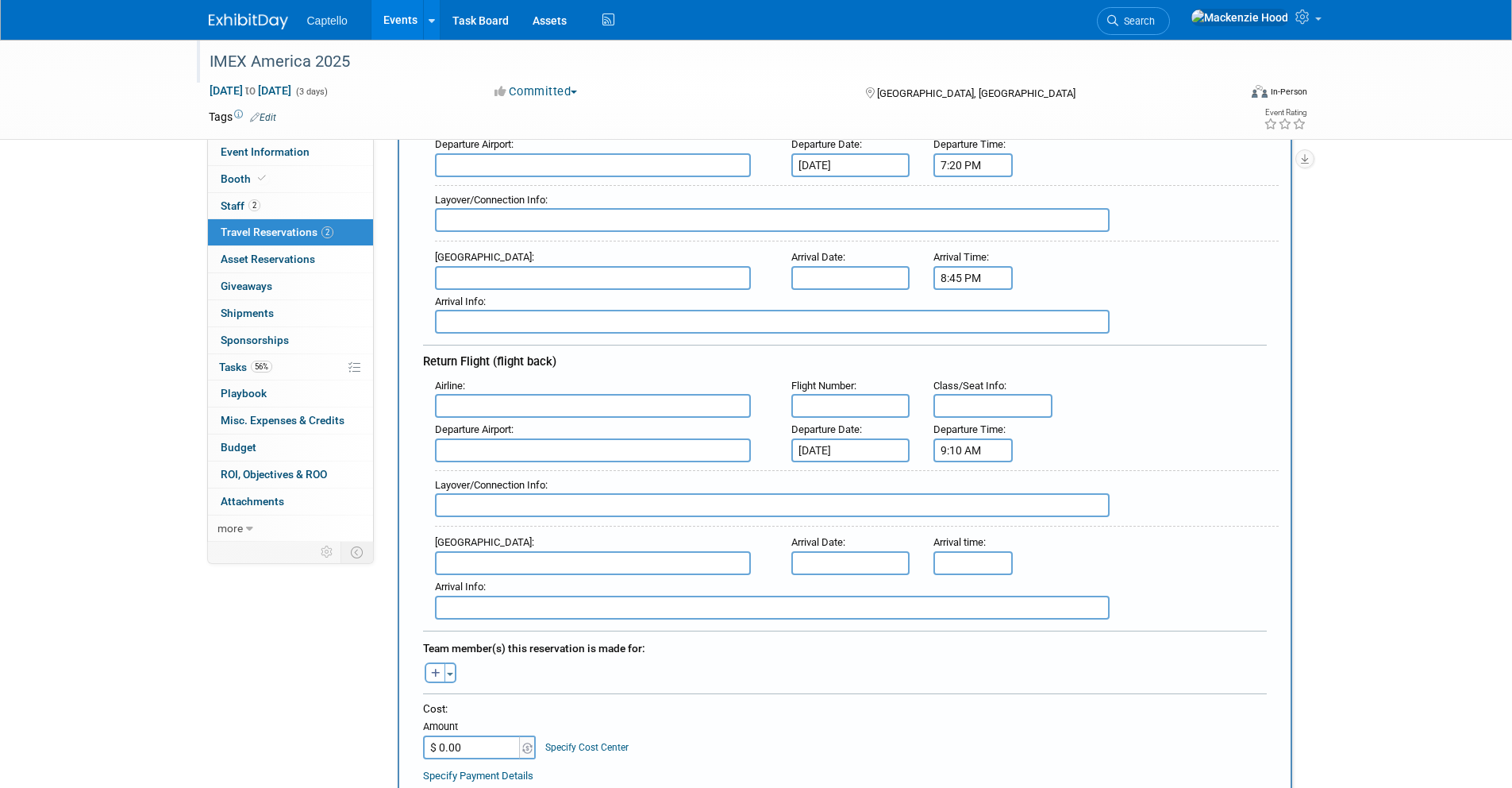
type input "5:00 PM"
click at [946, 561] on input "5:00 PM" at bounding box center [973, 563] width 79 height 24
click at [974, 631] on span "05" at bounding box center [971, 635] width 30 height 29
click at [1218, 558] on div "Arrival Airport : Arrival Date : Arrival time : 5:00 PM 05 : 00 PM 12 01 02 03 …" at bounding box center [851, 553] width 856 height 45
drag, startPoint x: 976, startPoint y: 562, endPoint x: 884, endPoint y: 550, distance: 92.8
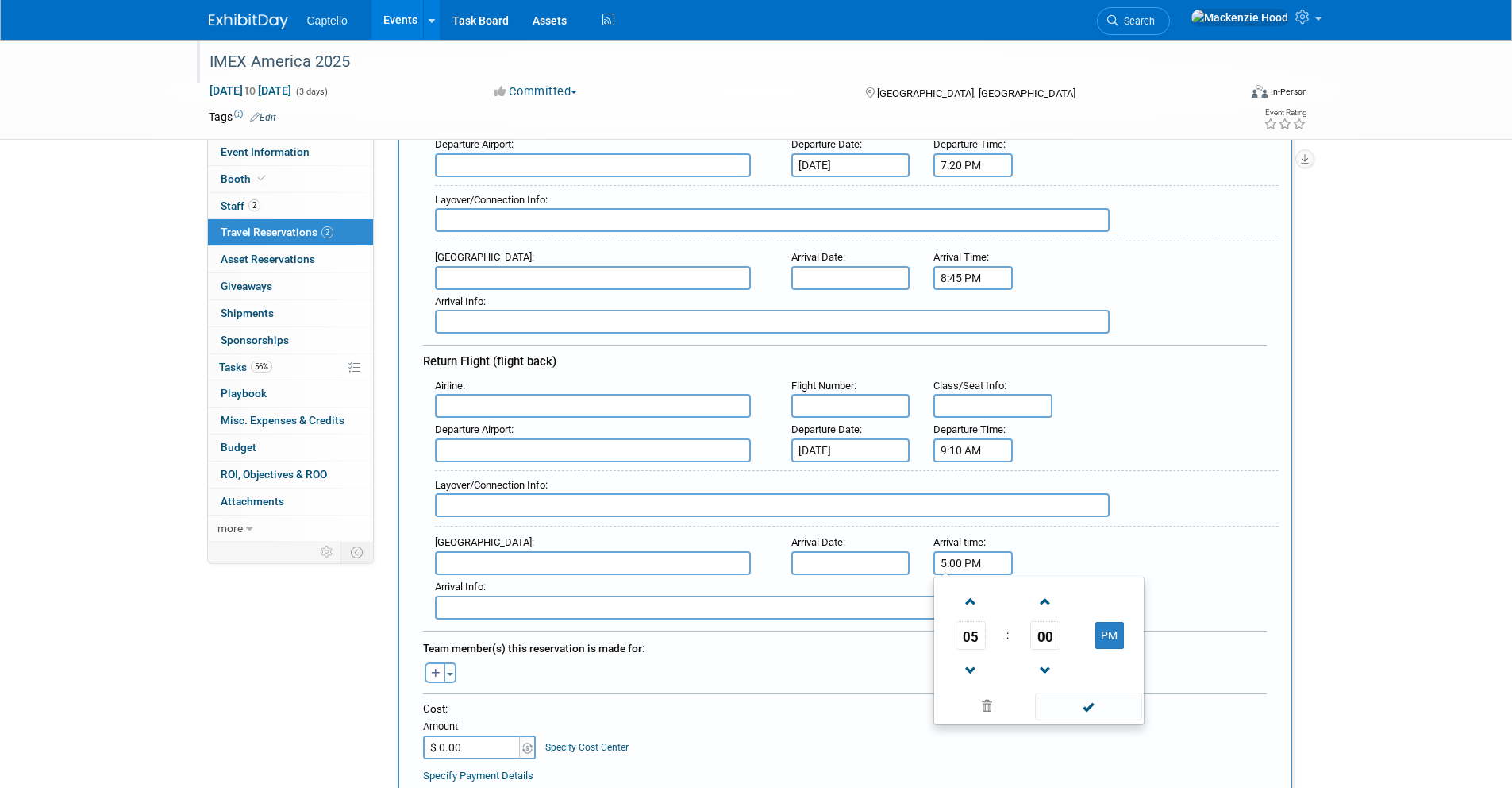
click at [884, 550] on div "Arrival Airport : Arrival Date : Arrival time : 5:00 PM 05 : 00 PM 12 01 02 03 …" at bounding box center [851, 553] width 856 height 45
drag, startPoint x: 979, startPoint y: 556, endPoint x: 906, endPoint y: 551, distance: 73.2
click at [906, 551] on div "Arrival Airport : Arrival Date : Arrival time : 5:00 PM 05 : 00 PM 12 01 02 03 …" at bounding box center [851, 553] width 856 height 45
click at [1185, 487] on div "Layover/Connection Info :" at bounding box center [857, 485] width 844 height 17
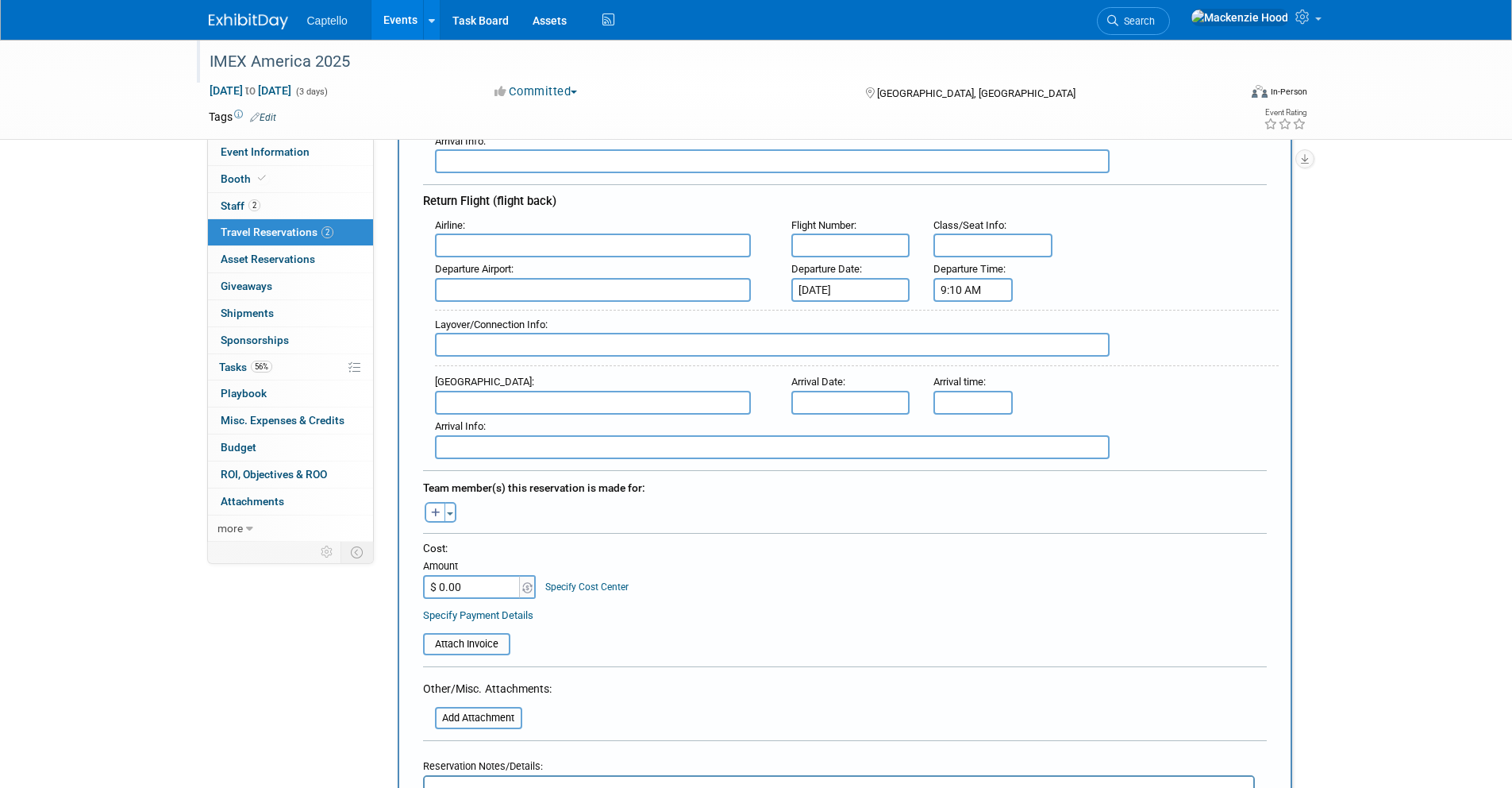
scroll to position [1180, 0]
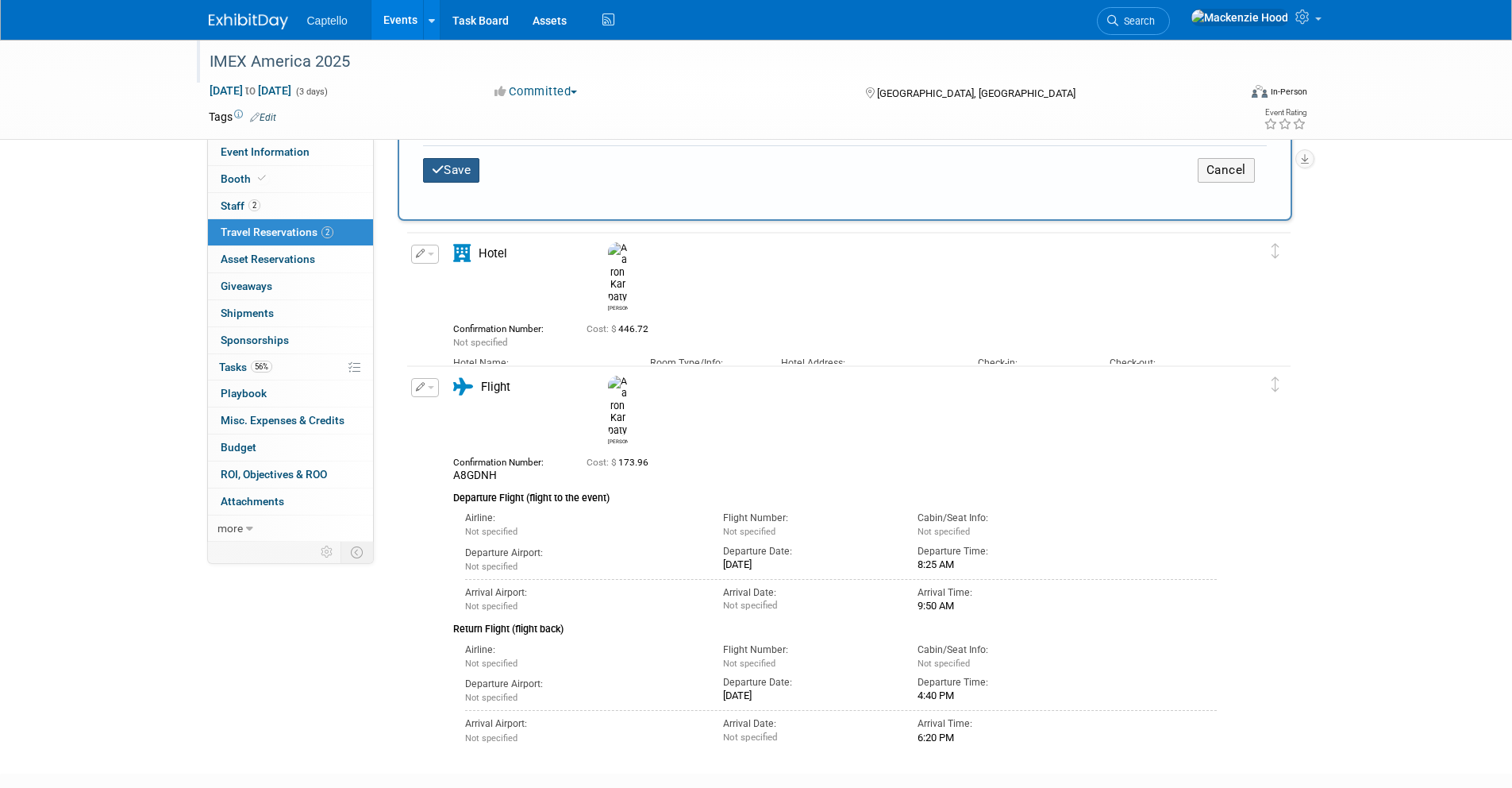
click at [457, 171] on button "Save" at bounding box center [452, 171] width 57 height 25
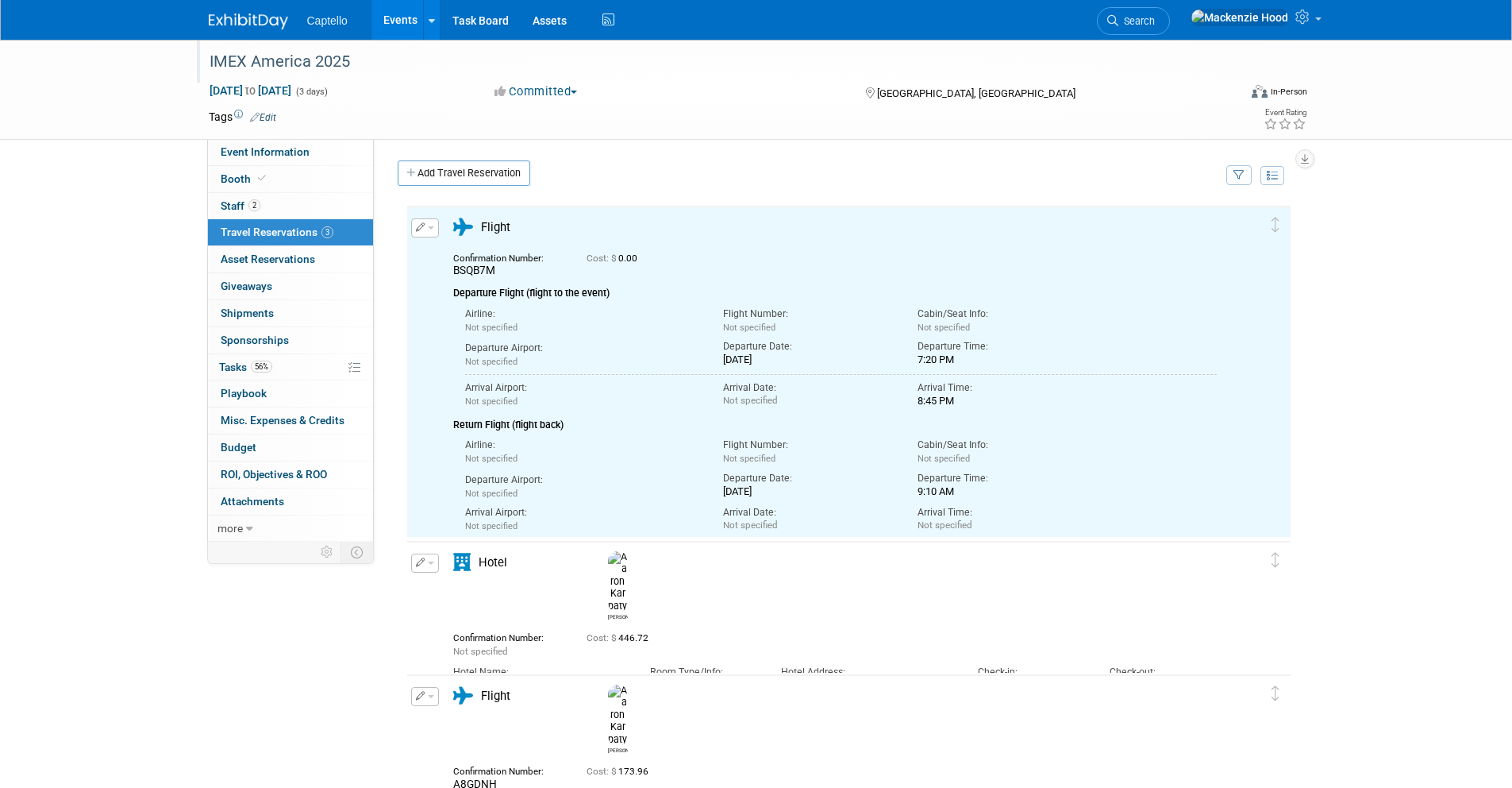
scroll to position [0, 0]
click at [425, 688] on button "button" at bounding box center [425, 696] width 28 height 19
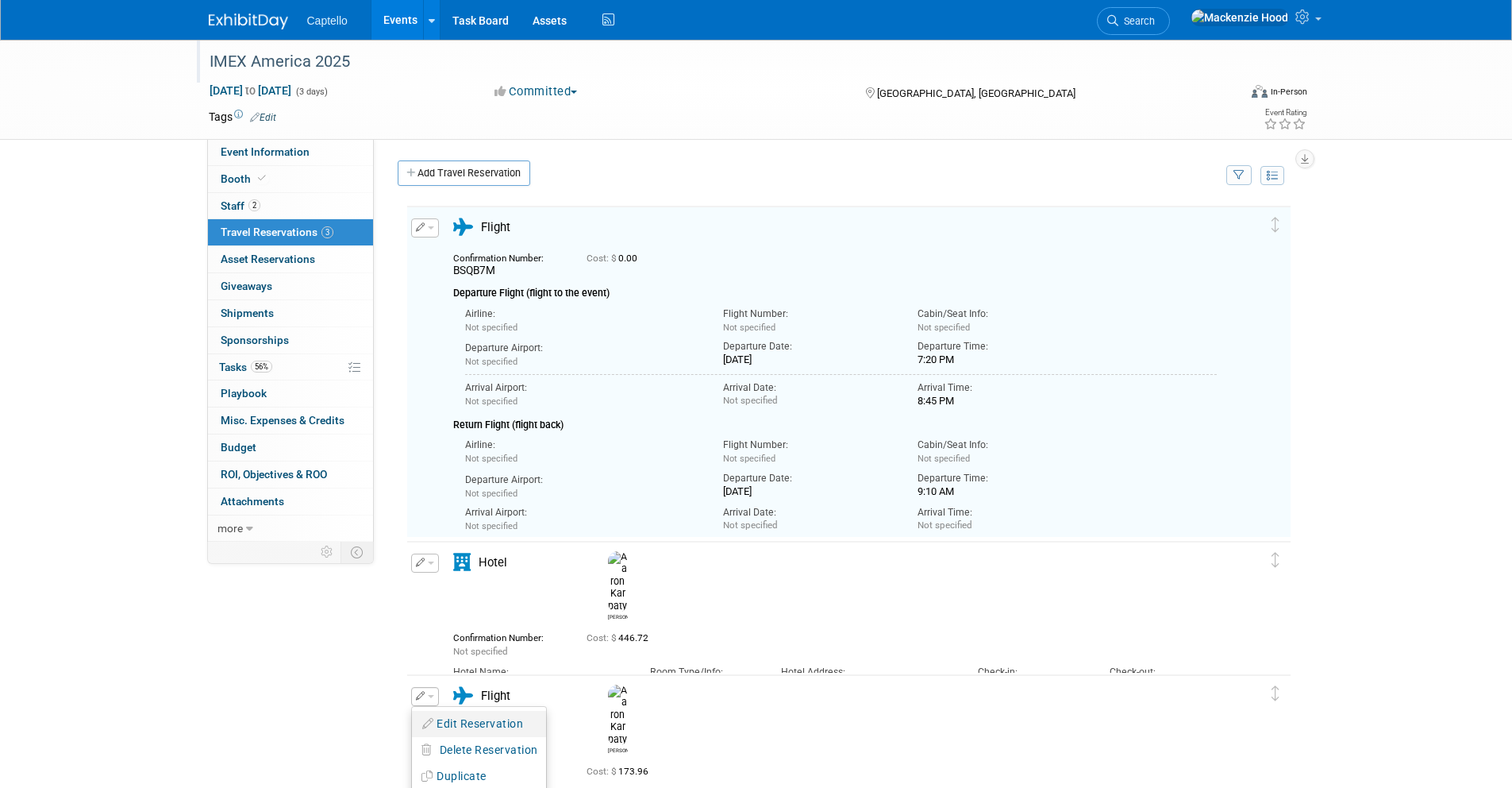
click at [481, 728] on button "Edit Reservation" at bounding box center [479, 724] width 134 height 23
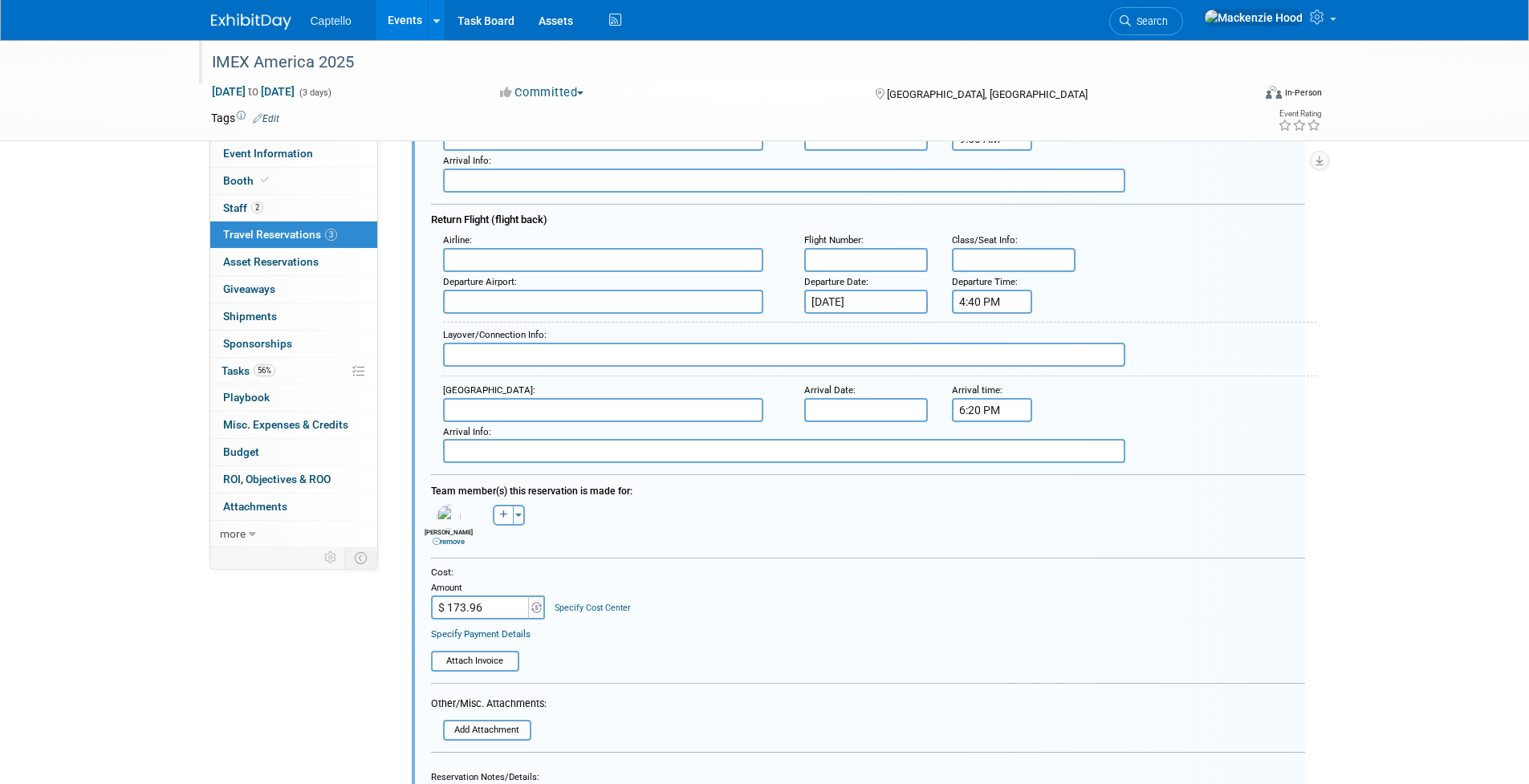
scroll to position [945, 0]
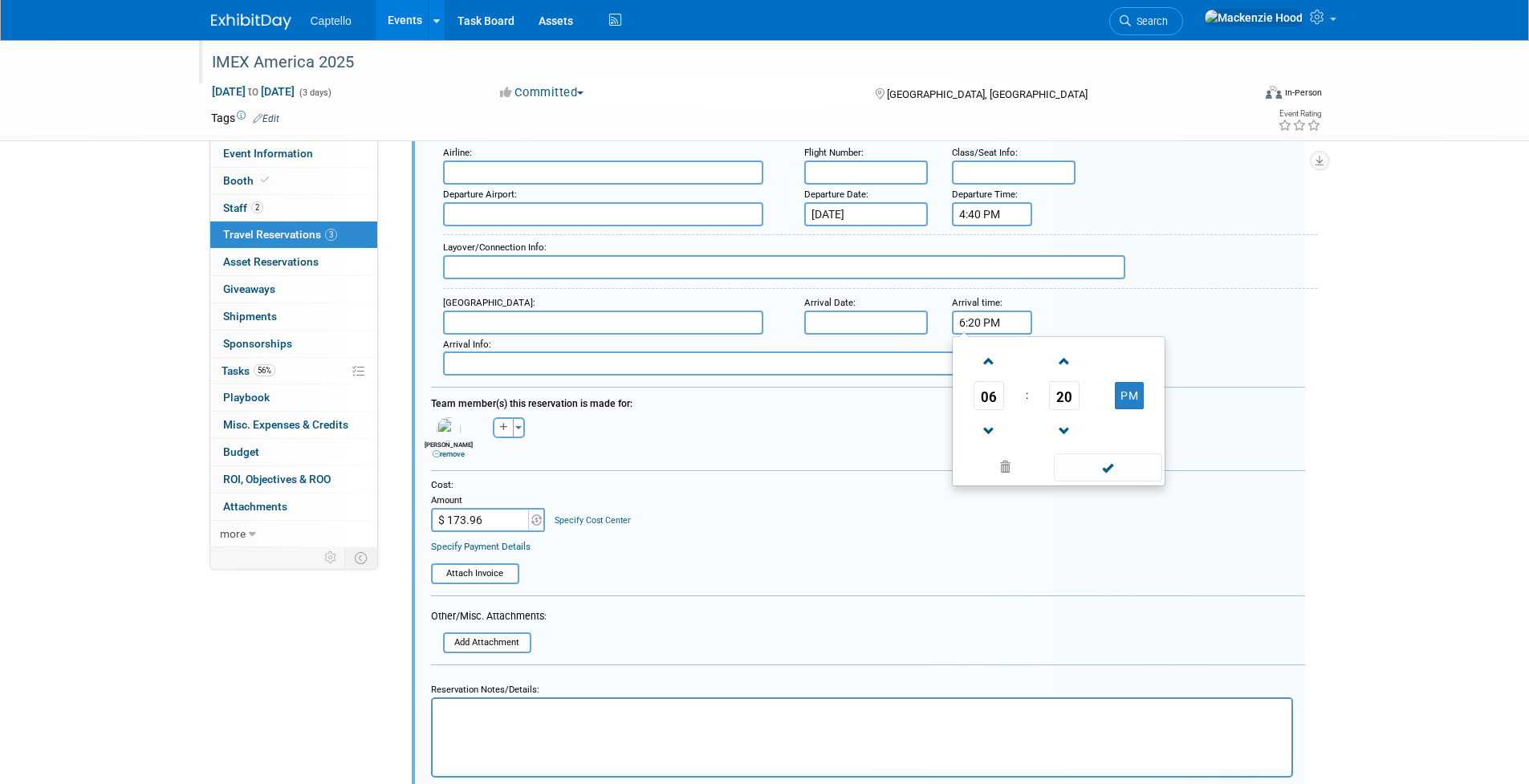
drag, startPoint x: 1010, startPoint y: 323, endPoint x: 903, endPoint y: 309, distance: 107.9
click at [903, 309] on div "Arrival Airport : Arrival Date : Arrival time : 6:20 PM 06 : 20 PM 12 01 02 03 …" at bounding box center [874, 314] width 887 height 42
click at [1267, 293] on div "Arrival Airport : Arrival Date : Arrival time : 06 : 20 PM 12 01 02 03 04 05 06…" at bounding box center [874, 314] width 887 height 42
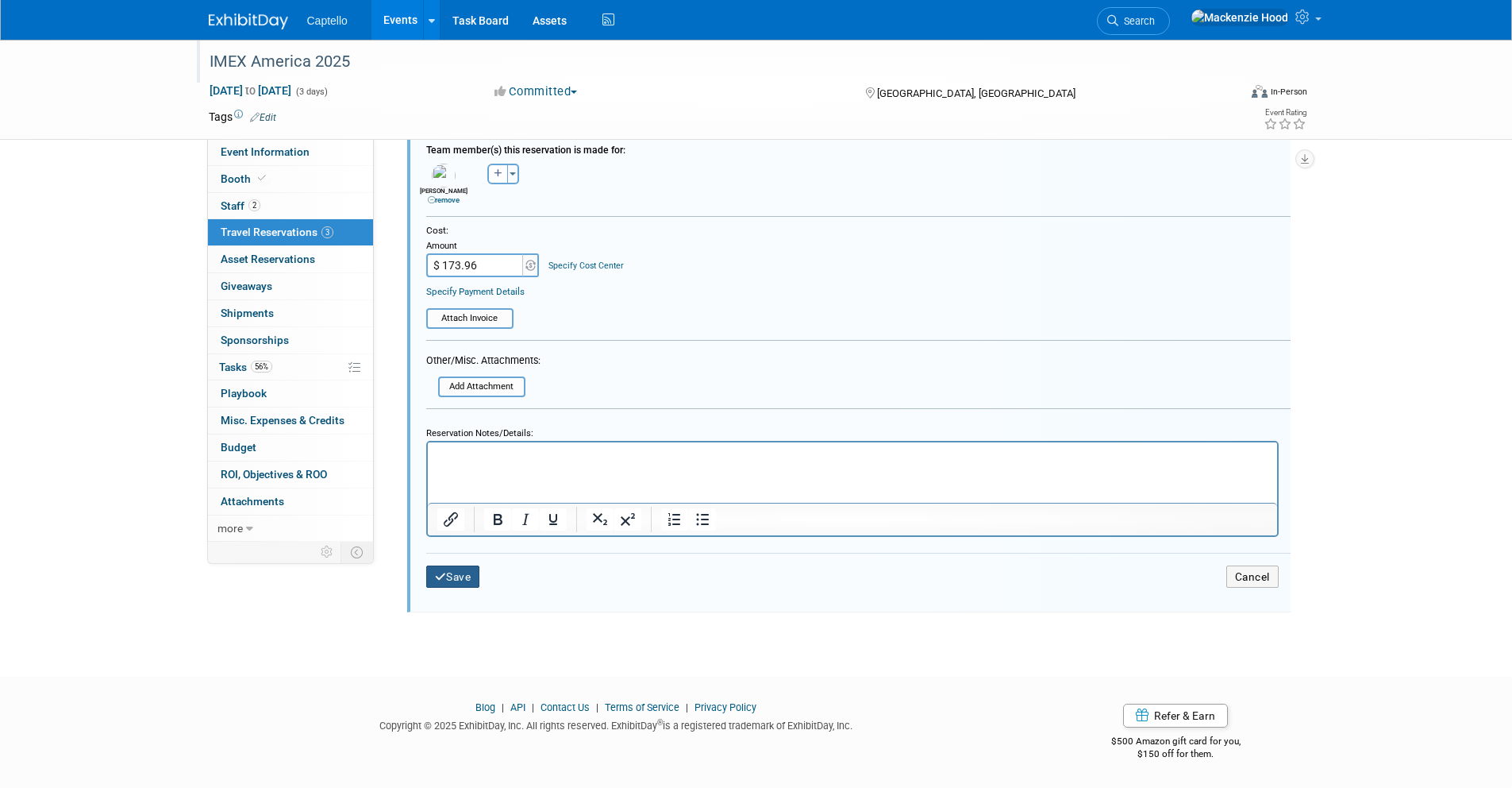
click at [450, 579] on button "Save" at bounding box center [453, 577] width 54 height 23
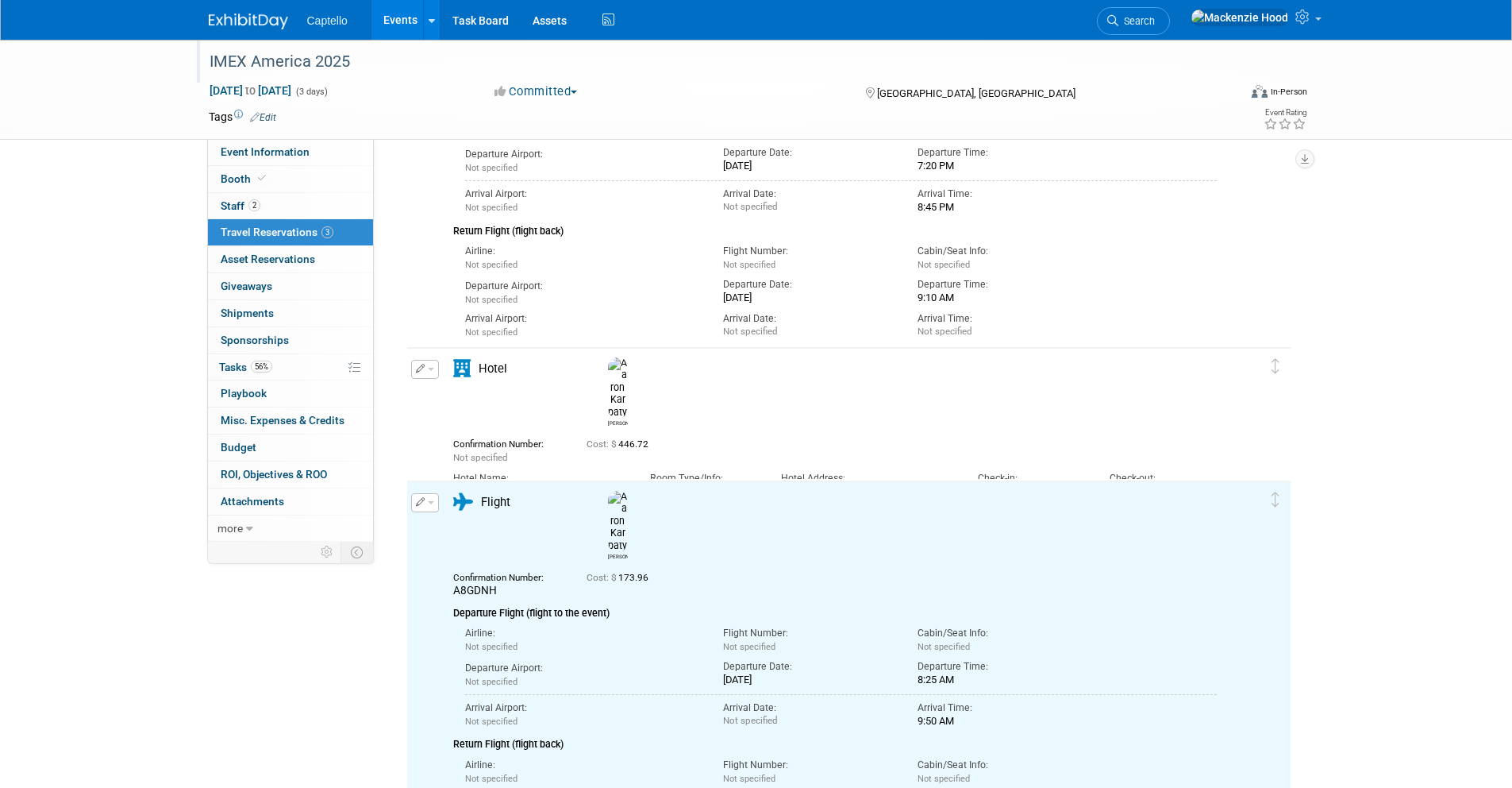
scroll to position [0, 0]
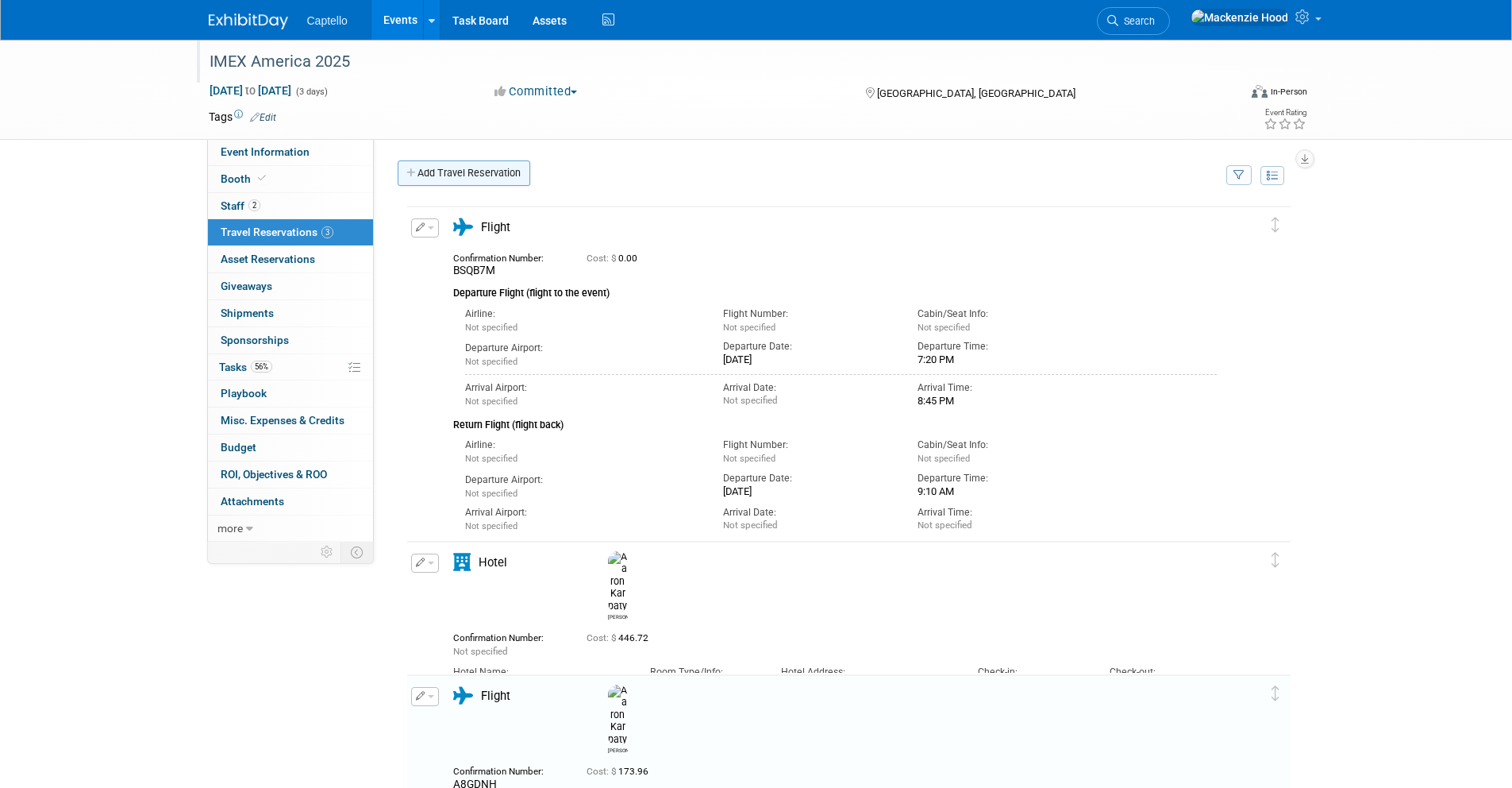
click at [414, 165] on link "Add Travel Reservation" at bounding box center [464, 173] width 133 height 26
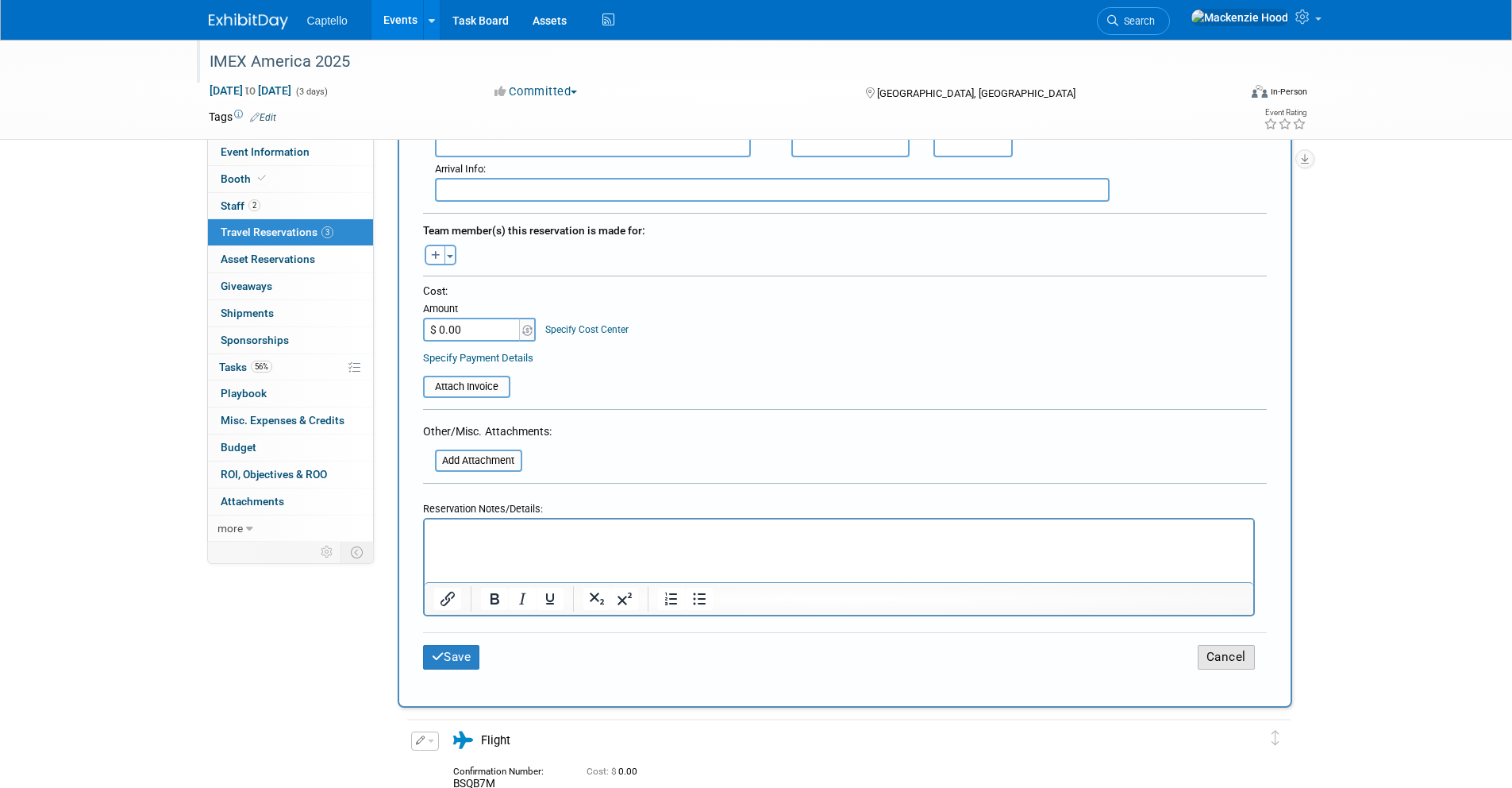
click at [1203, 654] on button "Cancel" at bounding box center [1226, 657] width 57 height 25
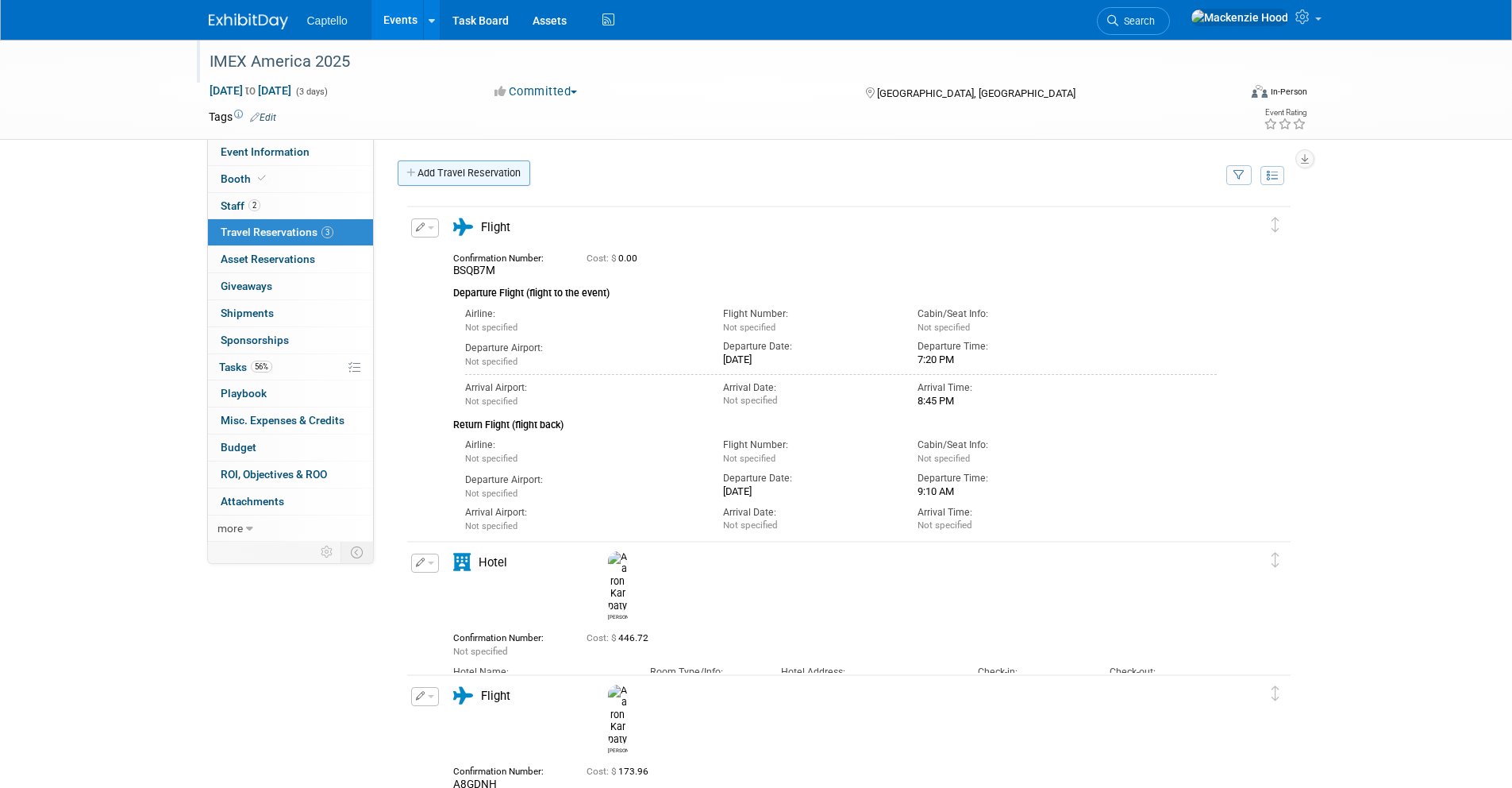
click at [419, 164] on link "Add Travel Reservation" at bounding box center [464, 173] width 133 height 26
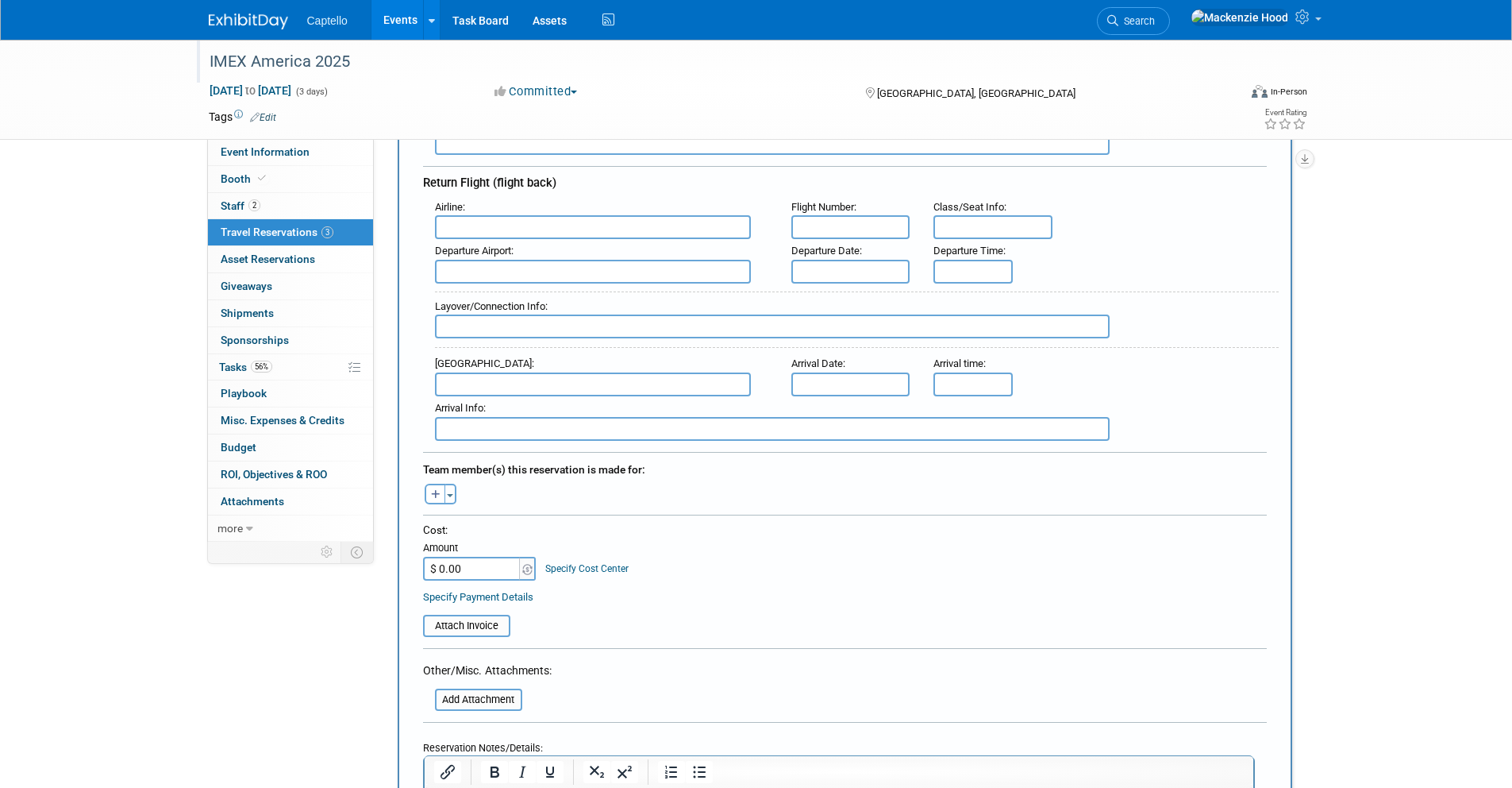
scroll to position [774, 0]
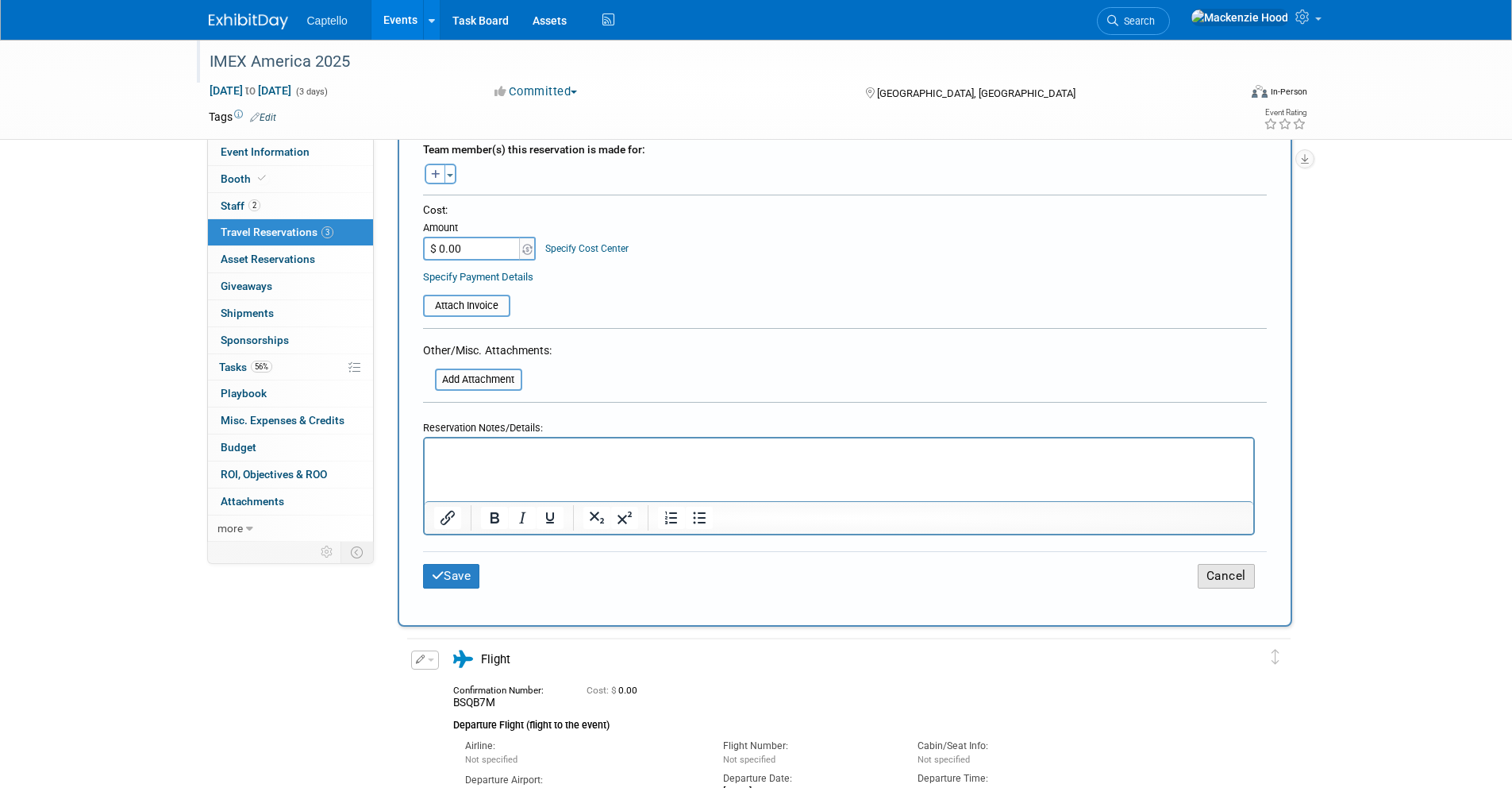
click at [1207, 570] on button "Cancel" at bounding box center [1226, 576] width 57 height 25
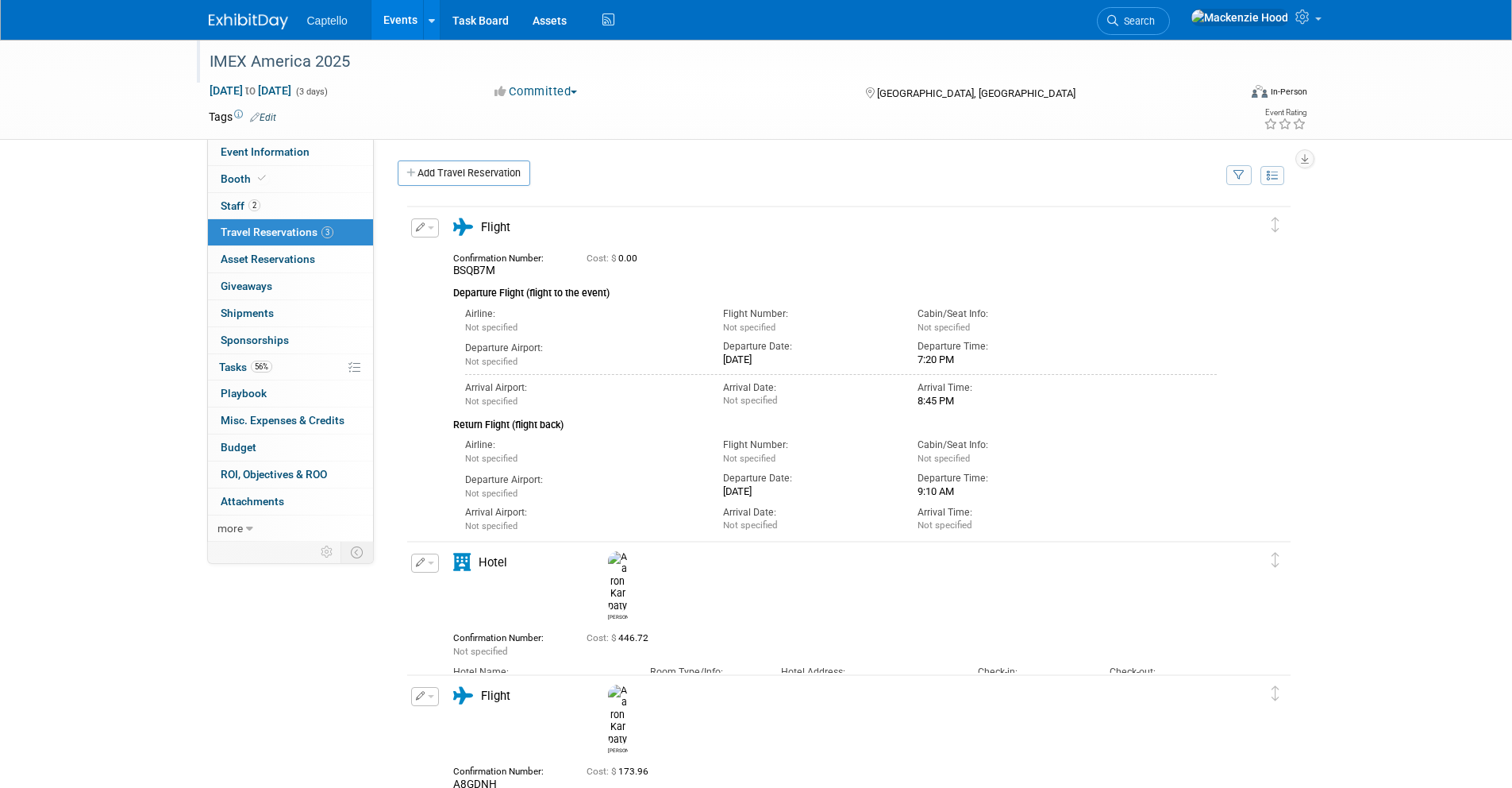
scroll to position [0, 0]
click at [421, 164] on link "Add Travel Reservation" at bounding box center [464, 173] width 133 height 26
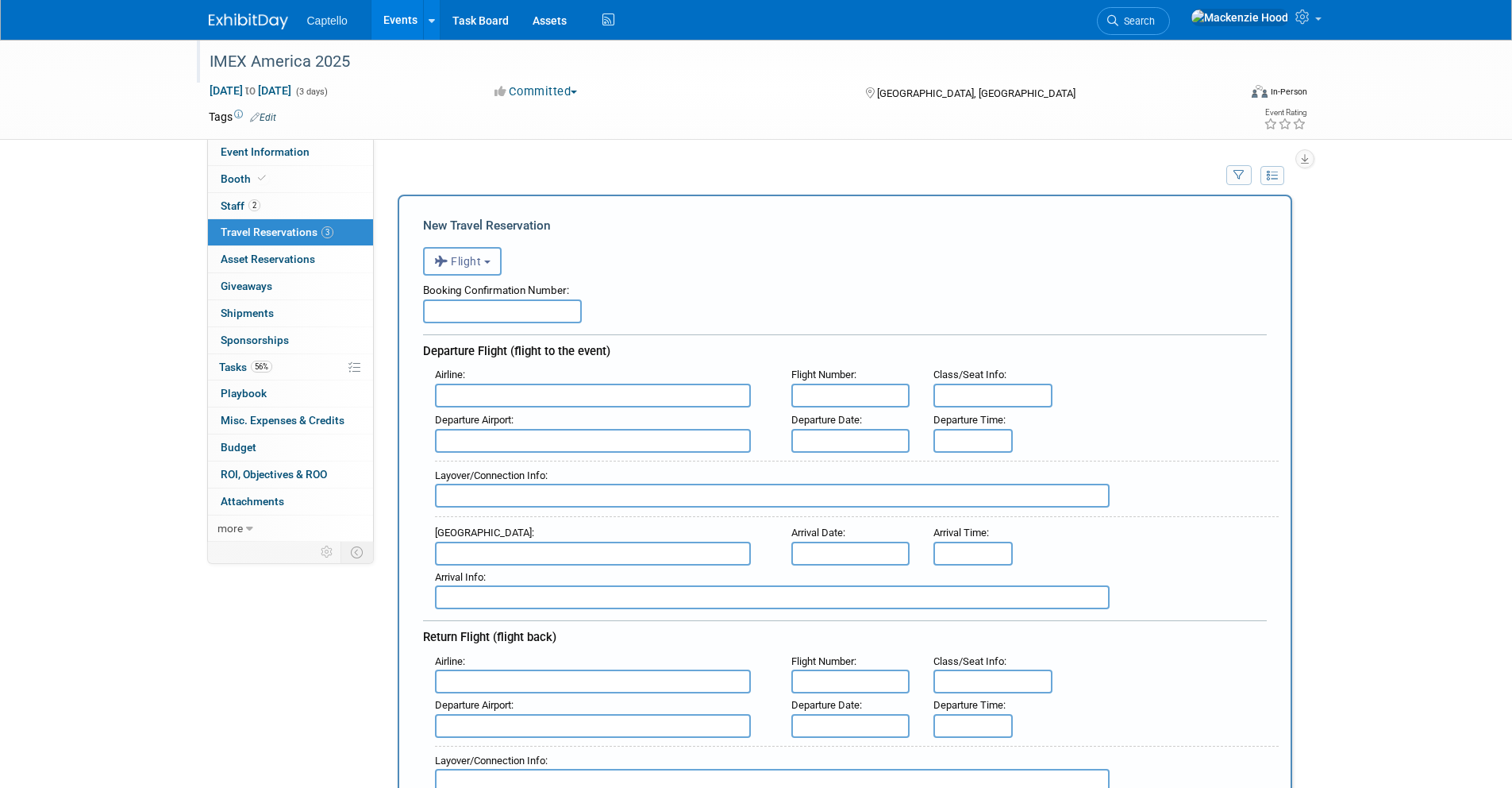
click at [491, 251] on button "Flight" at bounding box center [462, 261] width 78 height 29
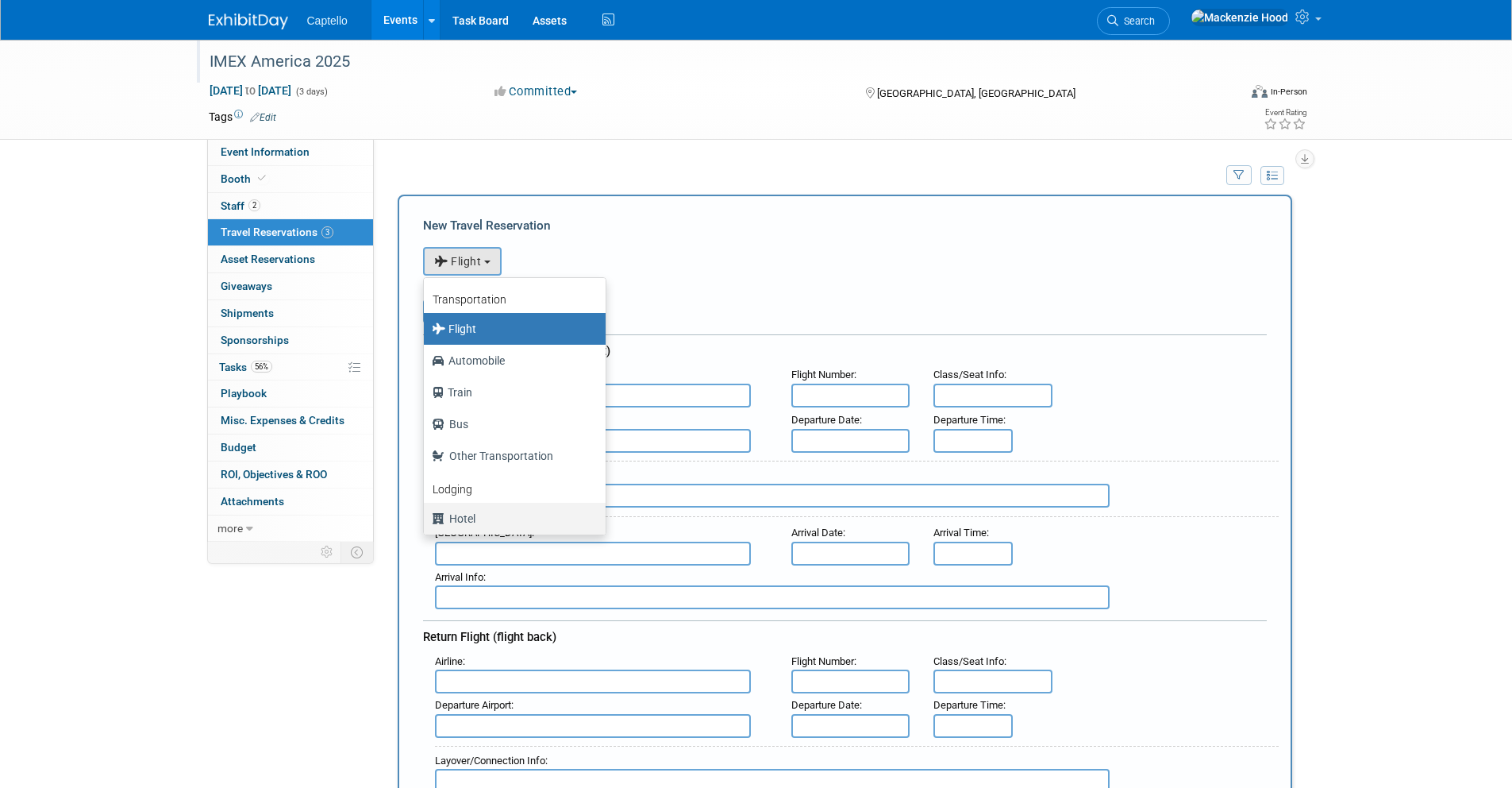
click at [542, 510] on label "Hotel" at bounding box center [511, 518] width 158 height 26
click at [426, 511] on input "Hotel" at bounding box center [421, 516] width 11 height 11
select select "6"
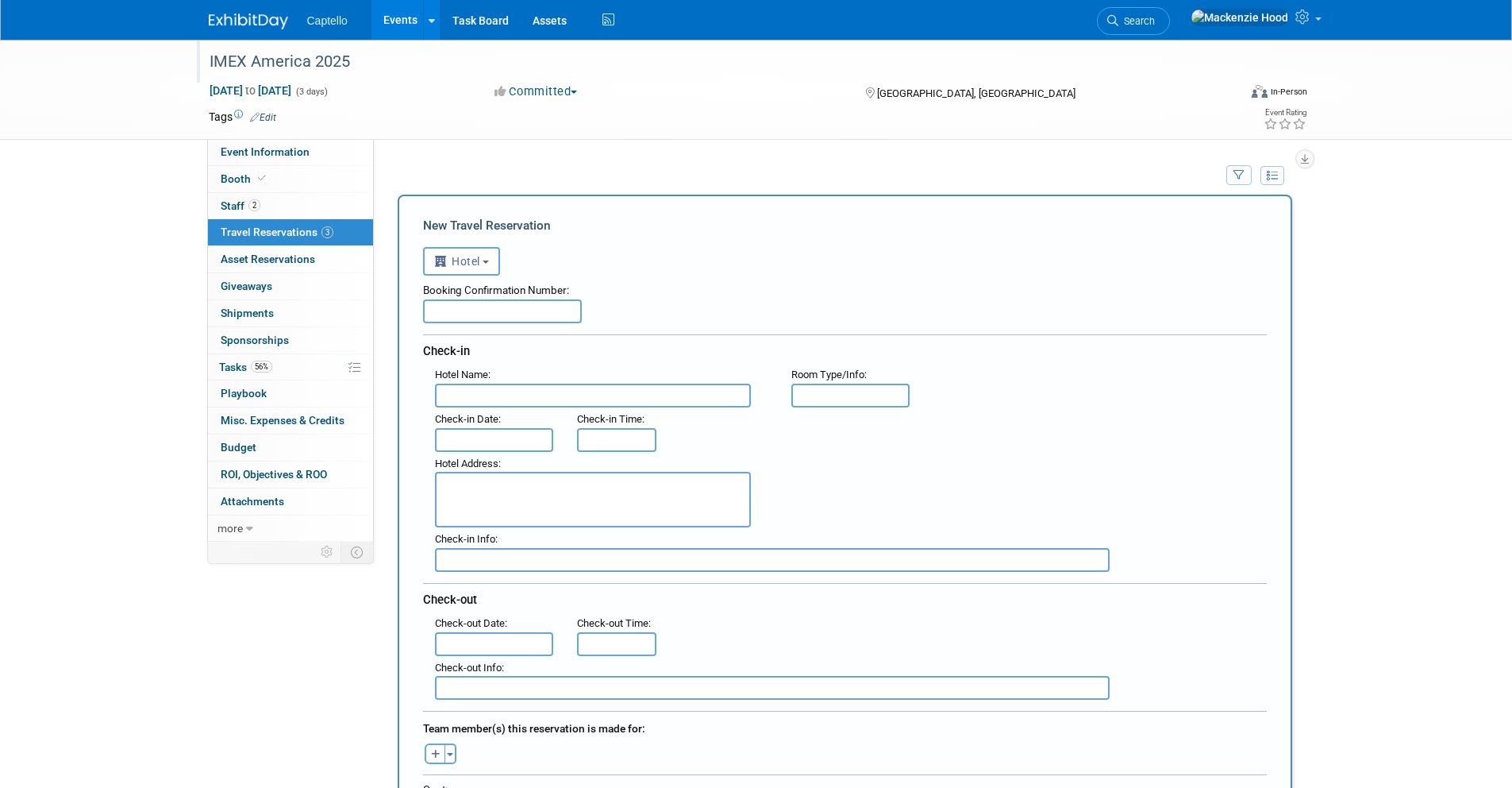
click at [448, 391] on input "text" at bounding box center [592, 395] width 316 height 24
paste input "[GEOGRAPHIC_DATA]"
type input "[GEOGRAPHIC_DATA]"
click at [499, 437] on input "text" at bounding box center [494, 439] width 119 height 24
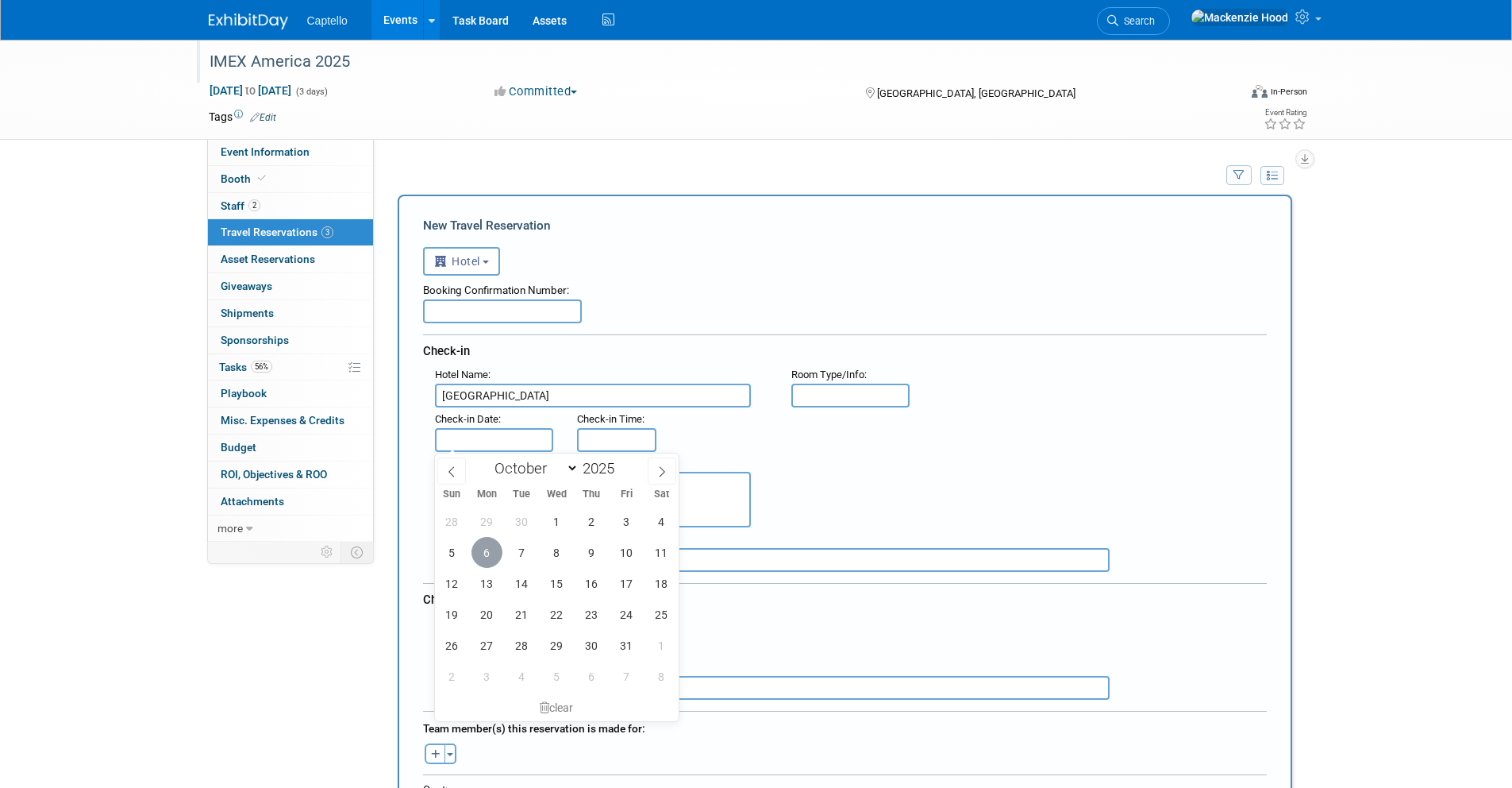
click at [480, 543] on span "6" at bounding box center [487, 552] width 31 height 31
type input "[DATE]"
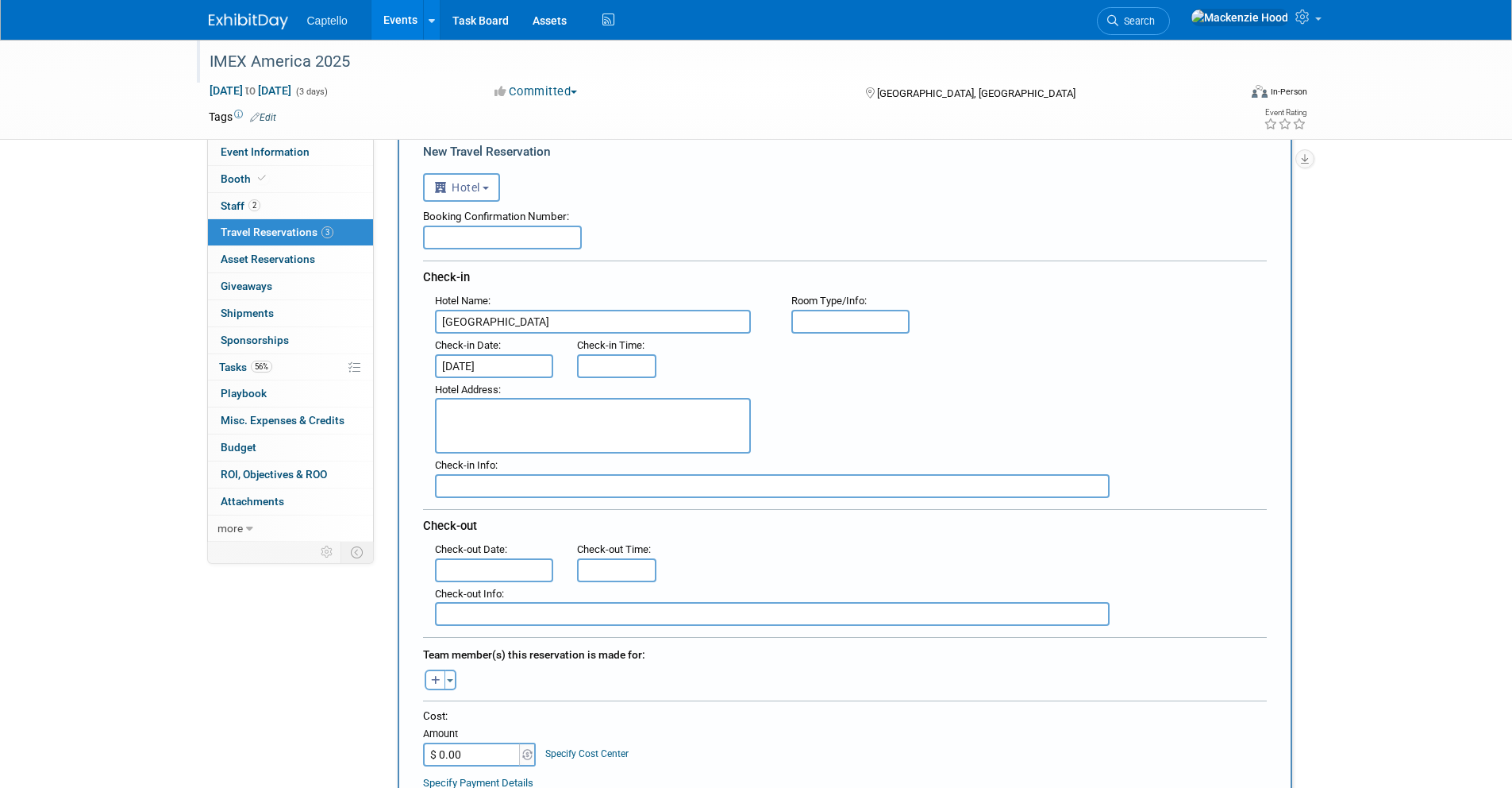
scroll to position [203, 0]
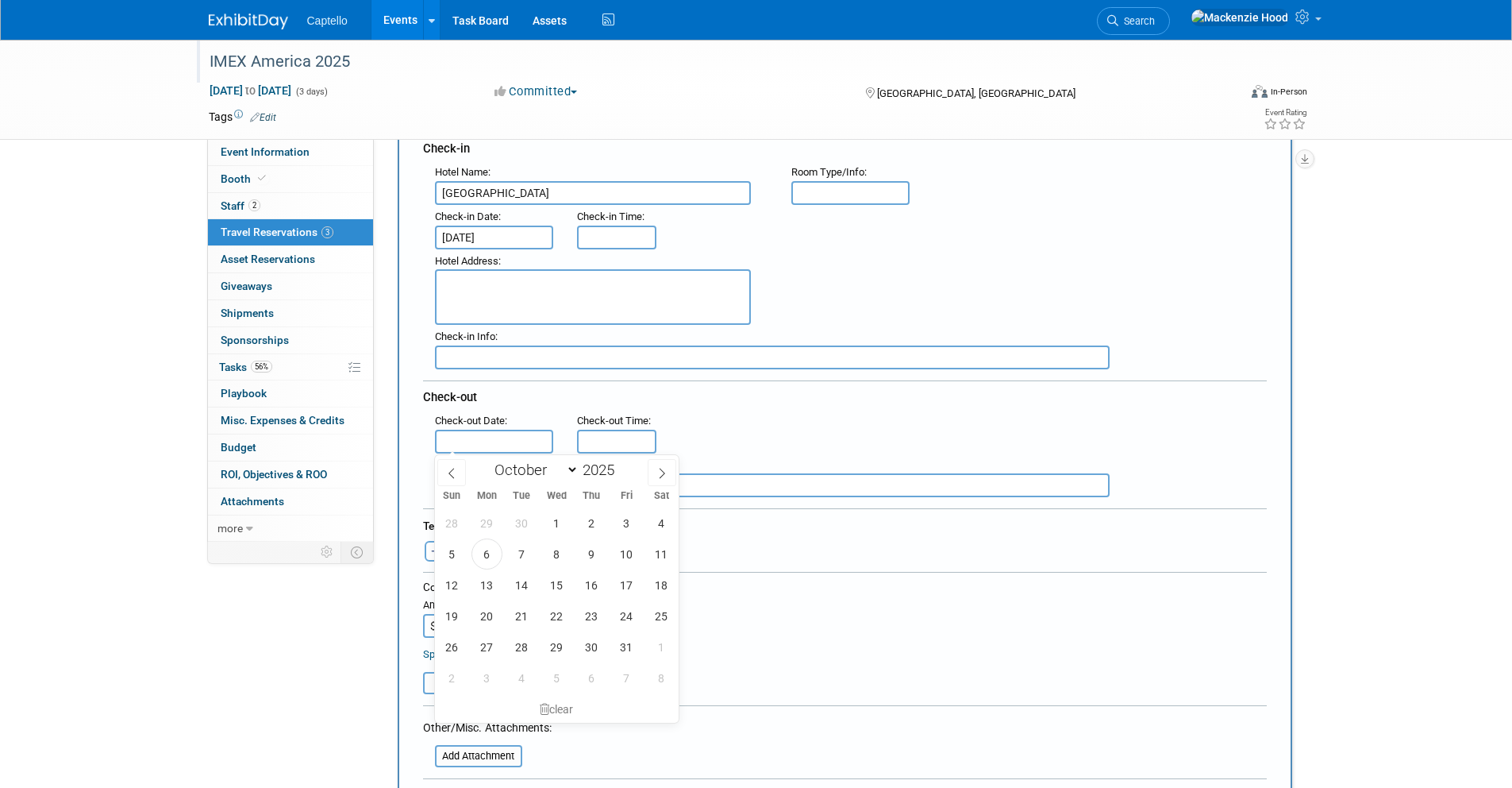
click at [447, 438] on input "text" at bounding box center [494, 441] width 119 height 24
click at [622, 546] on span "10" at bounding box center [627, 554] width 31 height 31
type input "[DATE]"
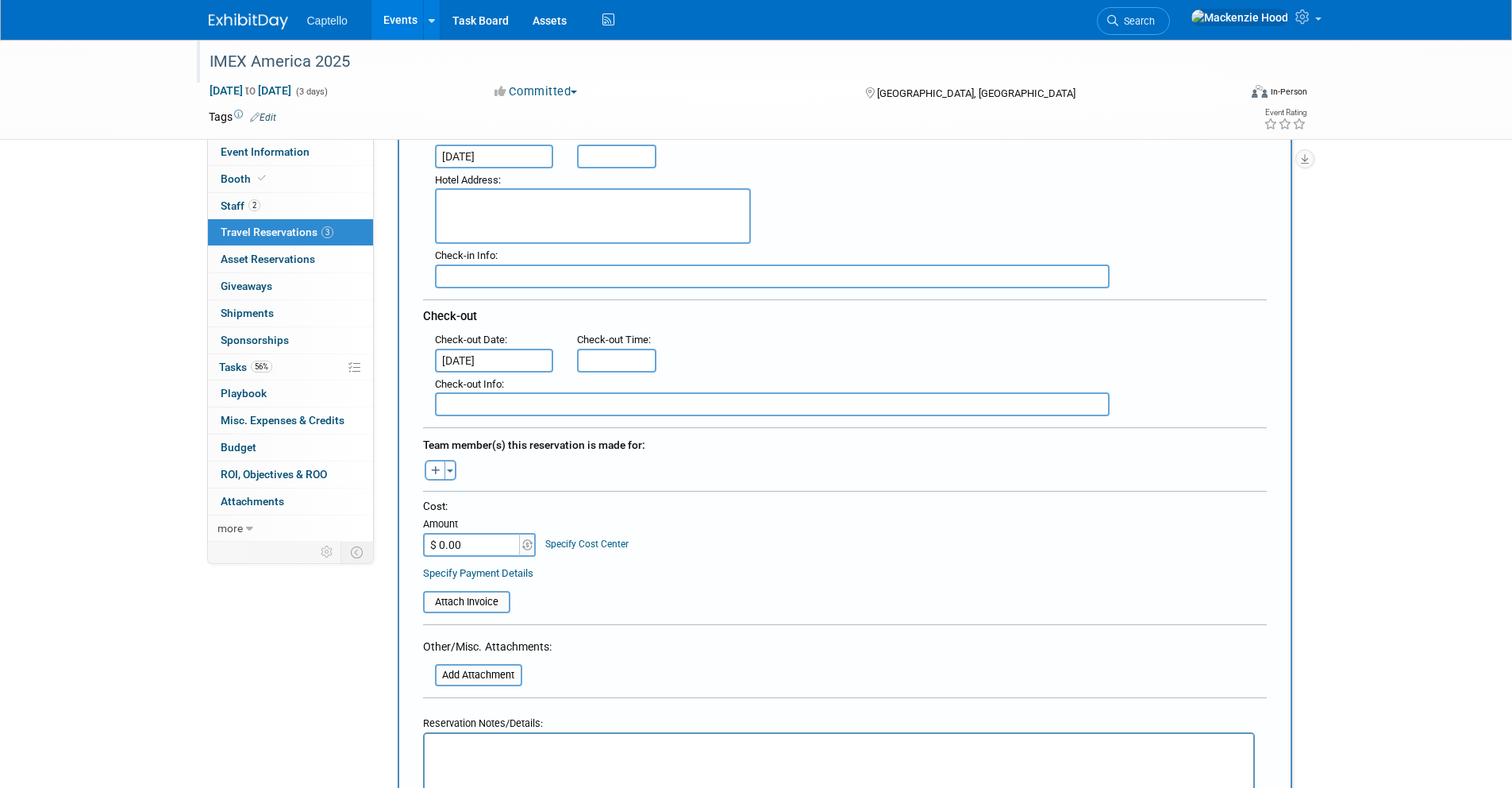
scroll to position [303, 0]
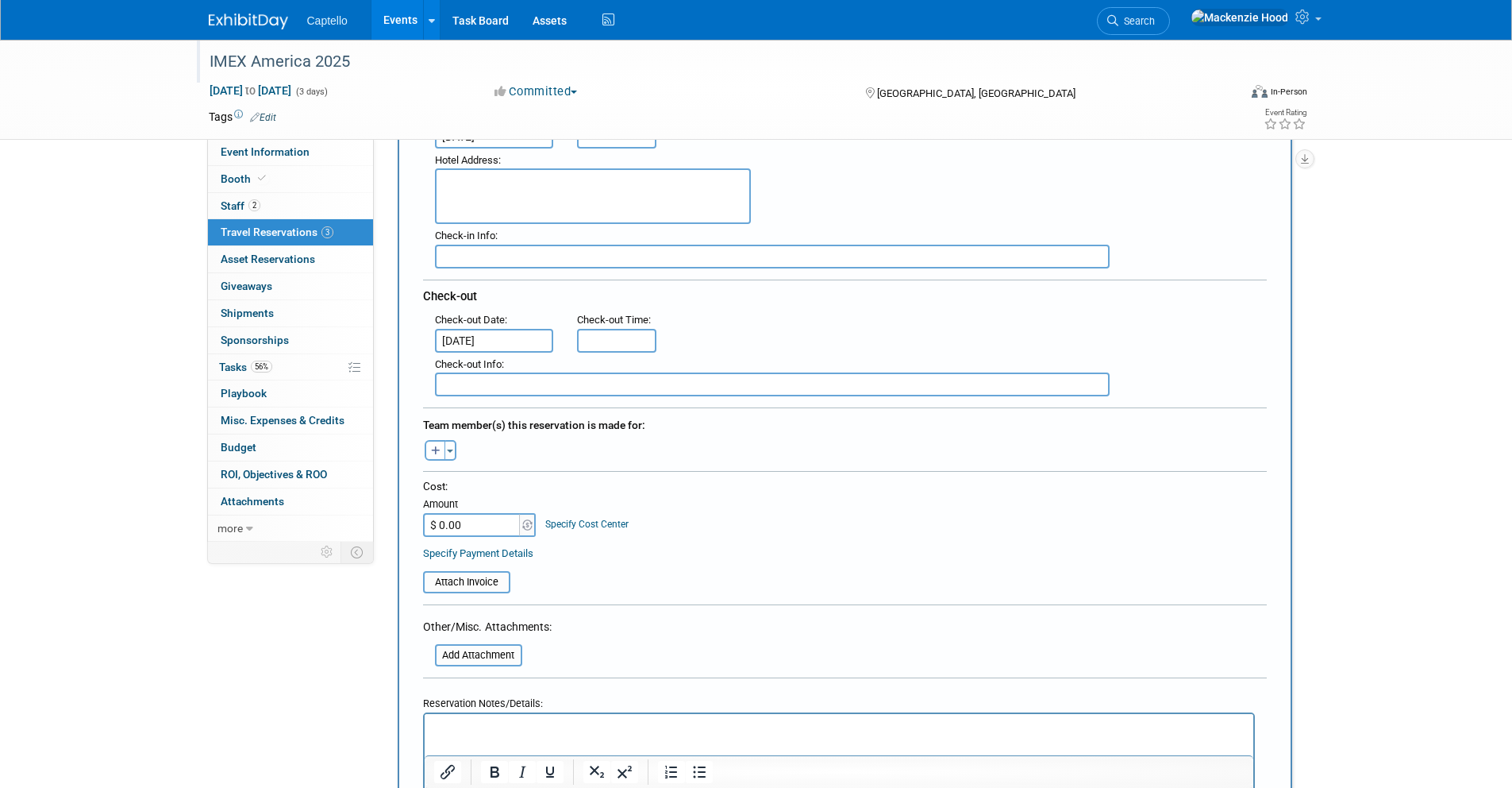
click at [487, 523] on input "$ 0.00" at bounding box center [473, 524] width 99 height 24
type input "$ 375.51"
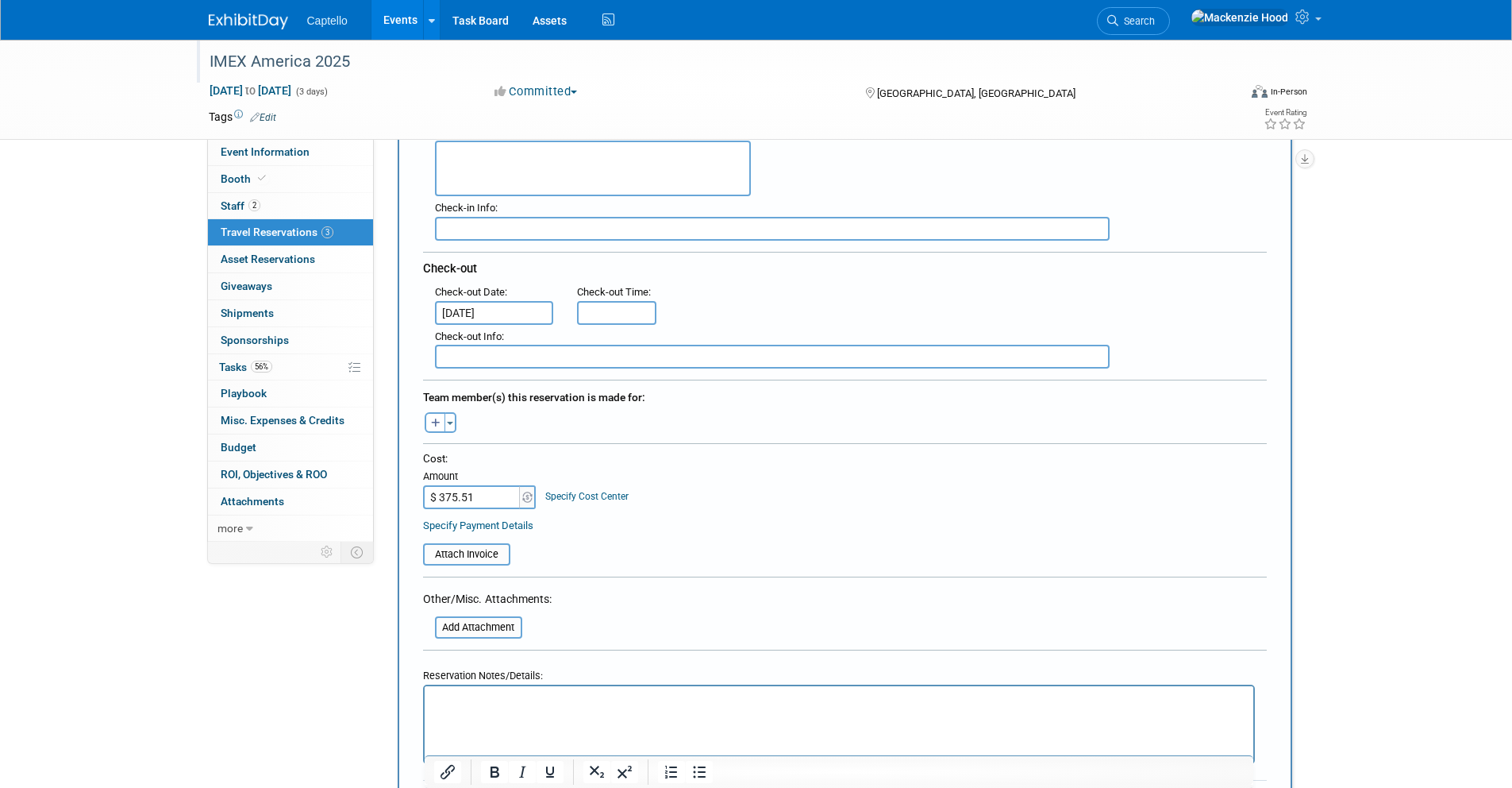
scroll to position [334, 0]
click at [623, 697] on p "Rich Text Area. Press ALT-0 for help." at bounding box center [839, 698] width 811 height 16
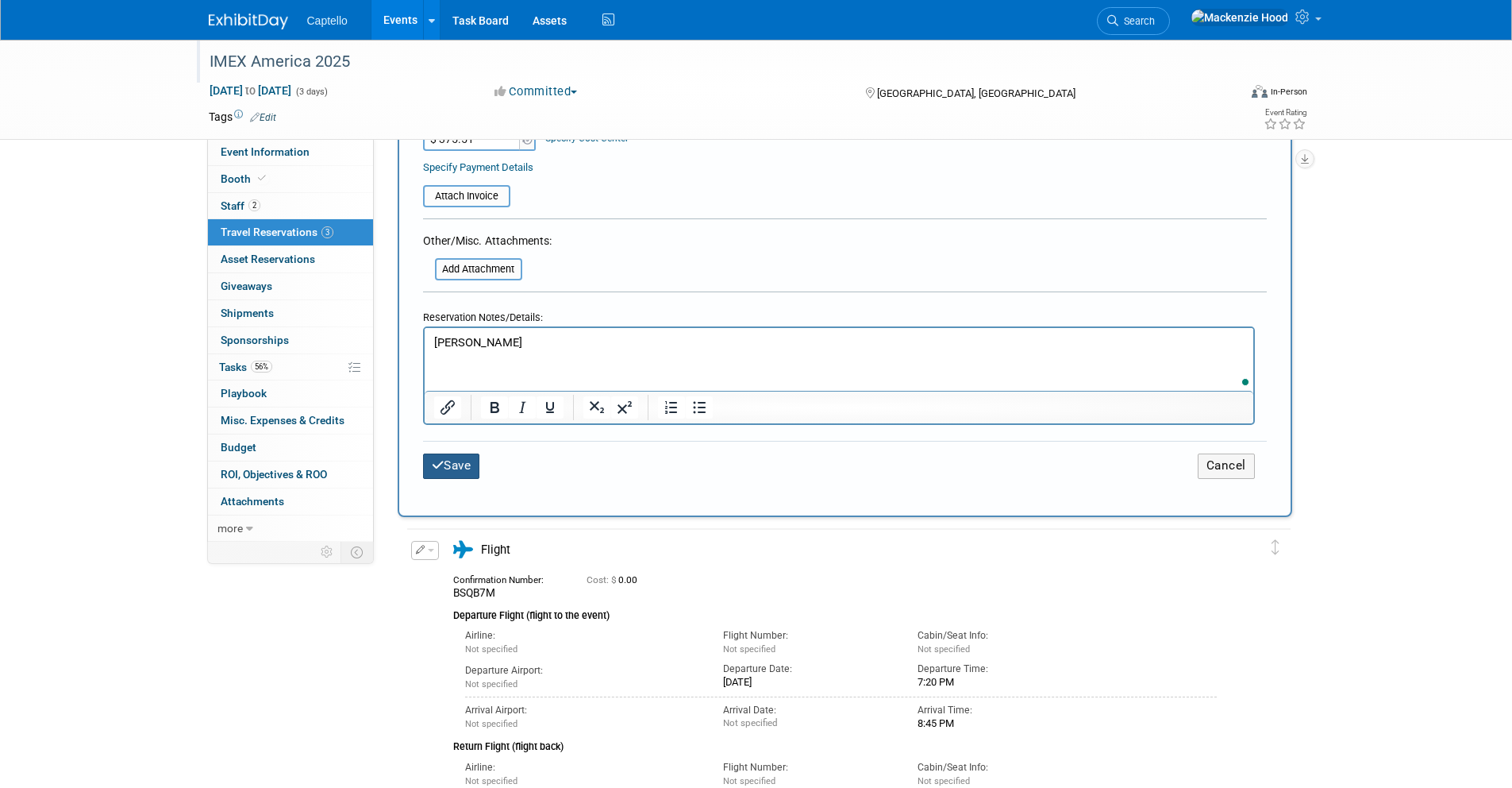
click at [452, 458] on button "Save" at bounding box center [452, 466] width 57 height 25
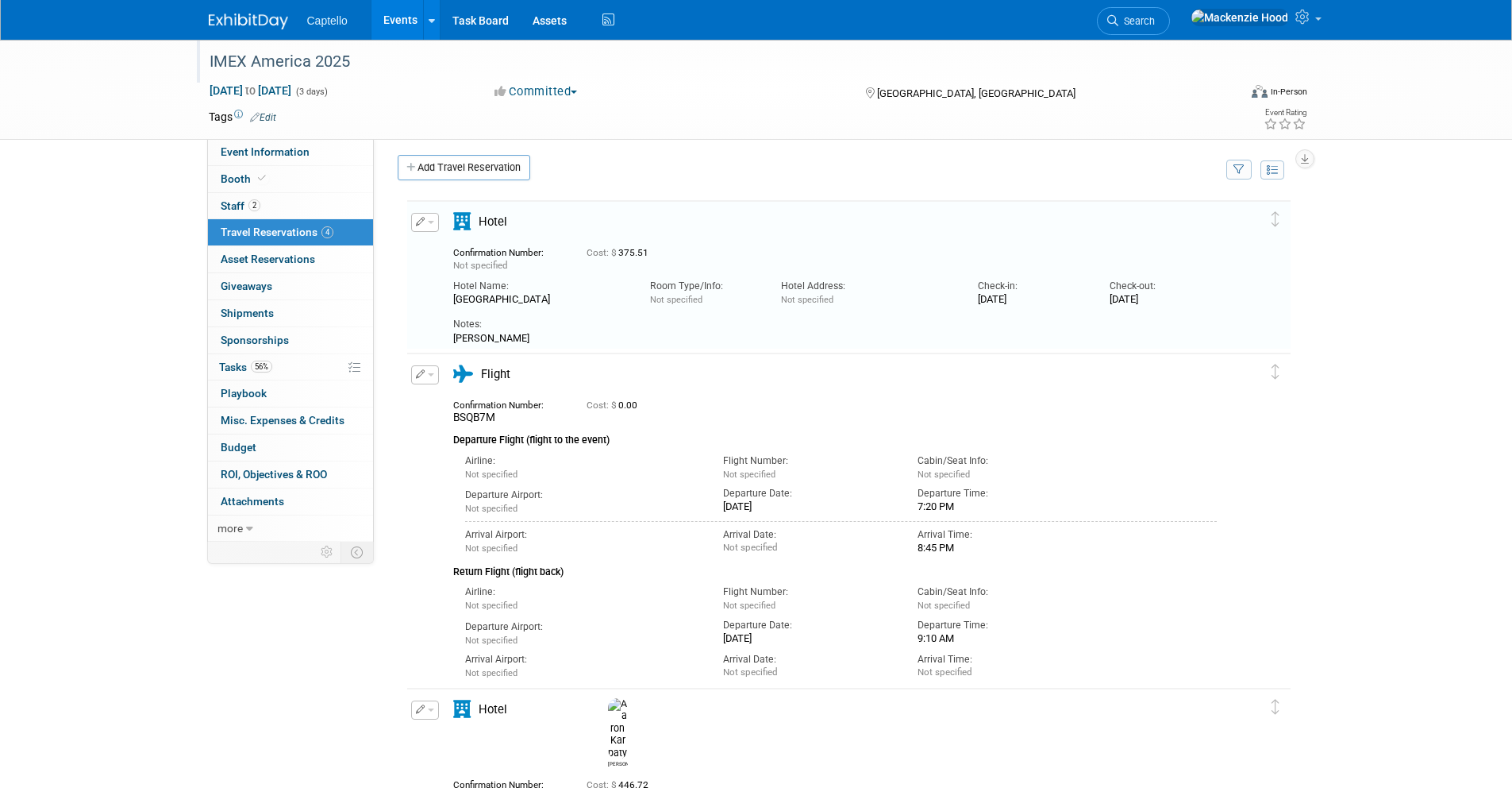
scroll to position [7, 0]
click at [420, 364] on button "button" at bounding box center [425, 373] width 28 height 19
click at [438, 401] on button "Edit Reservation" at bounding box center [479, 401] width 134 height 23
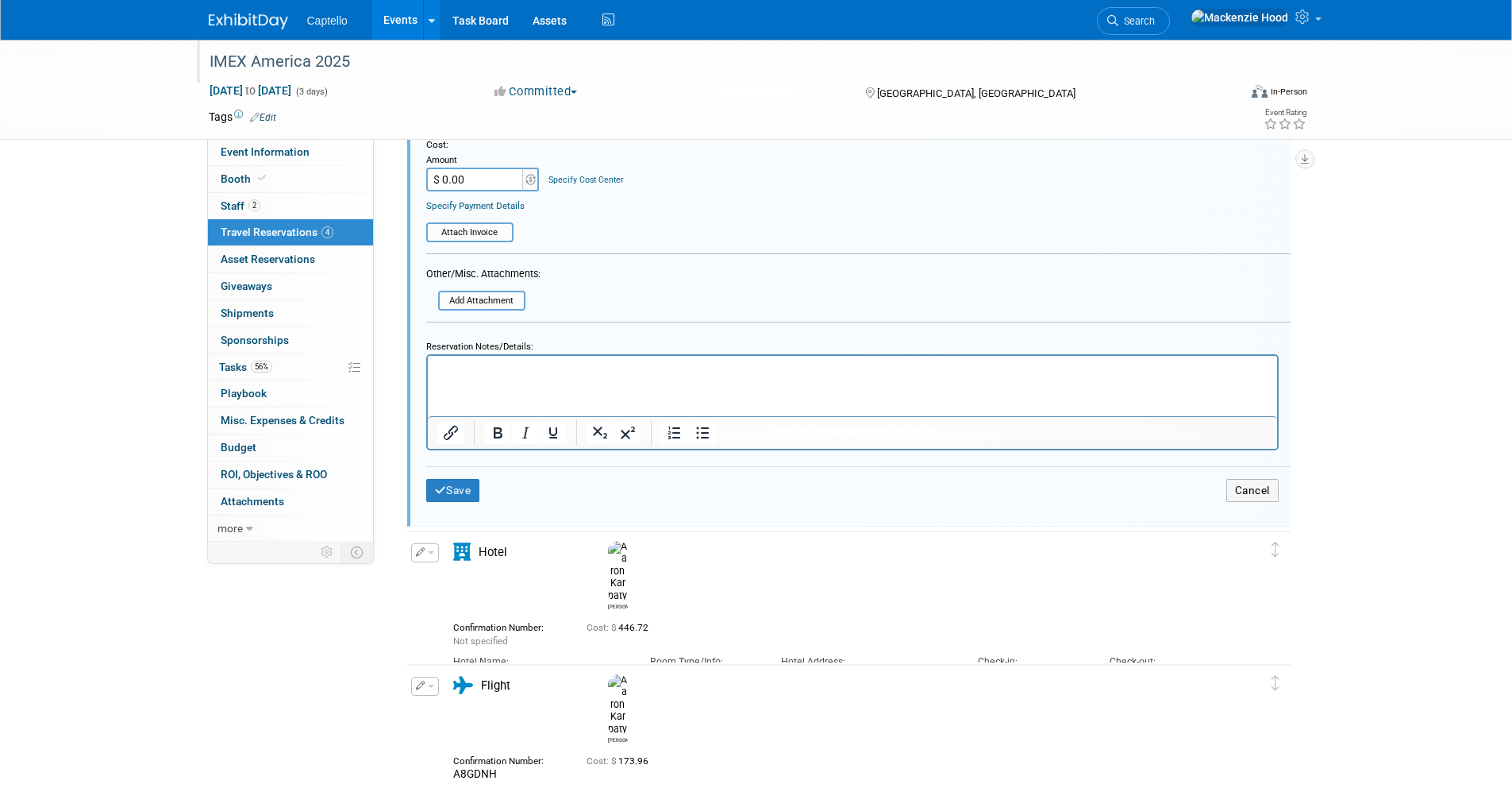
scroll to position [930, 0]
click at [466, 378] on p "Rich Text Area. Press ALT-0 for help." at bounding box center [852, 371] width 831 height 14
drag, startPoint x: 481, startPoint y: 370, endPoint x: 401, endPoint y: 354, distance: 81.6
click at [427, 359] on html "[PERSON_NAME]" at bounding box center [851, 368] width 850 height 21
drag, startPoint x: 478, startPoint y: 367, endPoint x: 404, endPoint y: 362, distance: 74.2
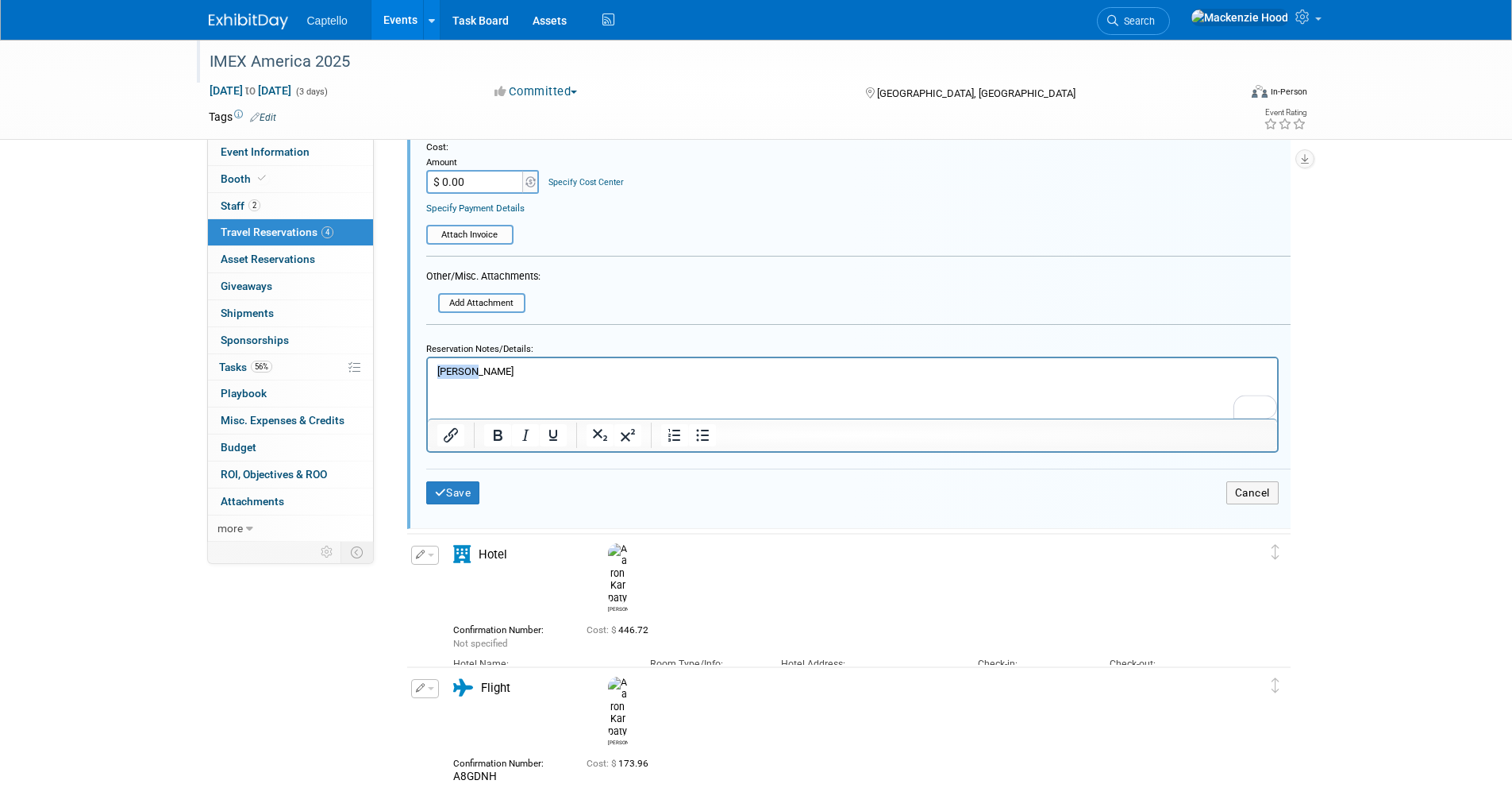
click at [427, 362] on html "[PERSON_NAME]" at bounding box center [851, 368] width 850 height 21
click at [437, 485] on button "Save" at bounding box center [453, 493] width 54 height 23
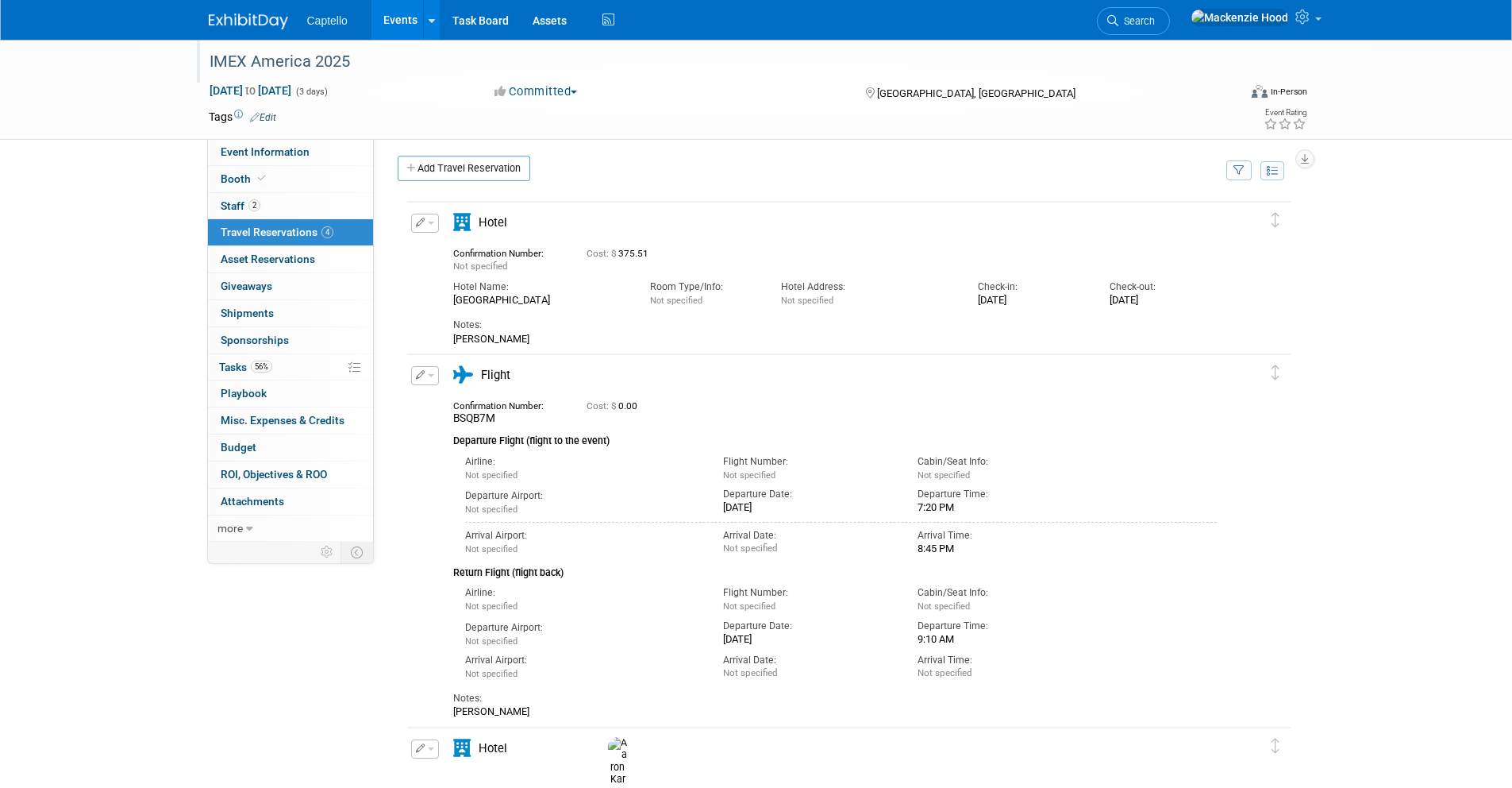
scroll to position [0, 0]
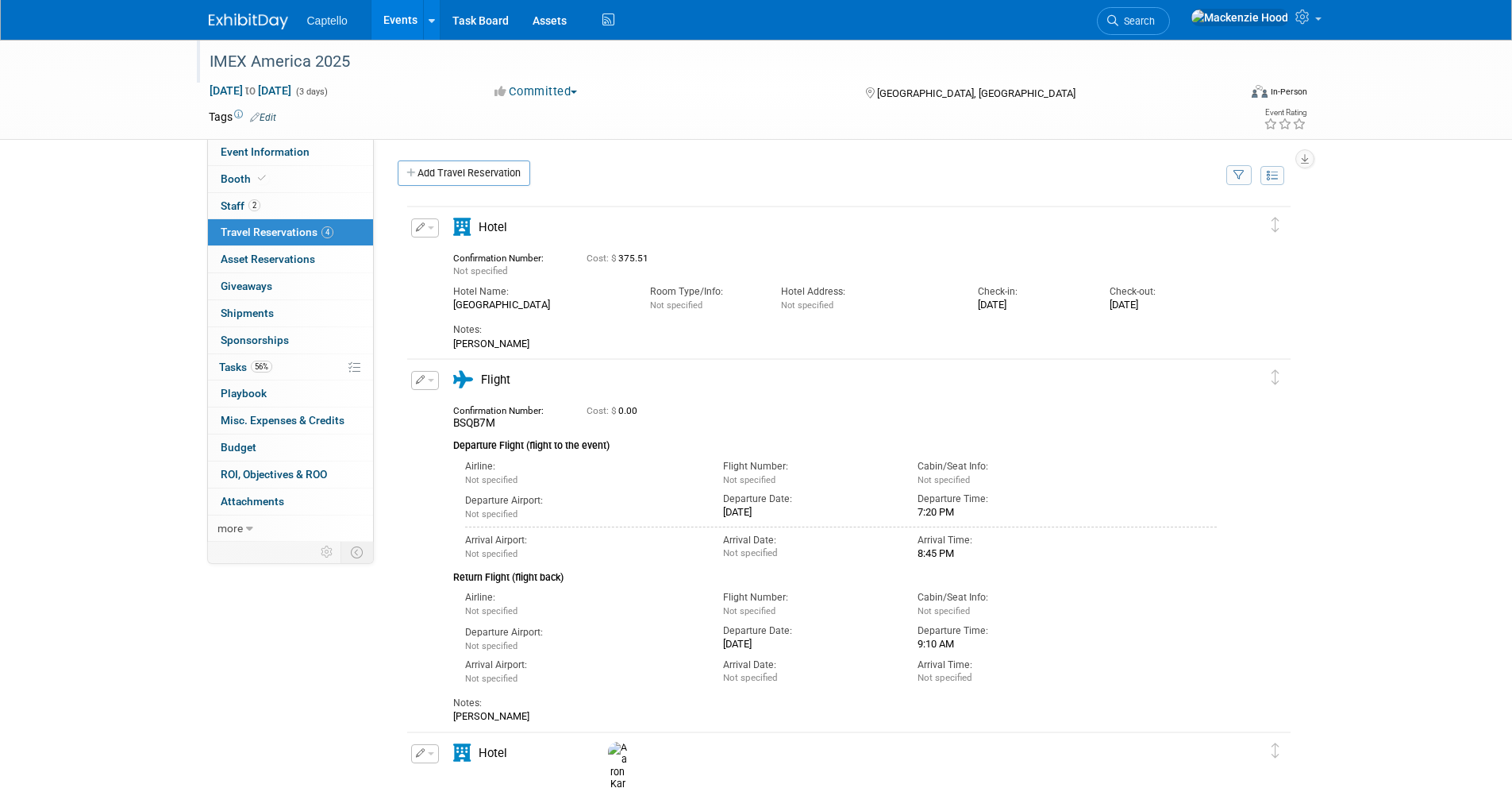
click at [429, 376] on button "button" at bounding box center [425, 380] width 28 height 19
click at [439, 399] on button "Edit Reservation" at bounding box center [479, 408] width 134 height 23
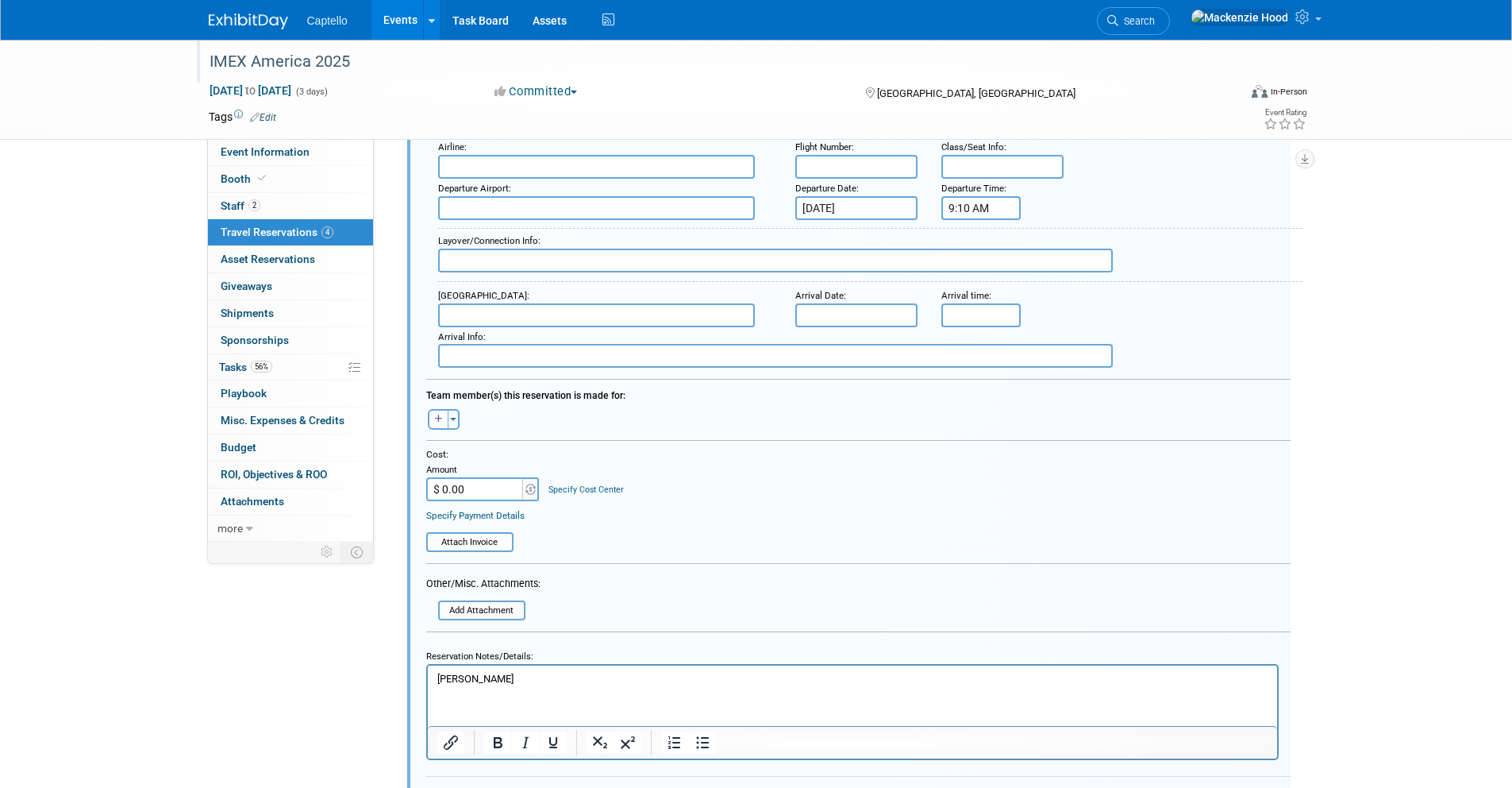
scroll to position [1178, 0]
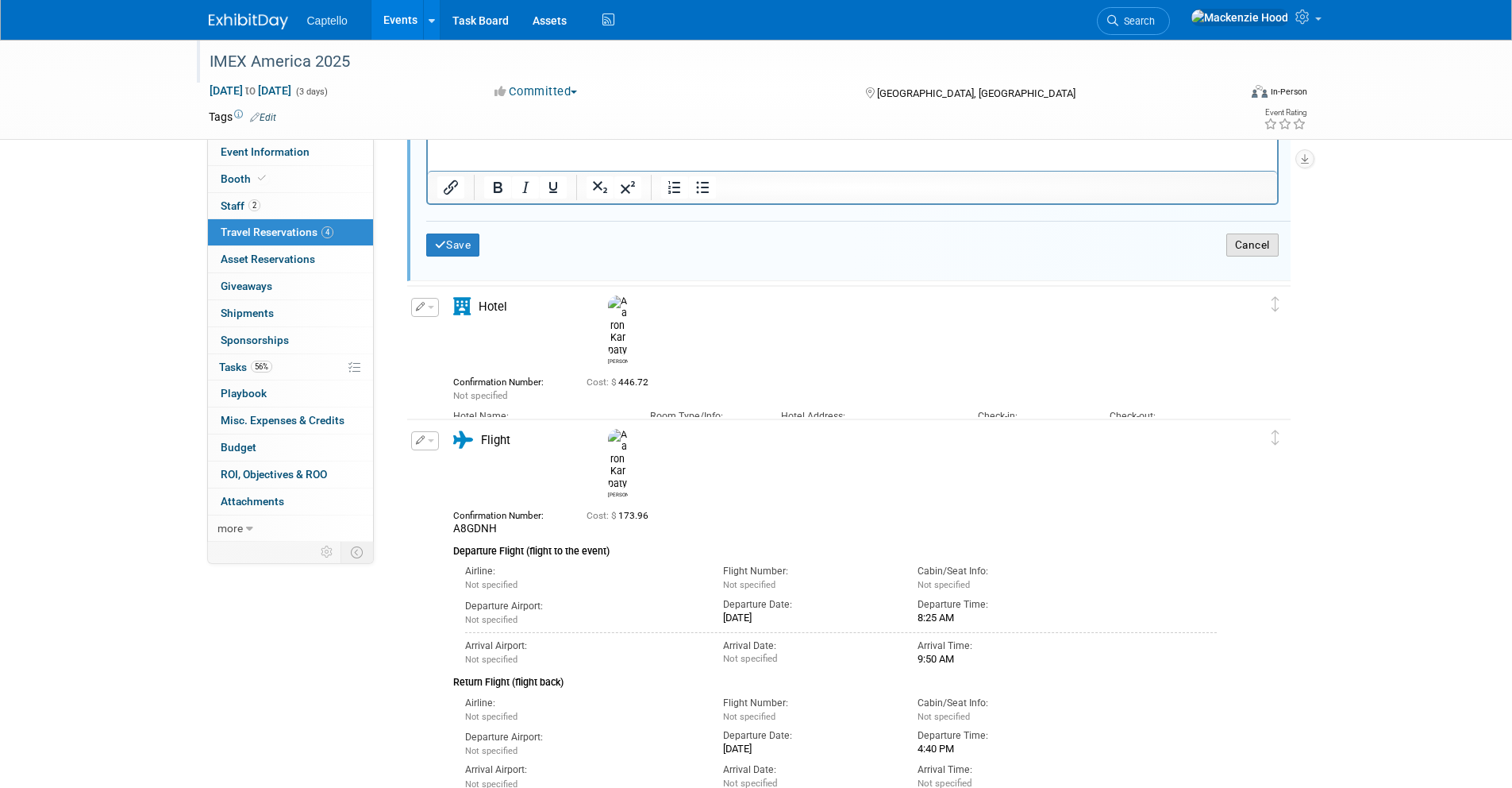
click at [1227, 251] on button "Cancel" at bounding box center [1253, 245] width 53 height 23
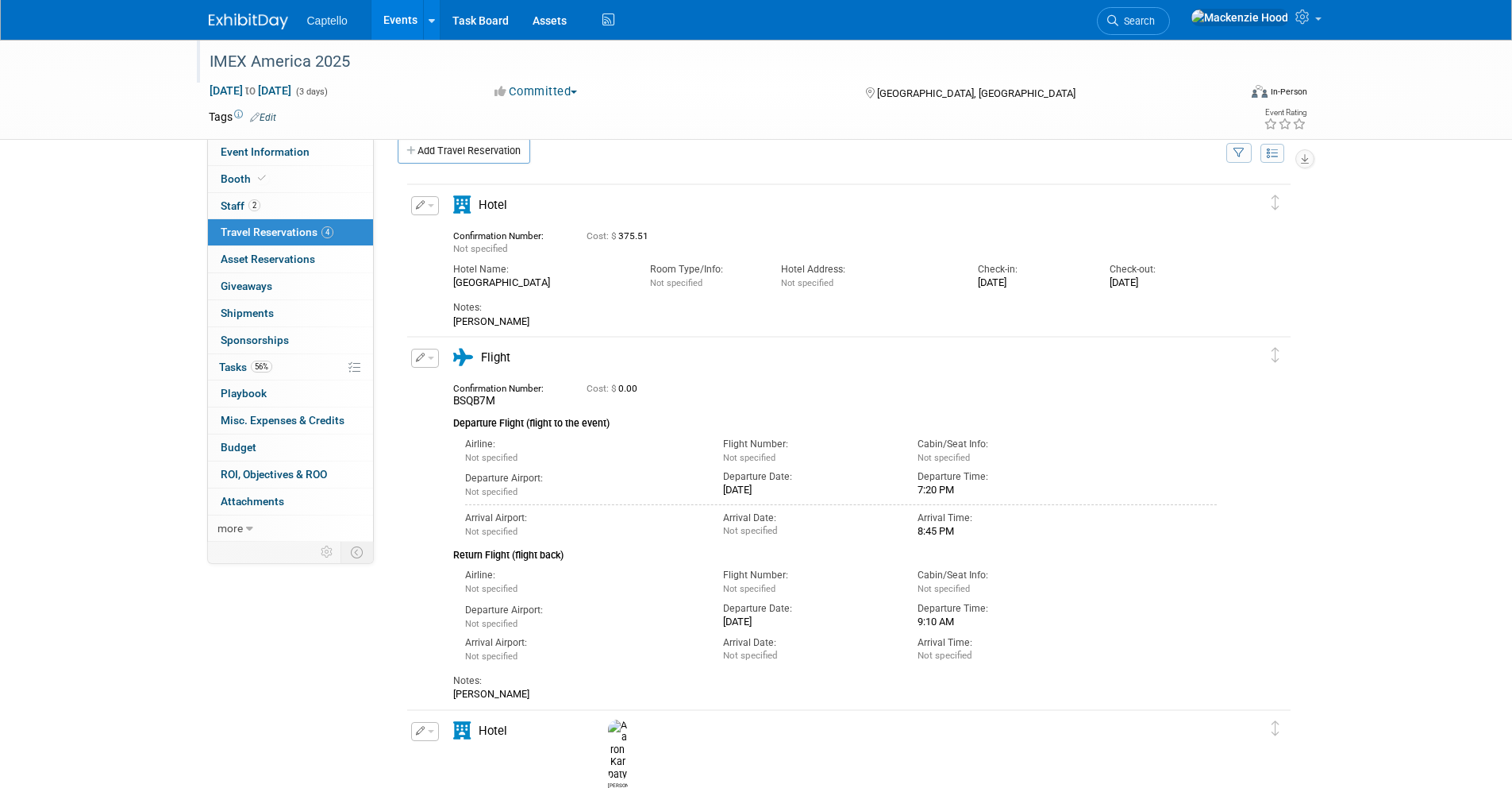
scroll to position [0, 0]
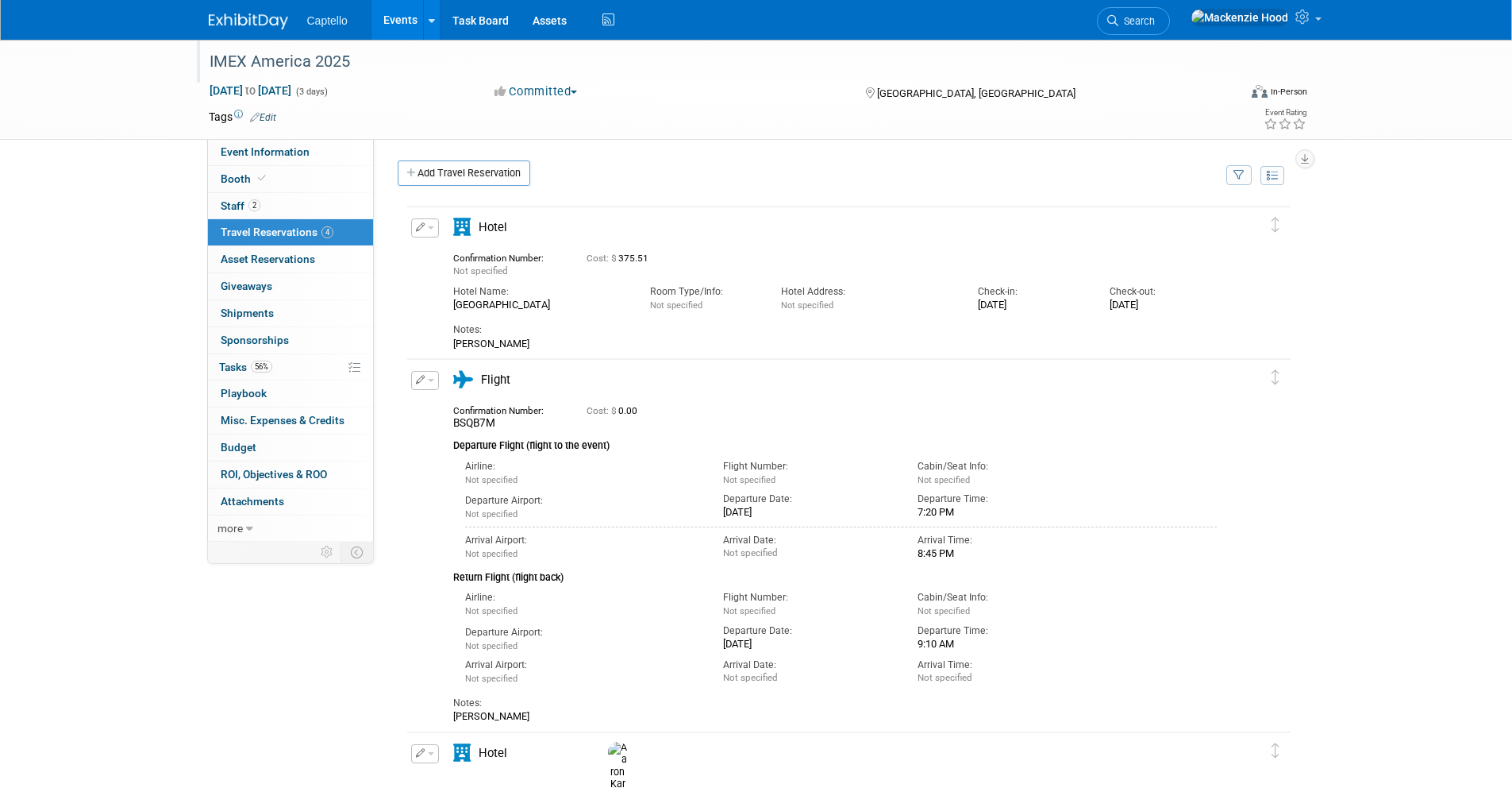
click at [432, 374] on button "button" at bounding box center [425, 380] width 28 height 19
click at [528, 404] on button "Edit Reservation" at bounding box center [479, 408] width 134 height 23
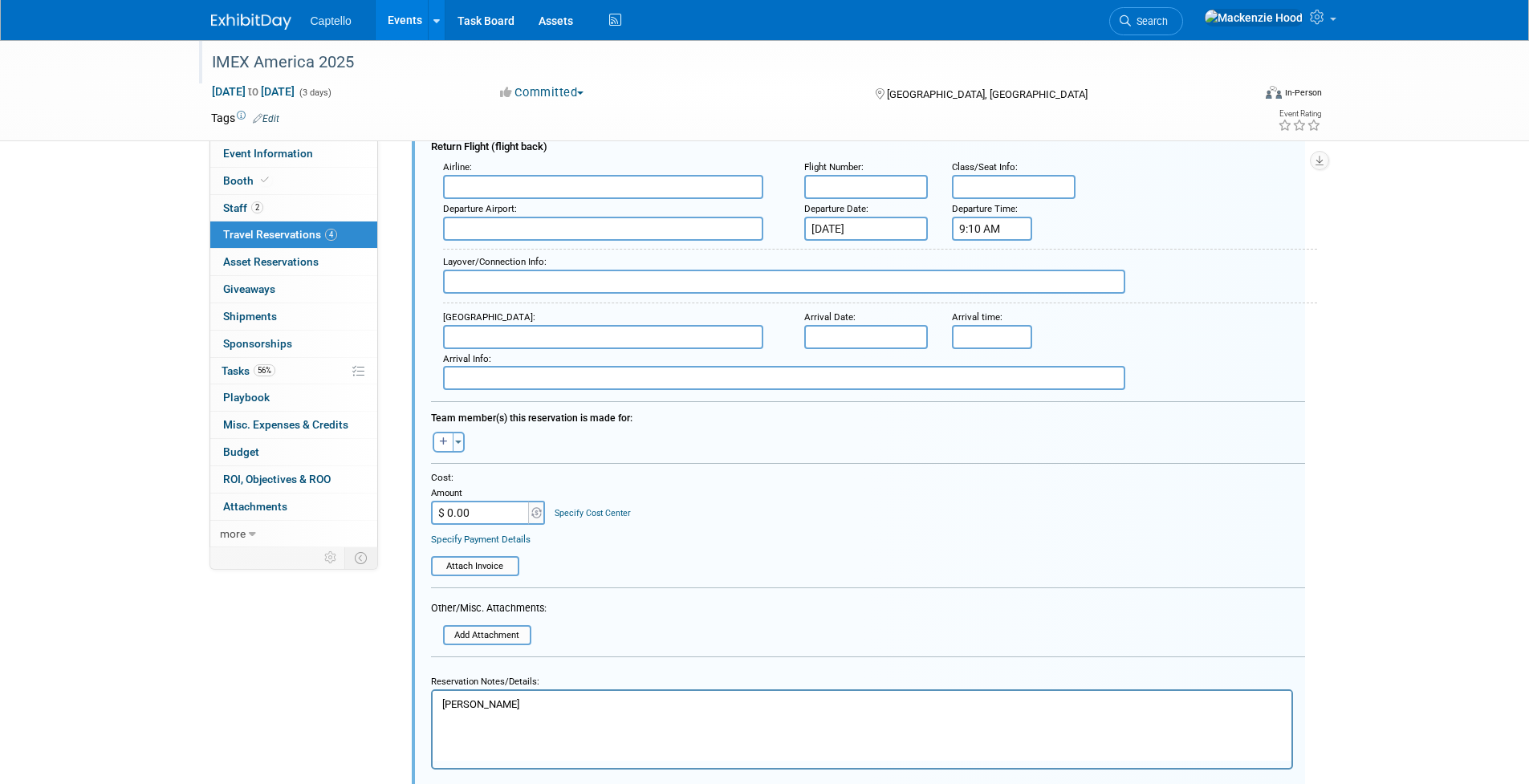
scroll to position [612, 0]
click at [488, 509] on input "$ 0.00" at bounding box center [481, 512] width 100 height 24
type input "$ 387.64"
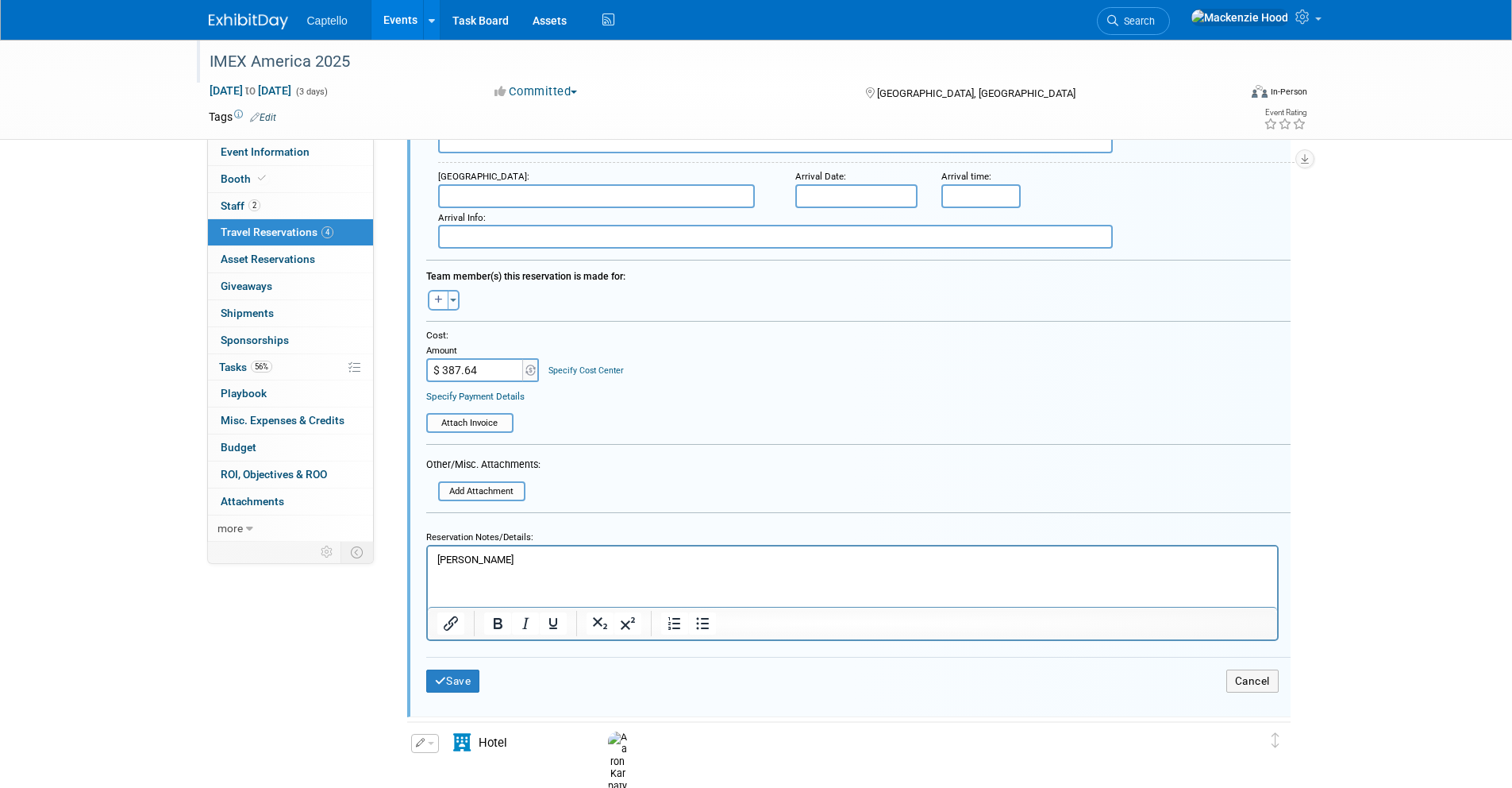
scroll to position [763, 0]
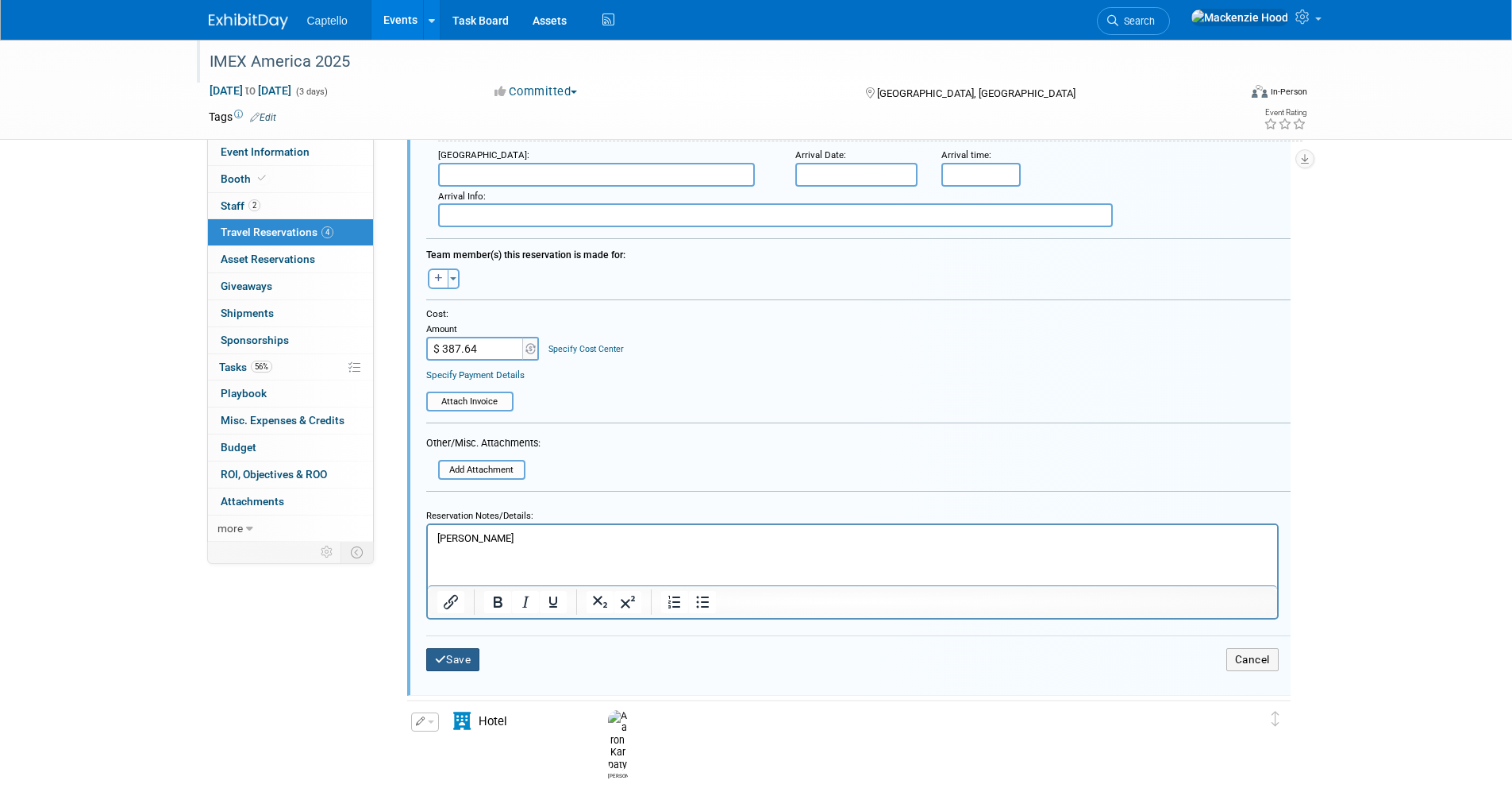
click at [433, 650] on button "Save" at bounding box center [453, 659] width 54 height 23
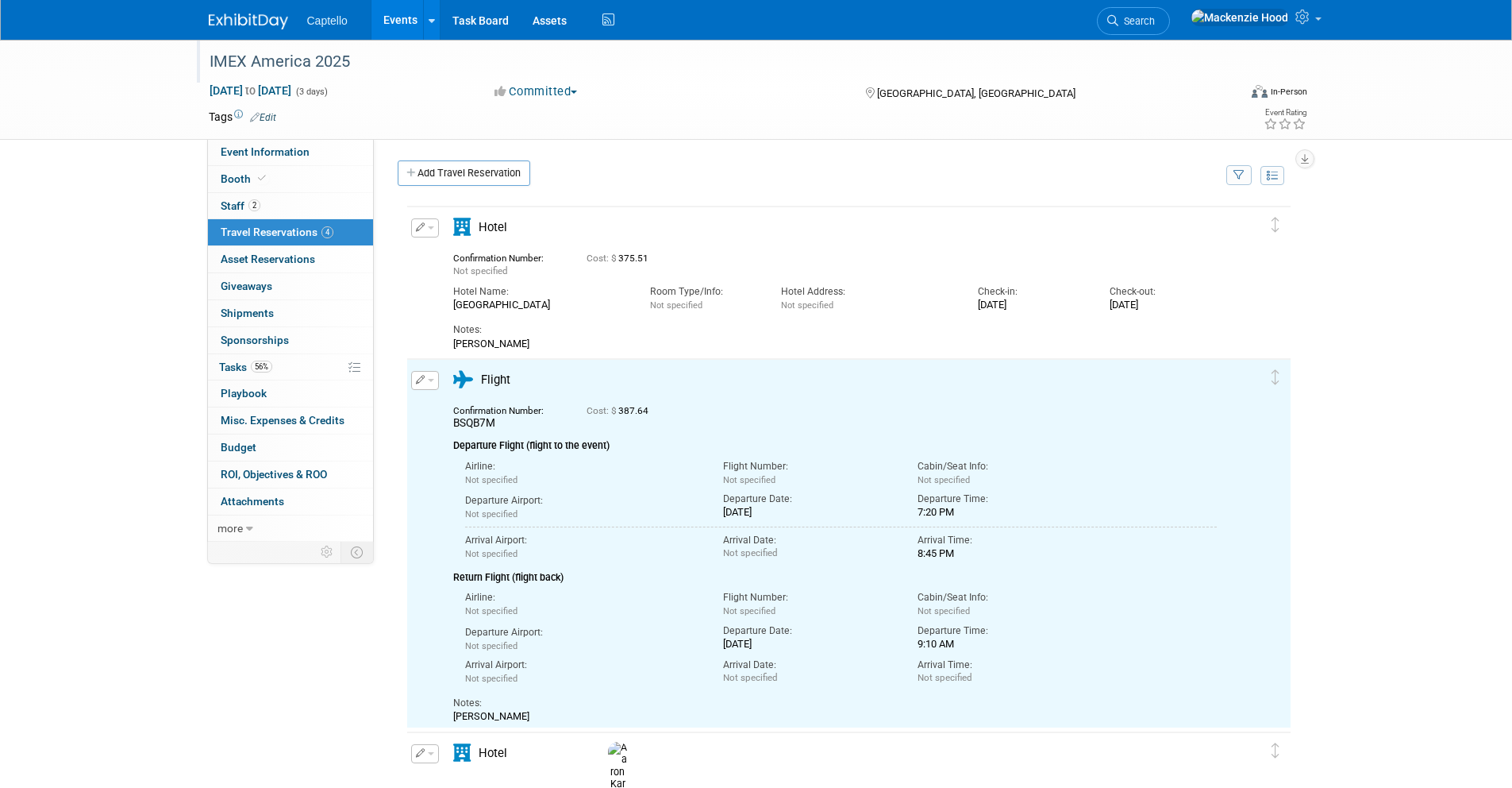
scroll to position [0, 0]
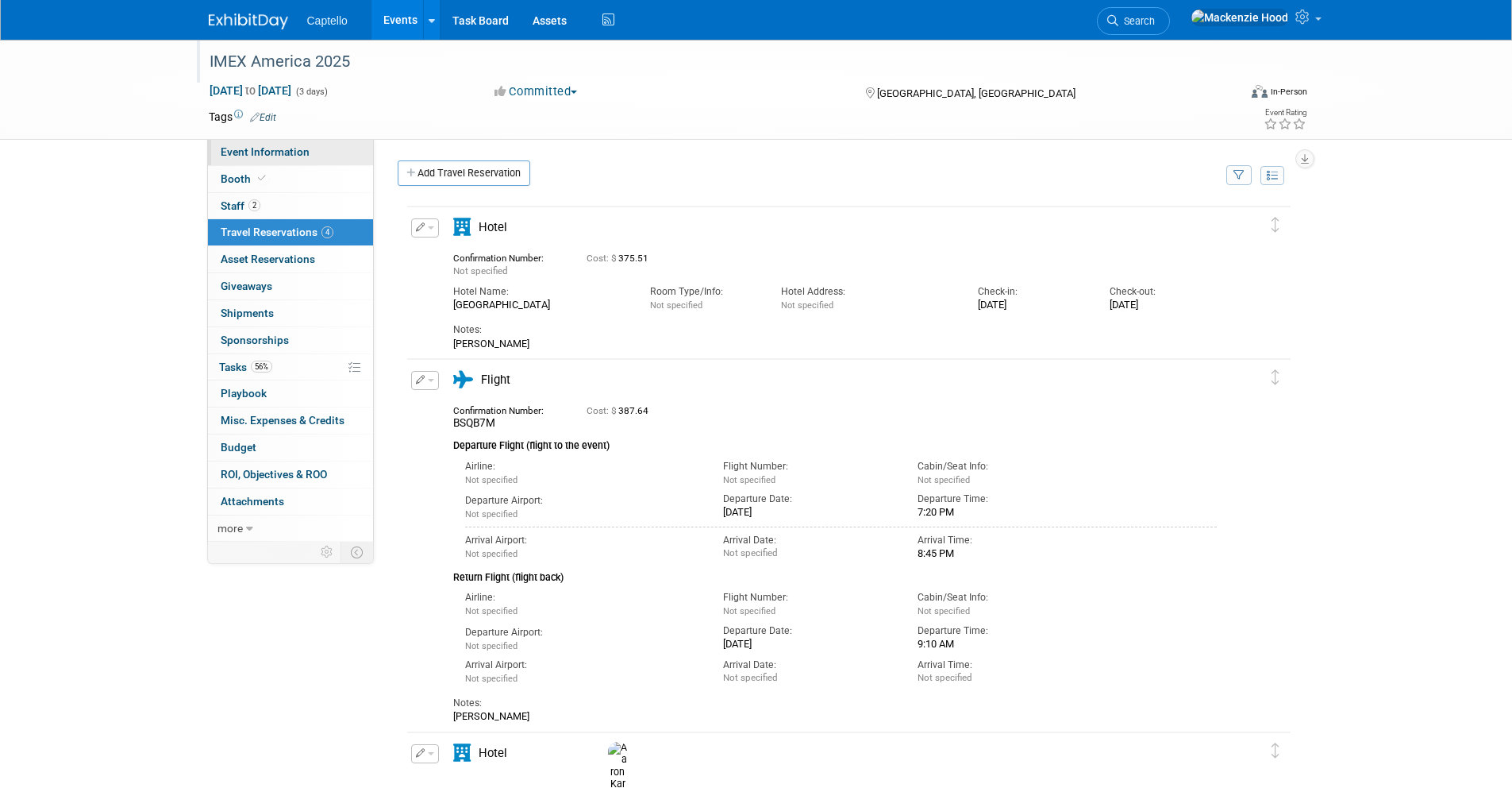
click at [344, 146] on link "Event Information" at bounding box center [290, 152] width 165 height 26
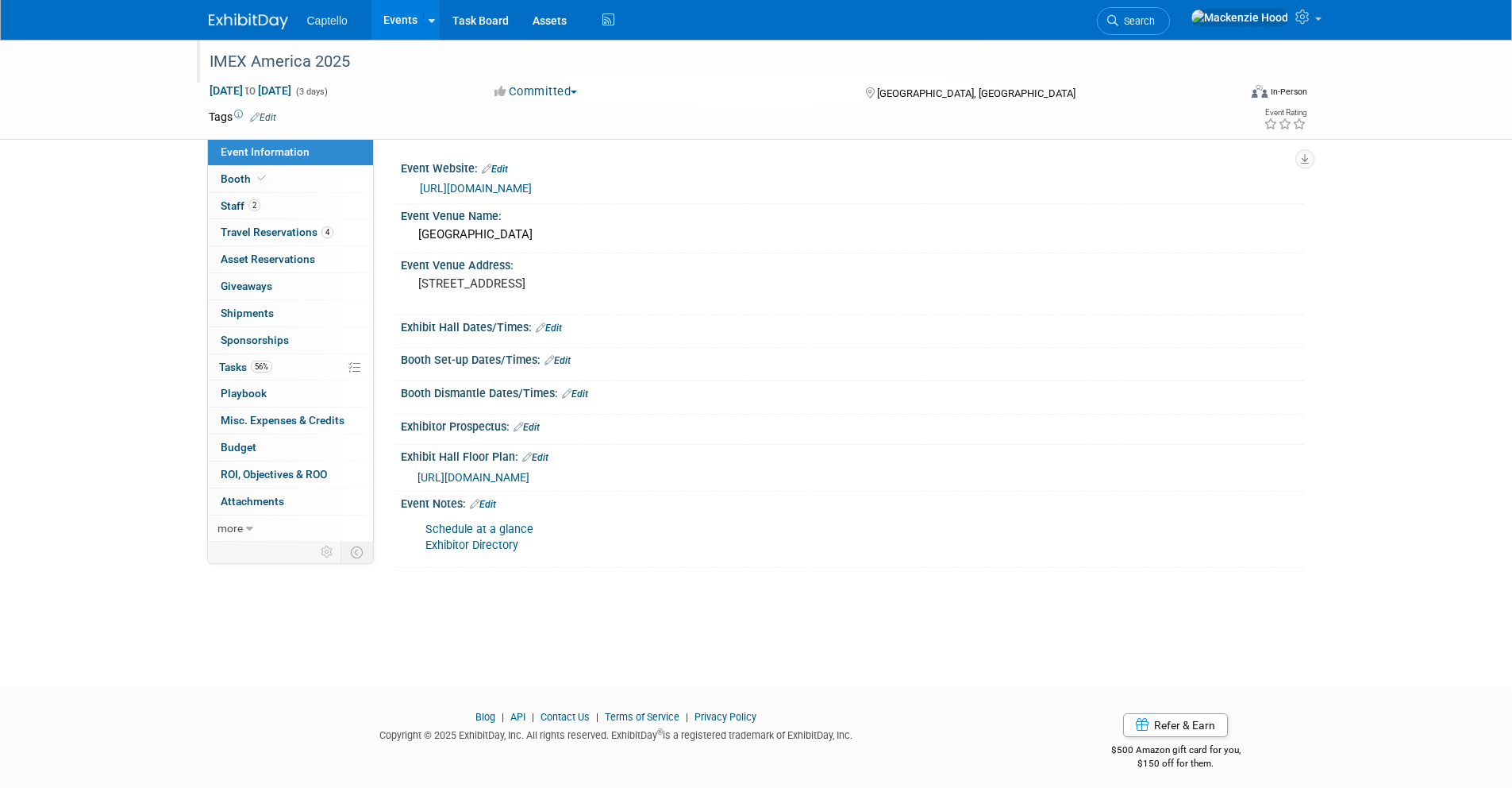
click at [231, 21] on img at bounding box center [248, 21] width 79 height 16
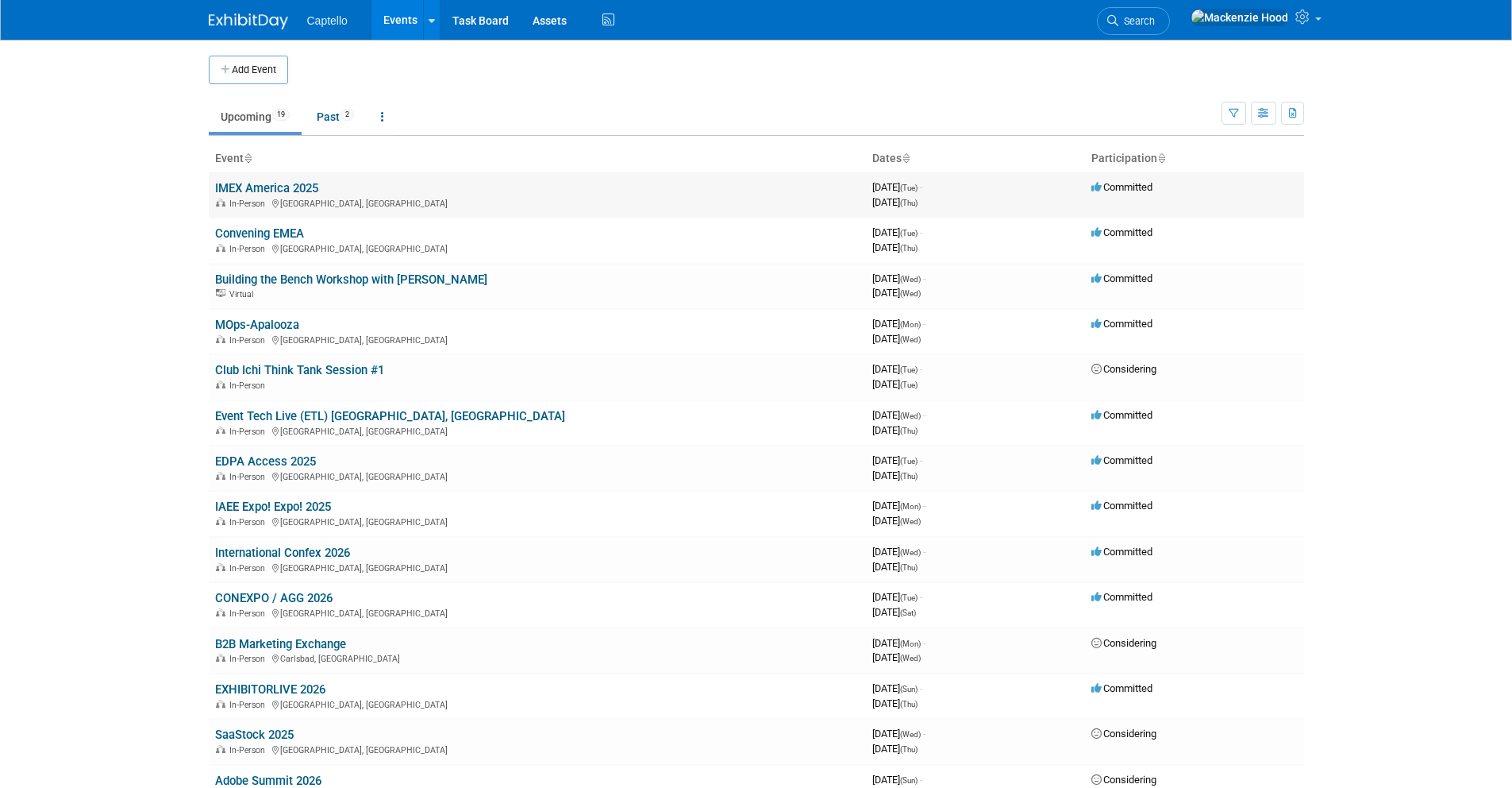
click at [227, 185] on link "IMEX America 2025" at bounding box center [266, 188] width 103 height 14
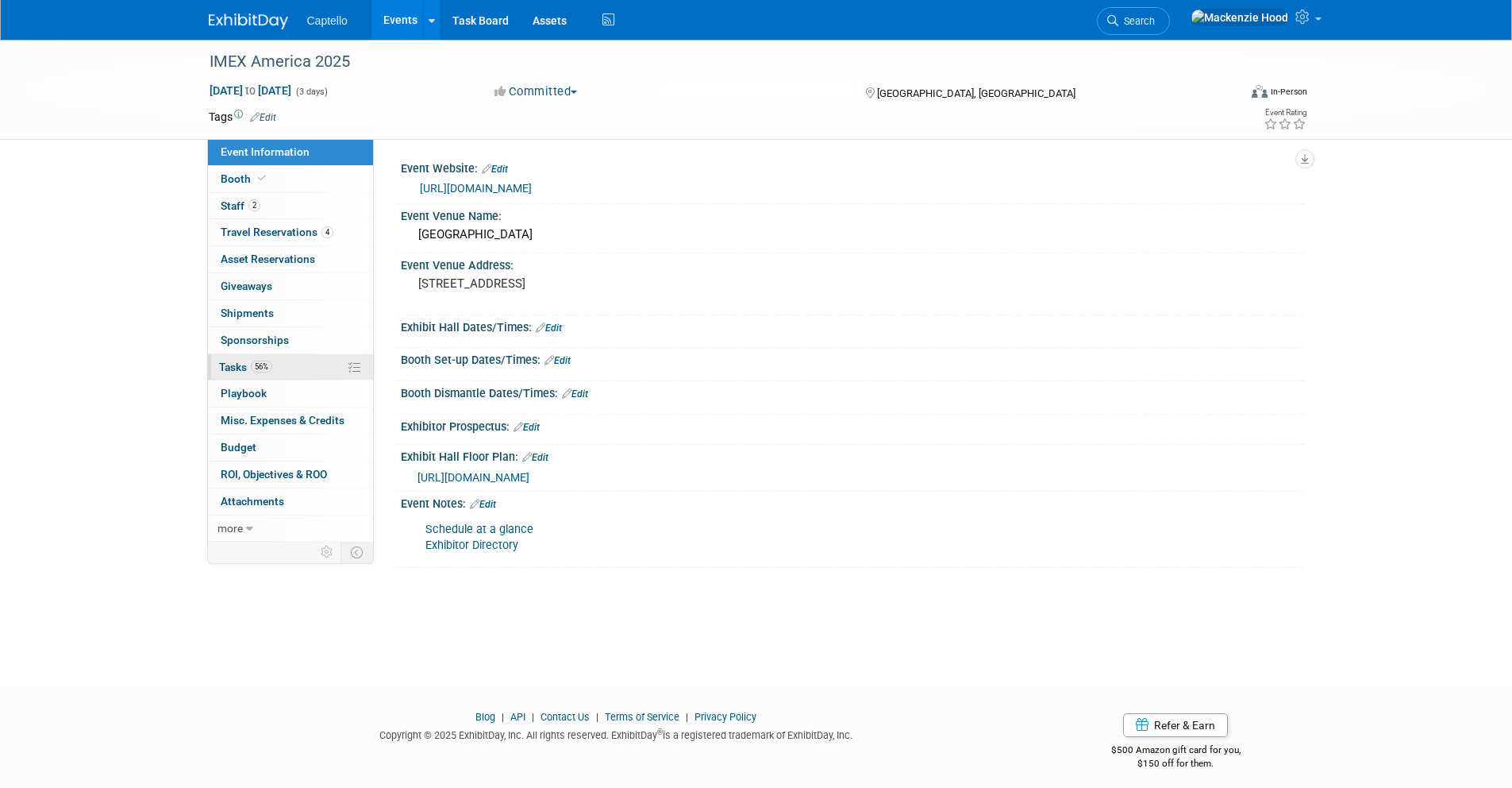
click at [303, 362] on link "56% Tasks 56%" at bounding box center [290, 368] width 165 height 26
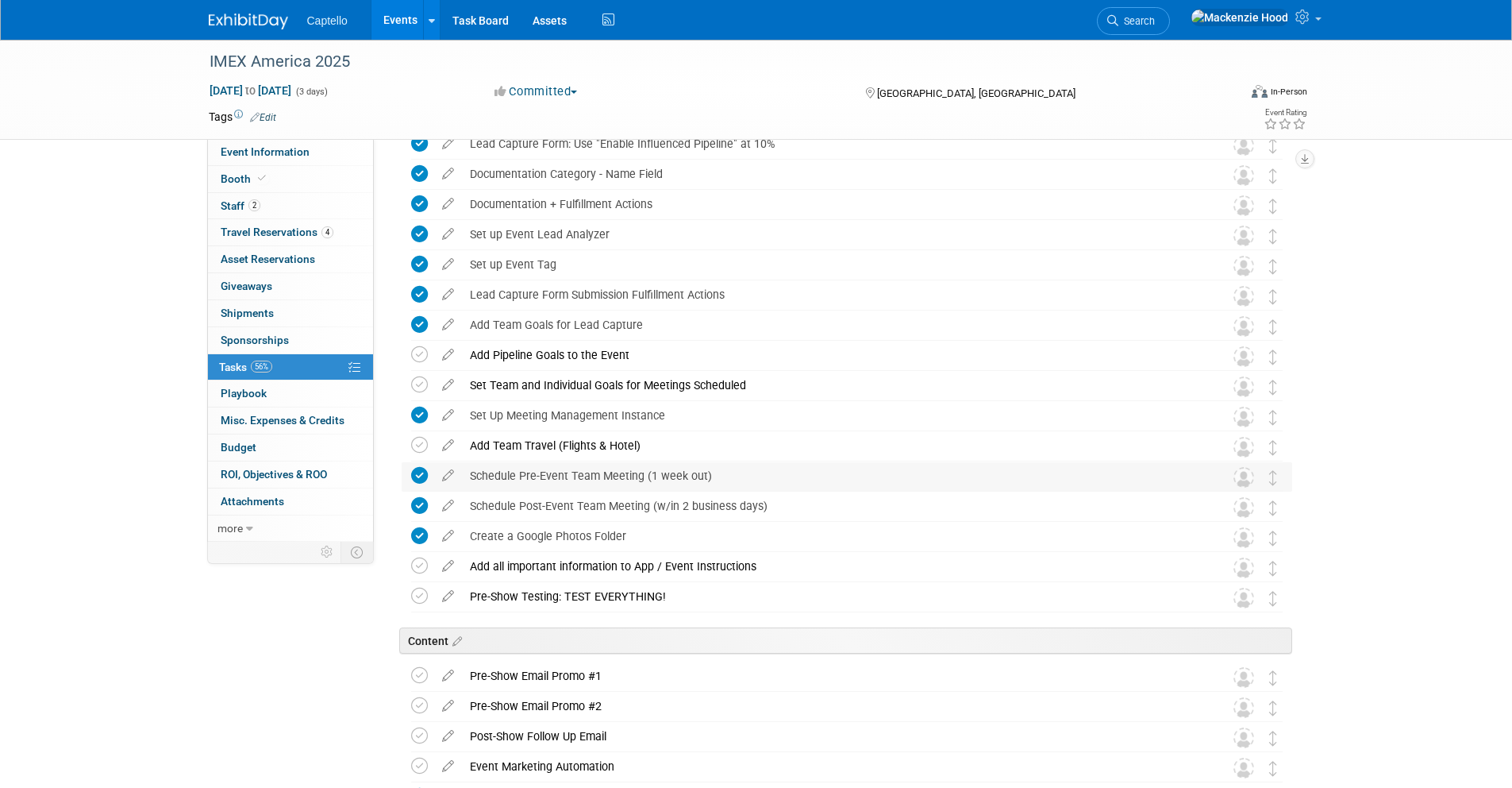
scroll to position [213, 0]
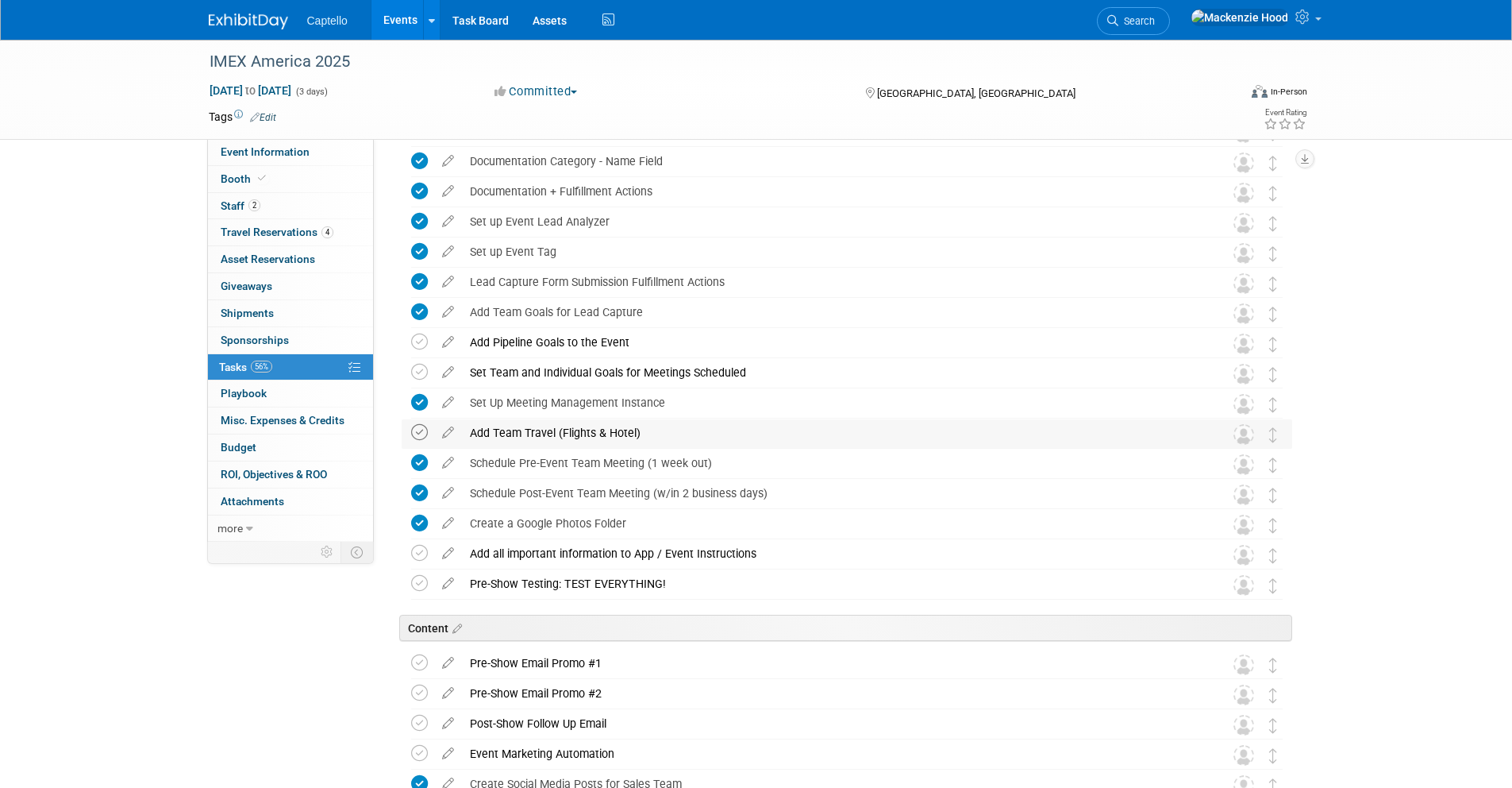
click at [419, 429] on icon at bounding box center [419, 433] width 16 height 16
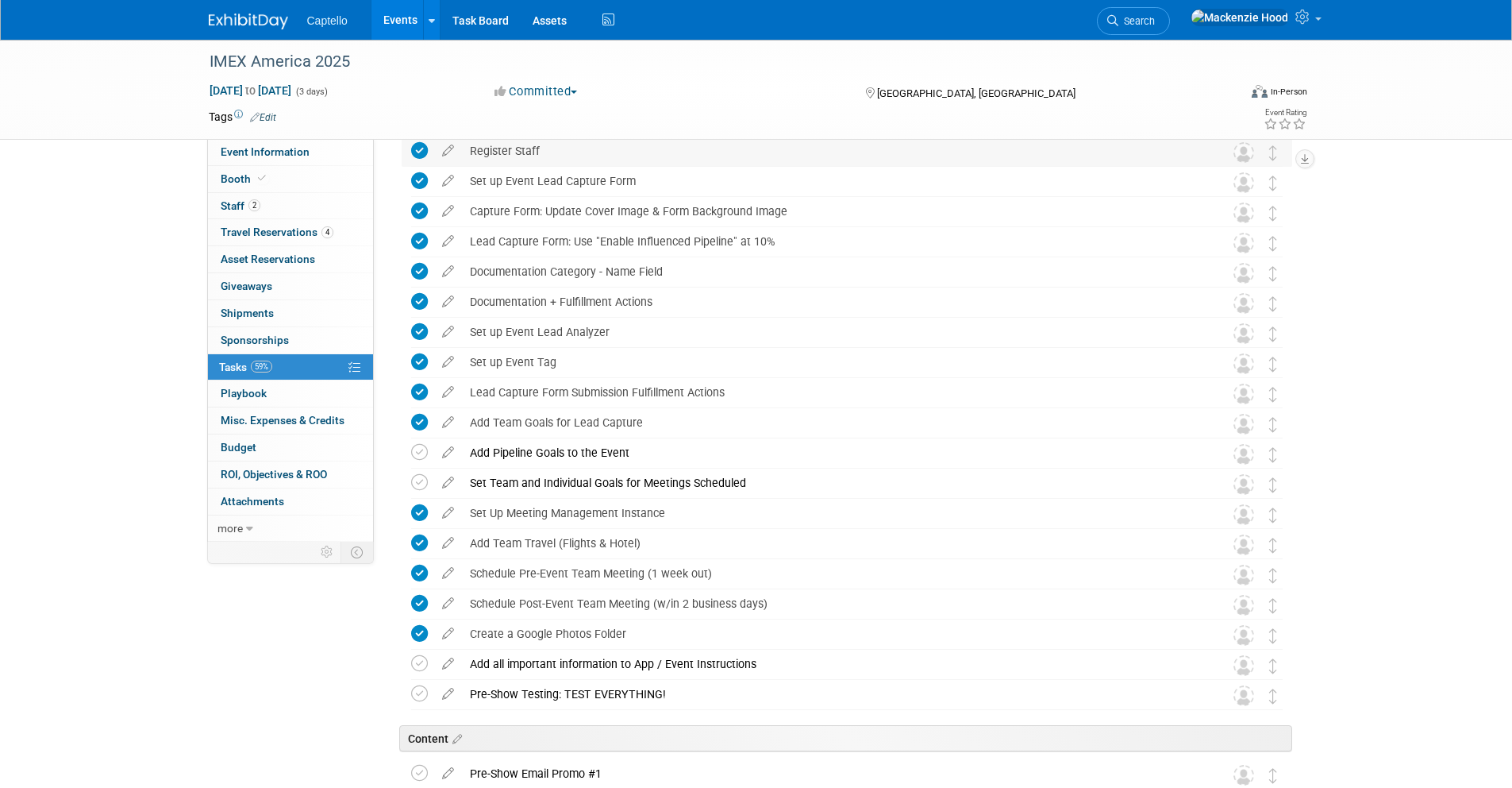
scroll to position [0, 0]
